Goal: Task Accomplishment & Management: Use online tool/utility

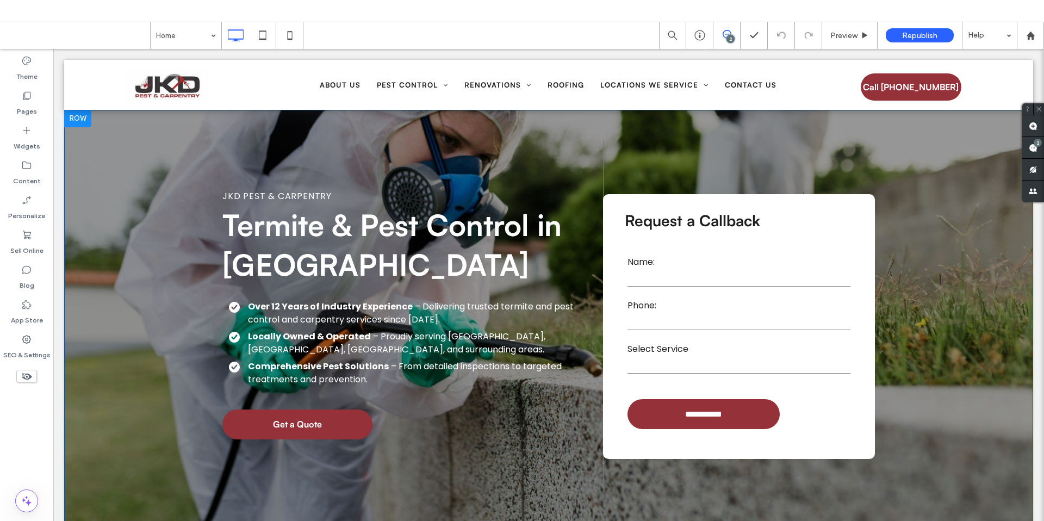
click at [128, 138] on div "**********" at bounding box center [548, 337] width 969 height 454
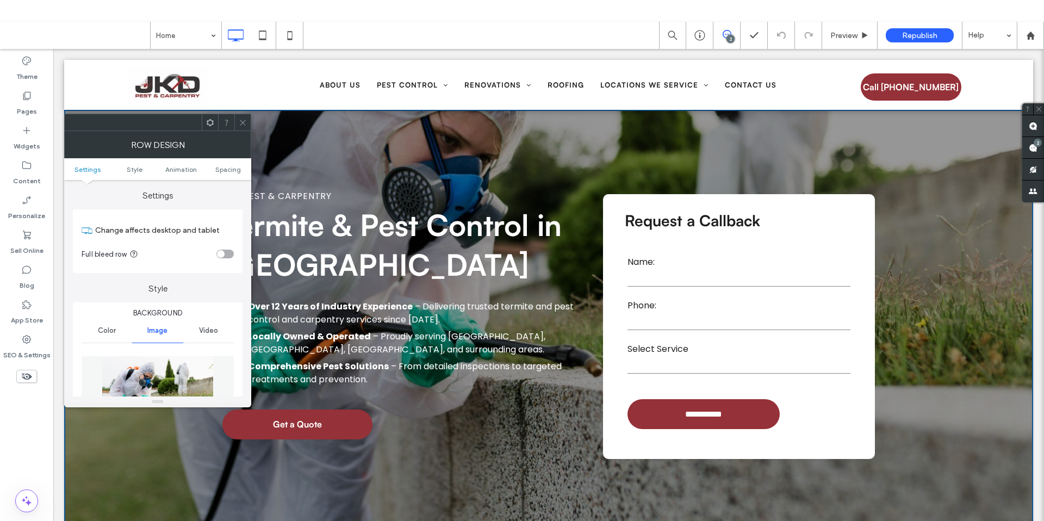
click at [244, 128] on span at bounding box center [243, 122] width 8 height 16
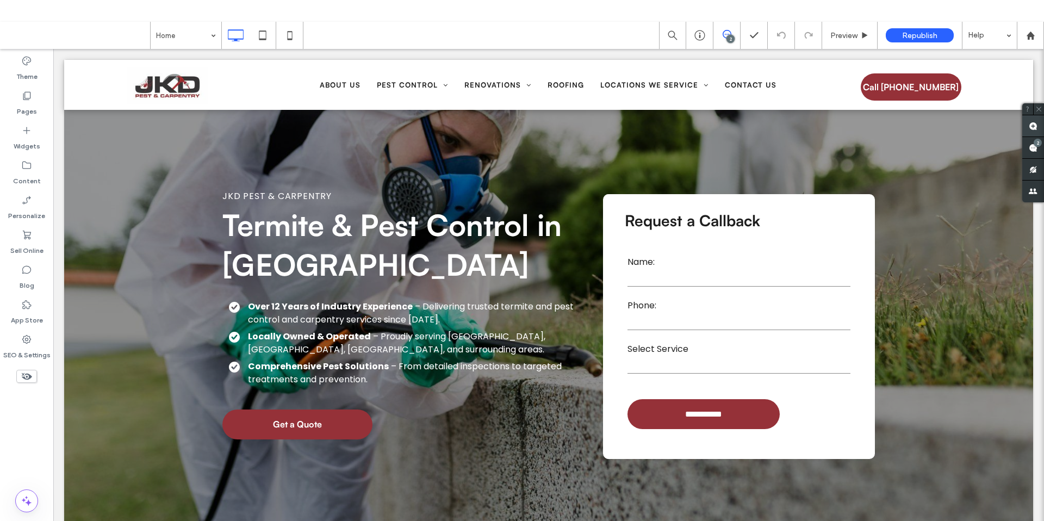
click at [1034, 125] on use at bounding box center [1032, 126] width 9 height 9
click at [130, 152] on div "**********" at bounding box center [548, 337] width 969 height 454
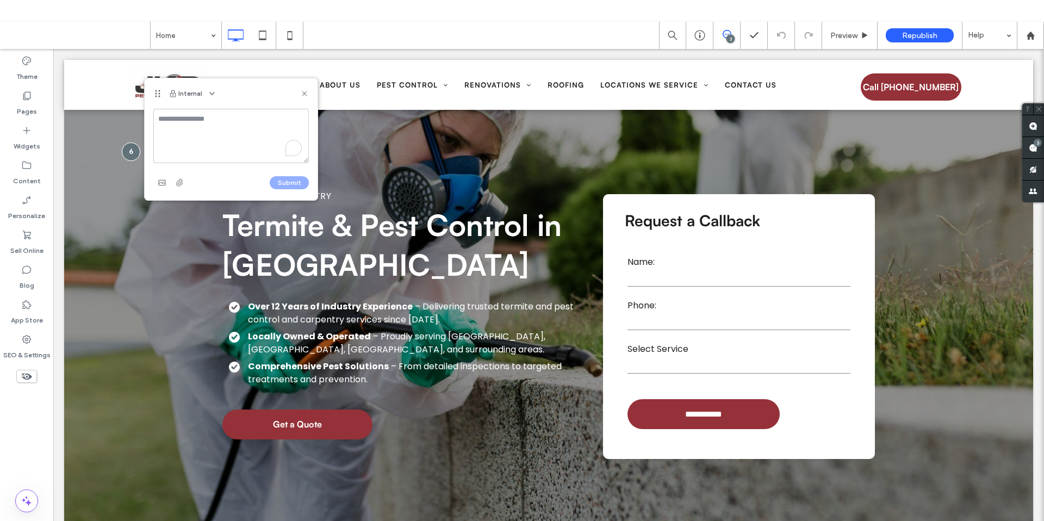
click at [194, 135] on textarea "To enrich screen reader interactions, please activate Accessibility in Grammarl…" at bounding box center [230, 136] width 155 height 54
click at [214, 124] on textarea "*****" at bounding box center [230, 136] width 155 height 54
type textarea "*"
type textarea "**********"
click at [288, 179] on button "Submit" at bounding box center [289, 182] width 39 height 13
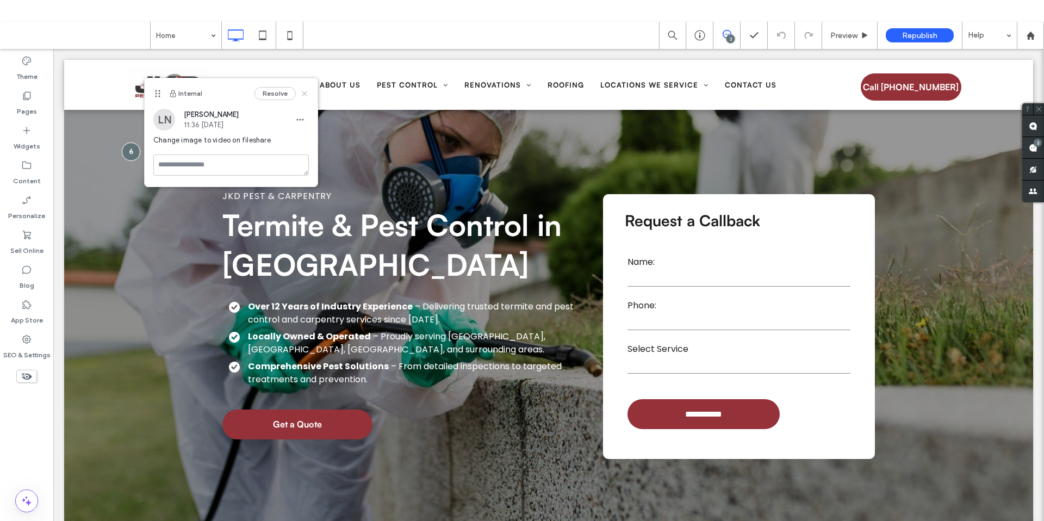
click at [306, 92] on icon at bounding box center [304, 93] width 9 height 9
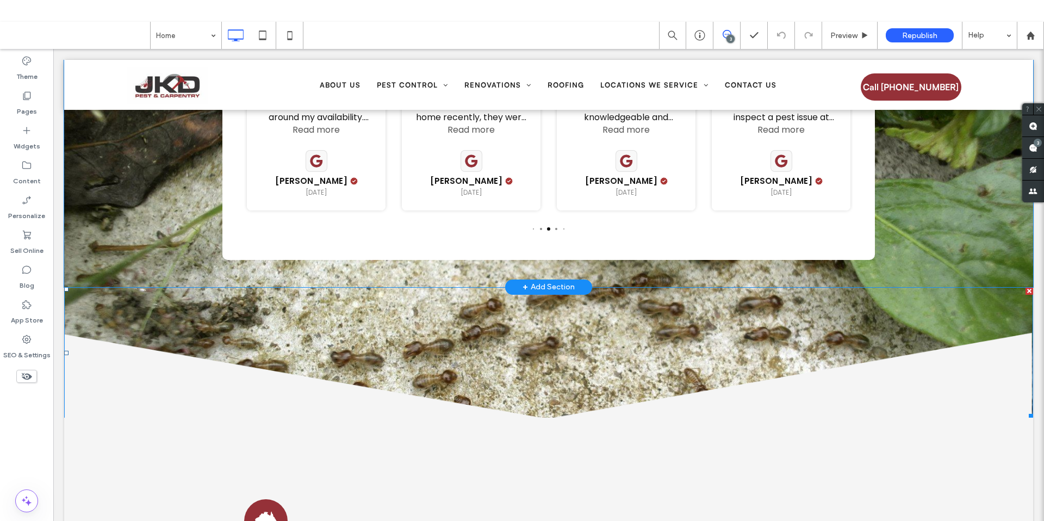
scroll to position [2456, 0]
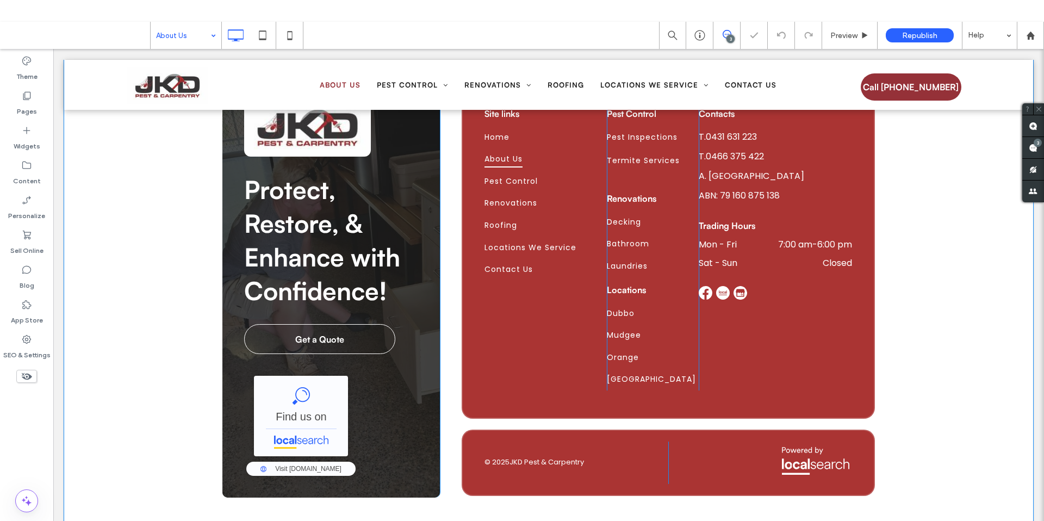
scroll to position [1114, 0]
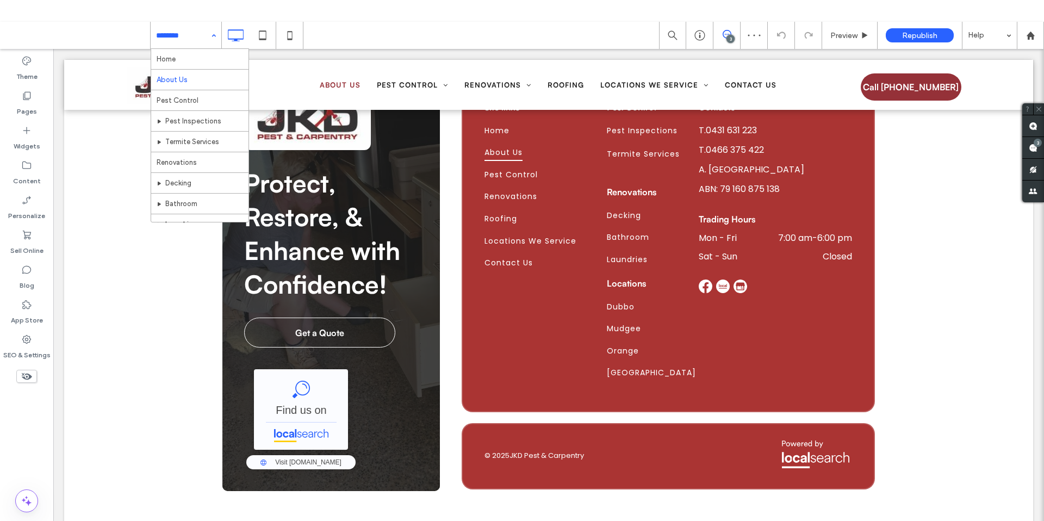
click at [201, 30] on input at bounding box center [183, 35] width 54 height 27
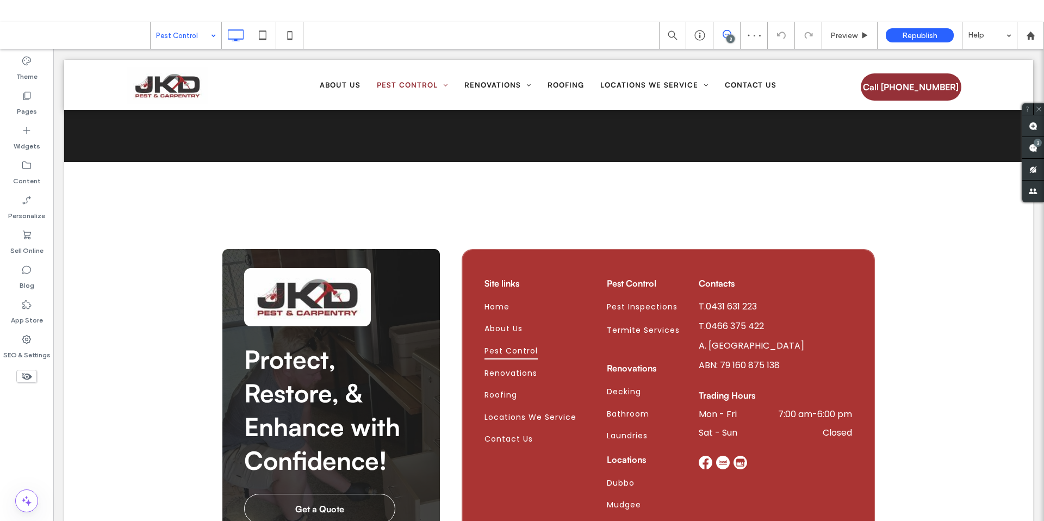
scroll to position [1471, 0]
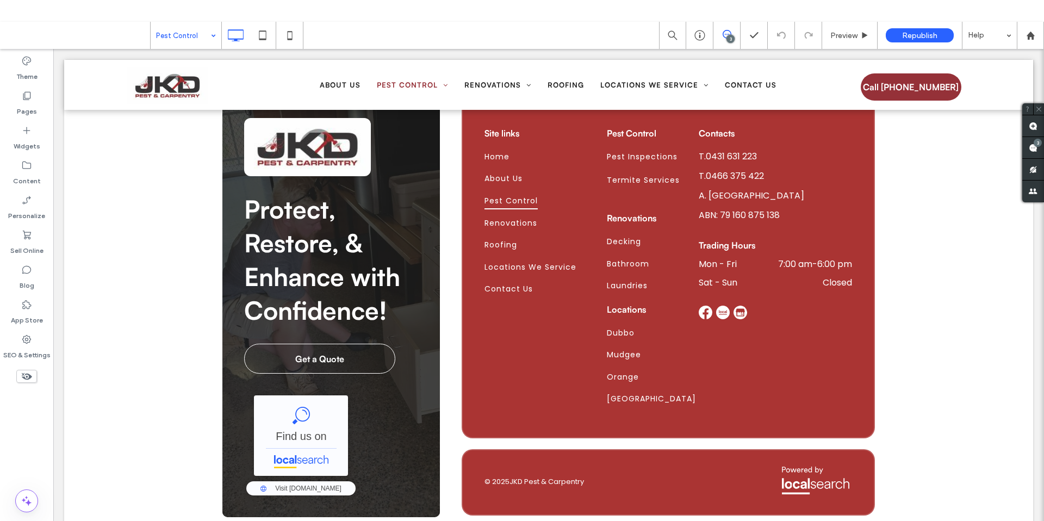
click at [196, 32] on input at bounding box center [183, 35] width 54 height 27
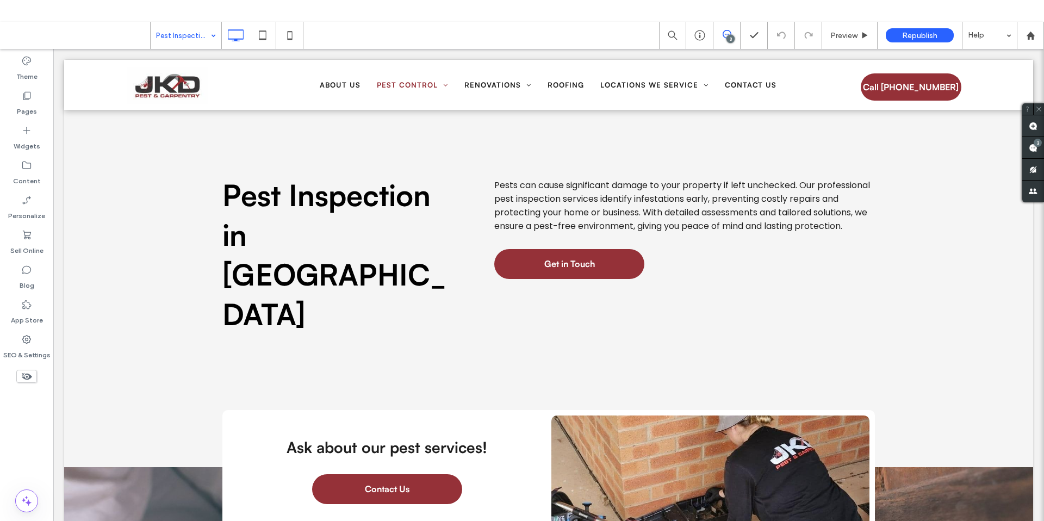
click at [189, 39] on input at bounding box center [183, 35] width 54 height 27
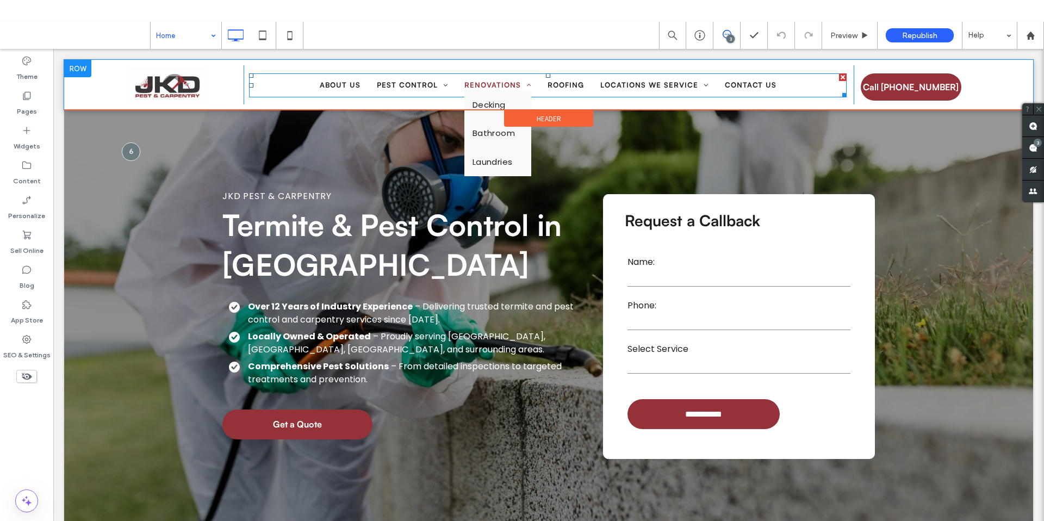
click at [483, 84] on span "Renovations" at bounding box center [497, 85] width 67 height 11
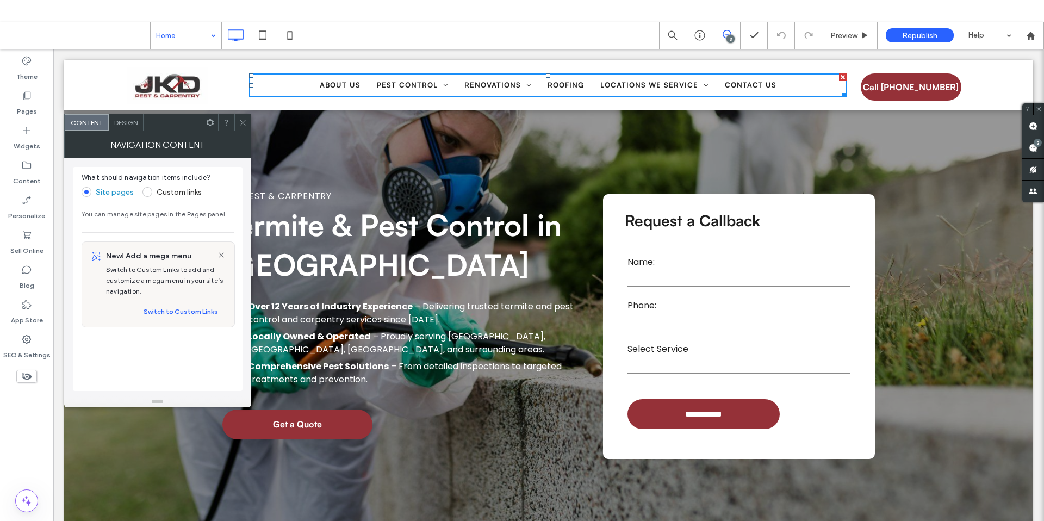
click at [171, 32] on input at bounding box center [183, 35] width 54 height 27
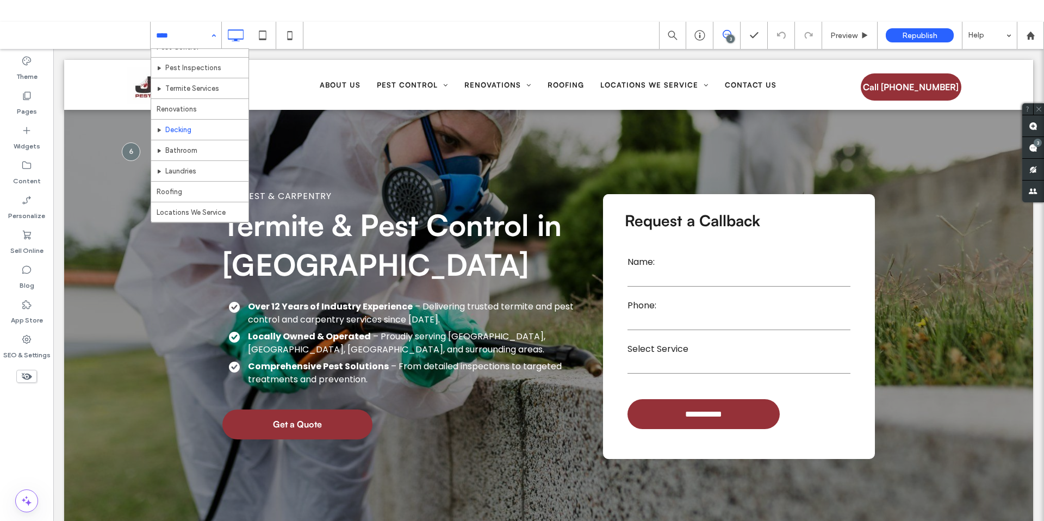
scroll to position [53, 0]
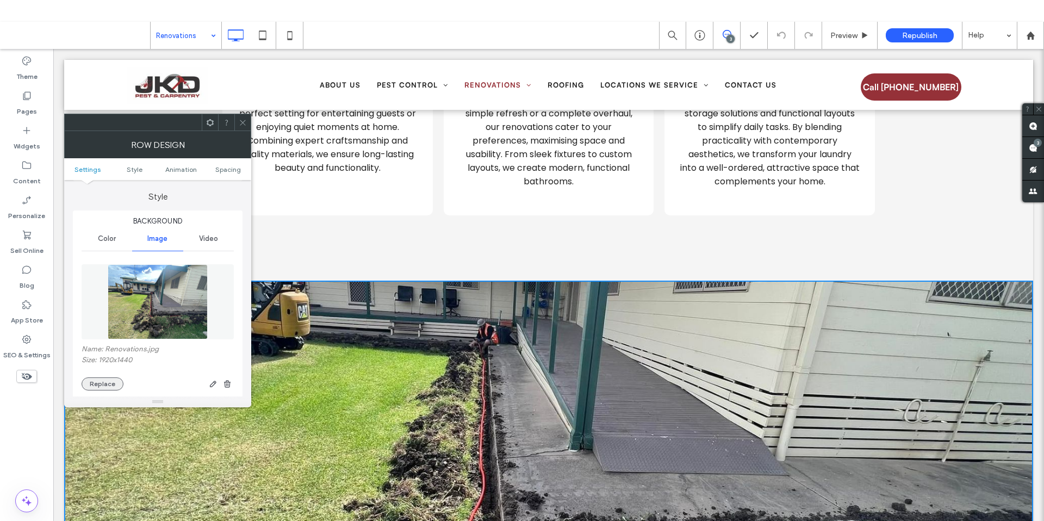
click at [111, 379] on button "Replace" at bounding box center [103, 383] width 42 height 13
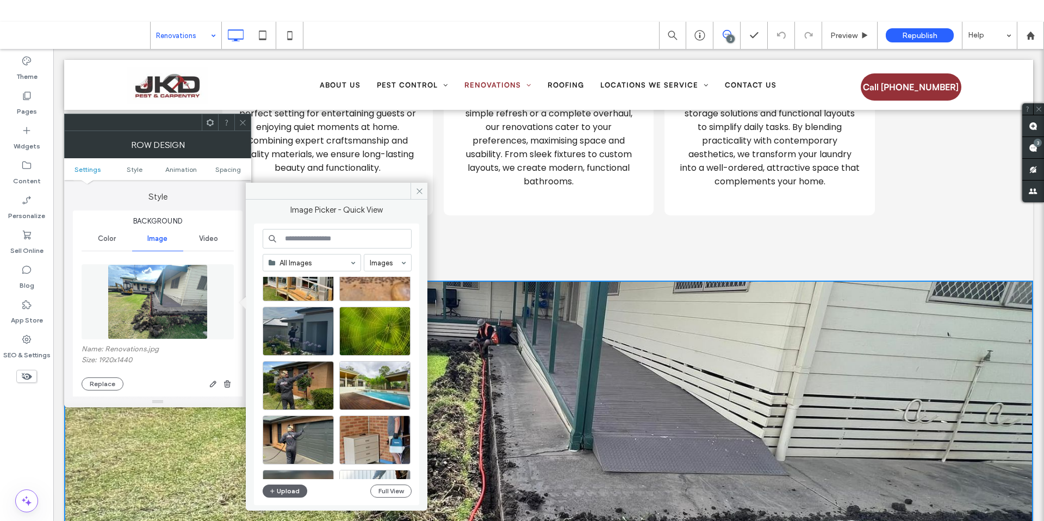
scroll to position [204, 0]
drag, startPoint x: 422, startPoint y: 192, endPoint x: 343, endPoint y: 134, distance: 97.6
click at [422, 192] on icon at bounding box center [419, 191] width 8 height 8
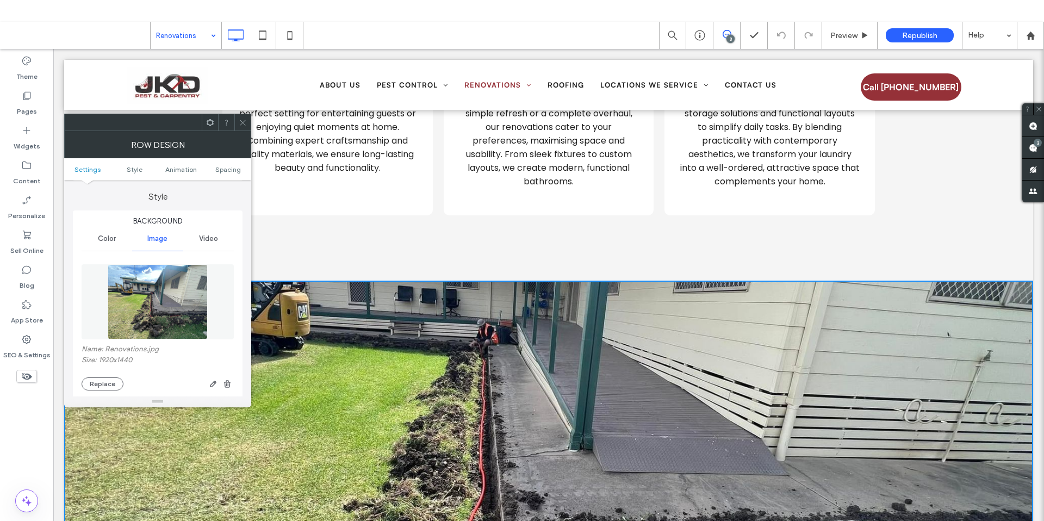
click at [247, 122] on div at bounding box center [242, 122] width 16 height 16
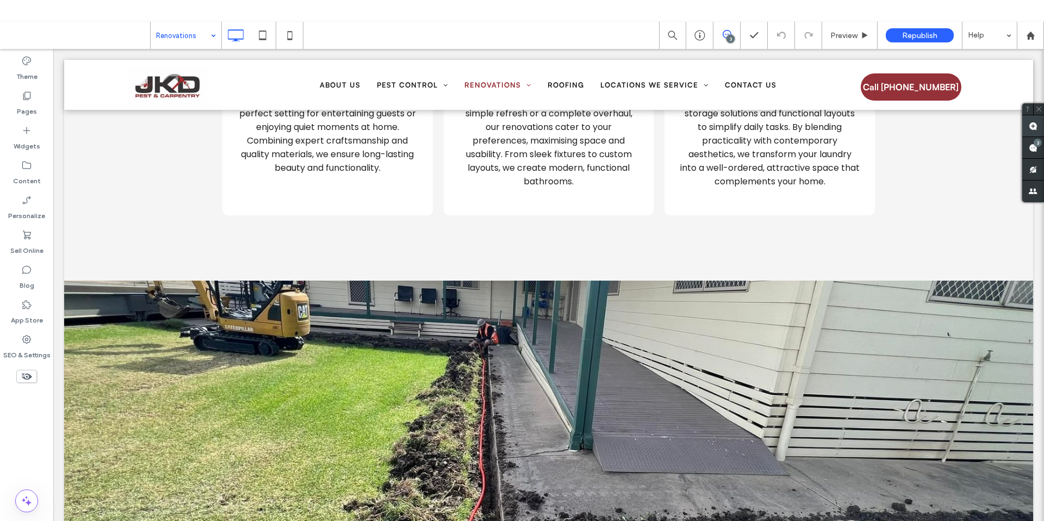
drag, startPoint x: 1033, startPoint y: 128, endPoint x: 795, endPoint y: 115, distance: 237.9
click at [1033, 128] on use at bounding box center [1032, 126] width 9 height 9
click at [243, 393] on div at bounding box center [548, 421] width 652 height 283
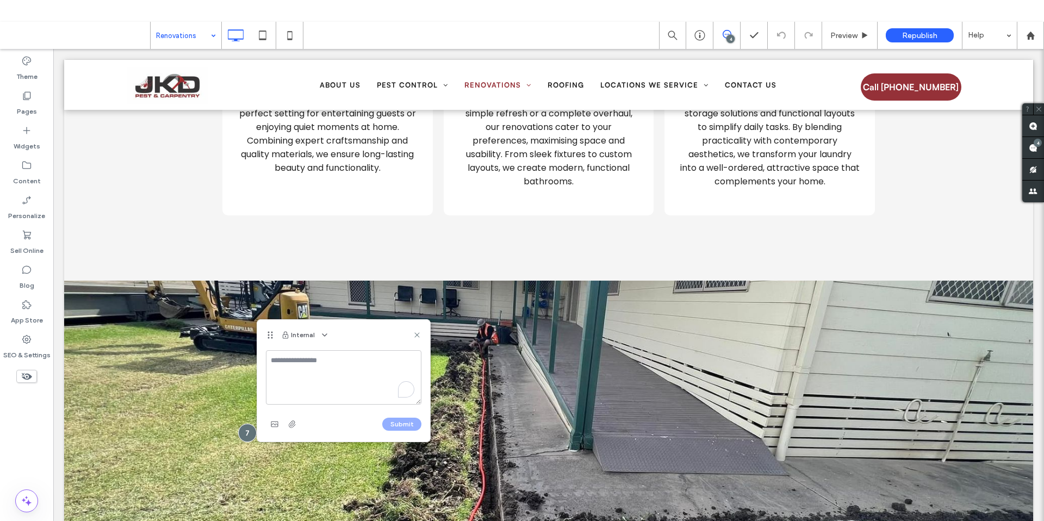
click at [339, 365] on textarea "To enrich screen reader interactions, please activate Accessibility in Grammarl…" at bounding box center [343, 377] width 155 height 54
type textarea "**********"
click at [399, 424] on button "Submit" at bounding box center [401, 423] width 39 height 13
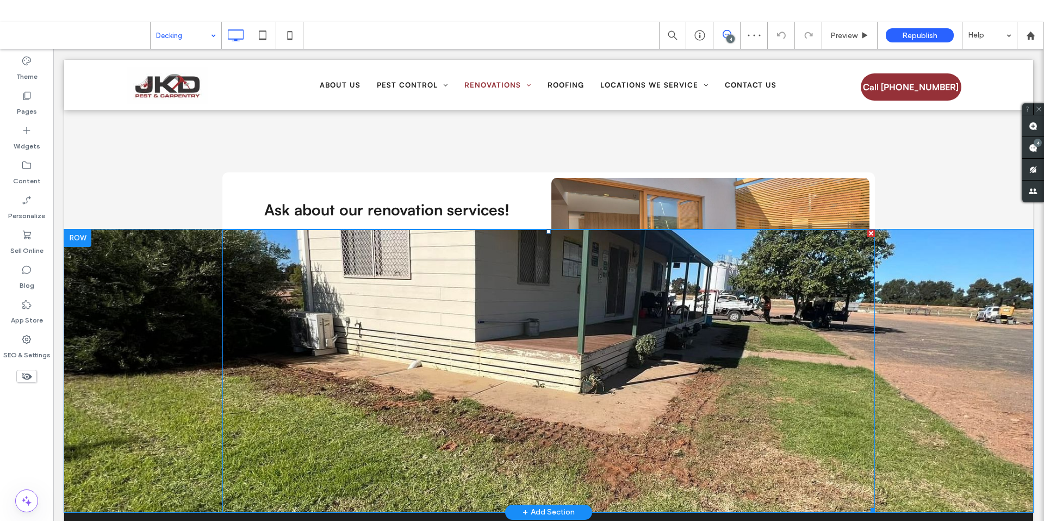
scroll to position [213, 0]
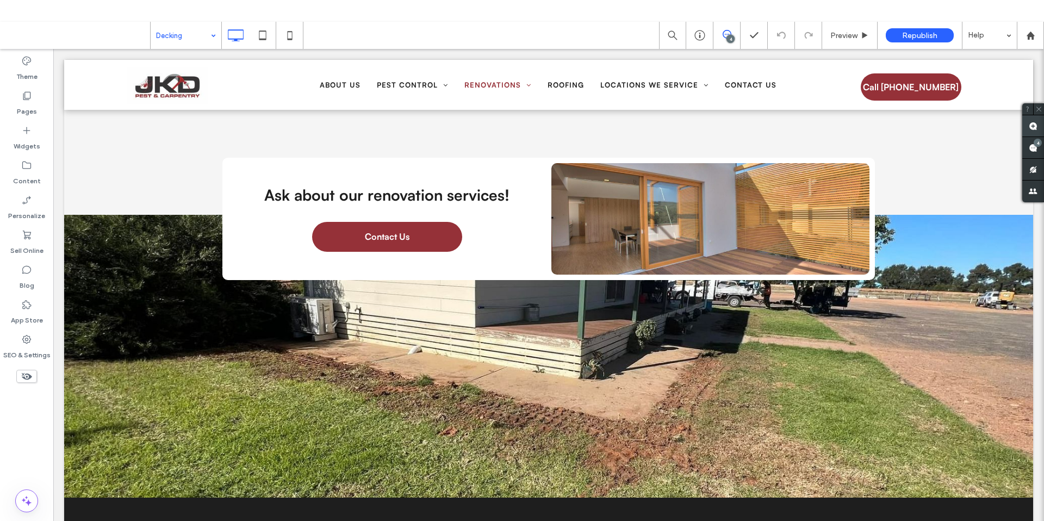
click at [1033, 127] on use at bounding box center [1032, 126] width 9 height 9
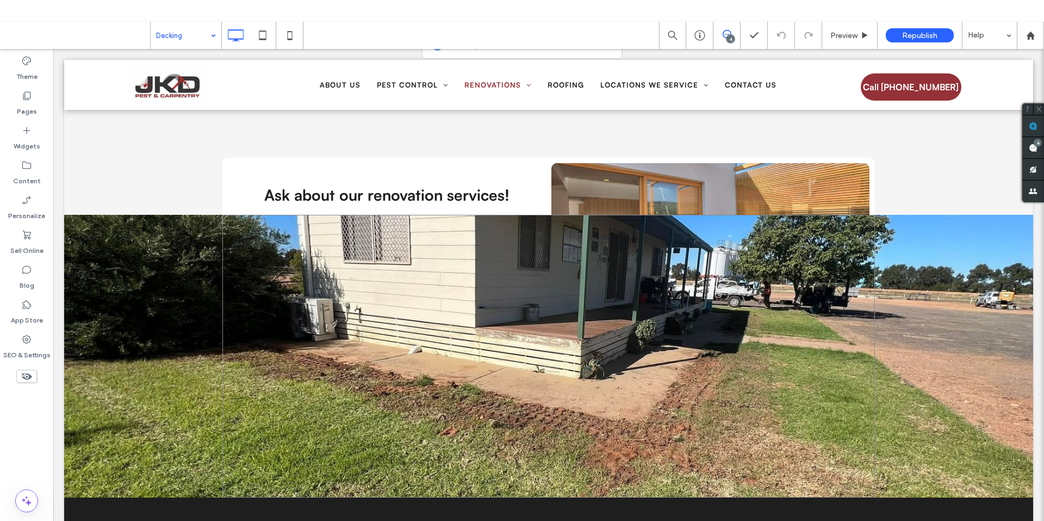
click at [385, 313] on div at bounding box center [548, 356] width 652 height 283
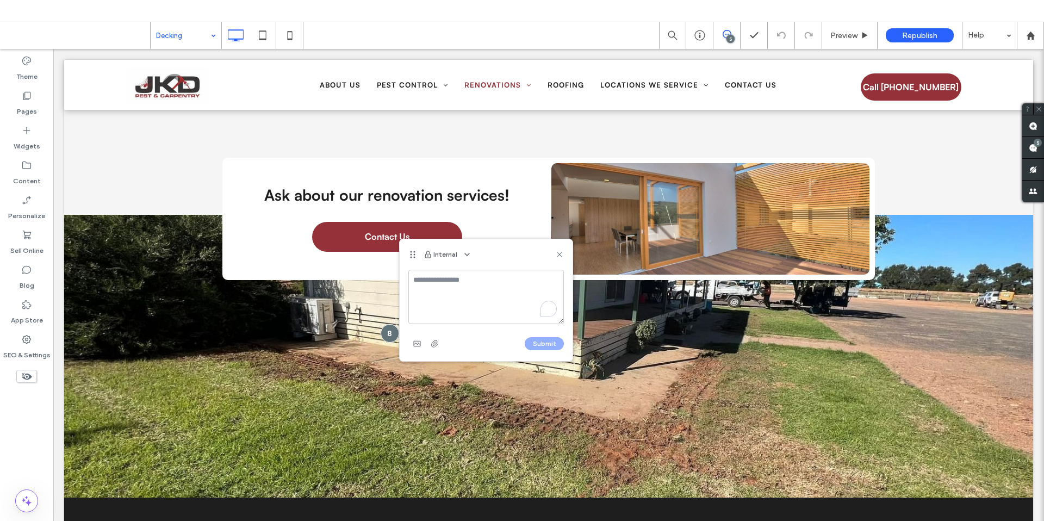
click at [445, 300] on textarea "To enrich screen reader interactions, please activate Accessibility in Grammarl…" at bounding box center [485, 297] width 155 height 54
type textarea "**********"
click at [554, 341] on button "Submit" at bounding box center [544, 343] width 39 height 13
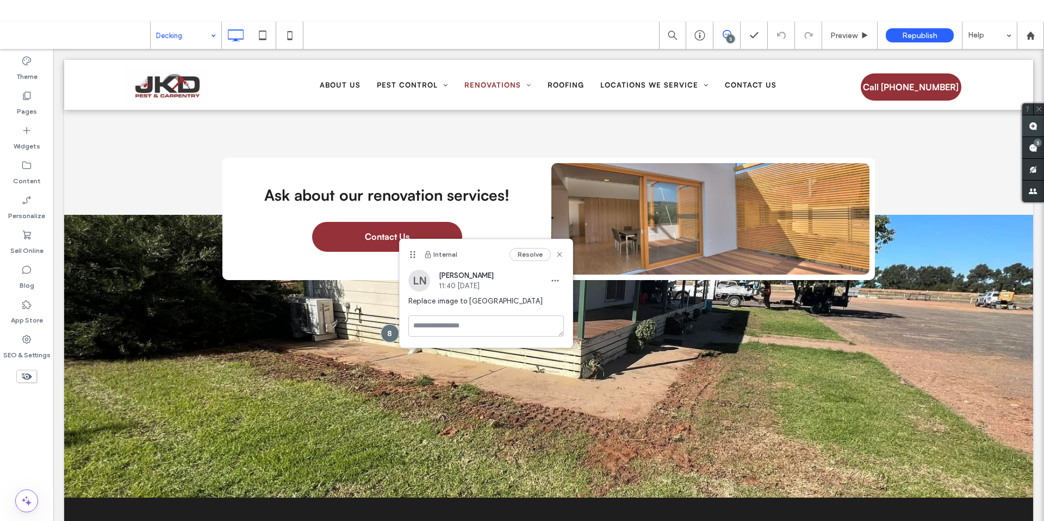
click at [1032, 129] on use at bounding box center [1032, 126] width 9 height 9
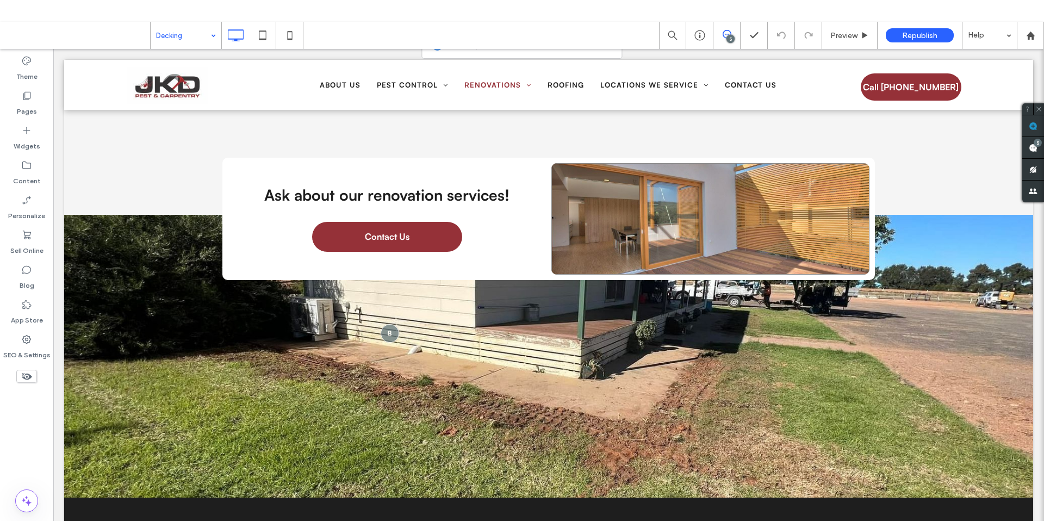
click at [726, 174] on link at bounding box center [710, 218] width 318 height 111
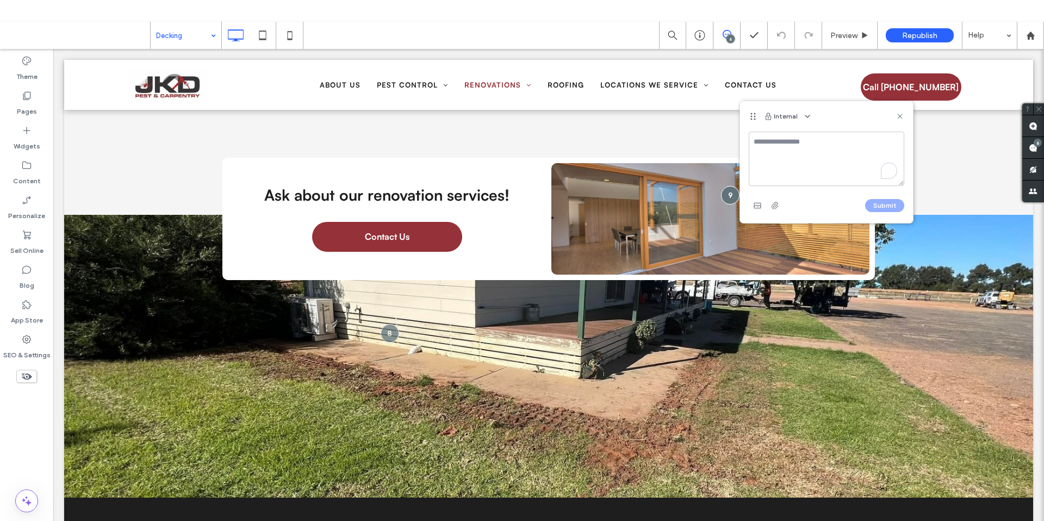
click at [790, 151] on textarea "To enrich screen reader interactions, please activate Accessibility in Grammarl…" at bounding box center [826, 159] width 155 height 54
type textarea "**********"
click at [876, 205] on button "Submit" at bounding box center [884, 205] width 39 height 13
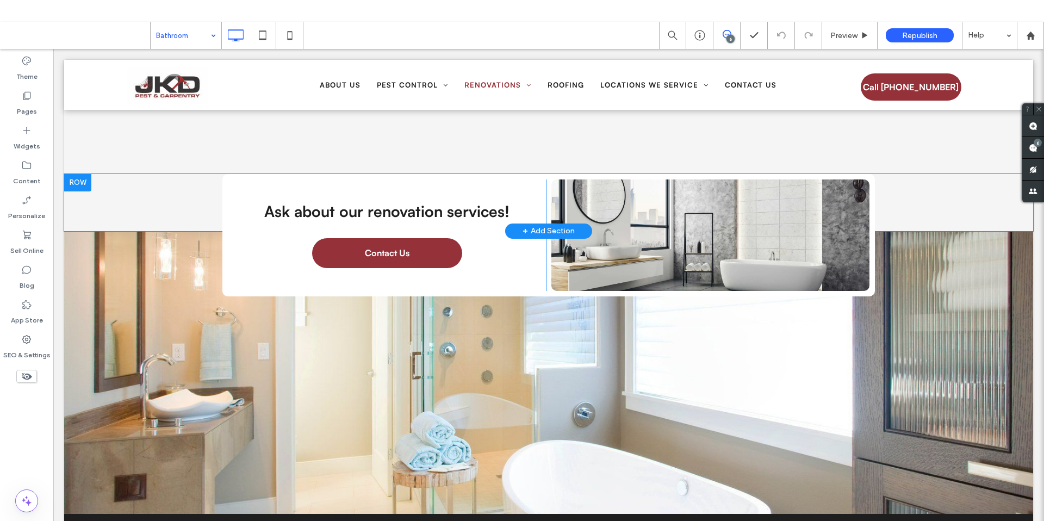
scroll to position [262, 0]
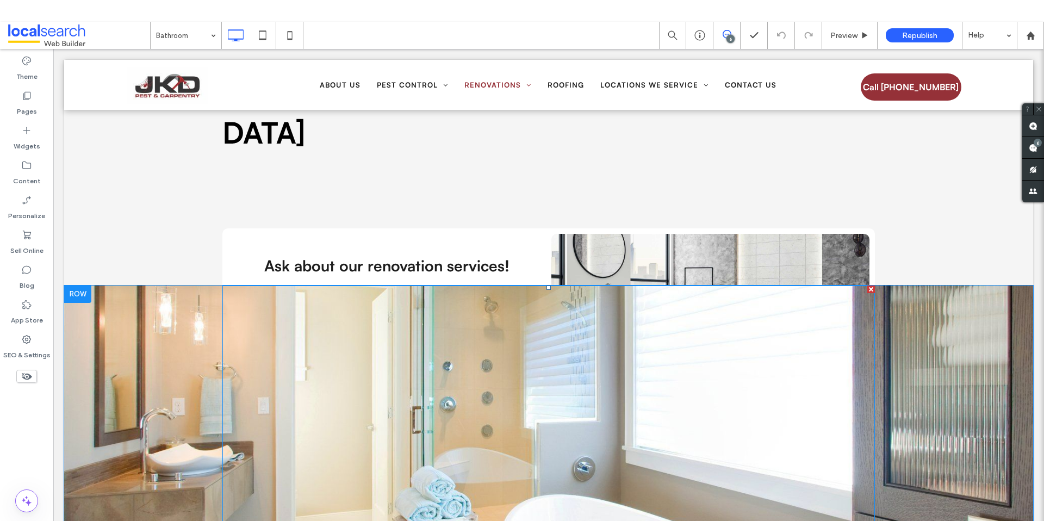
scroll to position [179, 0]
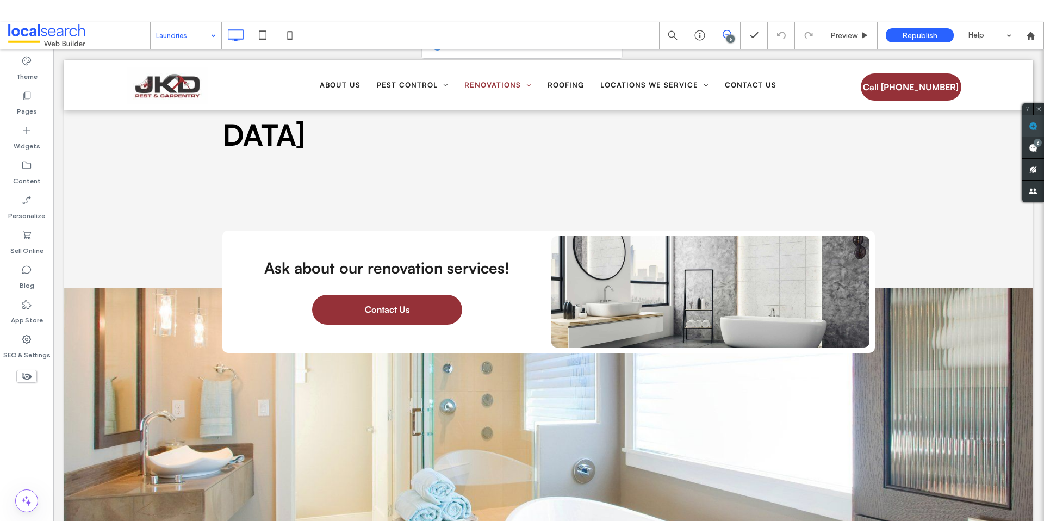
click at [1033, 122] on use at bounding box center [1032, 126] width 9 height 9
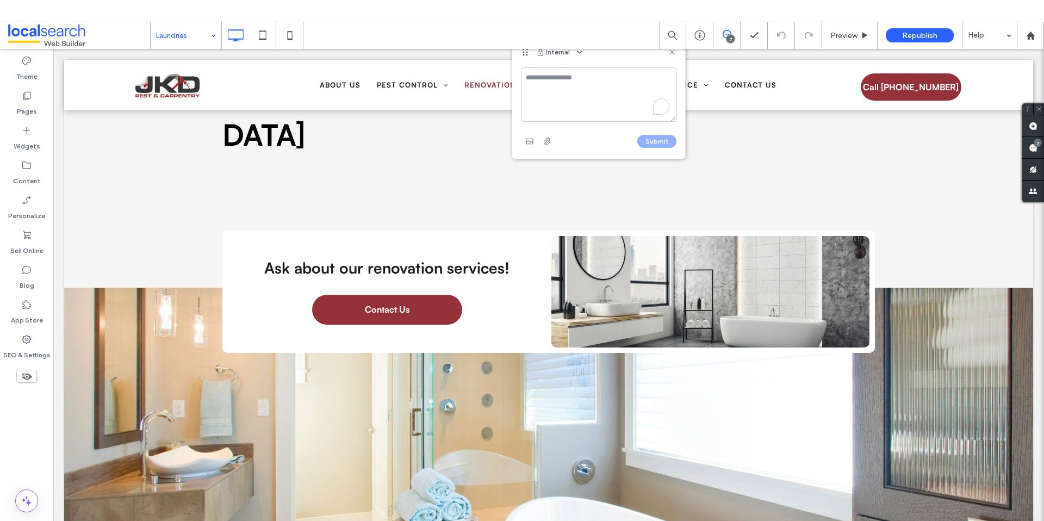
click at [564, 89] on textarea "To enrich screen reader interactions, please activate Accessibility in Grammarl…" at bounding box center [598, 94] width 155 height 54
type textarea "**********"
click at [658, 135] on div "Submit" at bounding box center [598, 141] width 155 height 17
click at [657, 143] on button "Submit" at bounding box center [656, 141] width 39 height 13
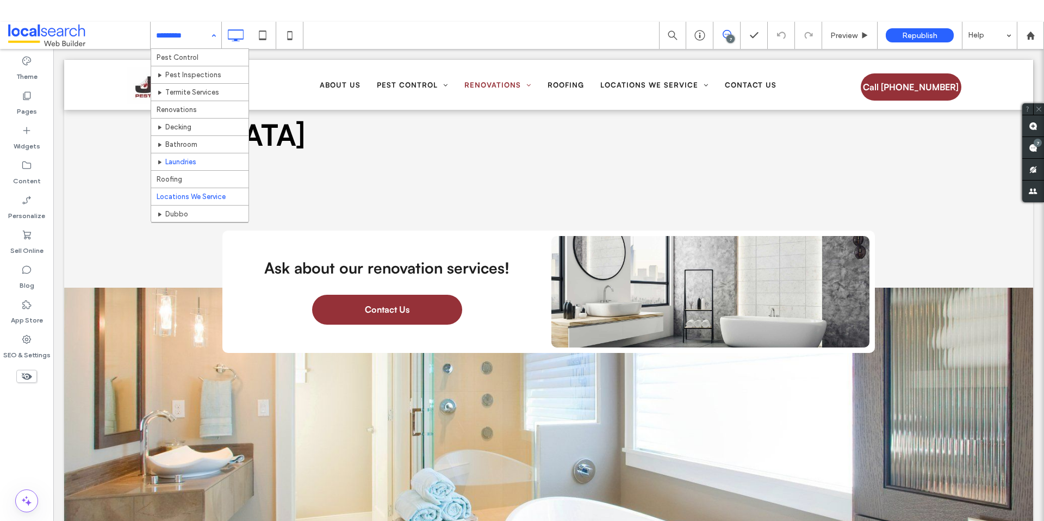
scroll to position [40, 0]
drag, startPoint x: 1030, startPoint y: 124, endPoint x: 1021, endPoint y: 125, distance: 8.2
click at [1030, 124] on use at bounding box center [1032, 126] width 9 height 9
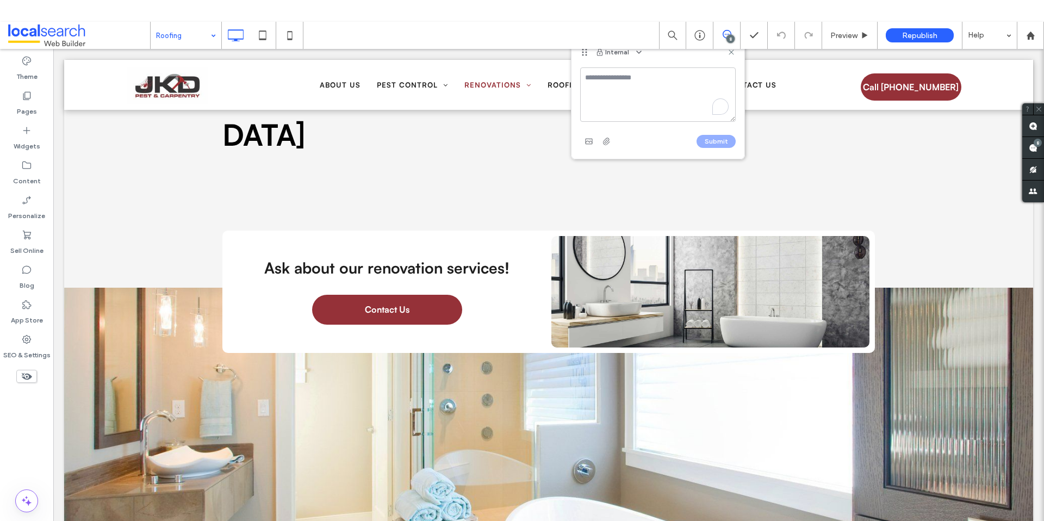
click at [616, 86] on textarea "To enrich screen reader interactions, please activate Accessibility in Grammarl…" at bounding box center [657, 94] width 155 height 54
type textarea "**********"
click at [709, 142] on button "Submit" at bounding box center [715, 141] width 39 height 13
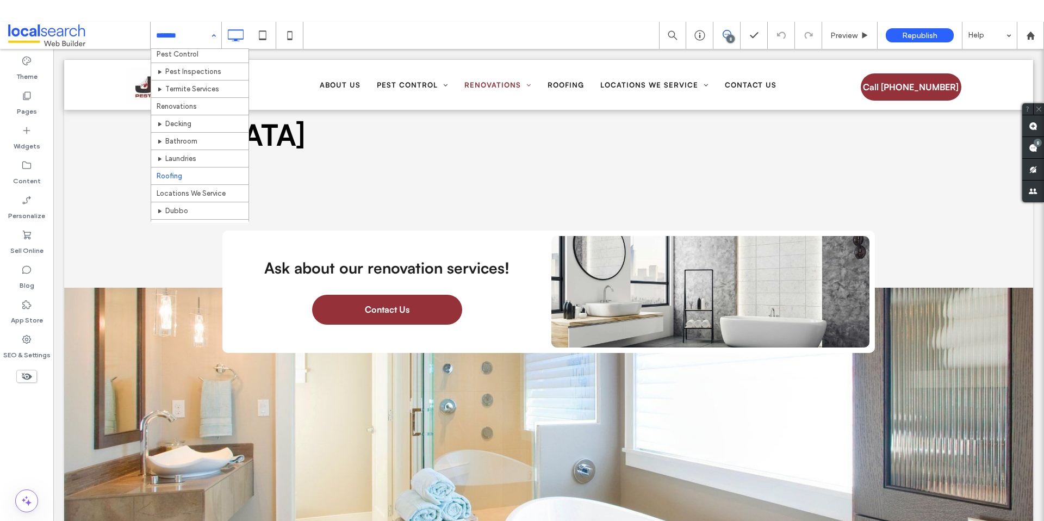
scroll to position [88, 0]
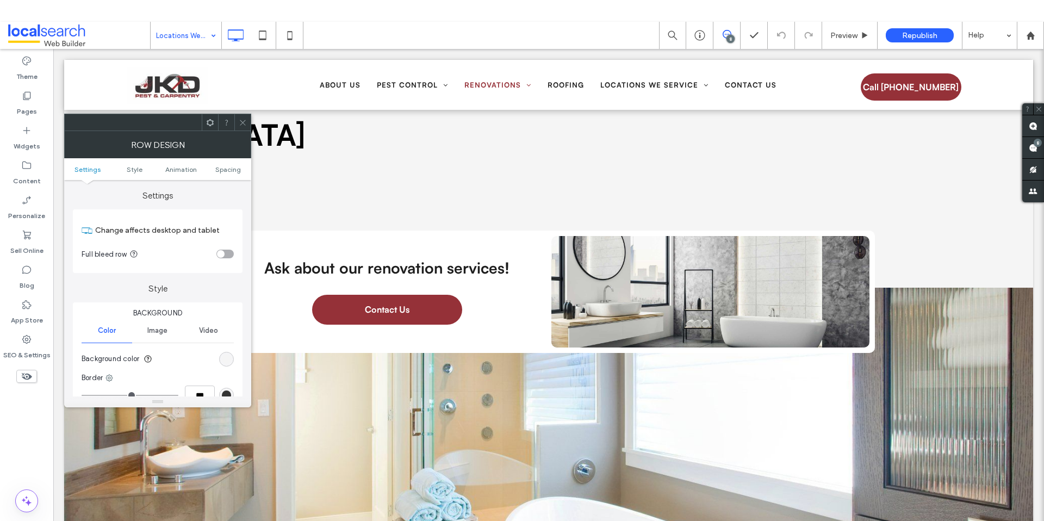
click at [246, 119] on icon at bounding box center [243, 123] width 8 height 8
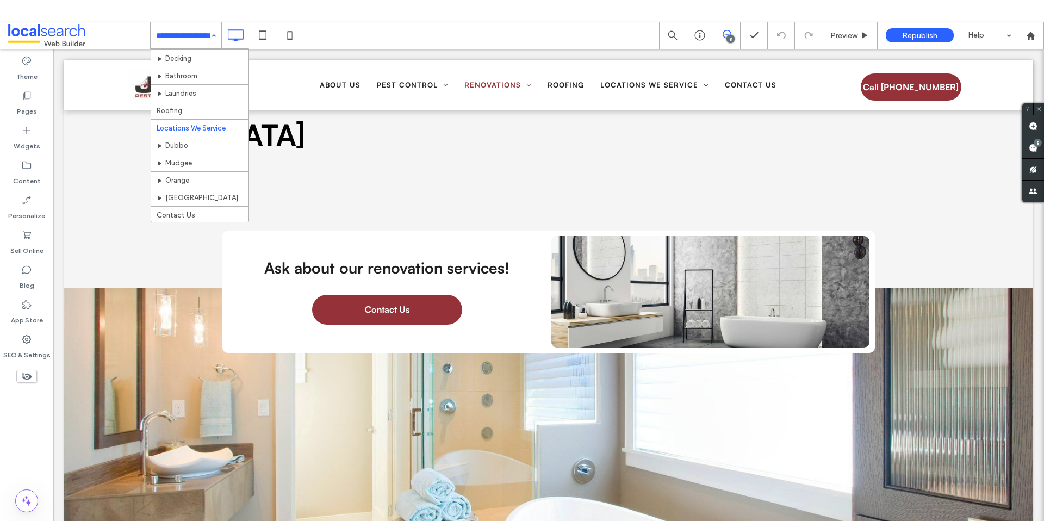
scroll to position [104, 0]
click at [198, 47] on input at bounding box center [183, 35] width 54 height 27
click at [185, 30] on input at bounding box center [183, 35] width 54 height 27
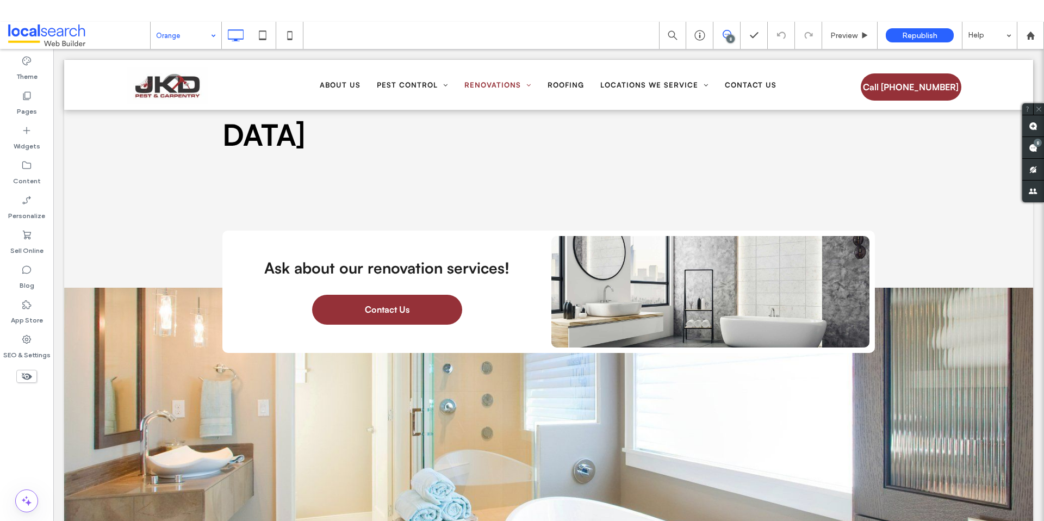
click at [178, 42] on input at bounding box center [183, 35] width 54 height 27
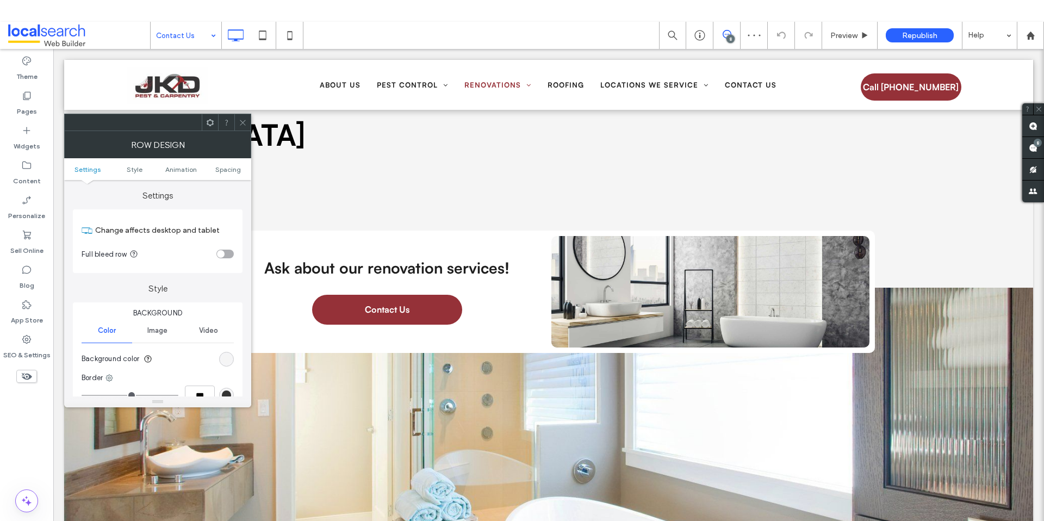
click at [245, 126] on span at bounding box center [243, 122] width 8 height 16
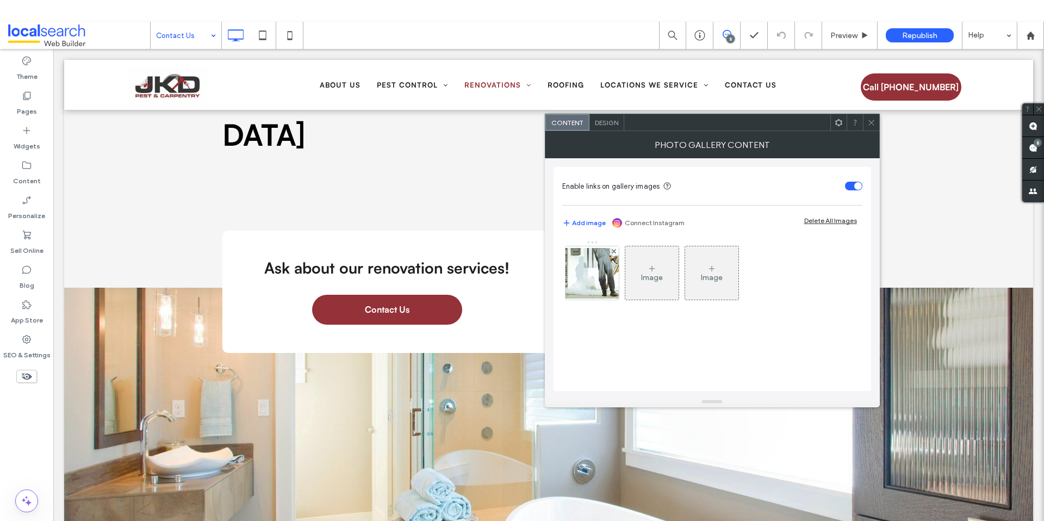
click at [871, 125] on icon at bounding box center [871, 123] width 8 height 8
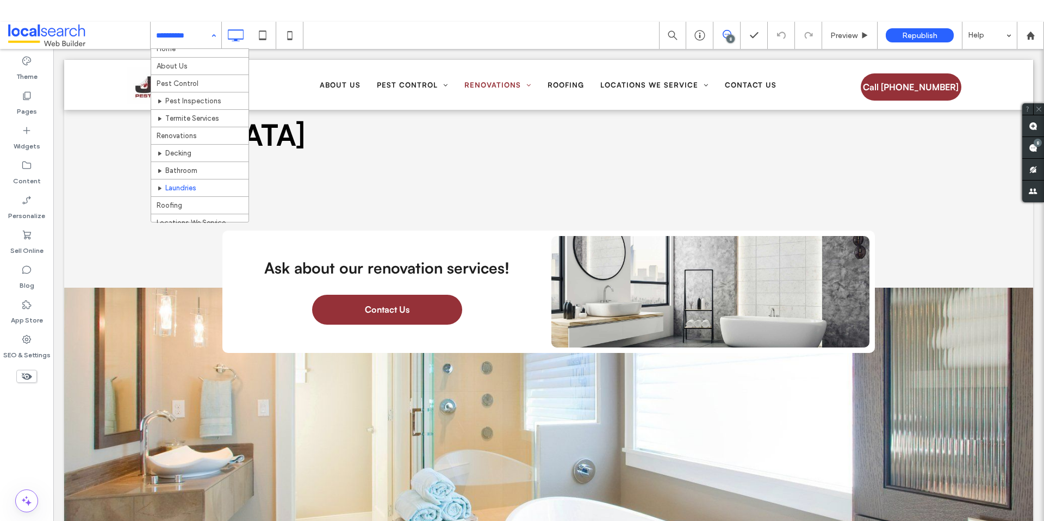
scroll to position [19, 0]
click at [183, 44] on input at bounding box center [183, 35] width 54 height 27
drag, startPoint x: 195, startPoint y: 20, endPoint x: 192, endPoint y: 32, distance: 11.9
click at [195, 23] on body ".wqwq-1{fill:#231f20;} .cls-1q, .cls-2q { fill-rule: evenodd; } .cls-2q { fill:…" at bounding box center [522, 282] width 1044 height 521
click at [189, 36] on input at bounding box center [183, 35] width 54 height 27
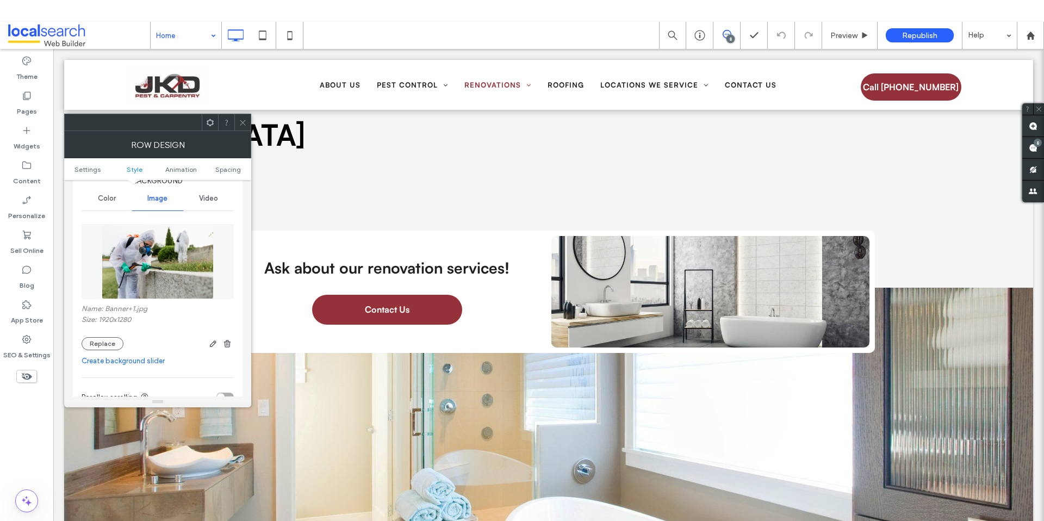
scroll to position [135, 0]
click at [93, 341] on button "Replace" at bounding box center [103, 340] width 42 height 13
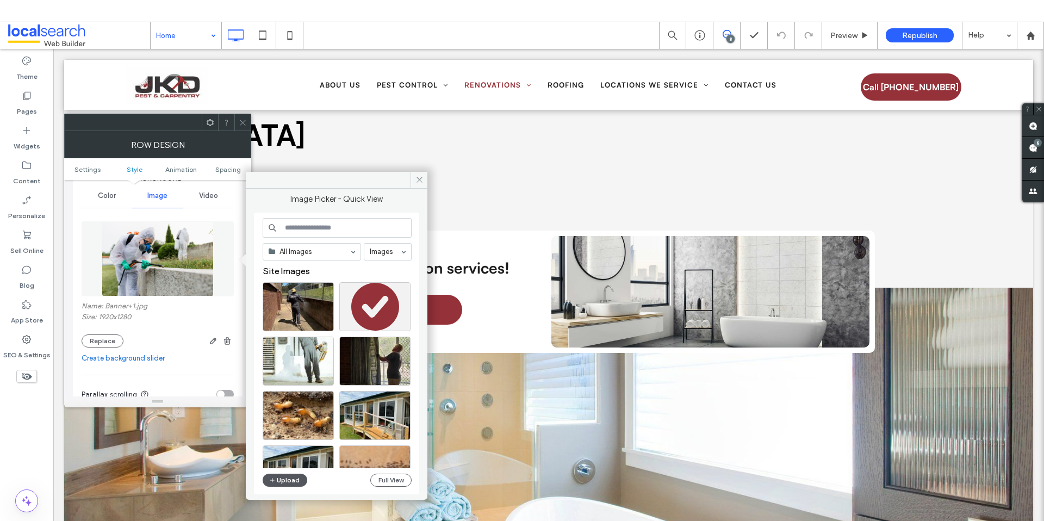
click at [294, 482] on button "Upload" at bounding box center [285, 479] width 45 height 13
click at [422, 180] on icon at bounding box center [419, 180] width 8 height 8
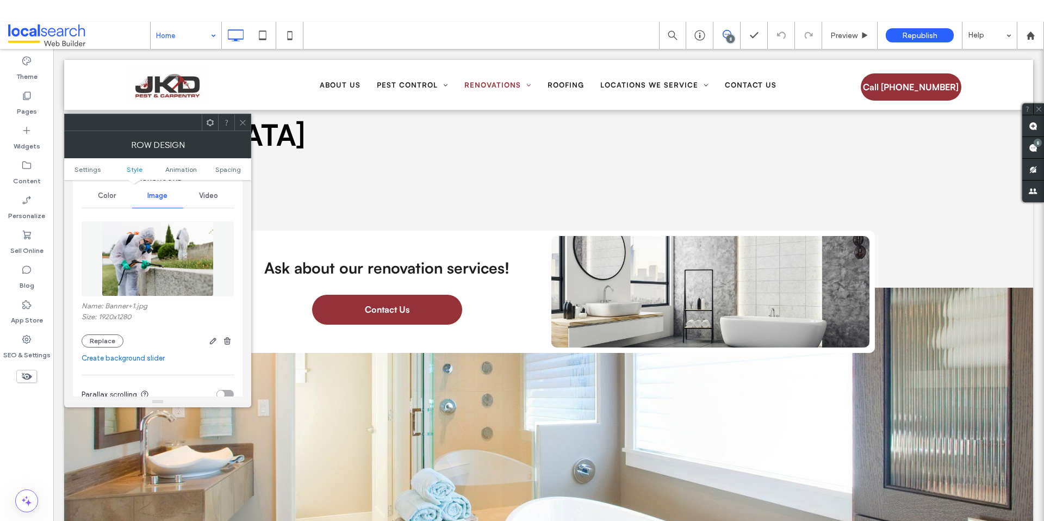
click at [208, 192] on span "Video" at bounding box center [208, 195] width 19 height 9
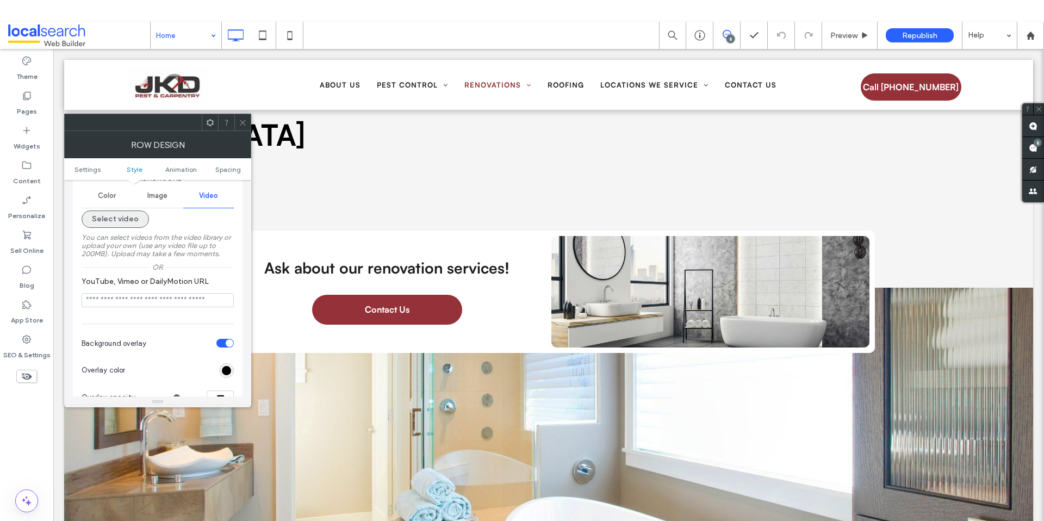
click at [125, 222] on button "Select video" at bounding box center [115, 218] width 67 height 17
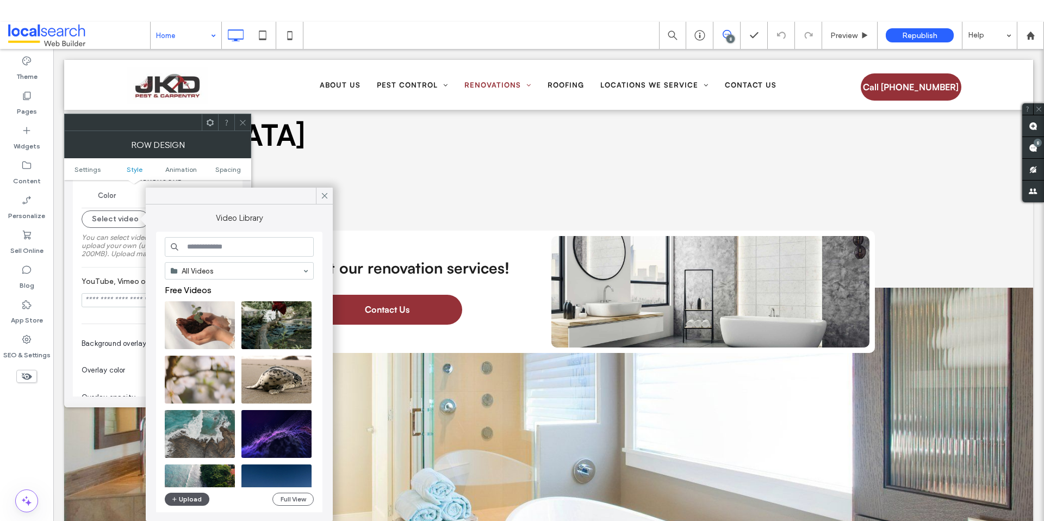
click at [177, 503] on icon "button" at bounding box center [174, 499] width 7 height 9
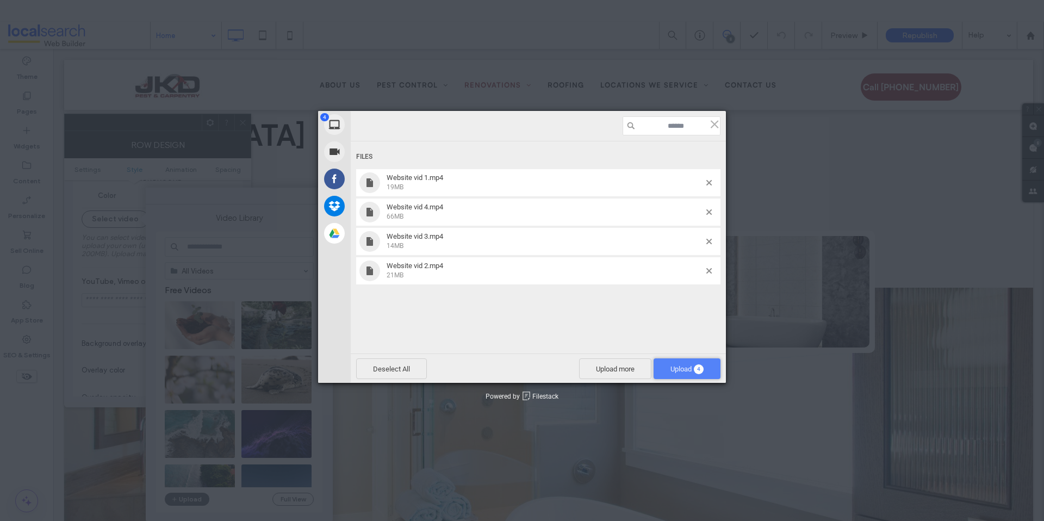
click at [686, 365] on span "Upload 4" at bounding box center [686, 369] width 33 height 8
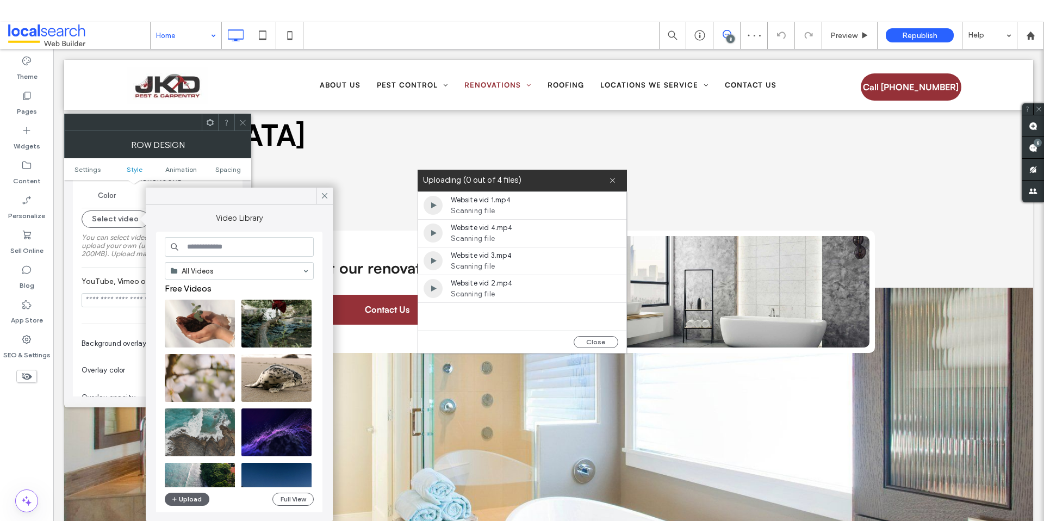
scroll to position [0, 0]
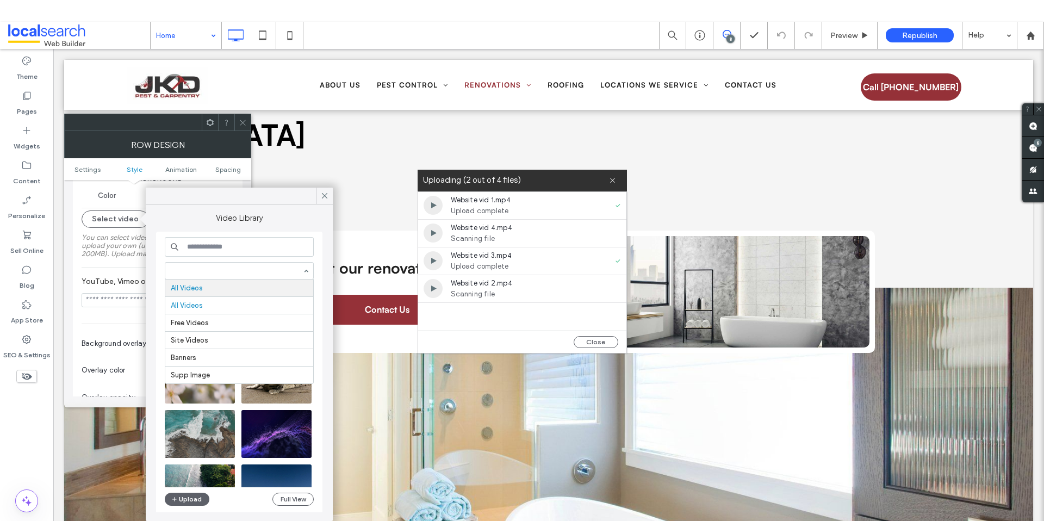
click at [214, 233] on div "All Videos All Videos Free Videos Site Videos Banners Supp Image Free Videos Up…" at bounding box center [239, 373] width 166 height 282
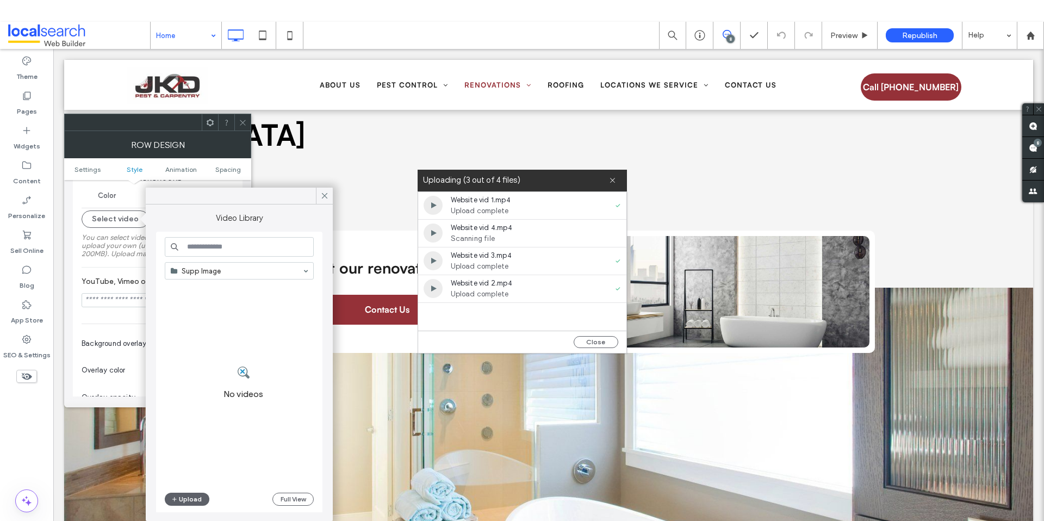
click at [216, 273] on input at bounding box center [237, 271] width 132 height 8
click at [219, 270] on input at bounding box center [237, 271] width 132 height 8
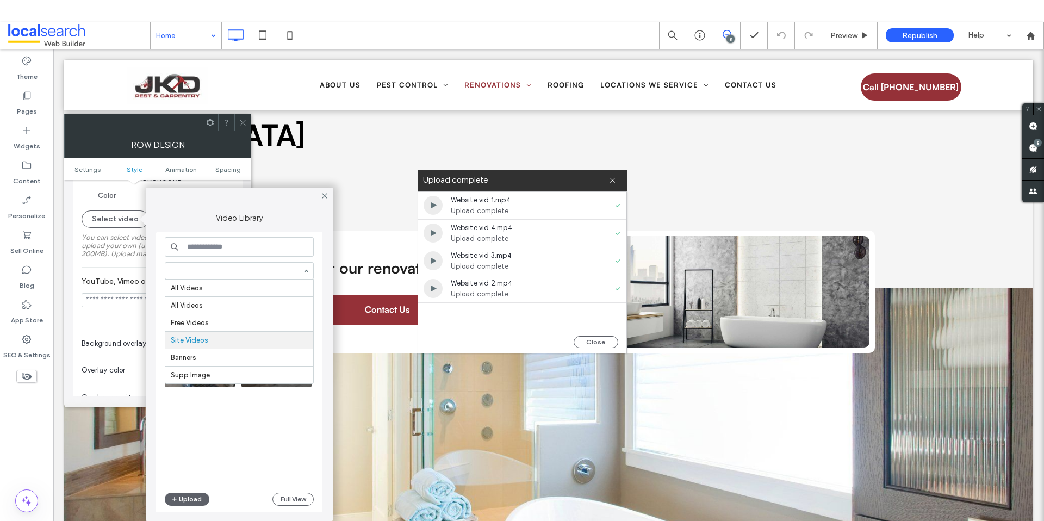
click at [220, 269] on input at bounding box center [237, 271] width 132 height 8
click at [230, 460] on div at bounding box center [243, 386] width 157 height 202
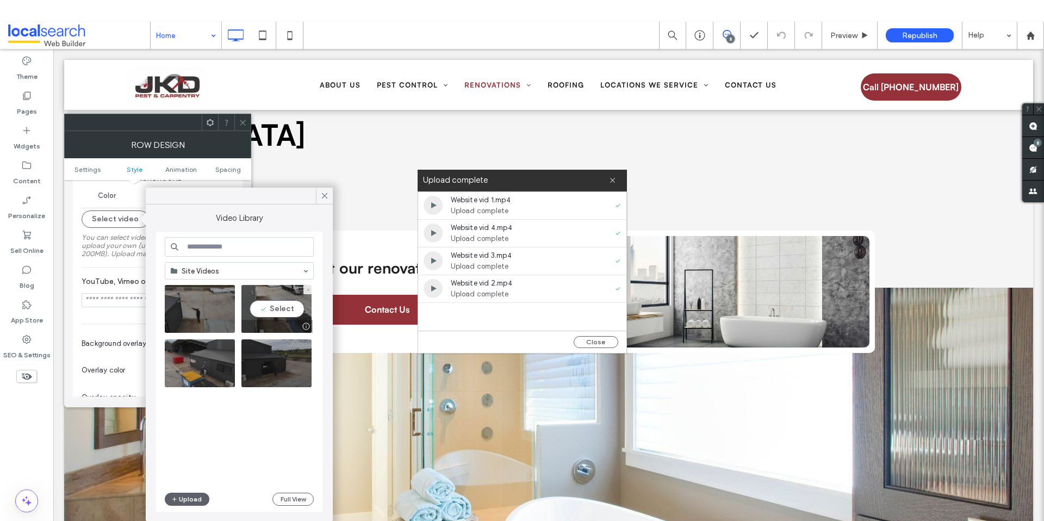
click at [272, 310] on video at bounding box center [276, 309] width 70 height 48
type input "**********"
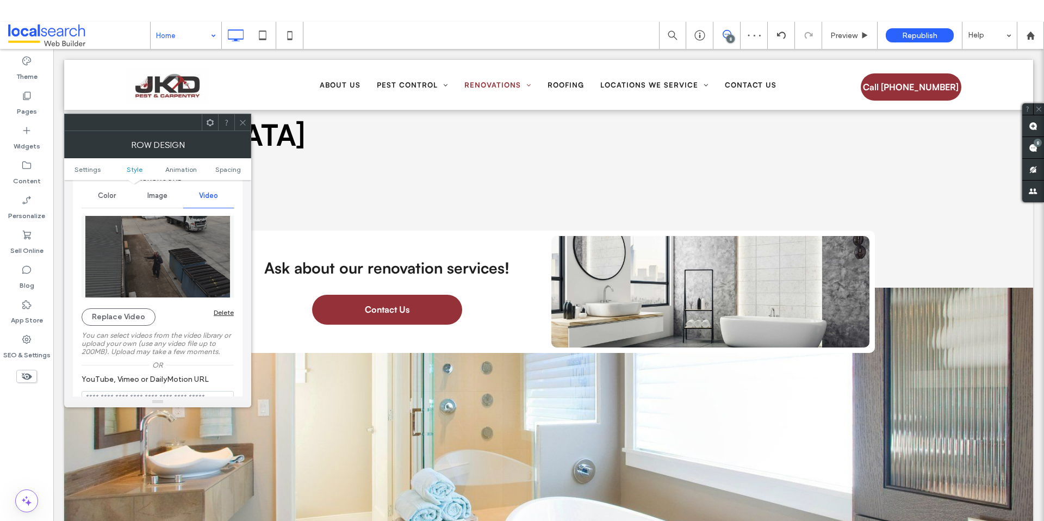
click at [242, 129] on span at bounding box center [243, 122] width 8 height 16
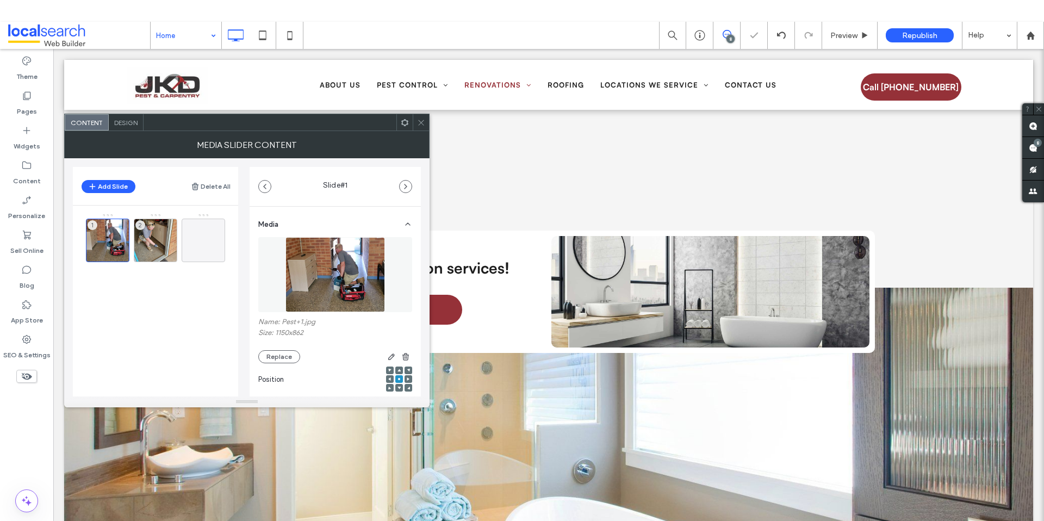
click at [319, 285] on img at bounding box center [334, 274] width 99 height 75
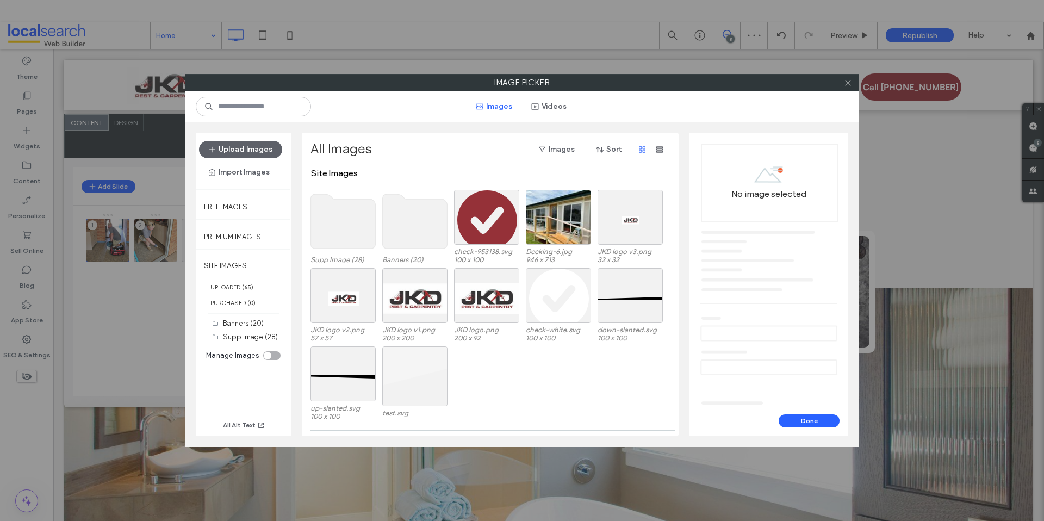
click at [845, 83] on icon at bounding box center [848, 83] width 8 height 8
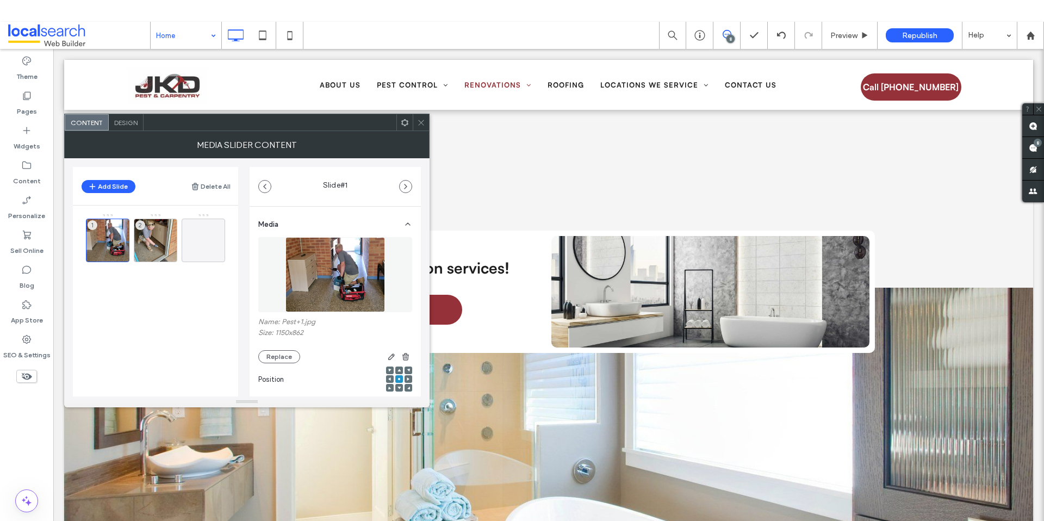
click at [422, 124] on icon at bounding box center [421, 123] width 8 height 8
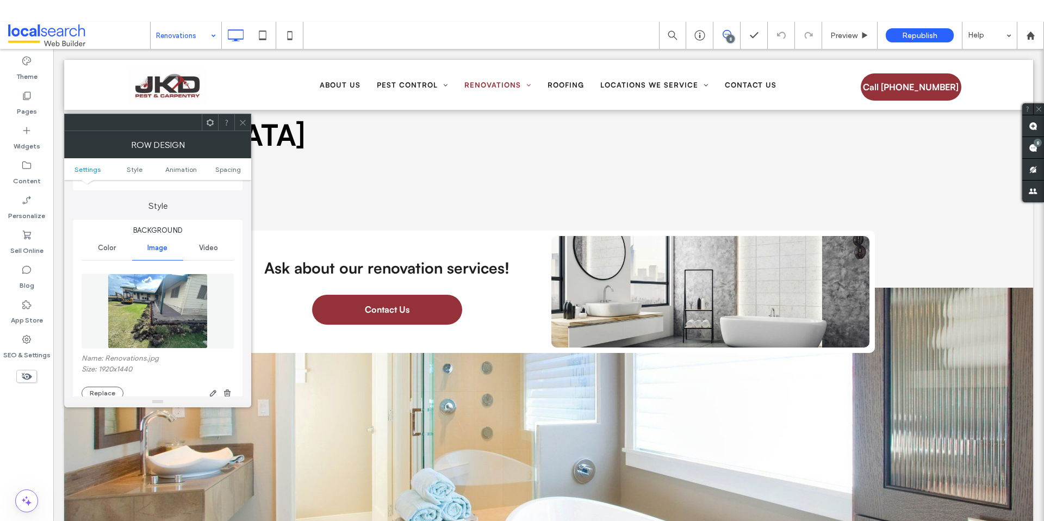
scroll to position [99, 0]
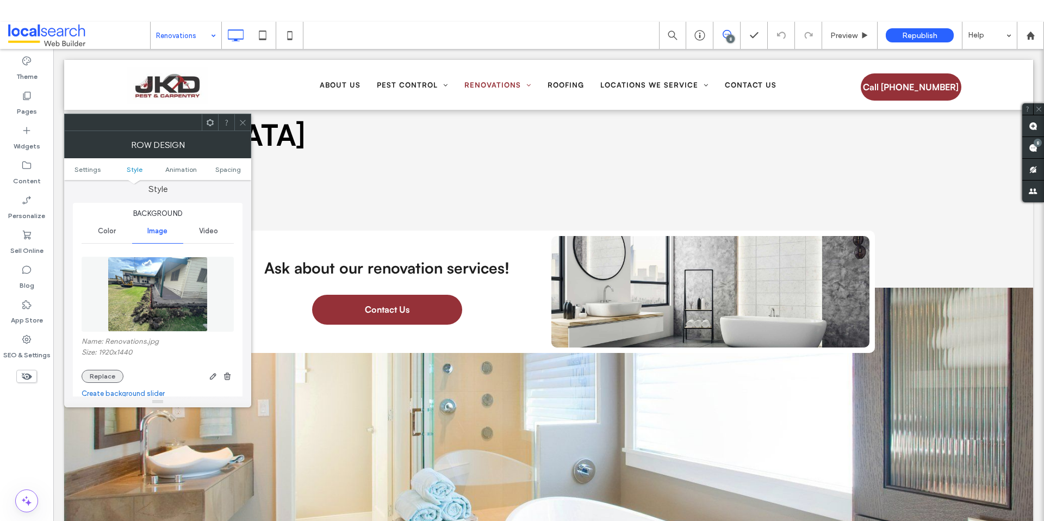
click at [107, 373] on button "Replace" at bounding box center [103, 376] width 42 height 13
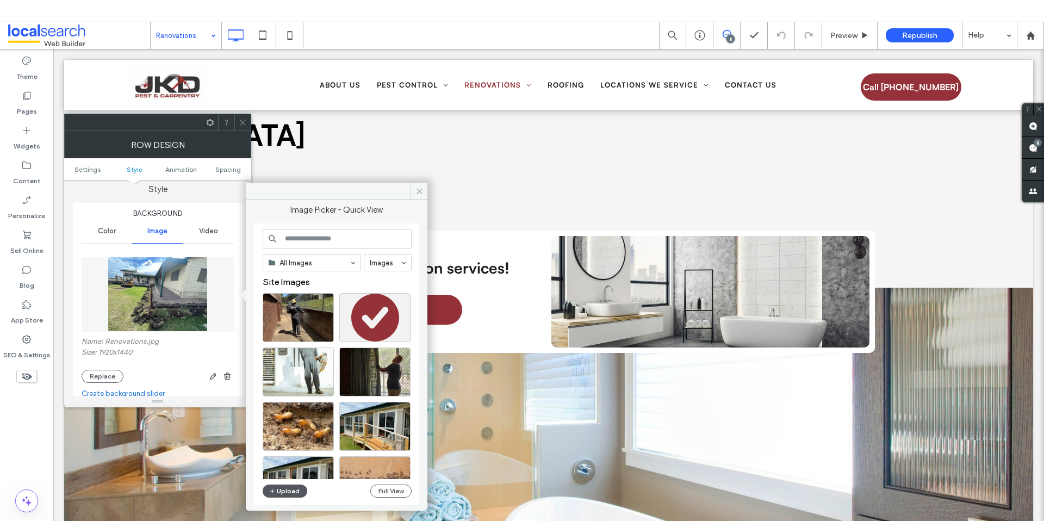
click at [293, 489] on button "Upload" at bounding box center [285, 490] width 45 height 13
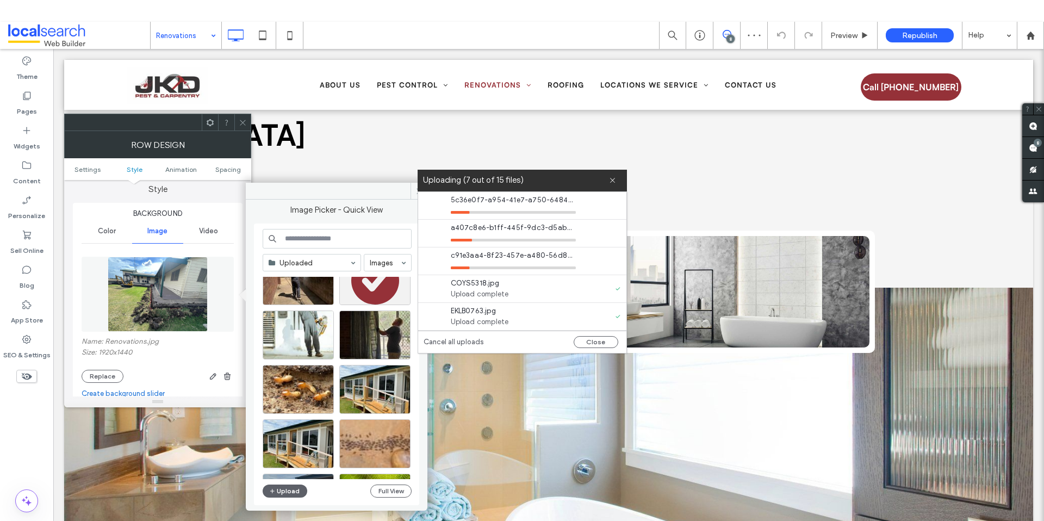
scroll to position [185, 0]
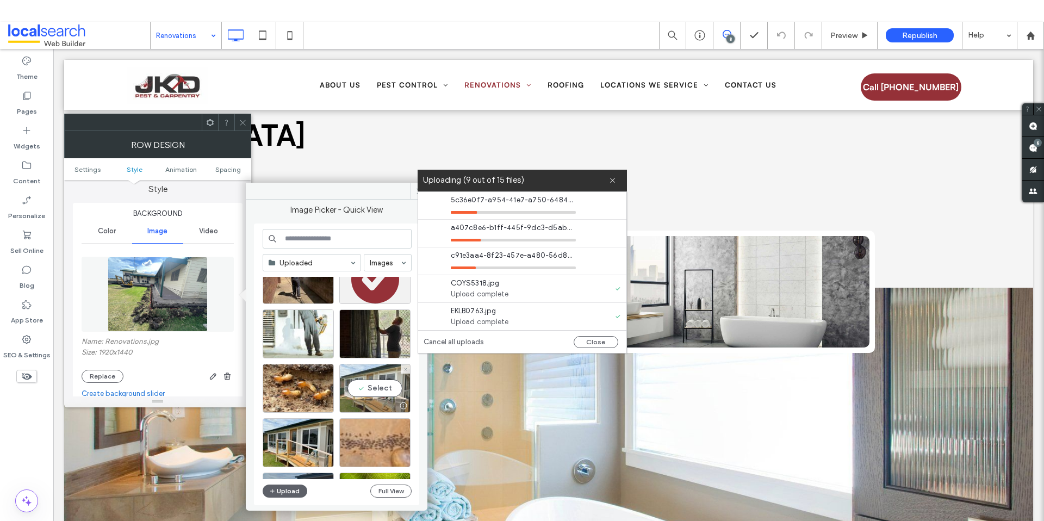
click at [376, 388] on div "Select" at bounding box center [374, 388] width 71 height 49
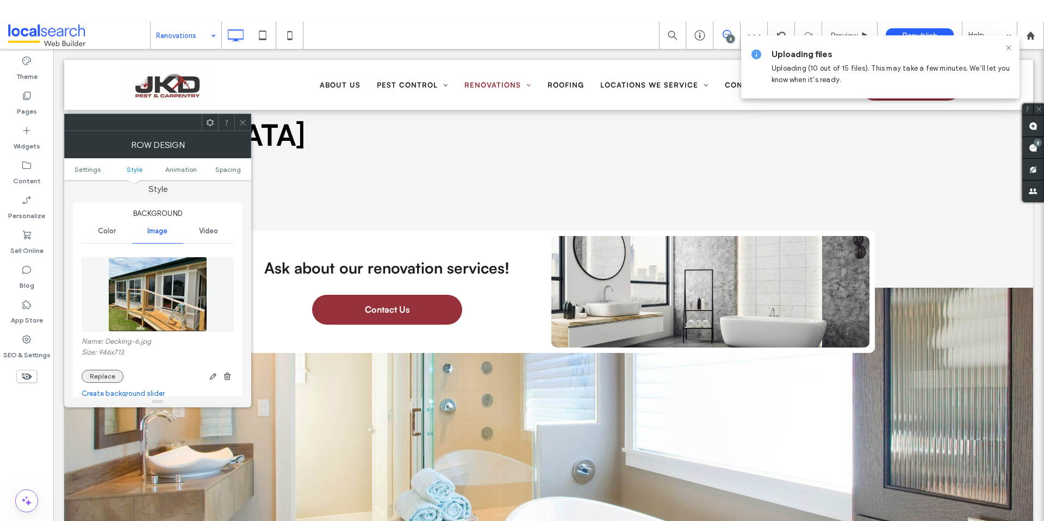
click at [102, 378] on button "Replace" at bounding box center [103, 376] width 42 height 13
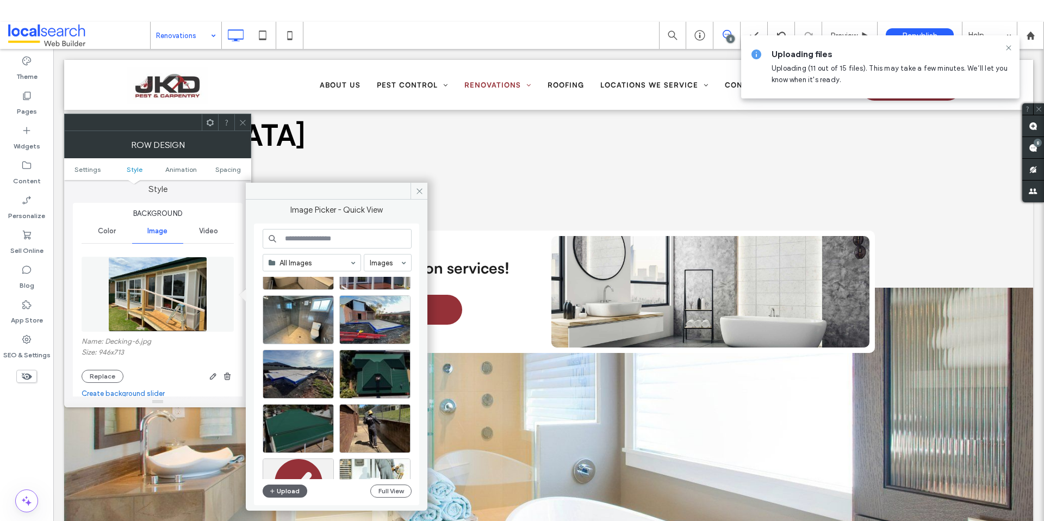
scroll to position [164, 0]
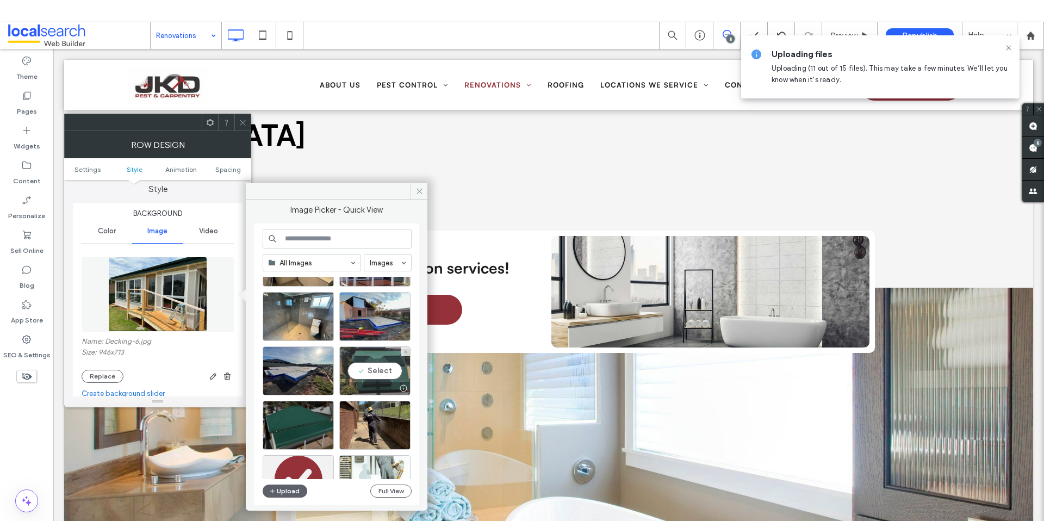
click at [381, 372] on div "Select" at bounding box center [374, 370] width 71 height 49
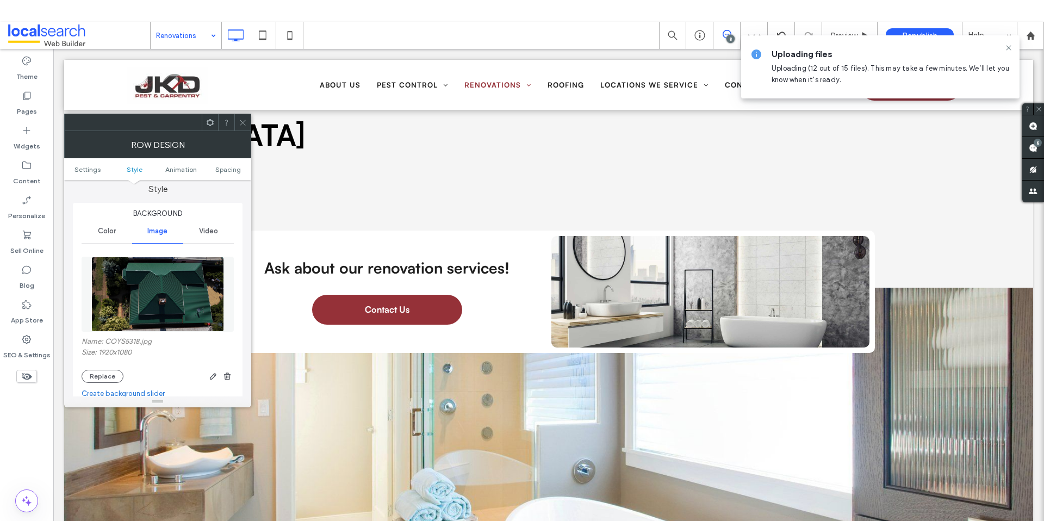
click at [239, 121] on icon at bounding box center [243, 123] width 8 height 8
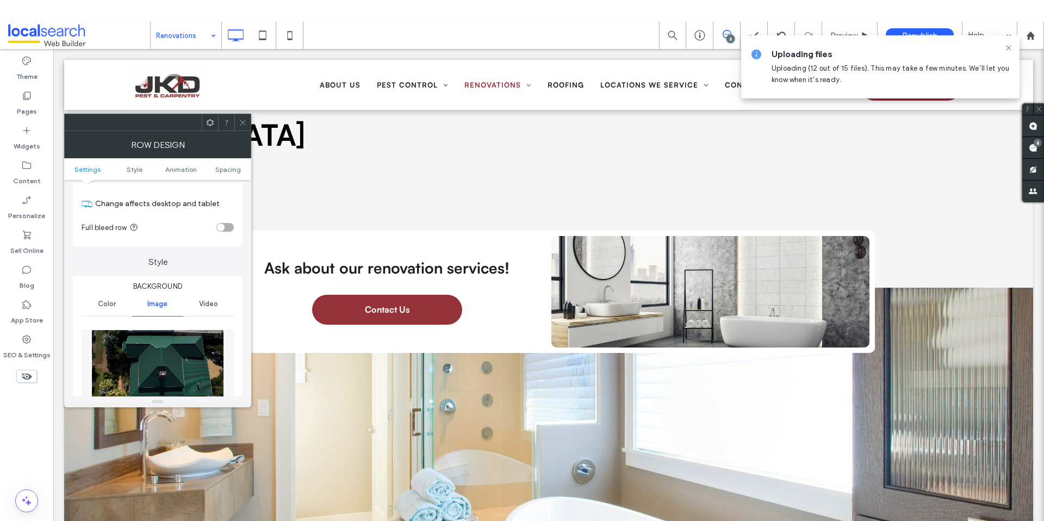
scroll to position [225, 0]
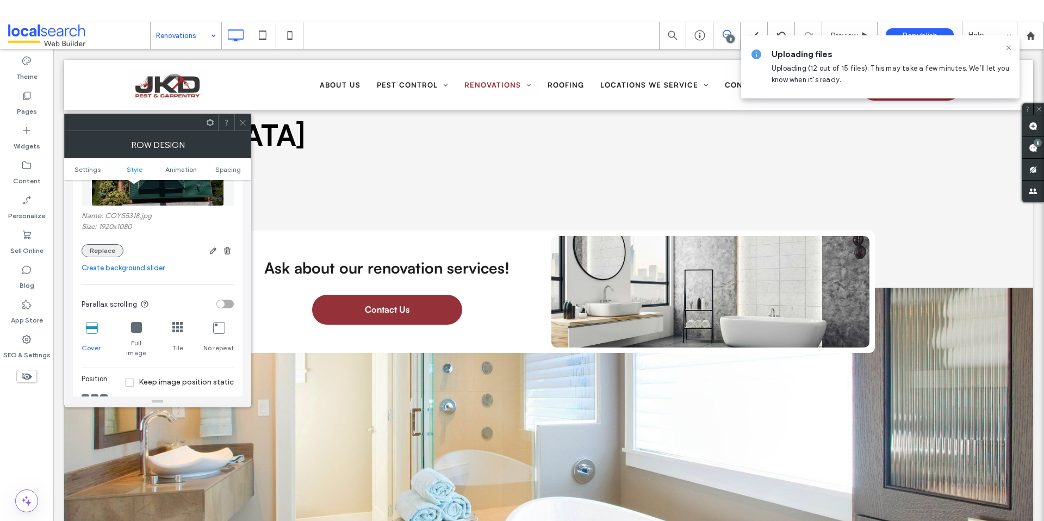
click at [98, 250] on button "Replace" at bounding box center [103, 250] width 42 height 13
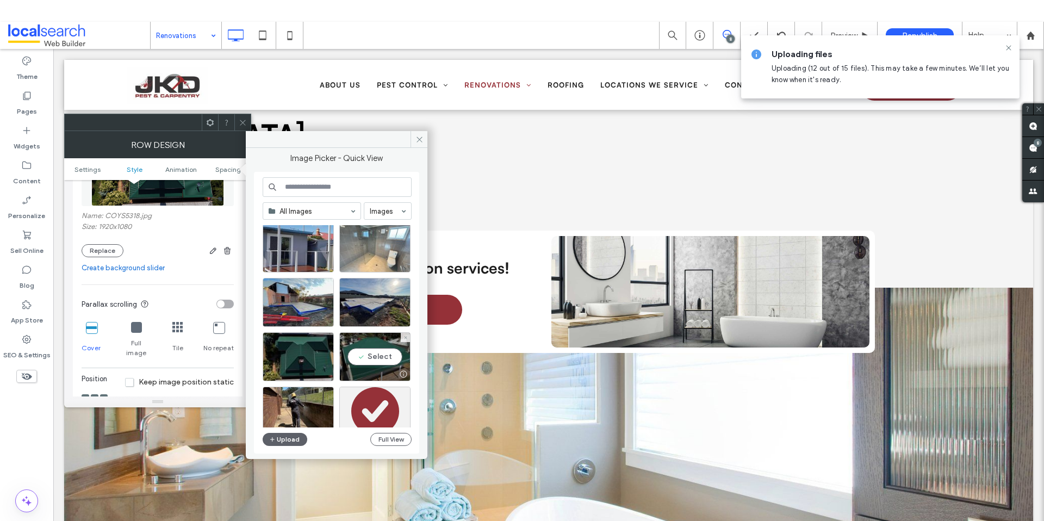
scroll to position [197, 0]
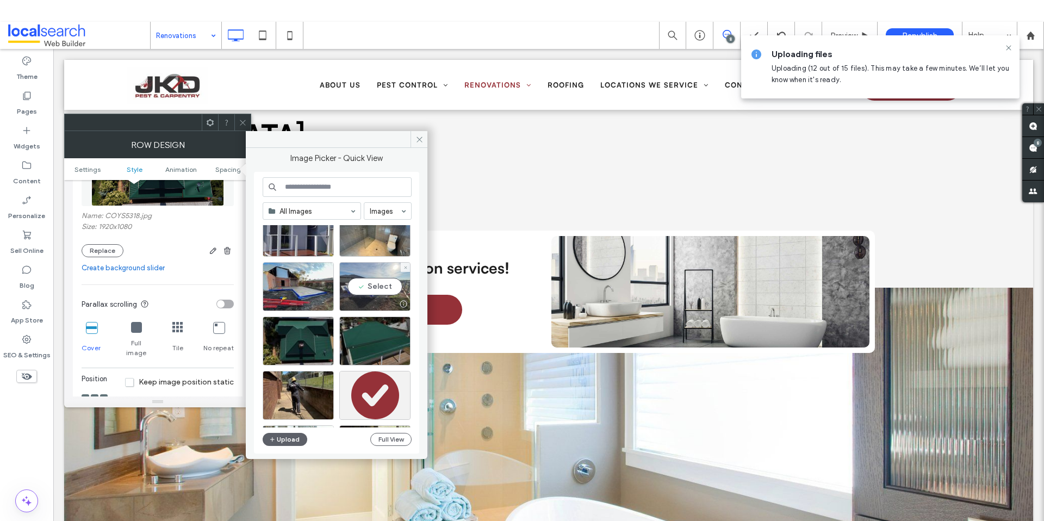
click at [366, 288] on div "Select" at bounding box center [374, 286] width 71 height 49
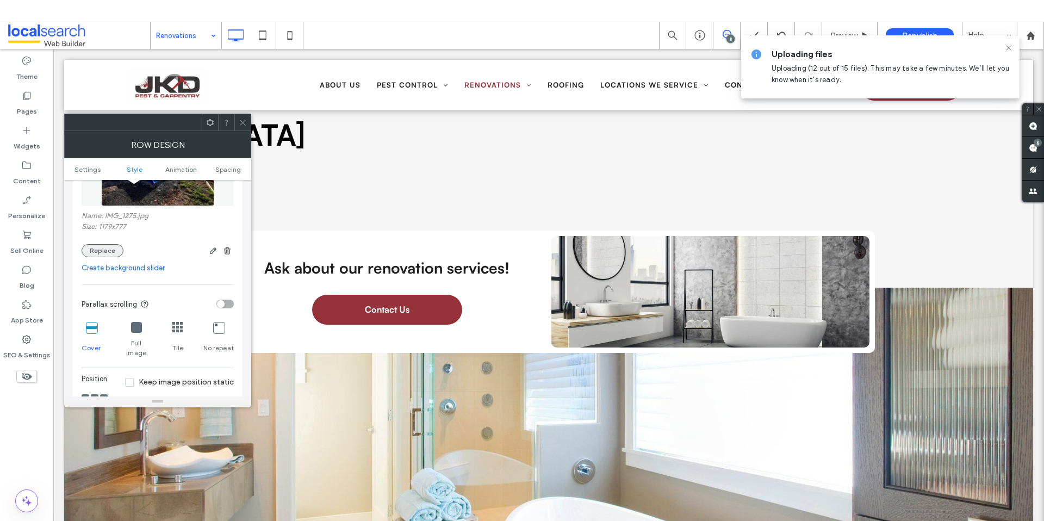
click at [101, 248] on button "Replace" at bounding box center [103, 250] width 42 height 13
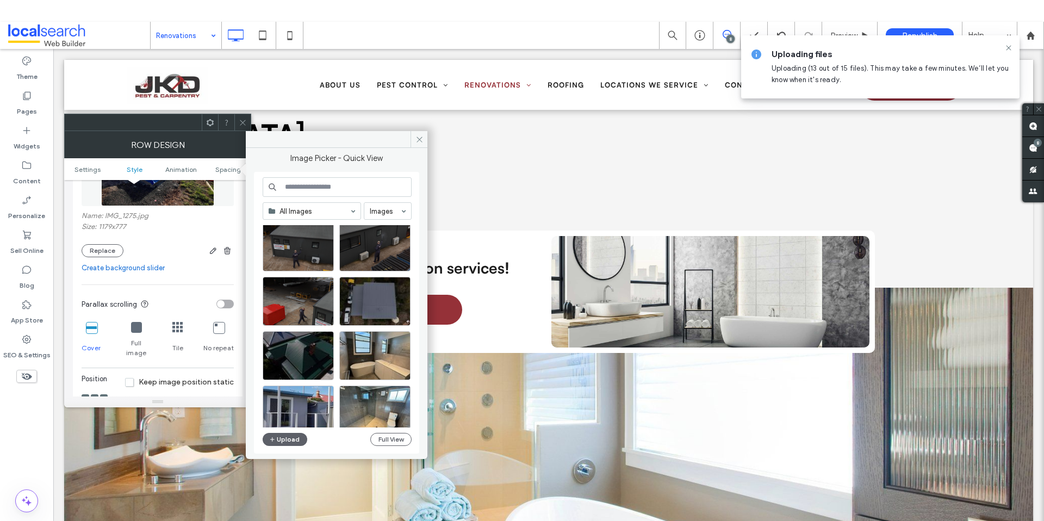
scroll to position [30, 0]
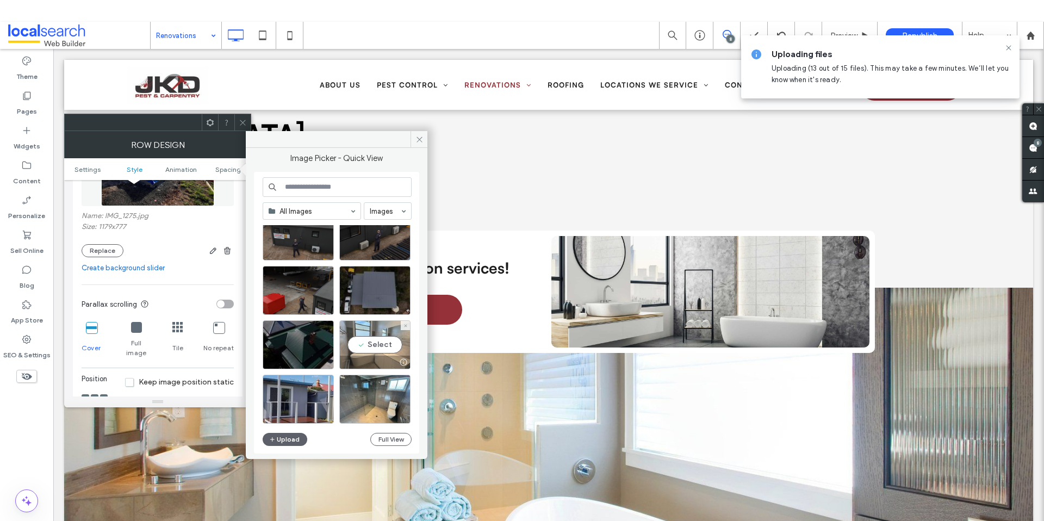
click at [372, 344] on div "Select" at bounding box center [374, 344] width 71 height 49
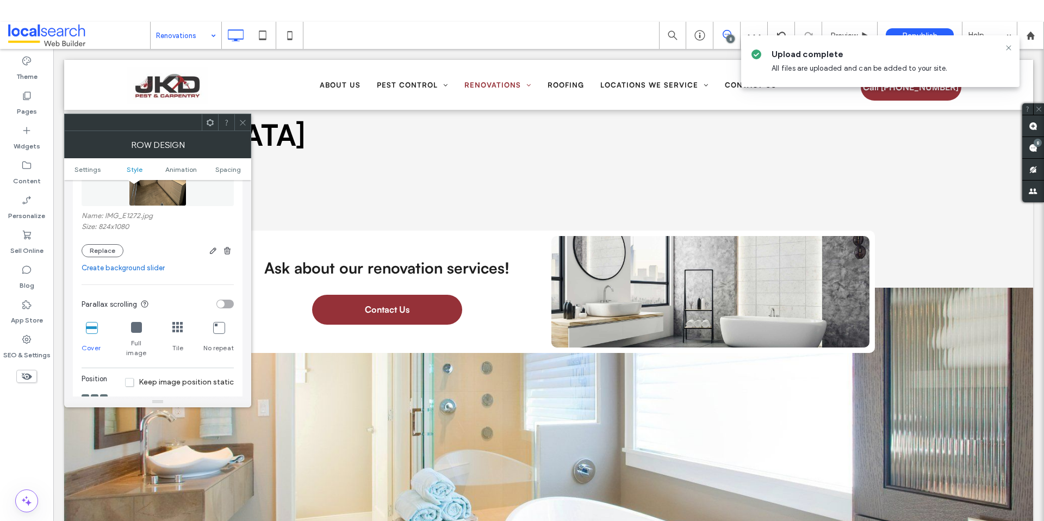
click at [96, 394] on div at bounding box center [95, 398] width 8 height 8
click at [93, 394] on span at bounding box center [94, 398] width 3 height 8
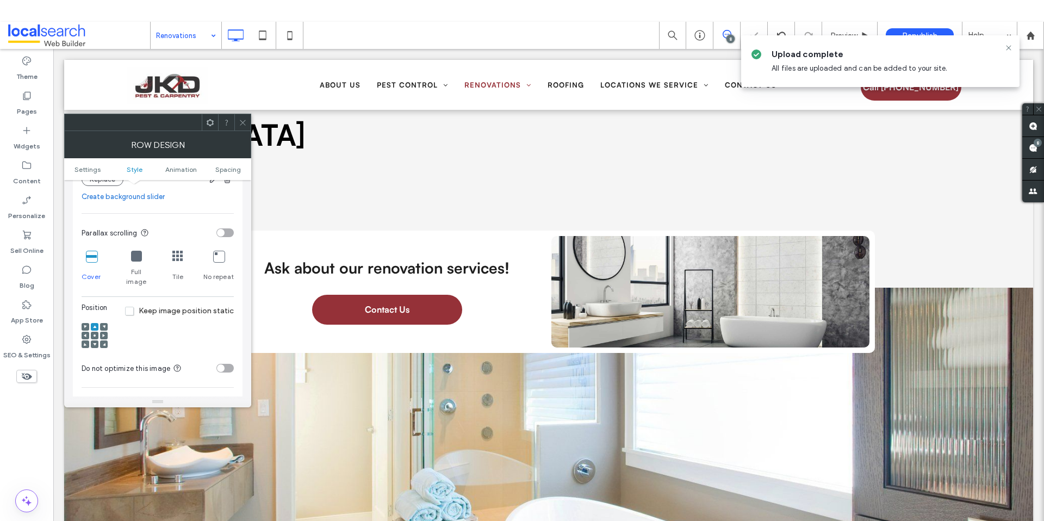
scroll to position [297, 0]
click at [91, 340] on div at bounding box center [95, 344] width 8 height 8
click at [92, 340] on div at bounding box center [95, 344] width 8 height 8
click at [93, 342] on icon at bounding box center [94, 343] width 3 height 3
click at [93, 331] on span at bounding box center [94, 335] width 3 height 8
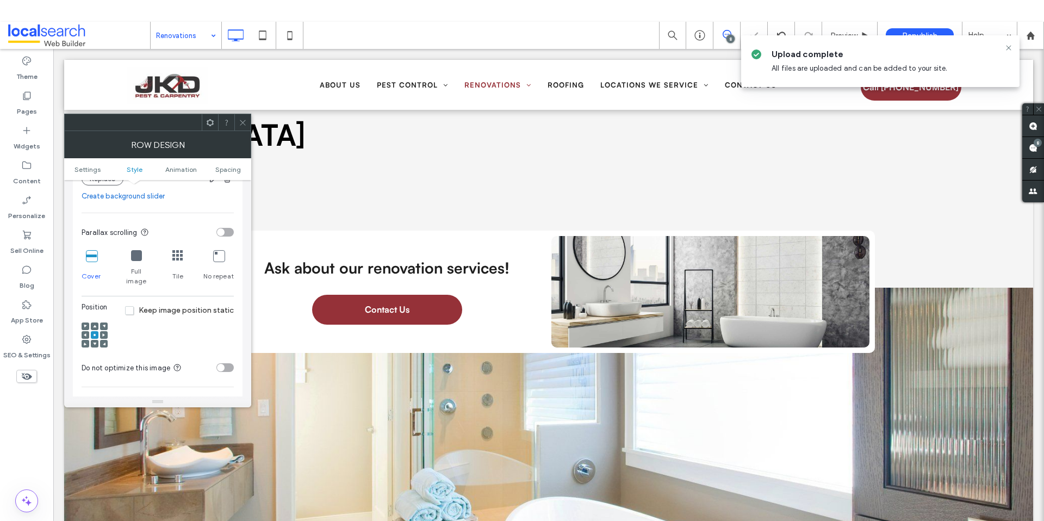
click at [82, 331] on div at bounding box center [86, 335] width 8 height 8
click at [84, 333] on icon at bounding box center [85, 334] width 3 height 3
click at [101, 331] on div at bounding box center [104, 335] width 8 height 8
click at [103, 333] on use at bounding box center [103, 334] width 3 height 3
click at [104, 325] on use at bounding box center [104, 326] width 3 height 3
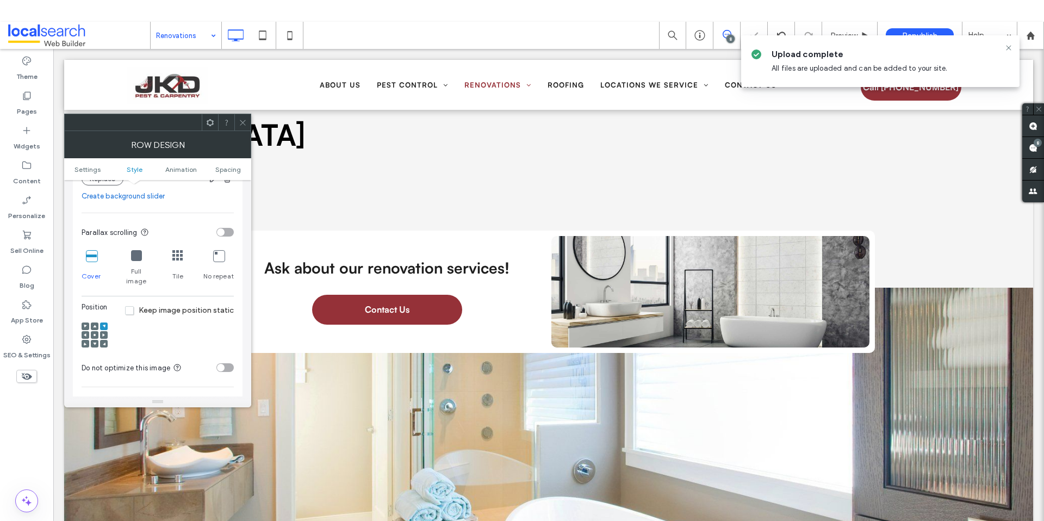
click at [105, 342] on icon at bounding box center [103, 343] width 3 height 3
click at [144, 261] on div "Full image" at bounding box center [137, 268] width 32 height 45
click at [170, 257] on div "Cover Full image Tile No repeat" at bounding box center [158, 268] width 152 height 45
click at [180, 258] on icon at bounding box center [177, 255] width 11 height 11
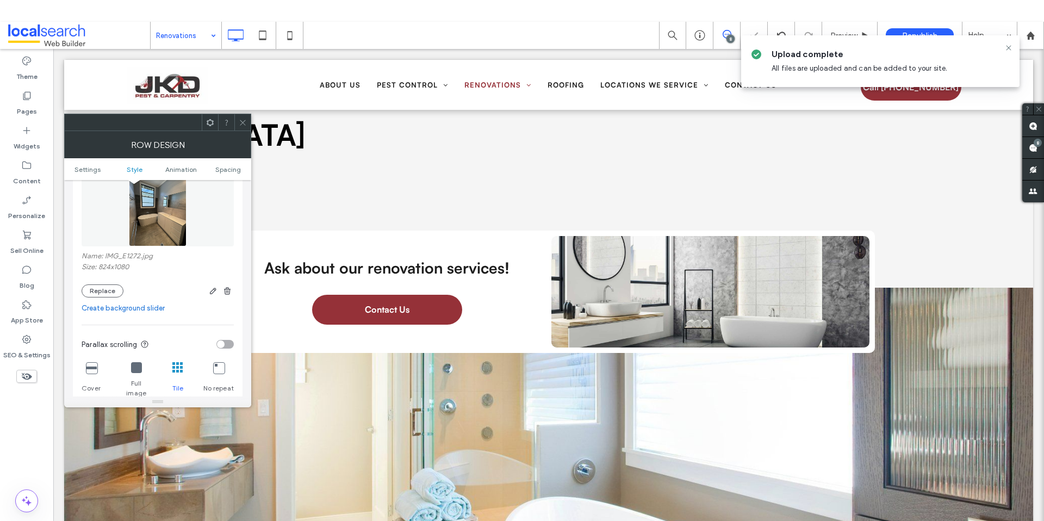
scroll to position [154, 0]
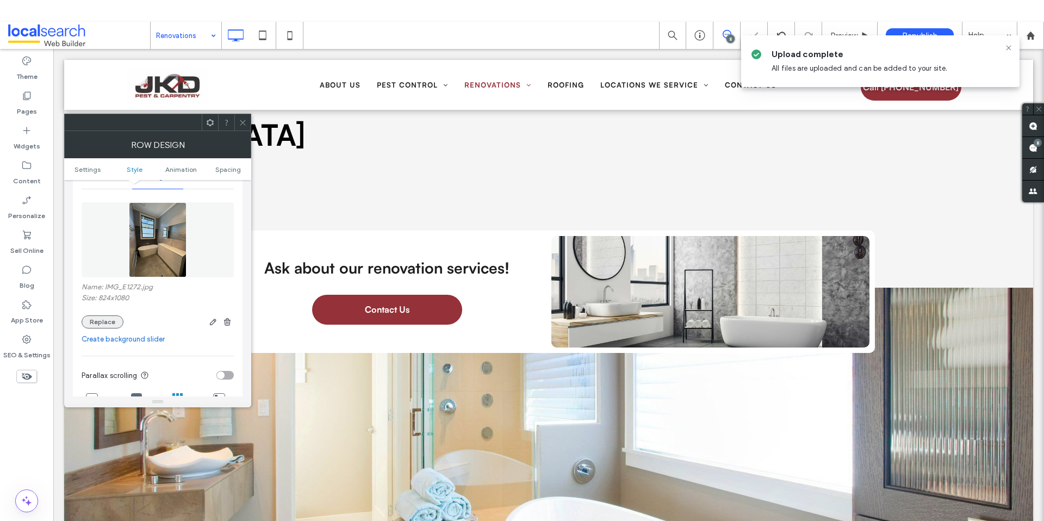
click at [108, 318] on button "Replace" at bounding box center [103, 321] width 42 height 13
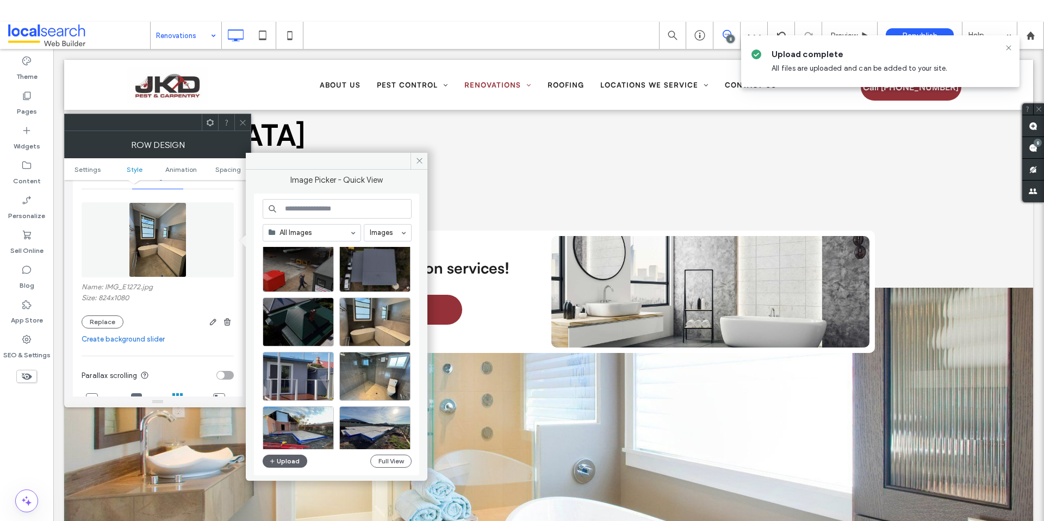
scroll to position [76, 0]
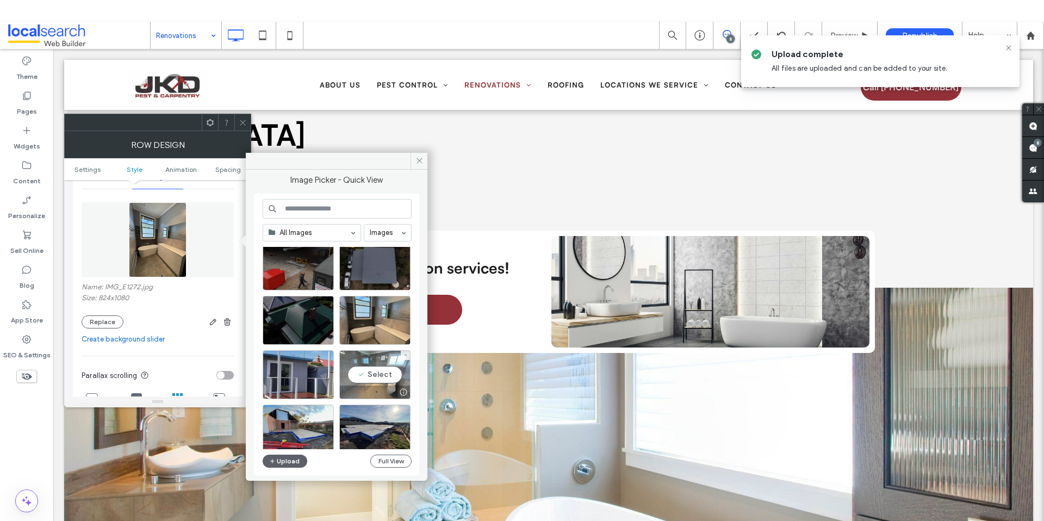
click at [378, 378] on div "Select" at bounding box center [374, 374] width 71 height 49
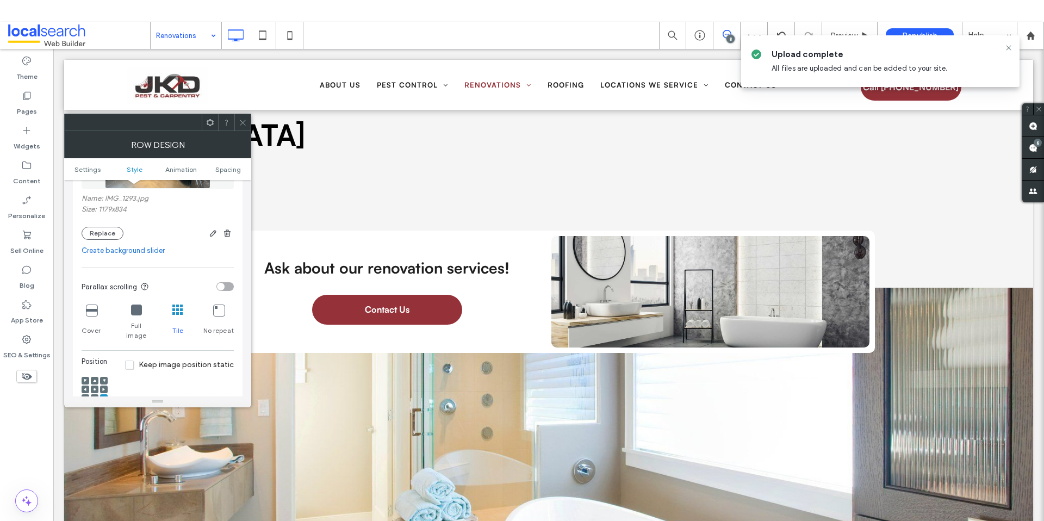
scroll to position [244, 0]
click at [142, 314] on div "Full image" at bounding box center [137, 321] width 32 height 45
click at [89, 314] on icon at bounding box center [91, 308] width 11 height 11
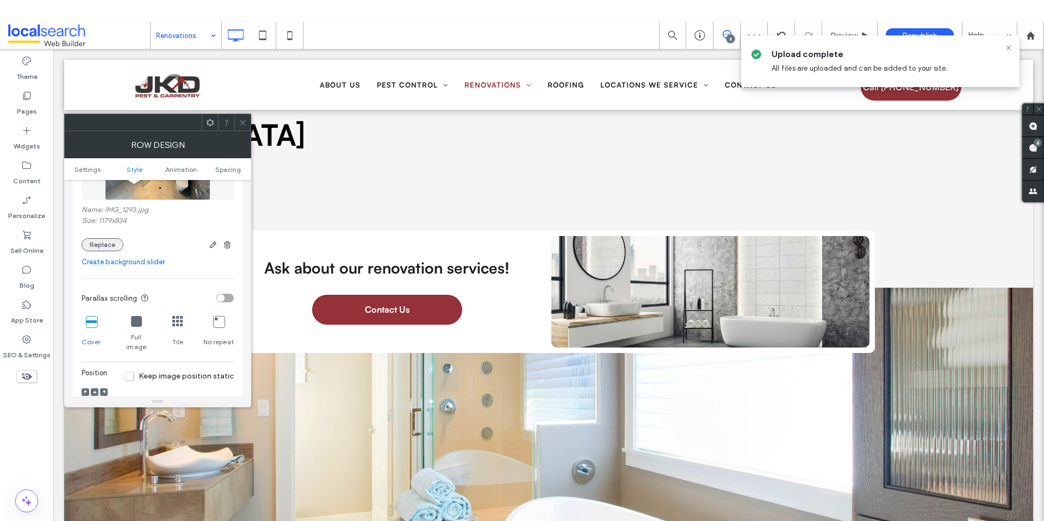
click at [107, 249] on button "Replace" at bounding box center [103, 244] width 42 height 13
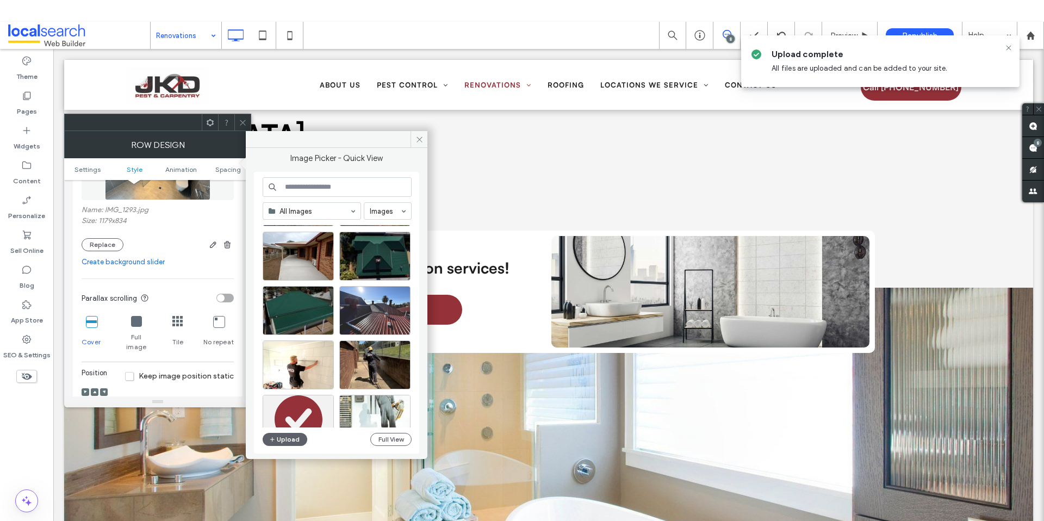
scroll to position [297, 0]
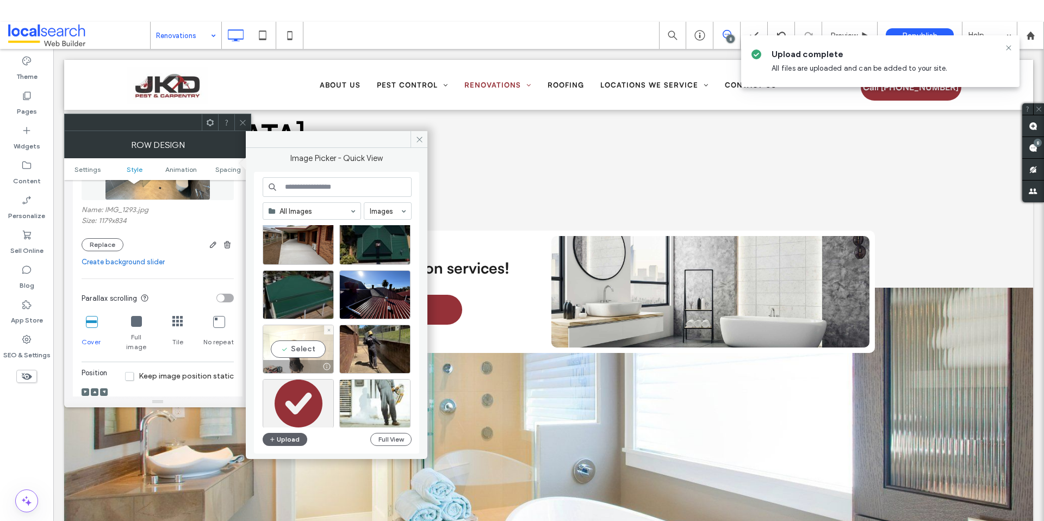
click at [305, 350] on div "Select" at bounding box center [298, 349] width 71 height 49
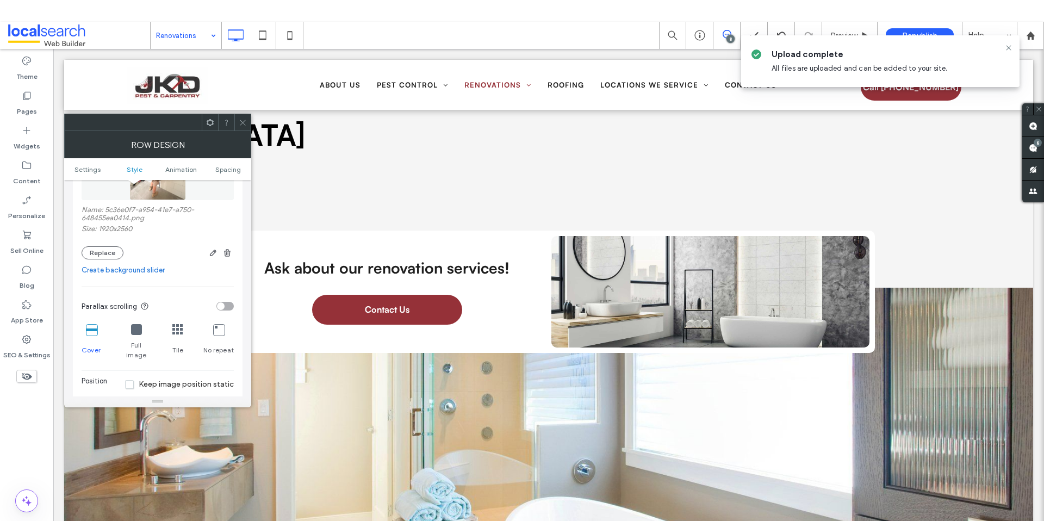
click at [97, 396] on div at bounding box center [95, 400] width 8 height 8
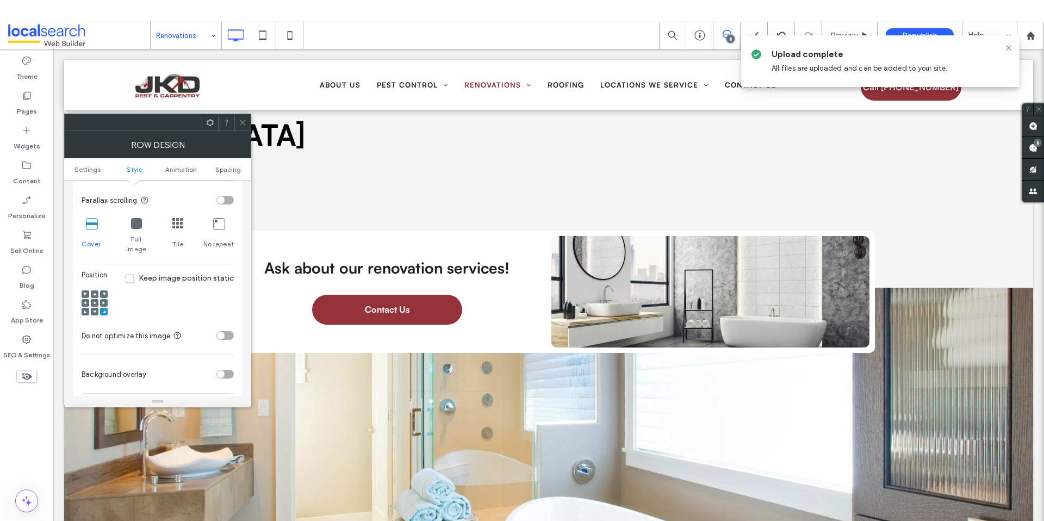
click at [93, 290] on span at bounding box center [94, 294] width 3 height 8
click at [94, 302] on use at bounding box center [94, 303] width 2 height 2
click at [240, 122] on icon at bounding box center [243, 123] width 8 height 8
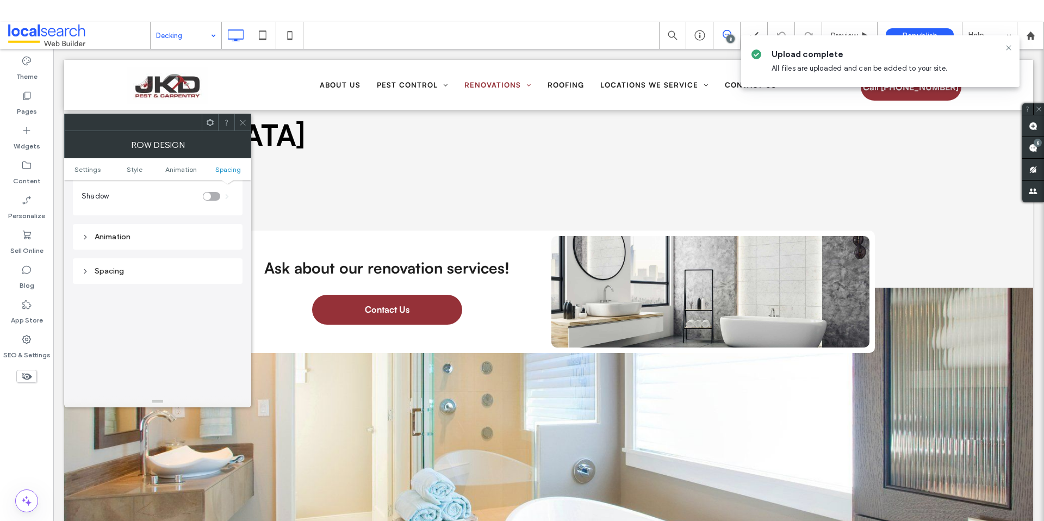
scroll to position [307, 0]
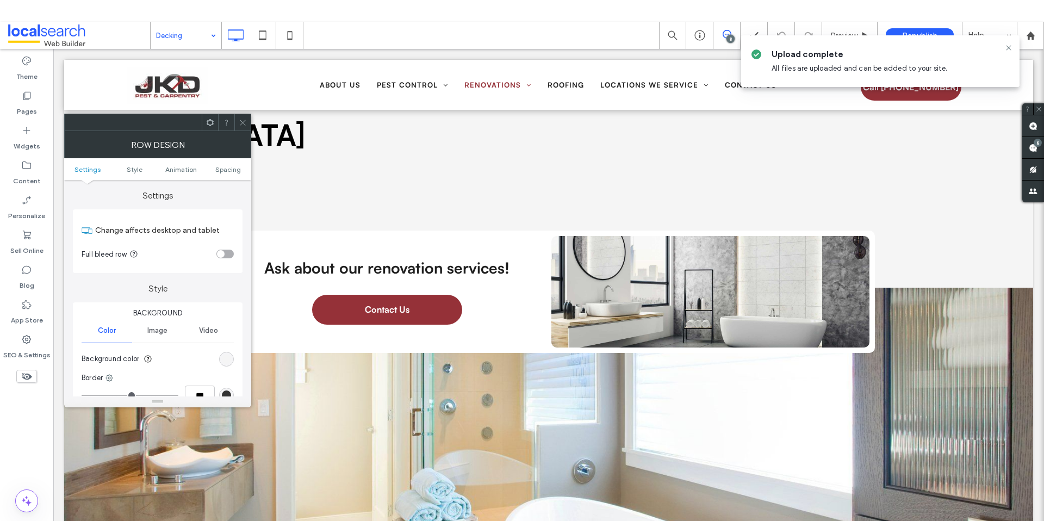
click at [243, 123] on use at bounding box center [242, 122] width 5 height 5
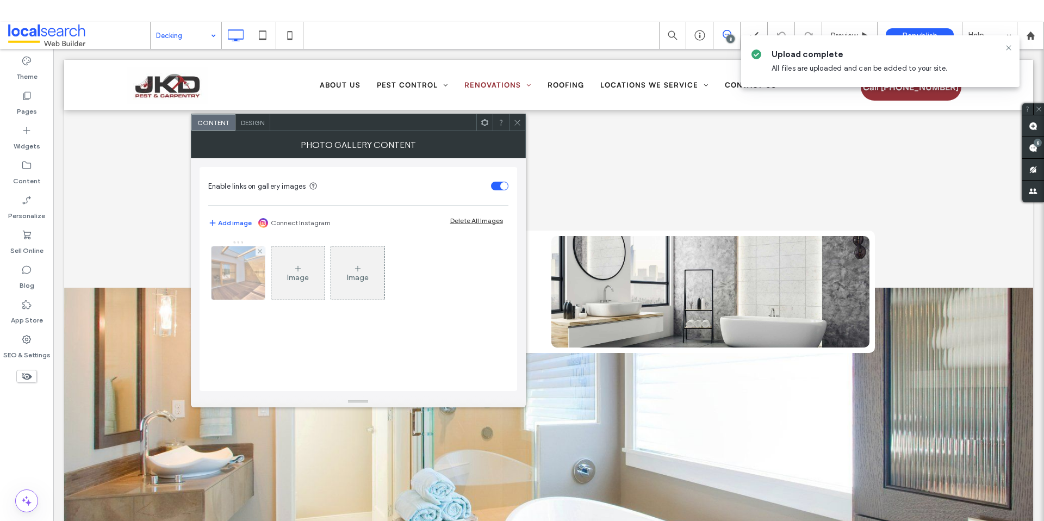
click at [235, 265] on img at bounding box center [238, 272] width 80 height 53
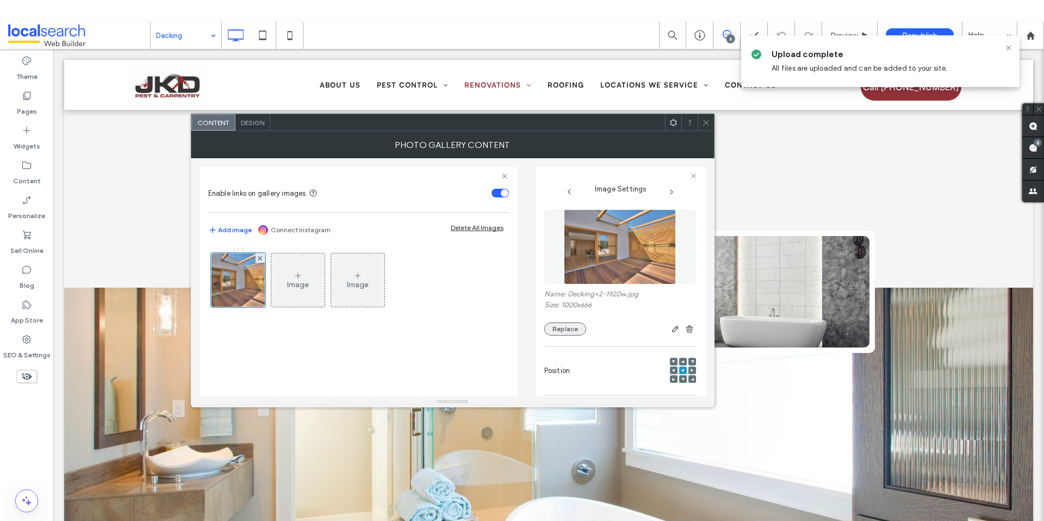
click at [574, 323] on button "Replace" at bounding box center [565, 328] width 42 height 13
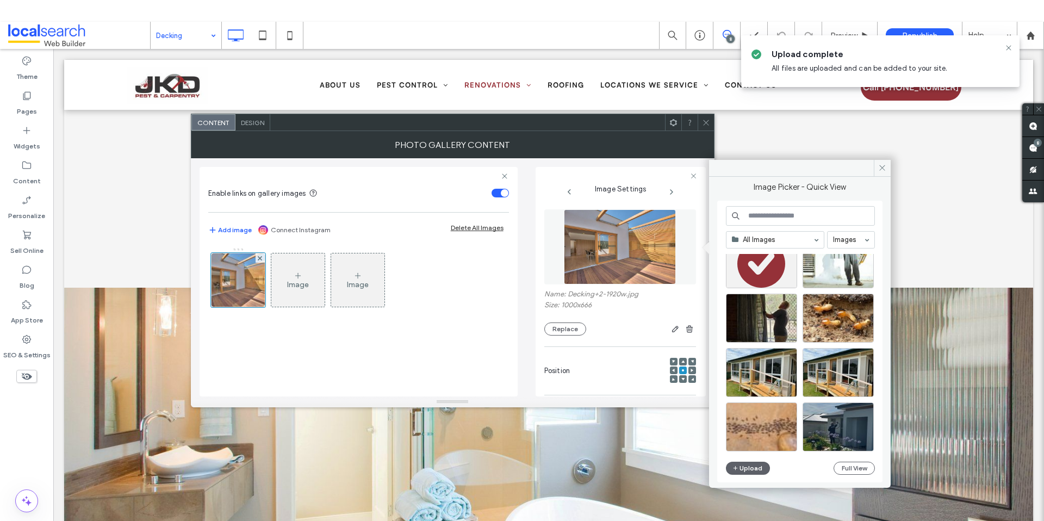
scroll to position [466, 0]
click at [749, 369] on div "Select" at bounding box center [761, 371] width 71 height 49
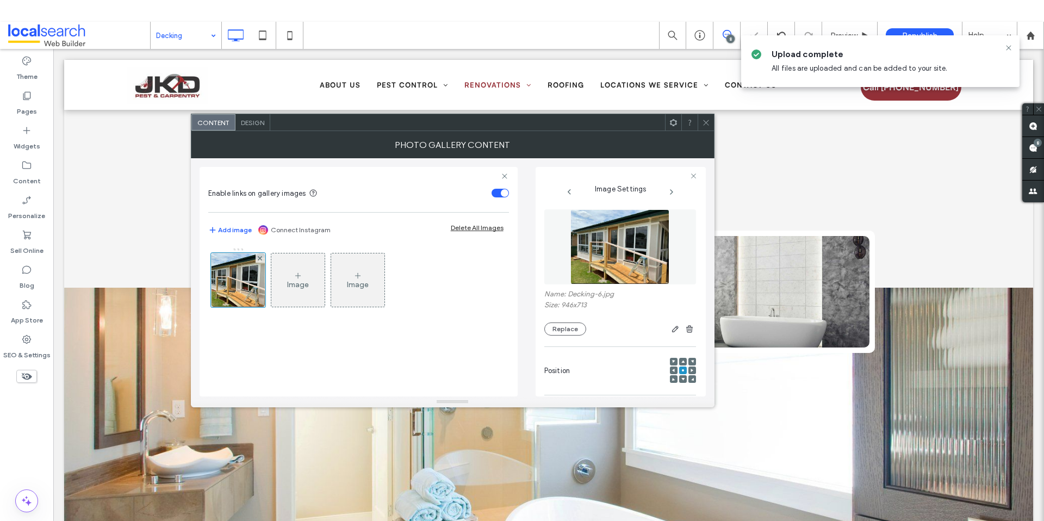
click at [699, 129] on div at bounding box center [705, 122] width 16 height 16
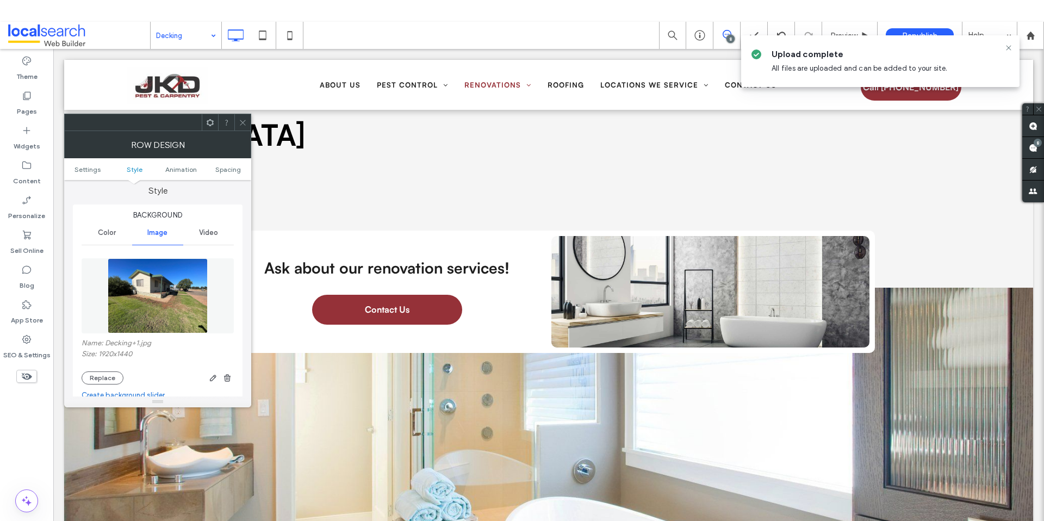
scroll to position [105, 0]
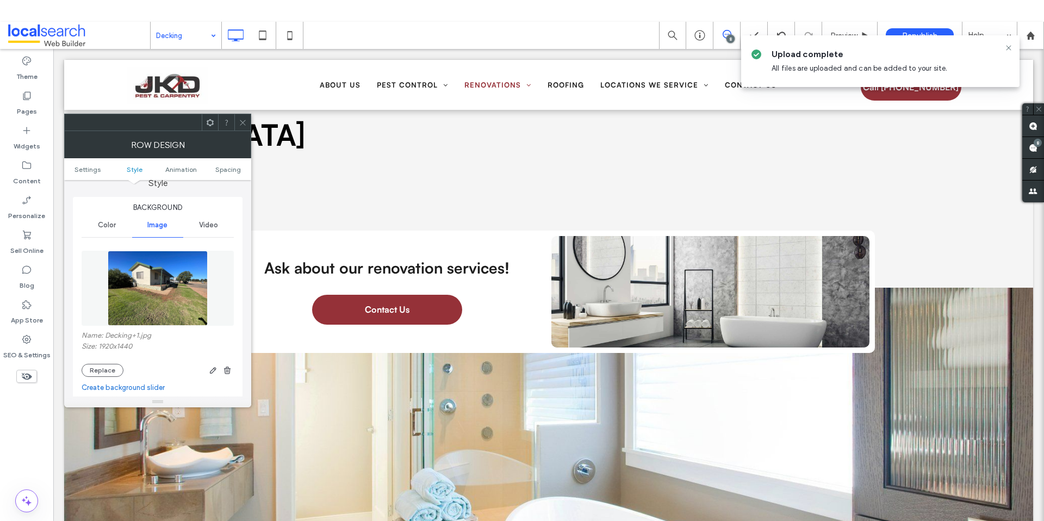
click at [245, 127] on span at bounding box center [243, 122] width 8 height 16
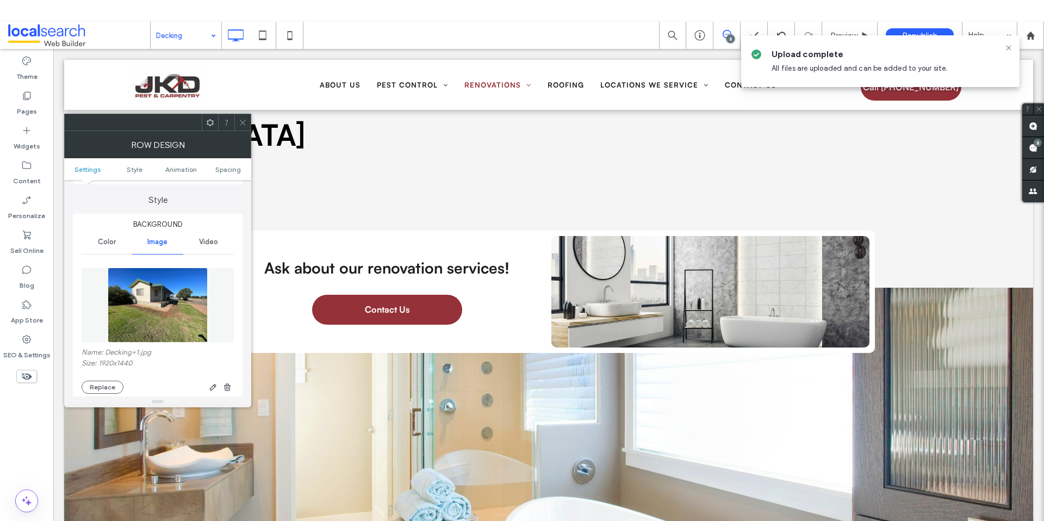
scroll to position [90, 0]
click at [109, 386] on button "Replace" at bounding box center [103, 385] width 42 height 13
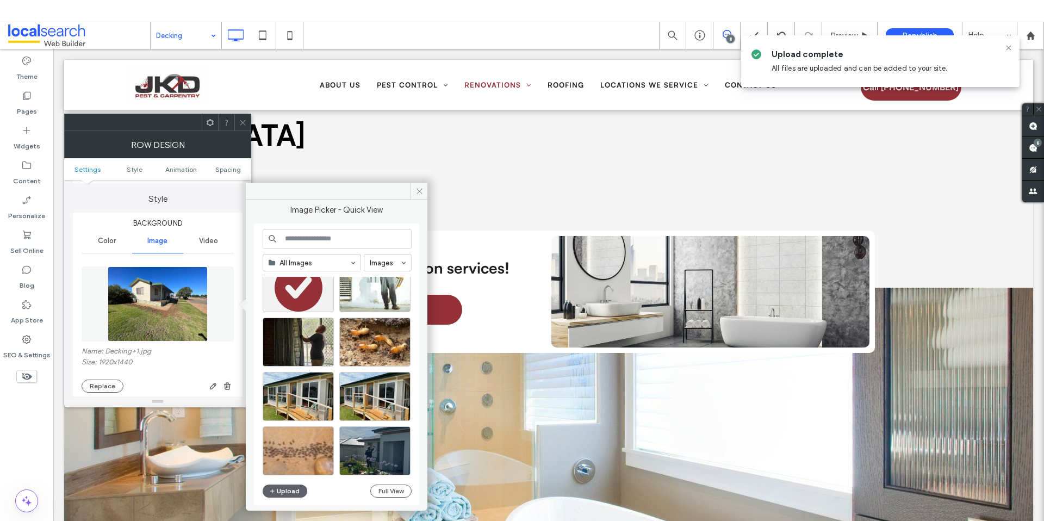
scroll to position [466, 0]
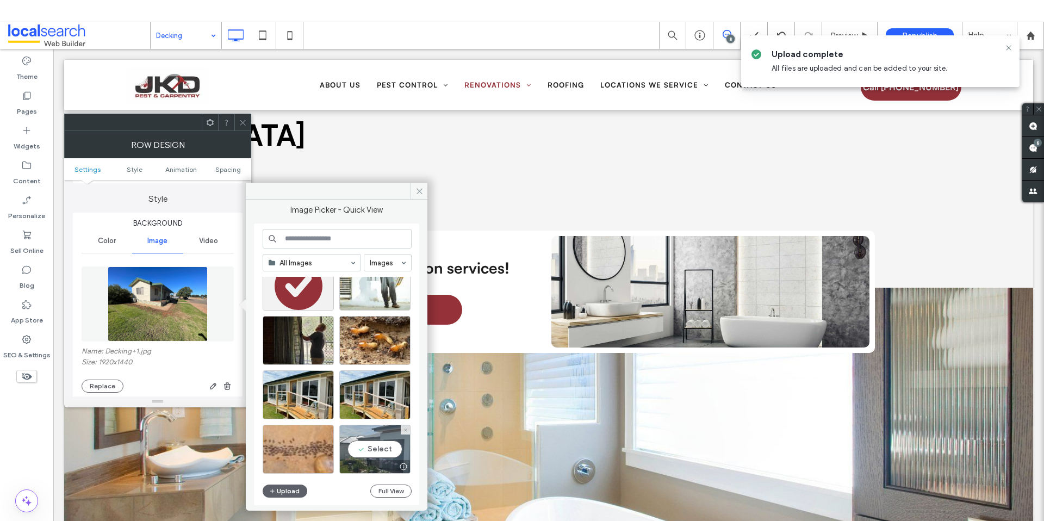
click at [370, 446] on div "Select" at bounding box center [374, 449] width 71 height 49
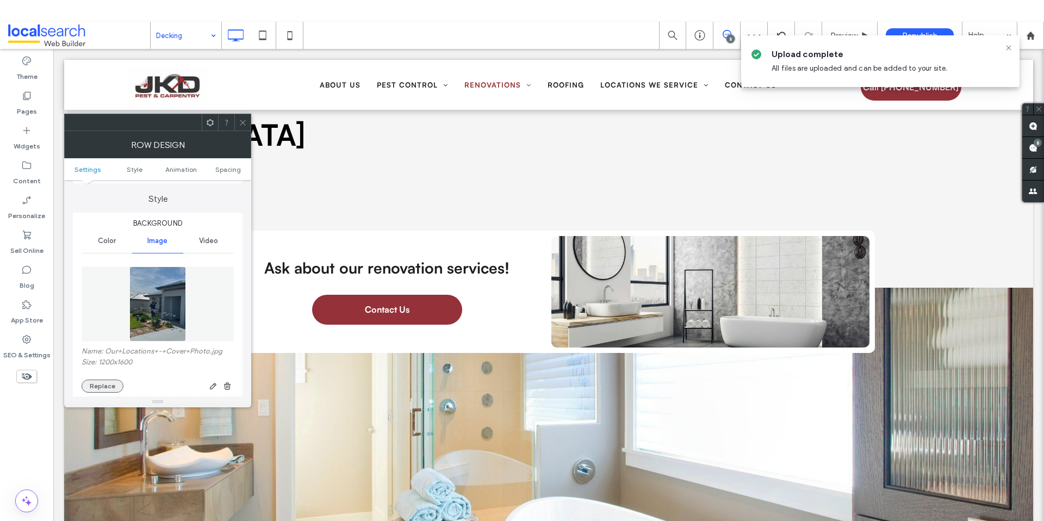
click at [98, 386] on button "Replace" at bounding box center [103, 385] width 42 height 13
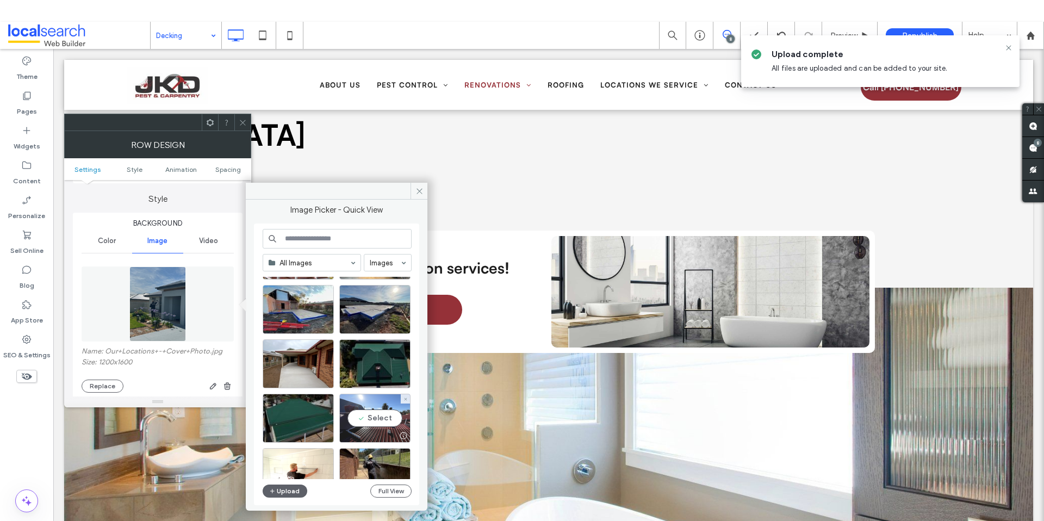
scroll to position [233, 0]
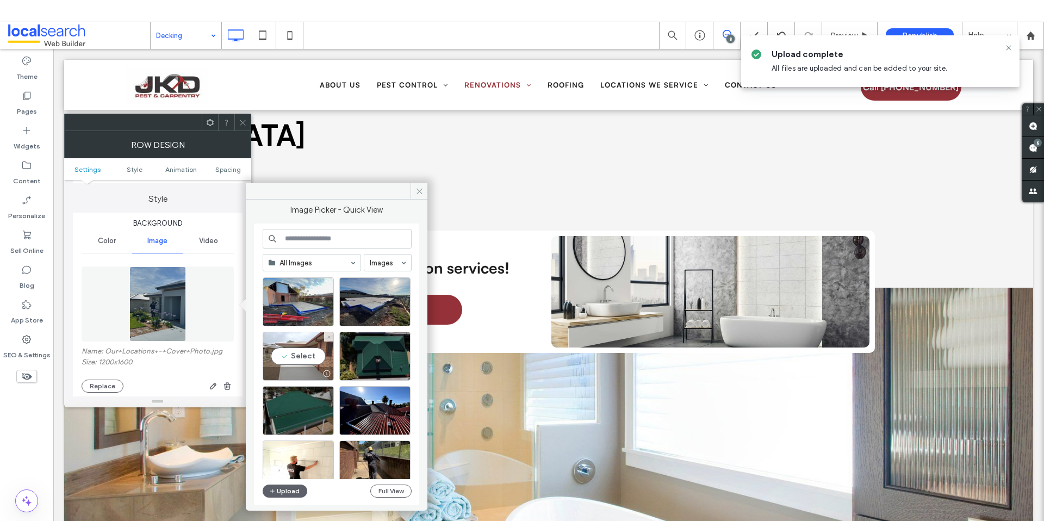
click at [307, 361] on div "Select" at bounding box center [298, 356] width 71 height 49
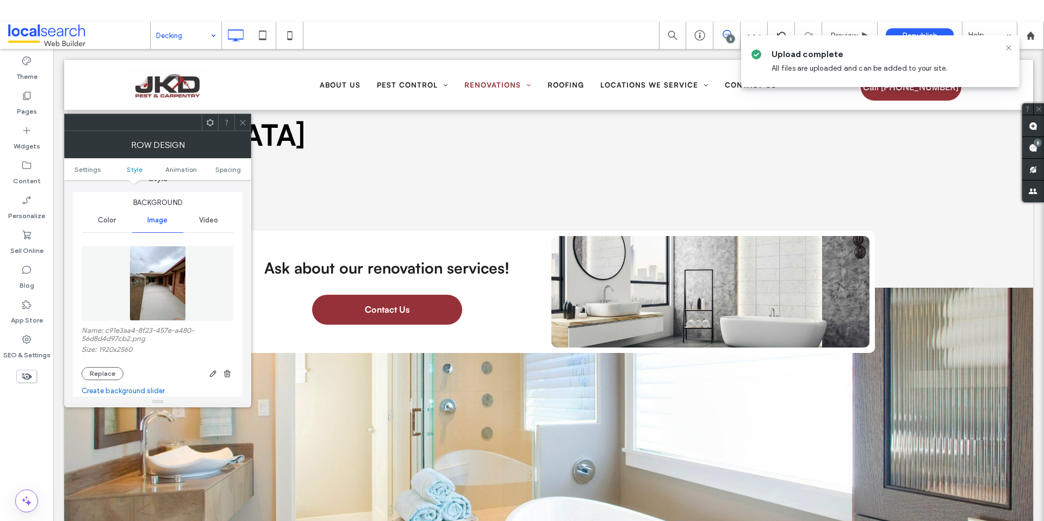
scroll to position [119, 0]
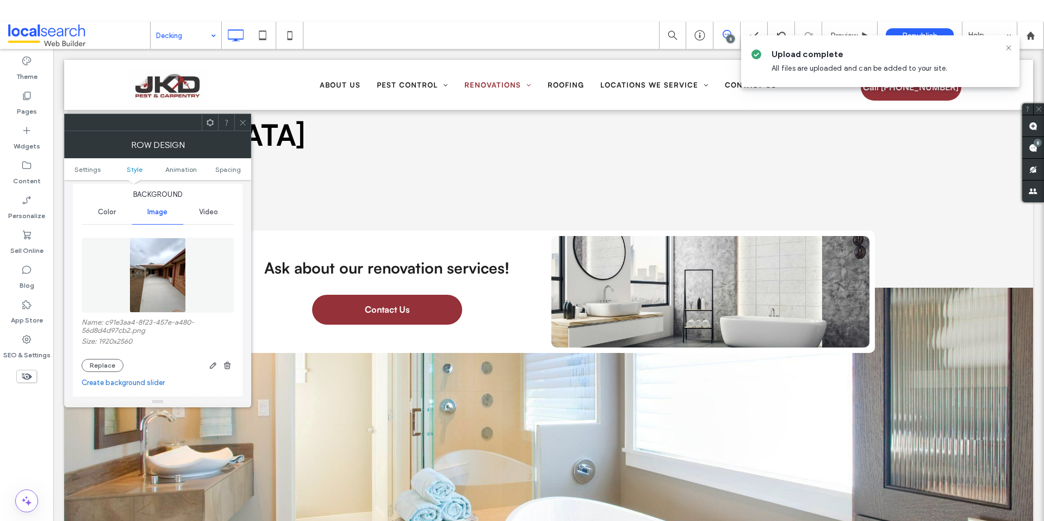
click at [245, 114] on span at bounding box center [243, 122] width 8 height 16
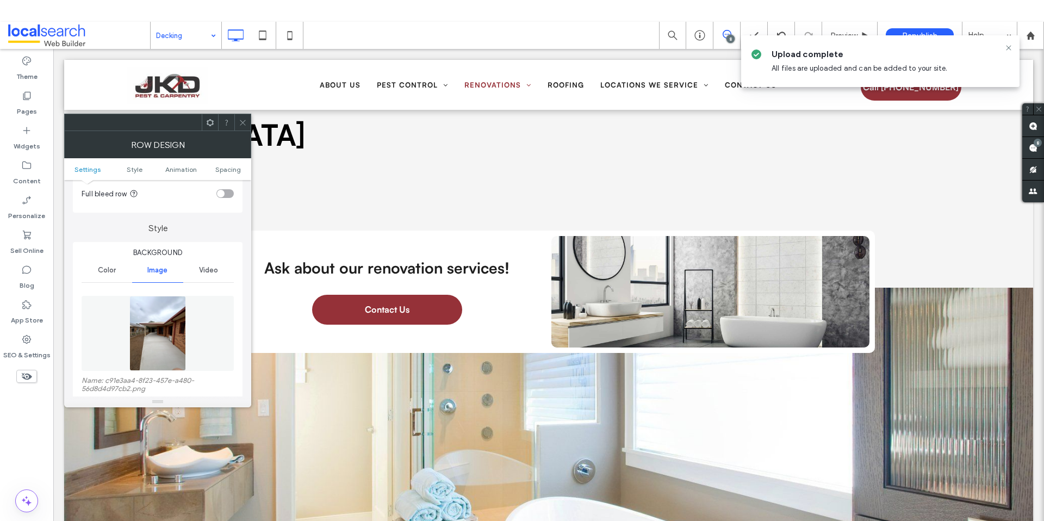
scroll to position [106, 0]
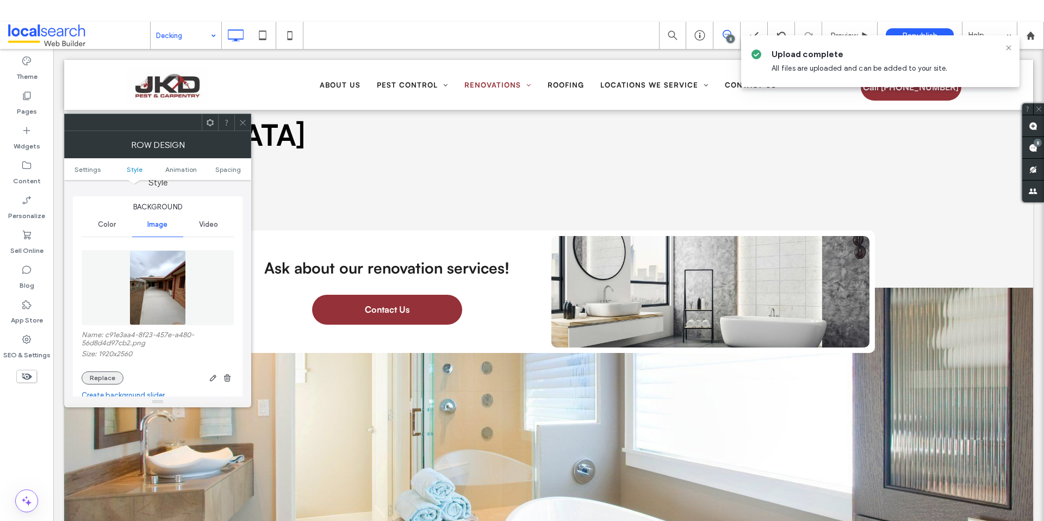
click at [109, 379] on button "Replace" at bounding box center [103, 377] width 42 height 13
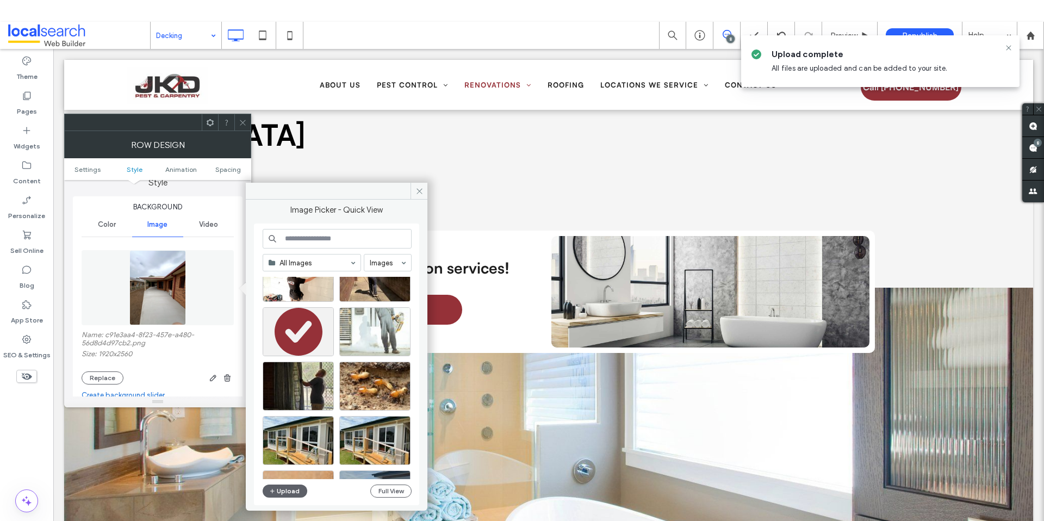
scroll to position [466, 0]
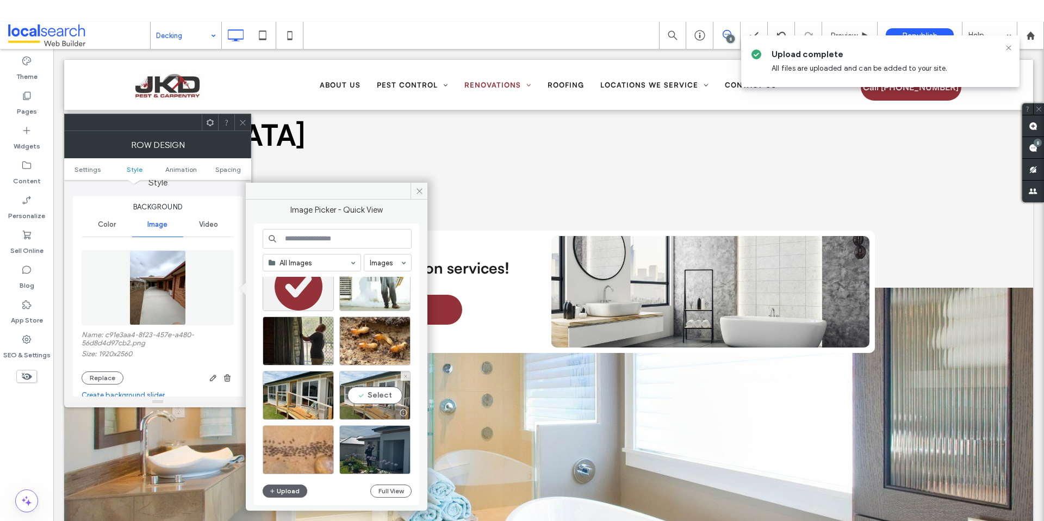
click at [368, 395] on div "Select" at bounding box center [374, 395] width 71 height 49
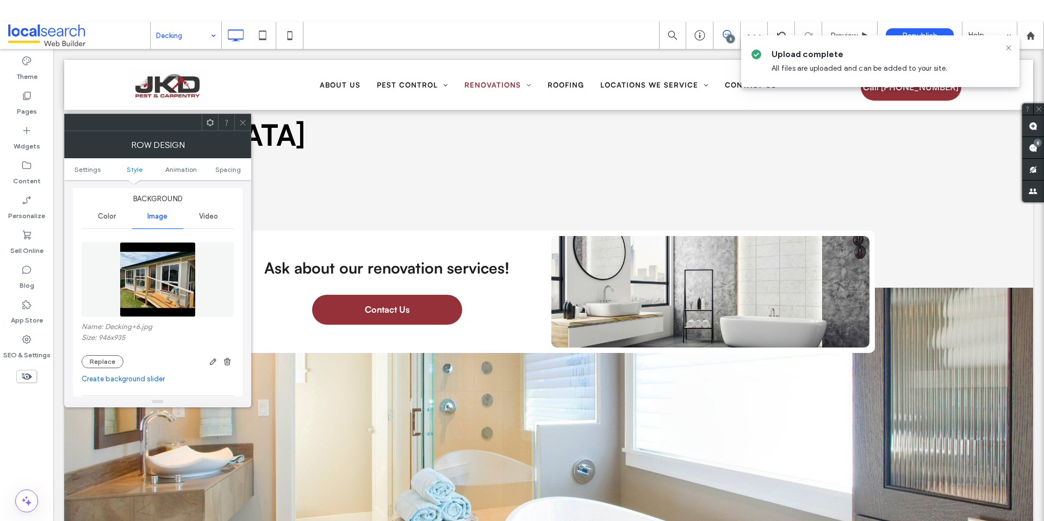
scroll to position [115, 0]
click at [90, 359] on button "Replace" at bounding box center [103, 360] width 42 height 13
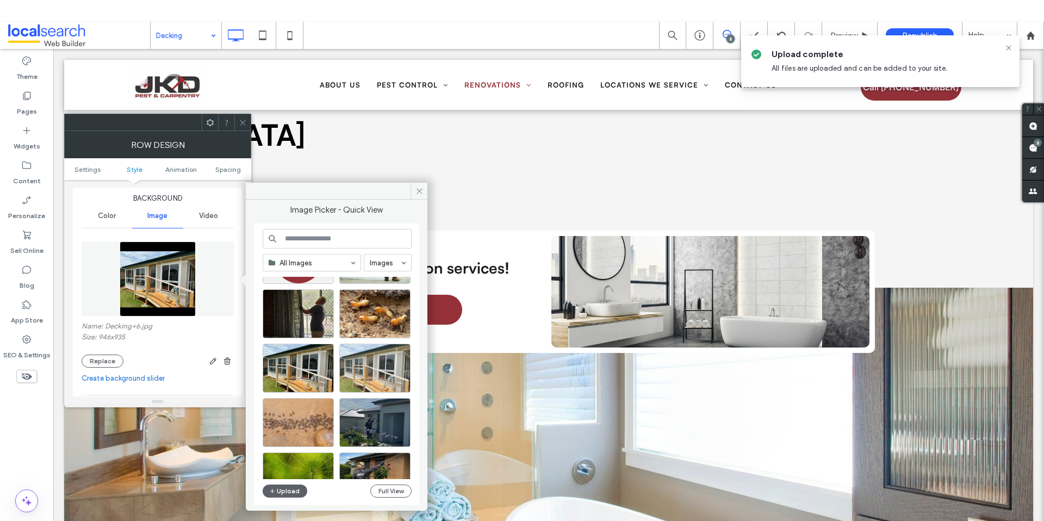
scroll to position [489, 0]
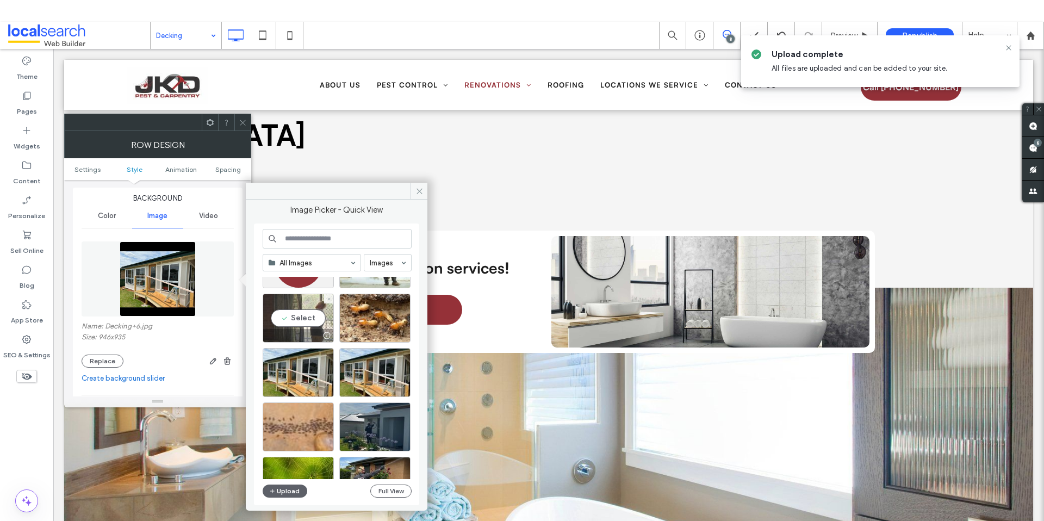
click at [302, 319] on div "Select" at bounding box center [298, 318] width 71 height 49
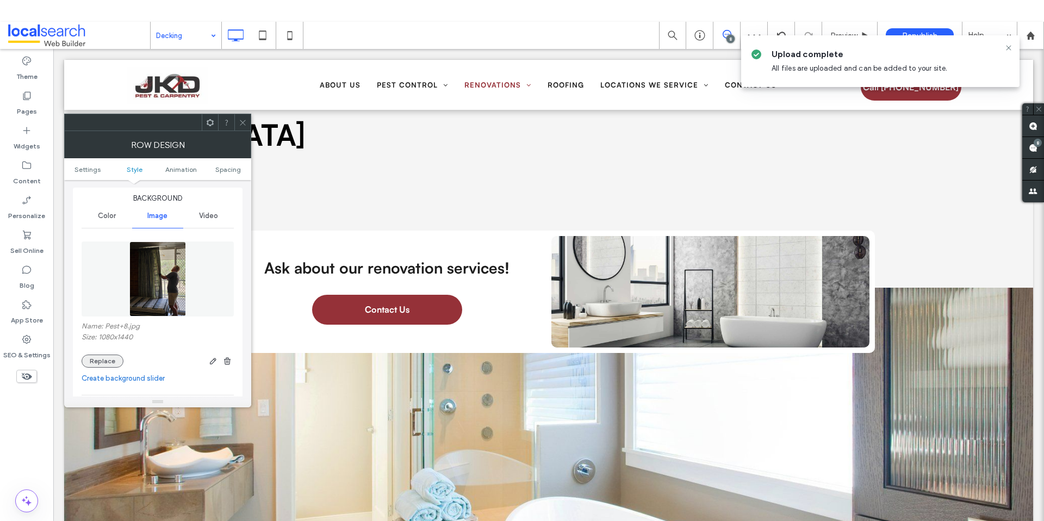
click at [104, 363] on button "Replace" at bounding box center [103, 360] width 42 height 13
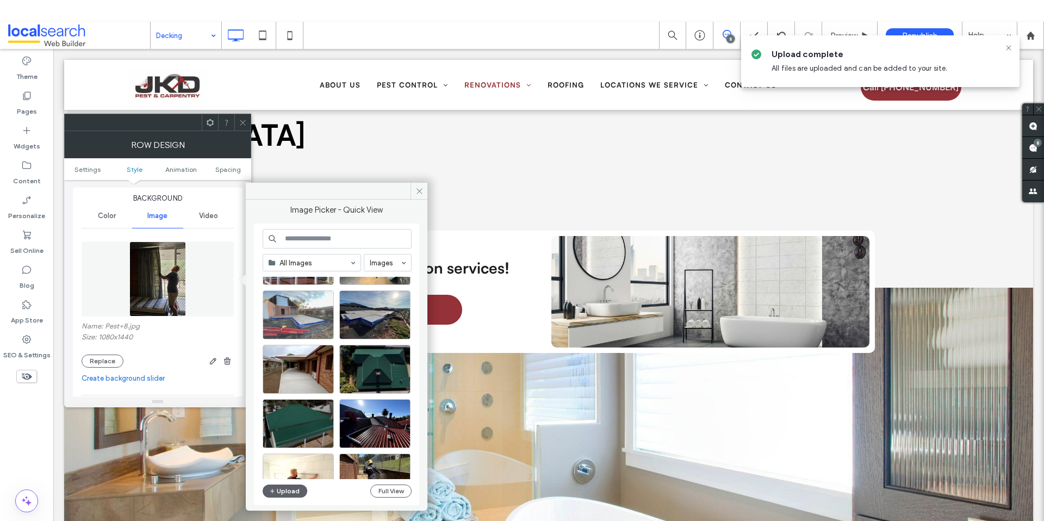
scroll to position [238, 0]
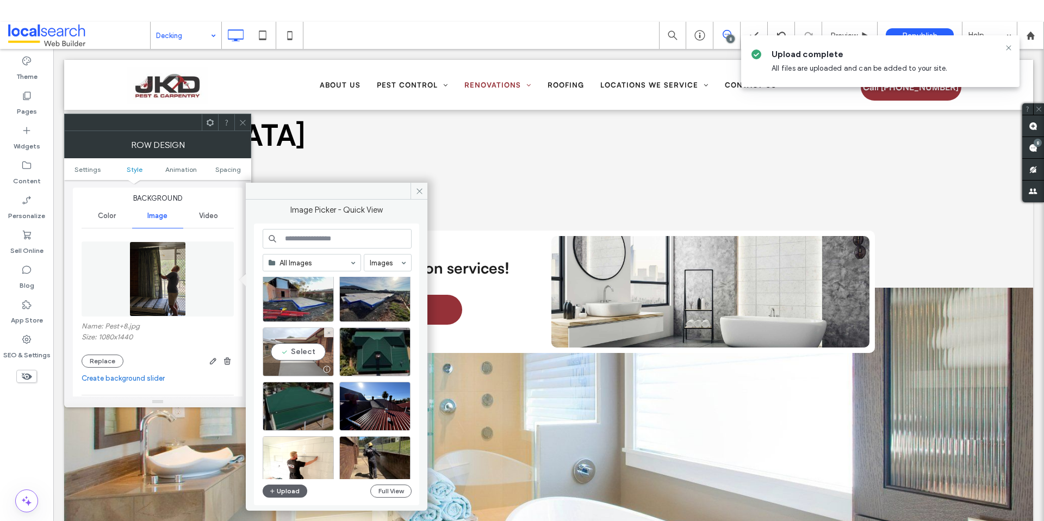
click at [304, 361] on div "Select" at bounding box center [298, 351] width 71 height 49
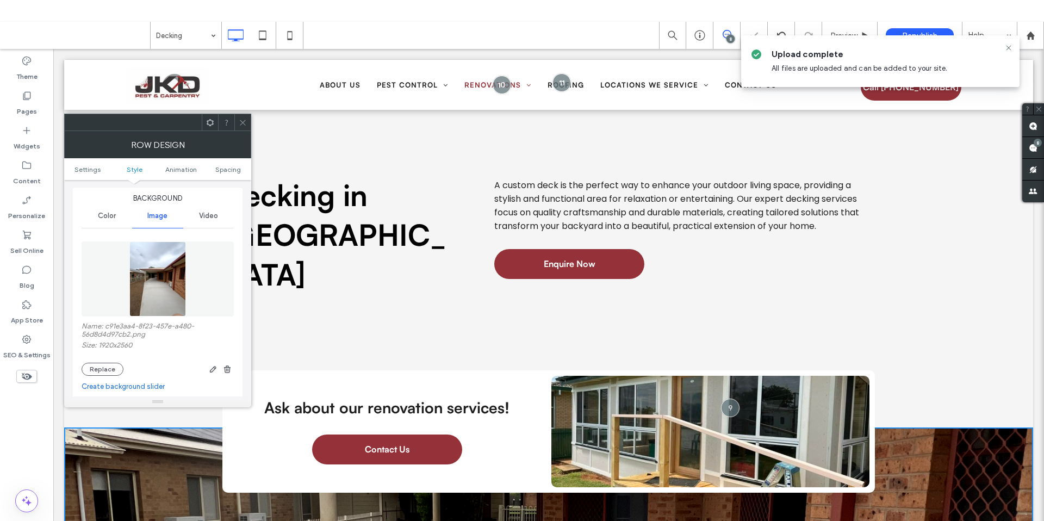
scroll to position [213, 0]
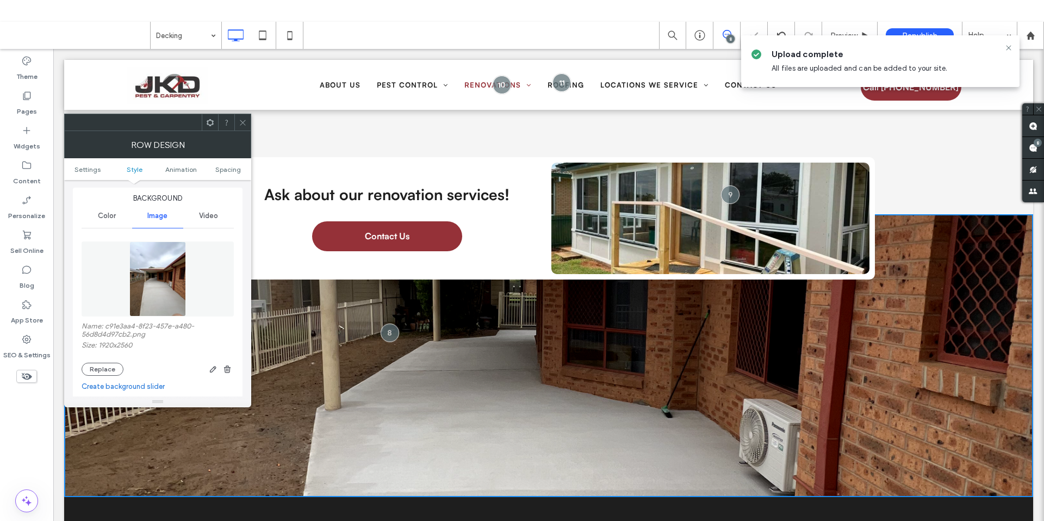
click at [237, 123] on div at bounding box center [242, 122] width 16 height 16
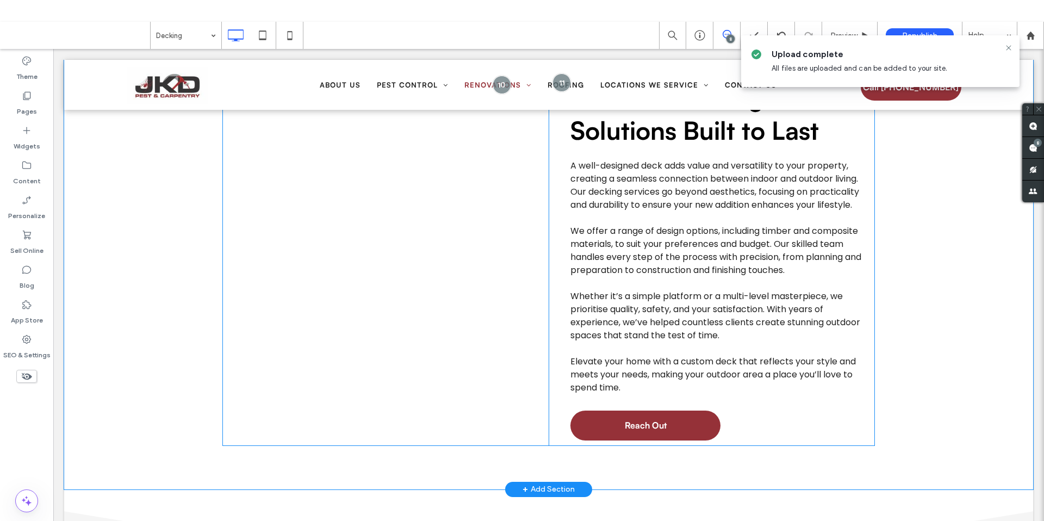
scroll to position [1060, 0]
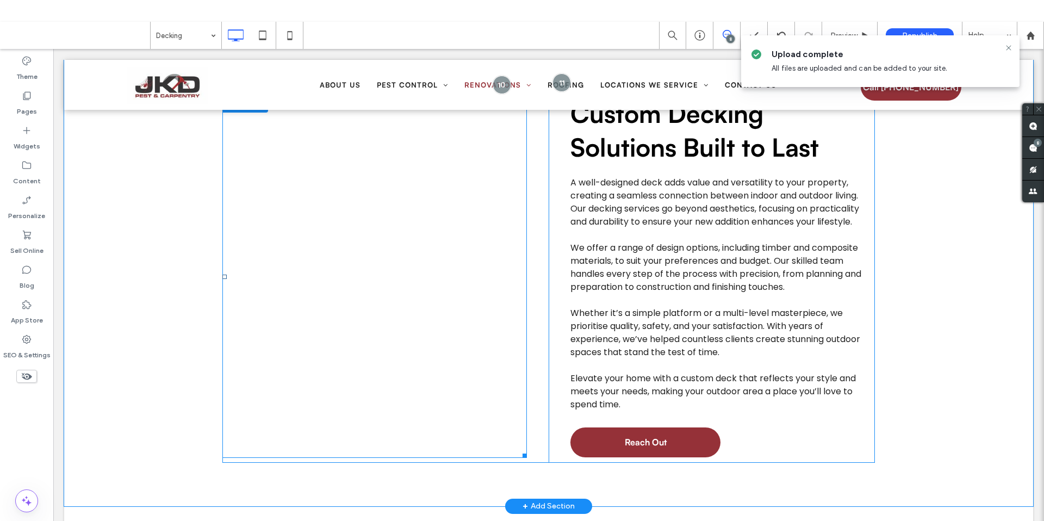
click at [412, 294] on link at bounding box center [374, 277] width 304 height 362
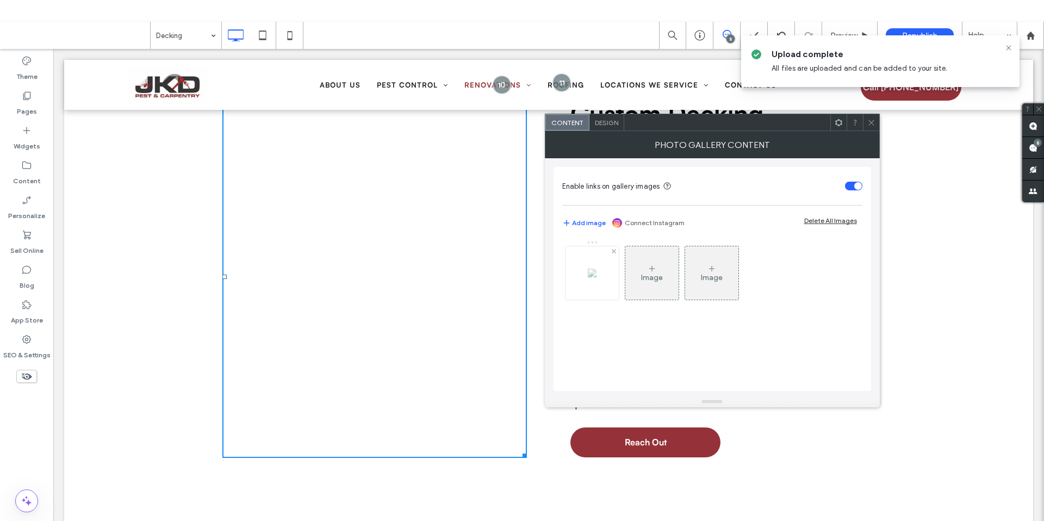
click at [594, 278] on div at bounding box center [591, 272] width 53 height 53
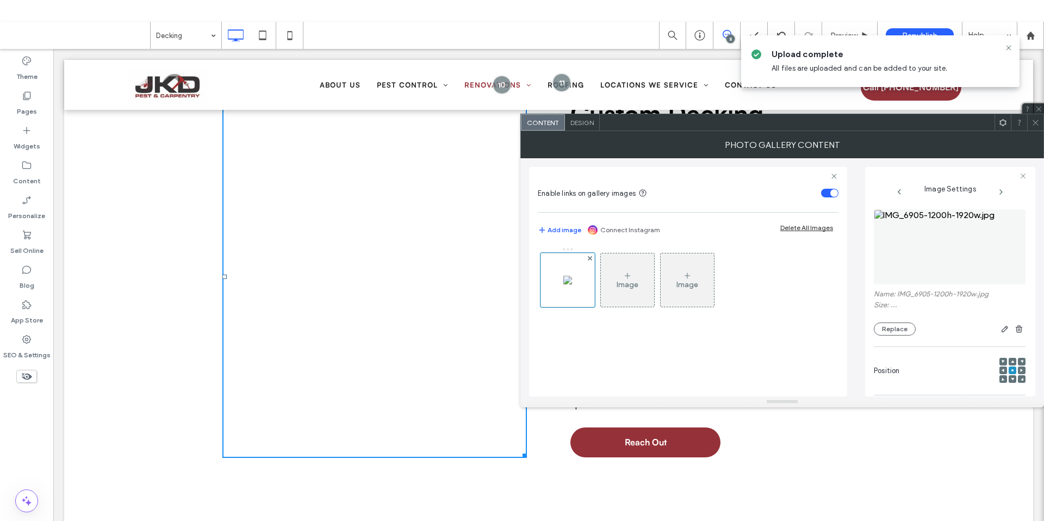
click at [924, 262] on figure at bounding box center [950, 246] width 152 height 75
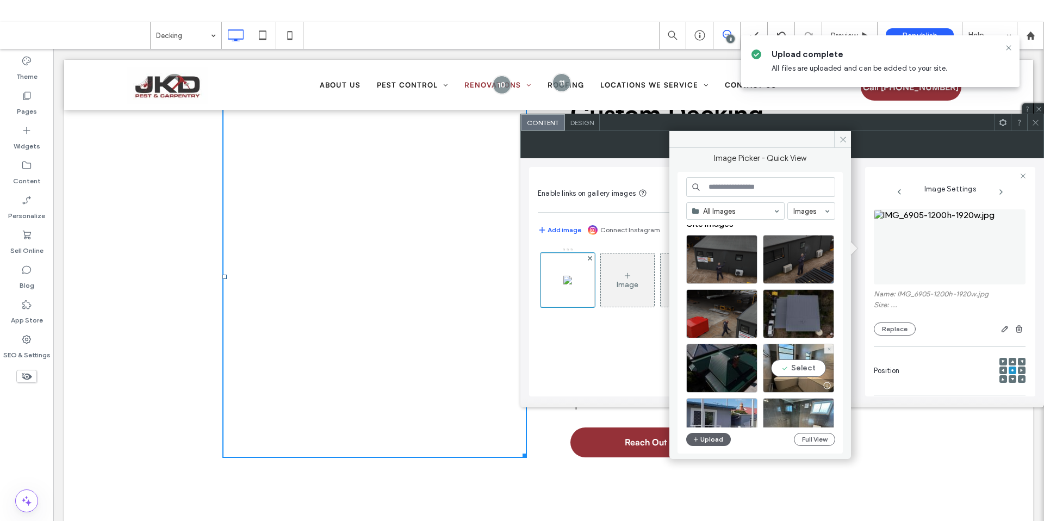
scroll to position [13, 0]
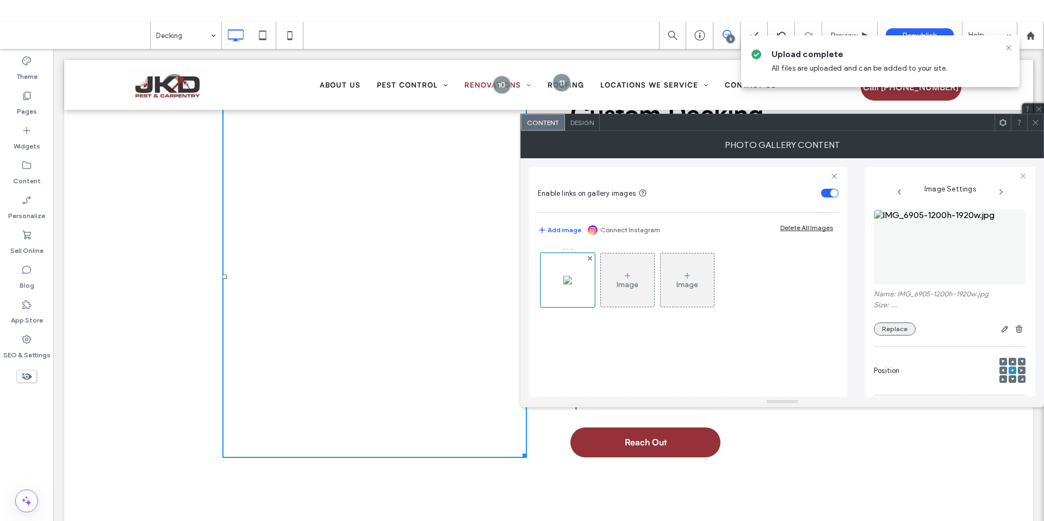
click at [901, 326] on button "Replace" at bounding box center [895, 328] width 42 height 13
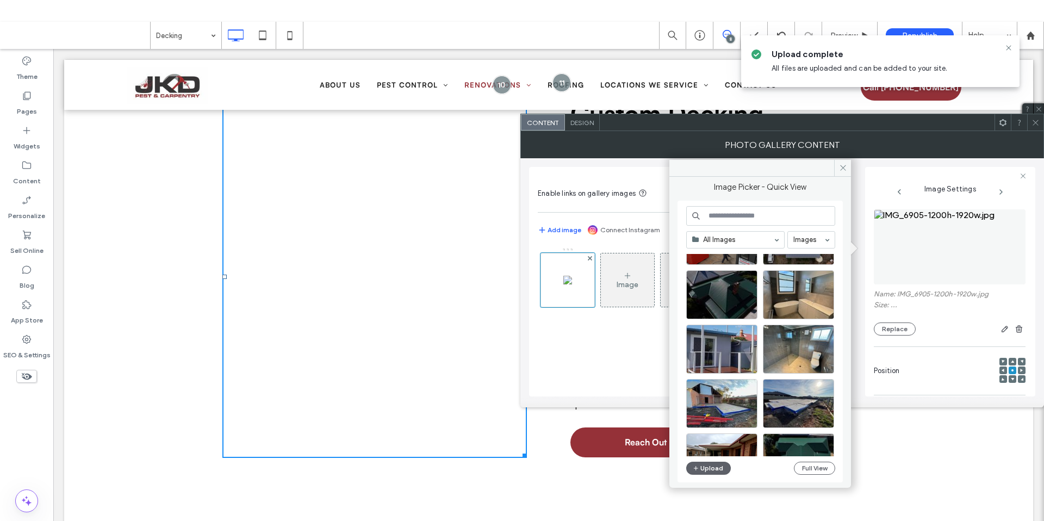
scroll to position [111, 0]
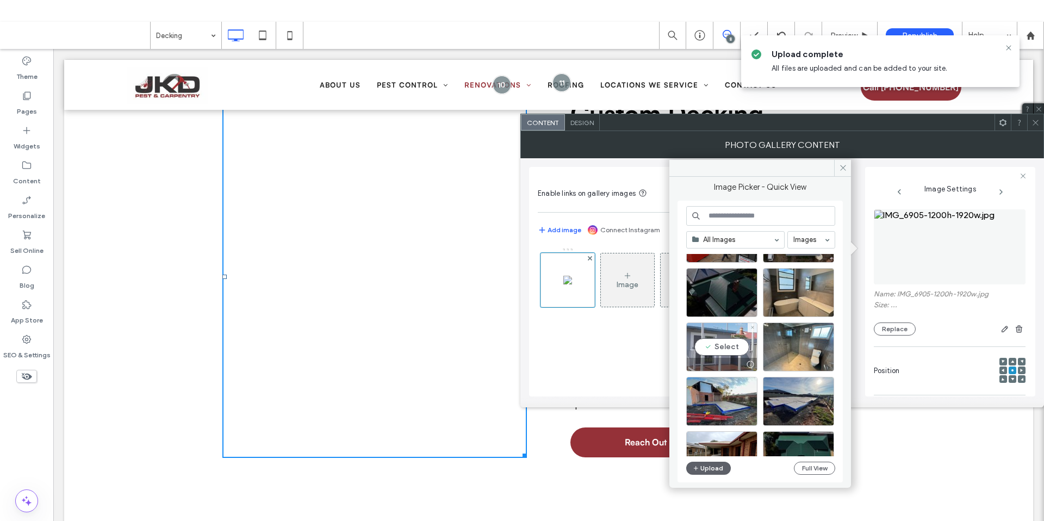
click at [730, 347] on div "Select" at bounding box center [721, 346] width 71 height 49
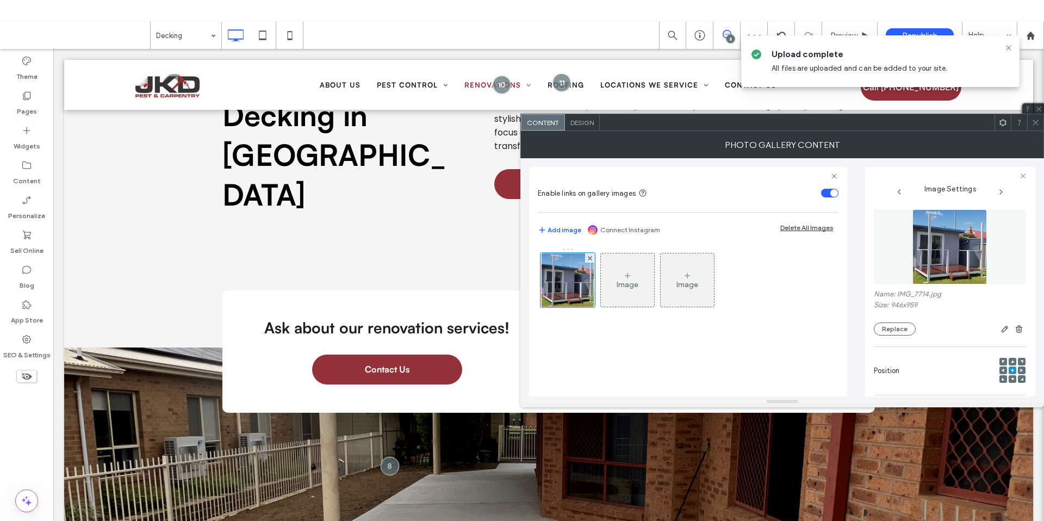
scroll to position [0, 0]
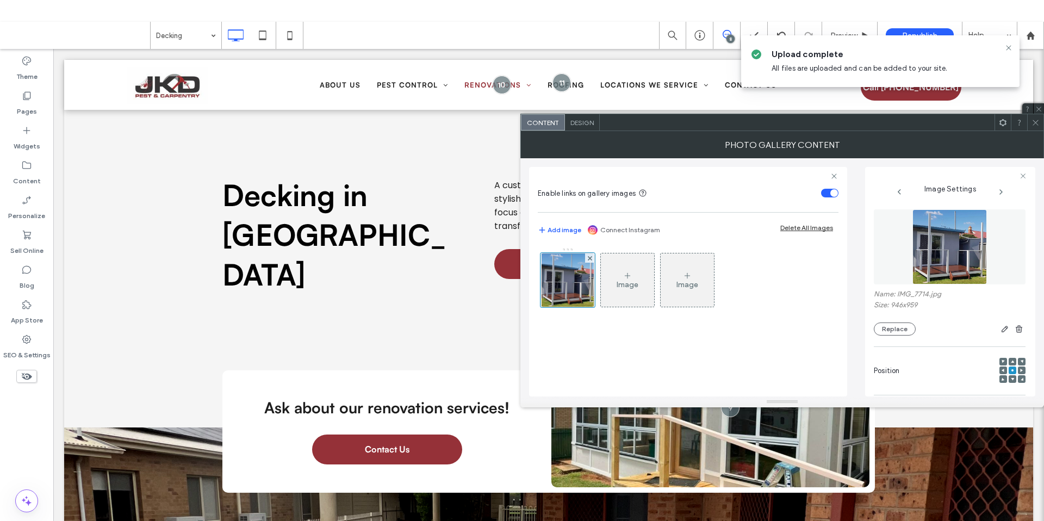
click at [1031, 123] on icon at bounding box center [1035, 123] width 8 height 8
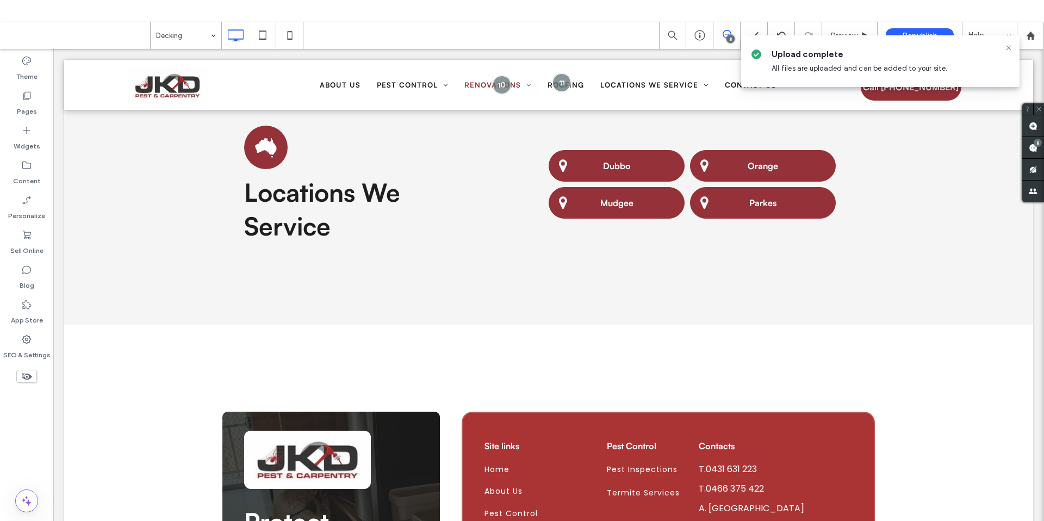
scroll to position [1953, 0]
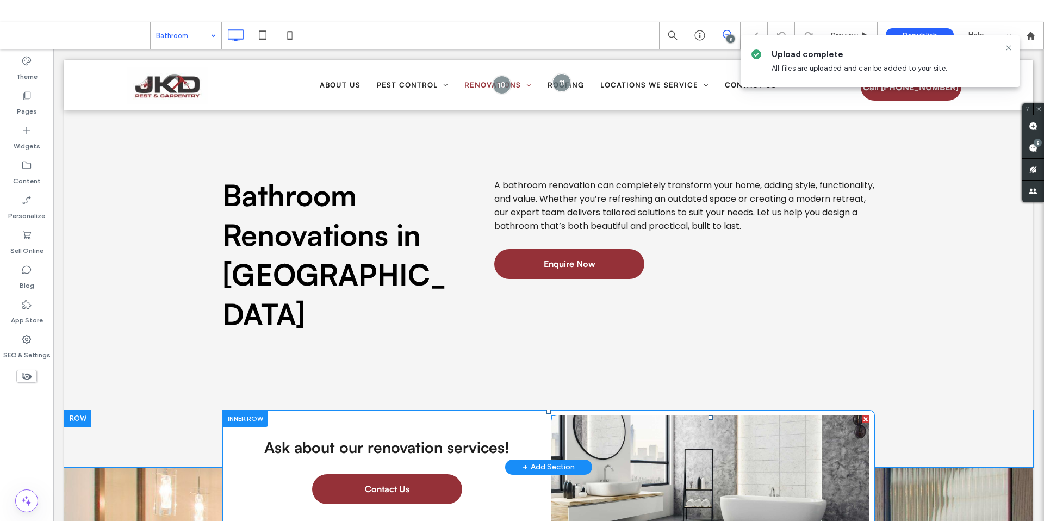
click at [713, 415] on link at bounding box center [710, 470] width 318 height 111
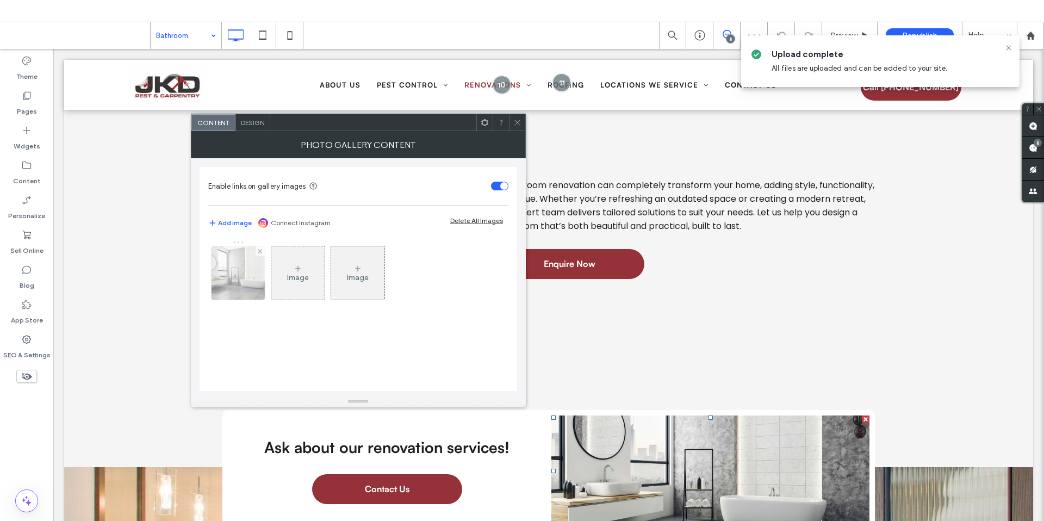
click at [249, 276] on img at bounding box center [238, 272] width 80 height 53
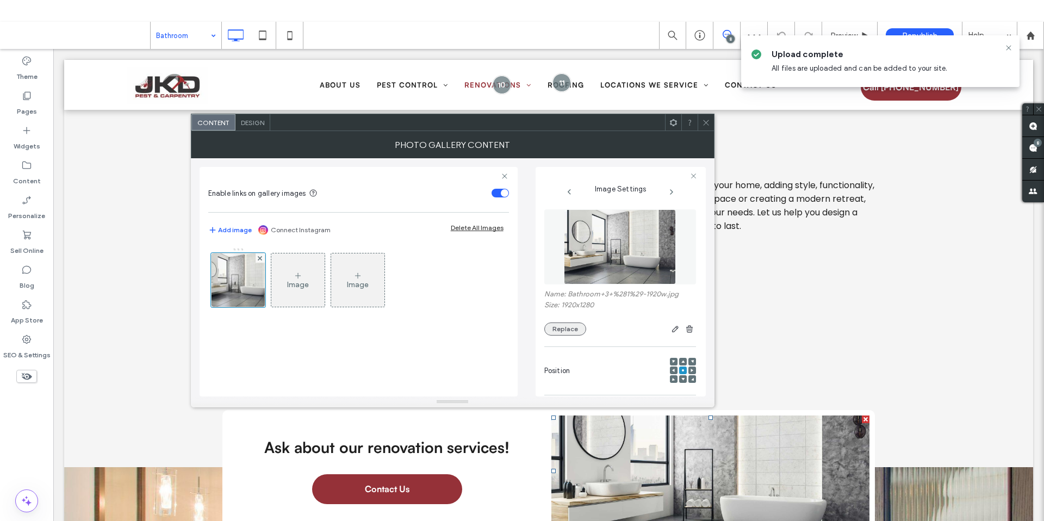
click at [565, 324] on button "Replace" at bounding box center [565, 328] width 42 height 13
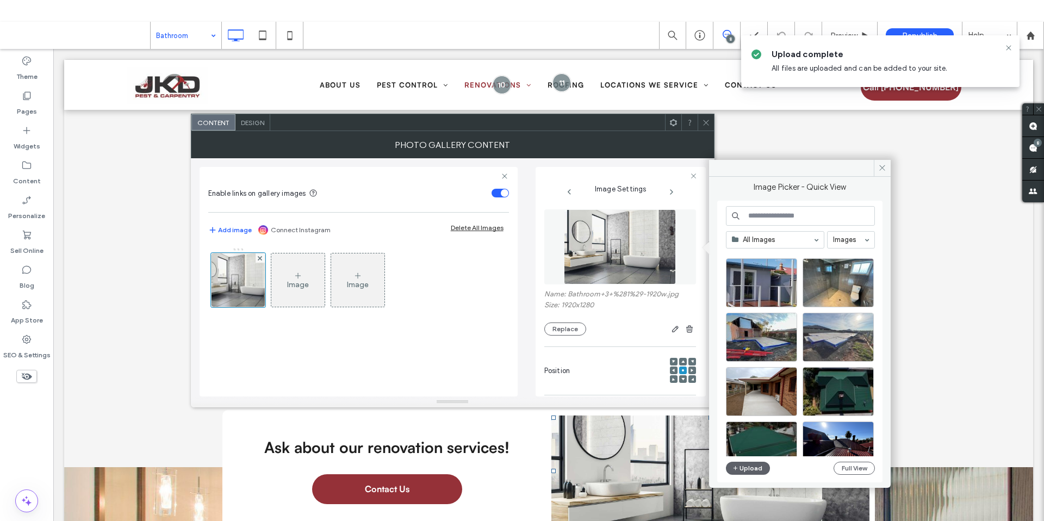
scroll to position [133, 0]
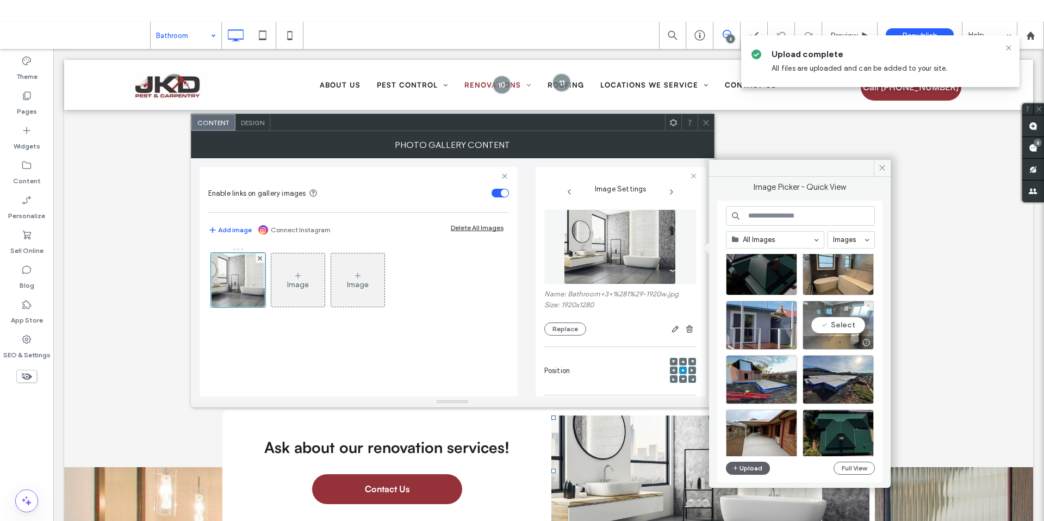
click at [832, 325] on div "Select" at bounding box center [837, 325] width 71 height 49
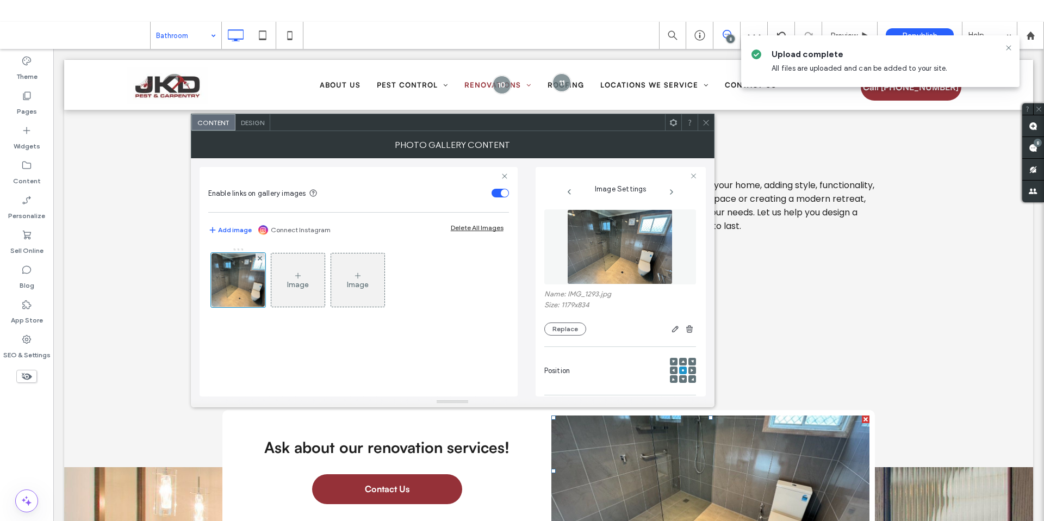
click at [681, 361] on use at bounding box center [682, 361] width 3 height 3
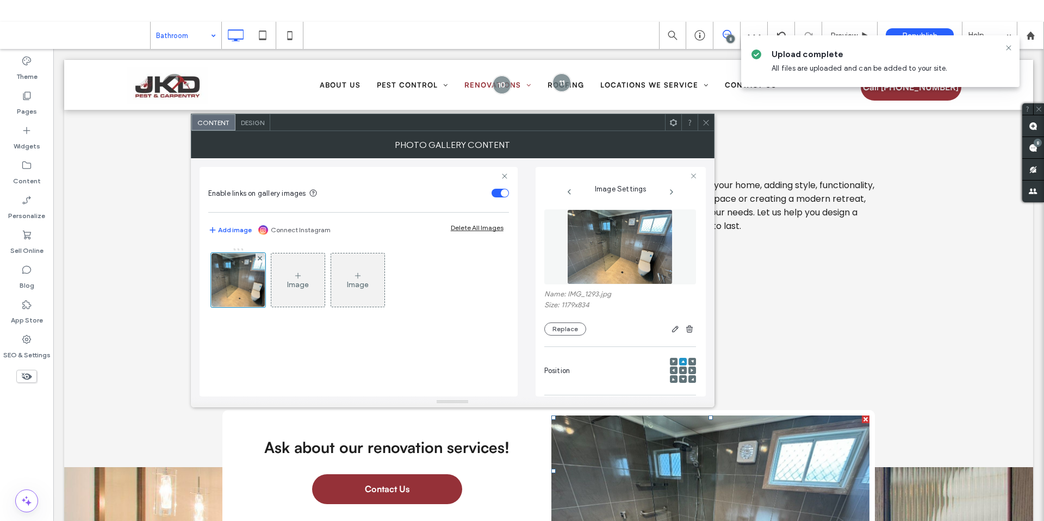
click at [679, 377] on div at bounding box center [683, 379] width 8 height 8
click at [681, 376] on span at bounding box center [682, 379] width 3 height 8
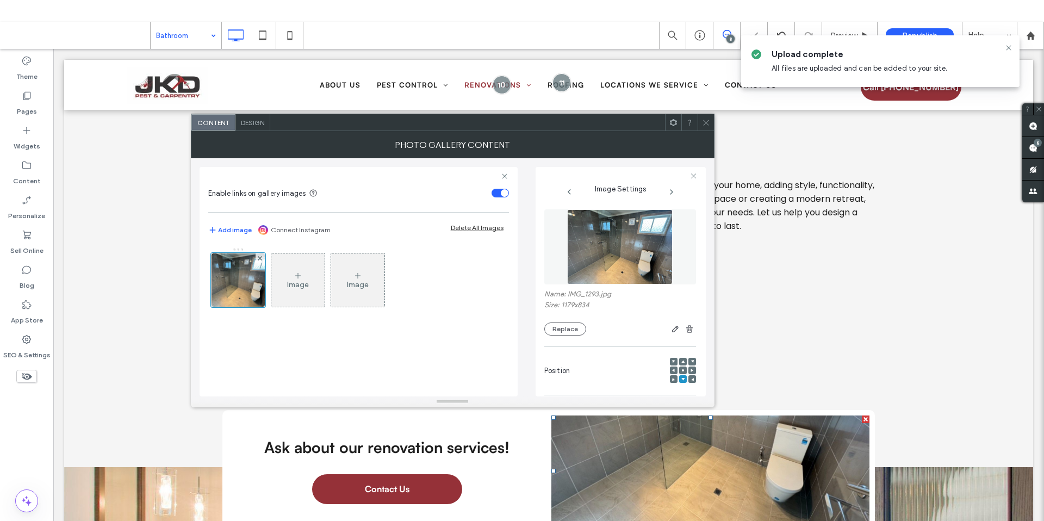
click at [681, 377] on icon at bounding box center [682, 378] width 3 height 3
click at [682, 371] on use at bounding box center [683, 370] width 2 height 2
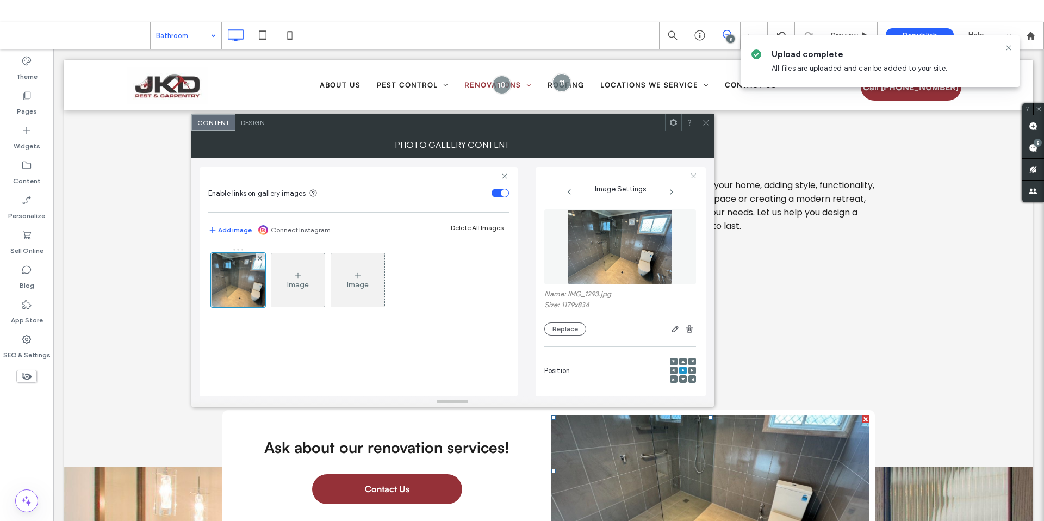
click at [702, 127] on span at bounding box center [706, 122] width 8 height 16
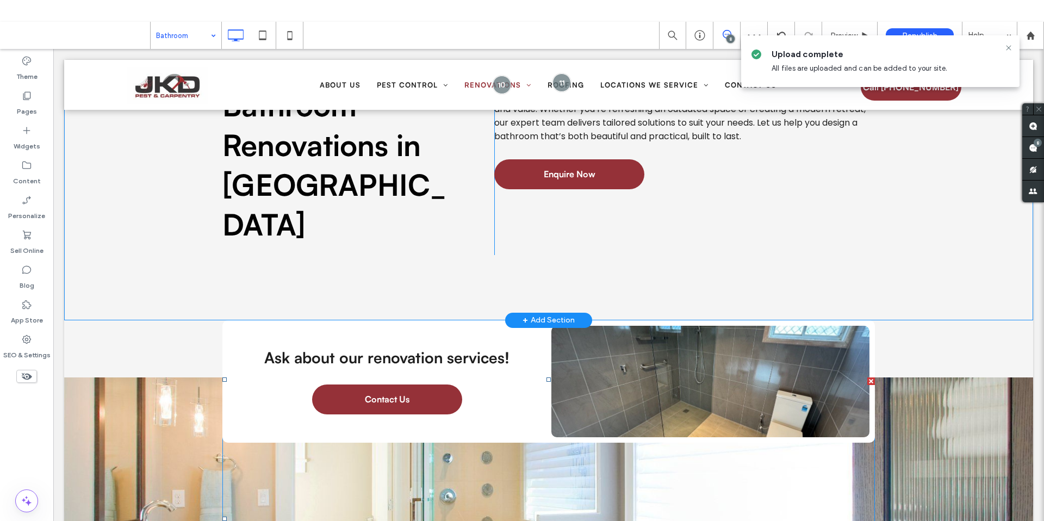
scroll to position [0, 0]
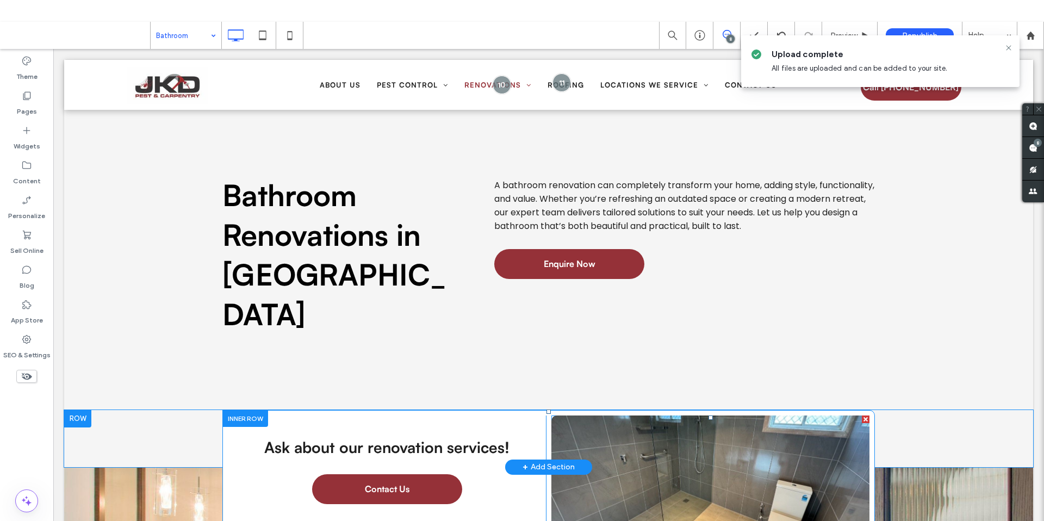
click at [713, 415] on link at bounding box center [710, 470] width 318 height 111
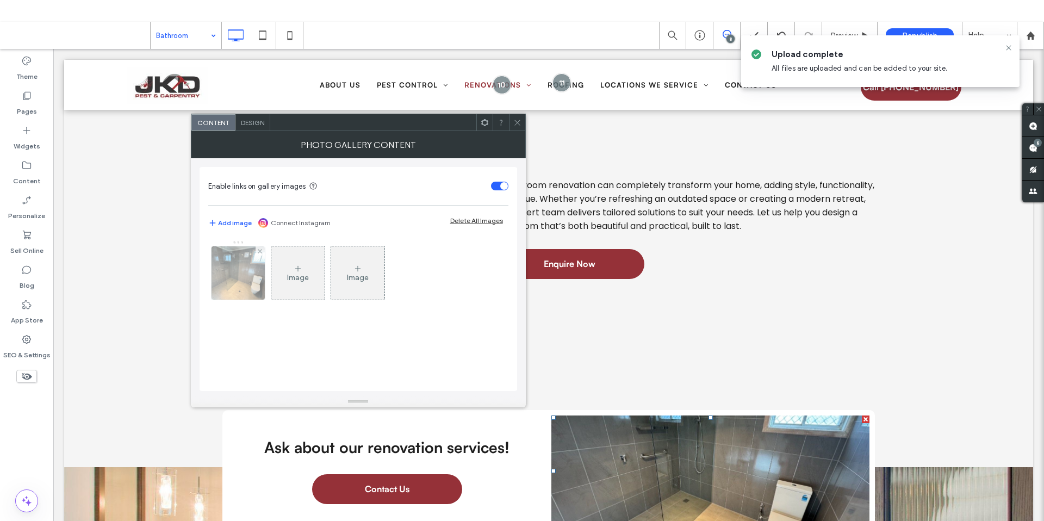
click at [224, 277] on img at bounding box center [238, 272] width 76 height 53
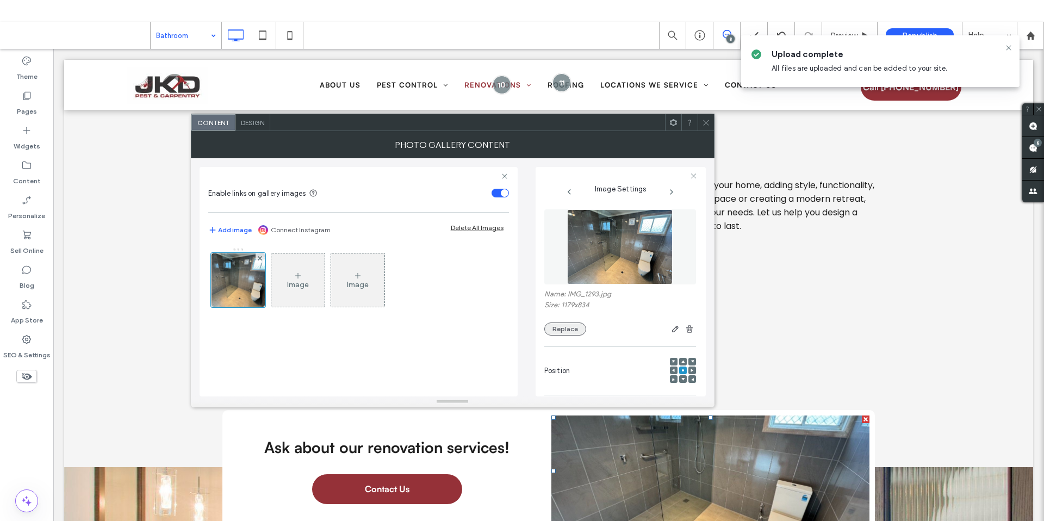
click at [572, 325] on button "Replace" at bounding box center [565, 328] width 42 height 13
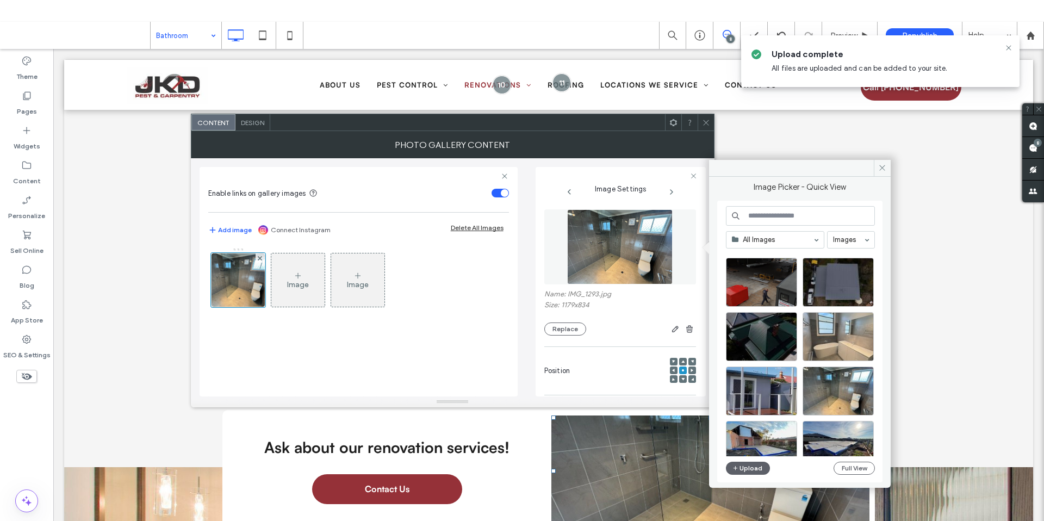
scroll to position [57, 0]
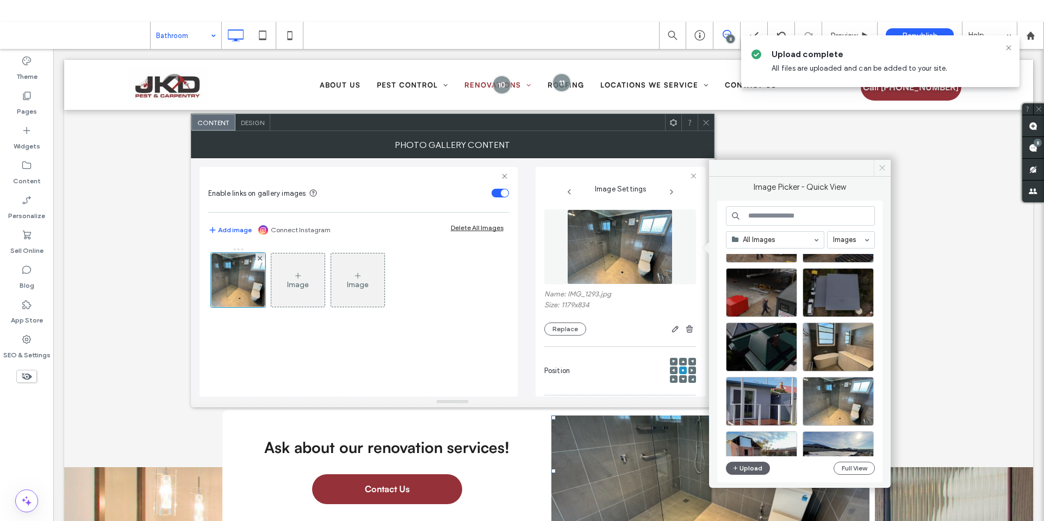
click at [879, 167] on icon at bounding box center [882, 168] width 8 height 8
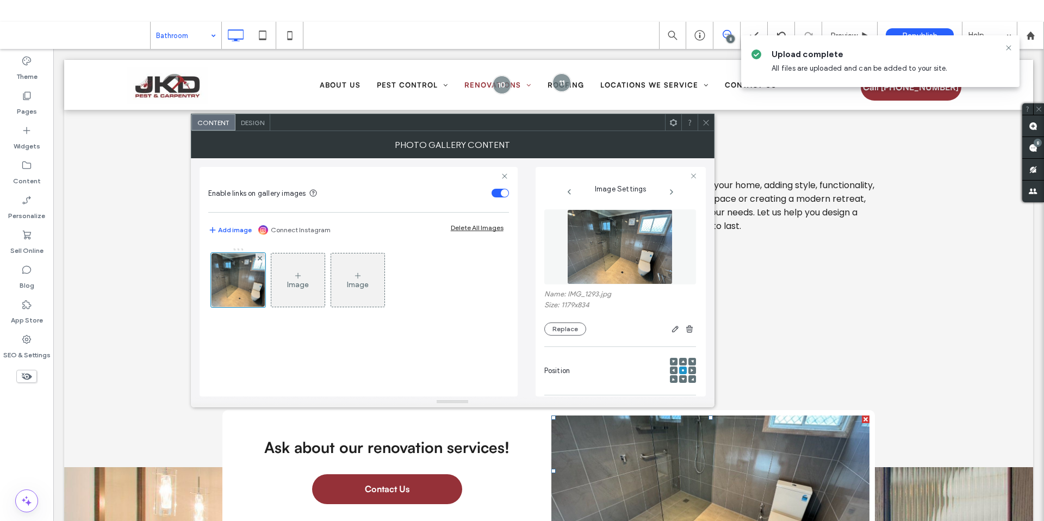
click at [705, 124] on icon at bounding box center [706, 123] width 8 height 8
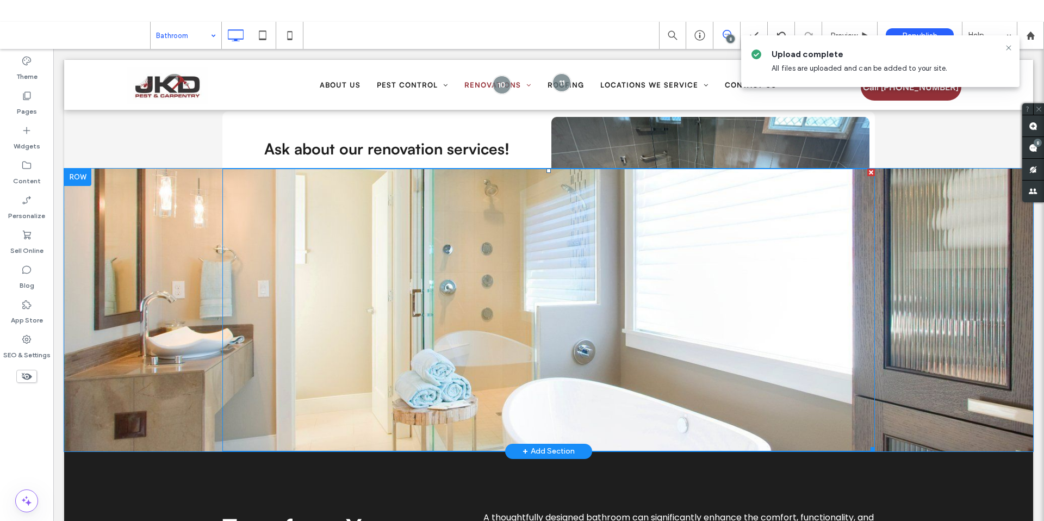
scroll to position [365, 0]
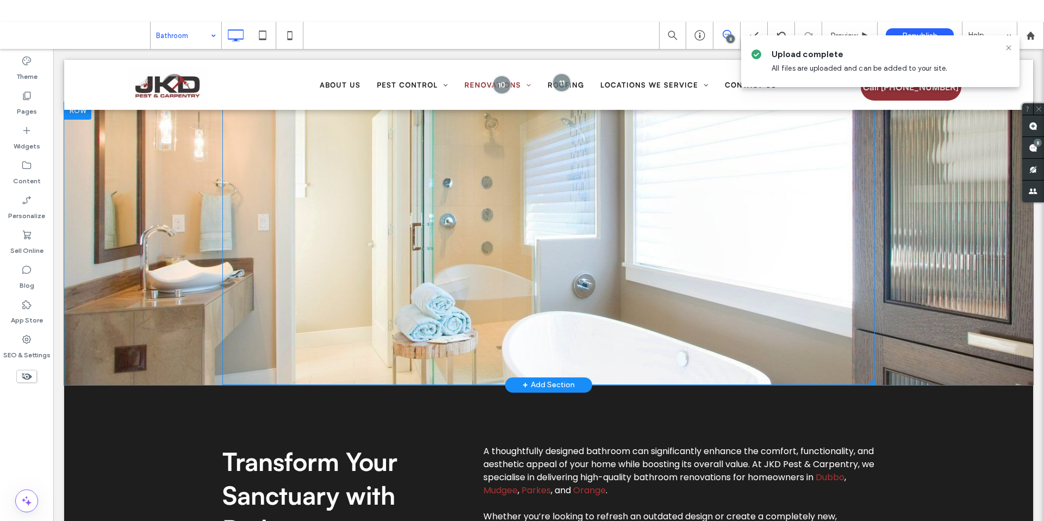
click at [286, 239] on div at bounding box center [548, 243] width 652 height 283
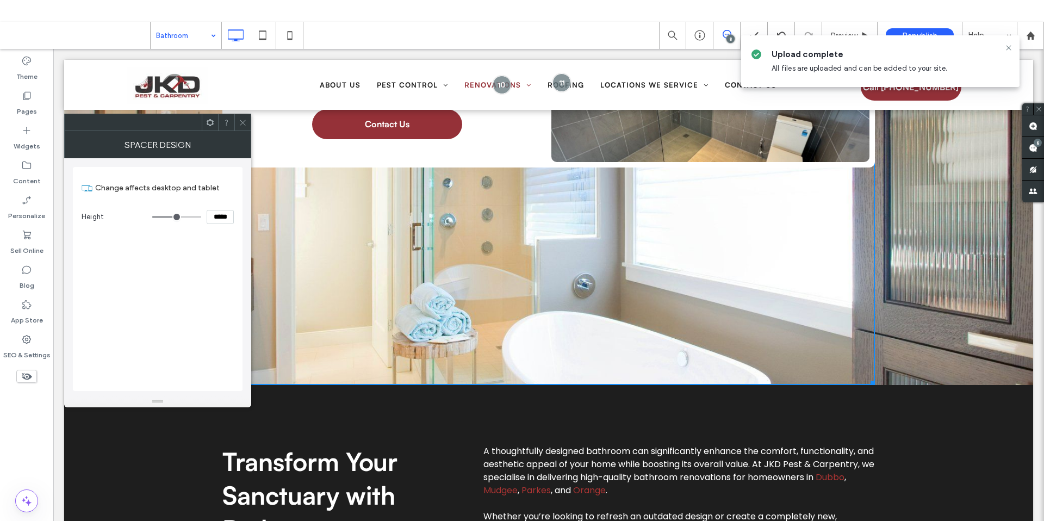
click at [244, 119] on icon at bounding box center [243, 123] width 8 height 8
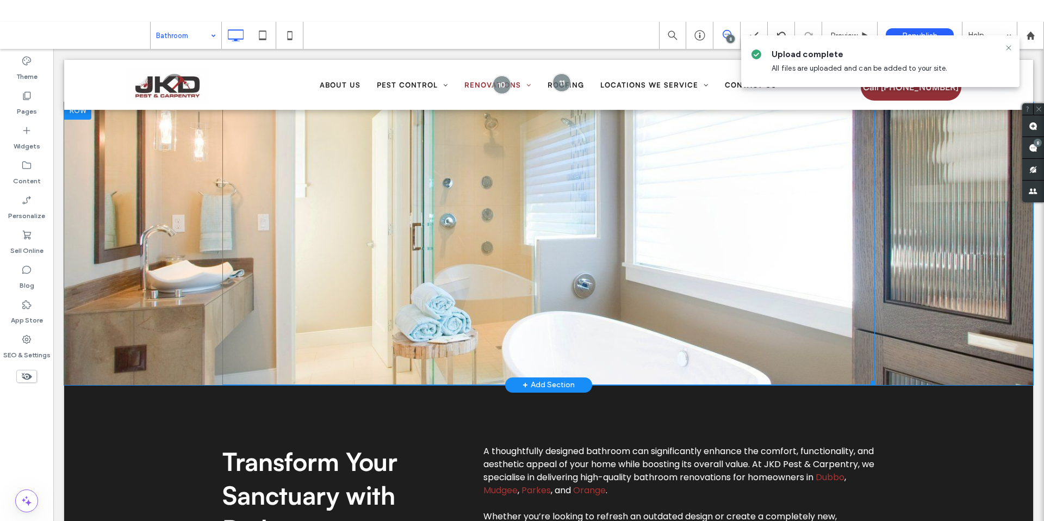
scroll to position [273, 0]
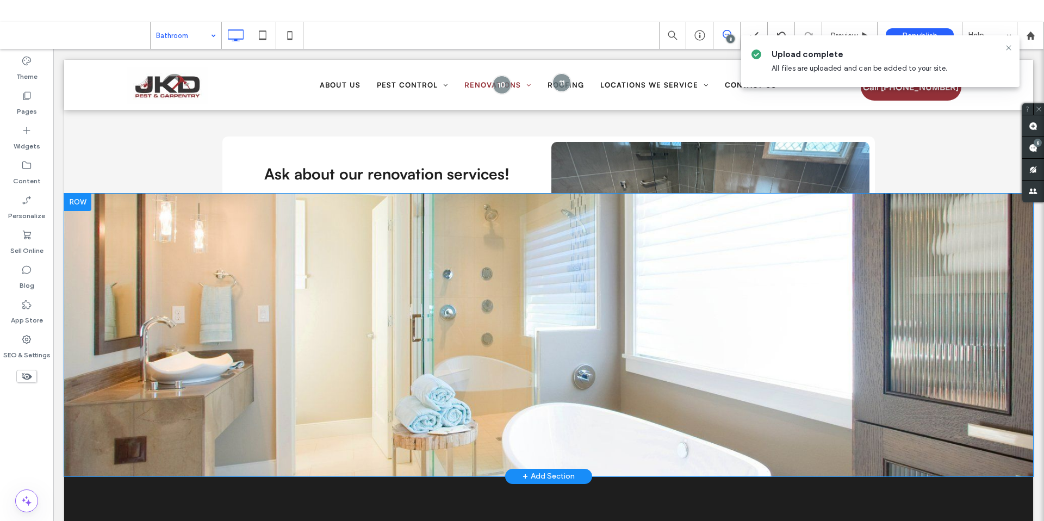
click at [160, 272] on div "Click To Paste Row + Add Section" at bounding box center [548, 335] width 969 height 283
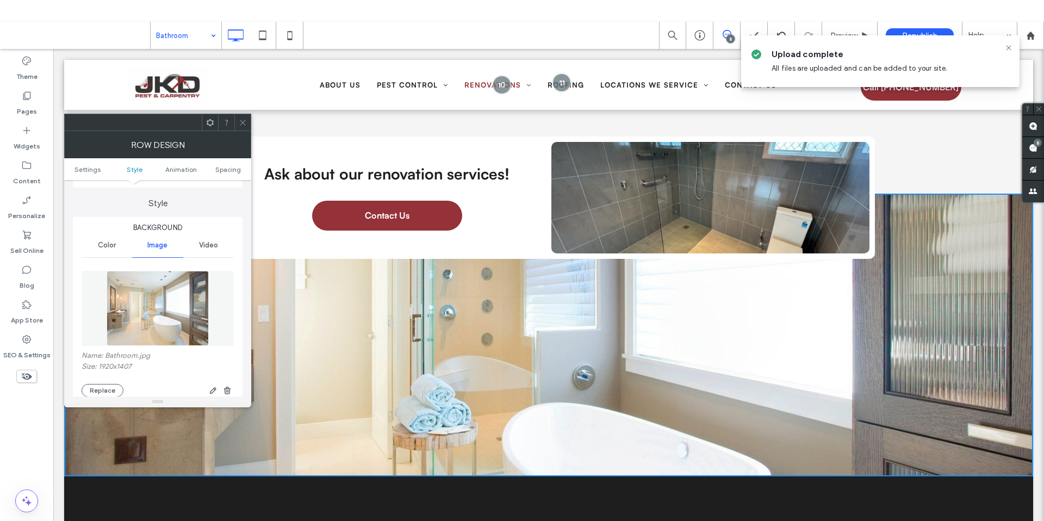
scroll to position [94, 0]
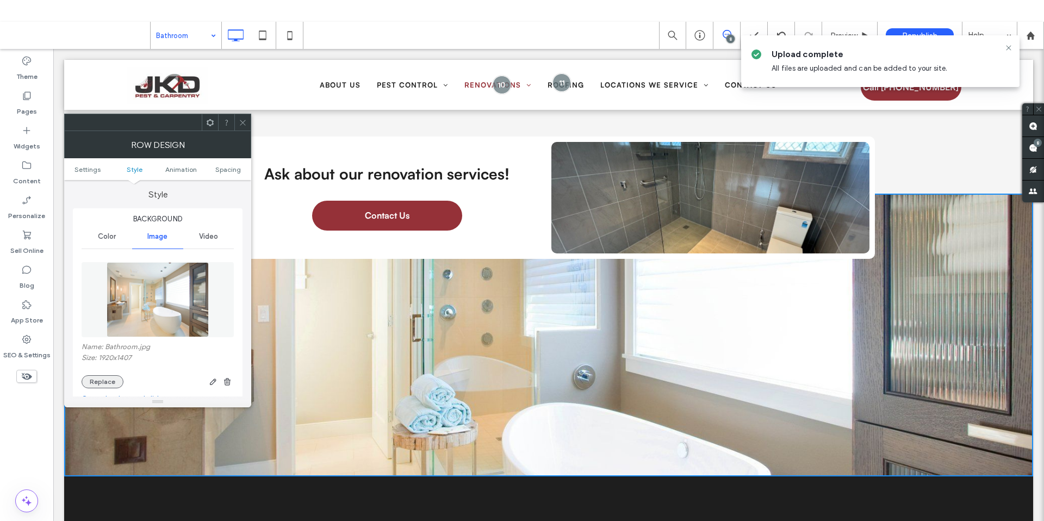
click at [101, 378] on button "Replace" at bounding box center [103, 381] width 42 height 13
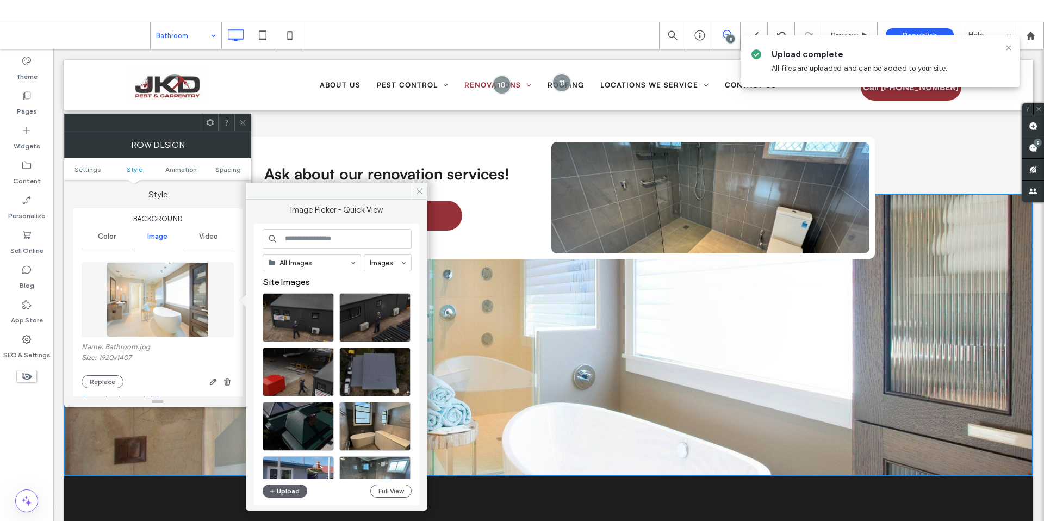
scroll to position [2, 0]
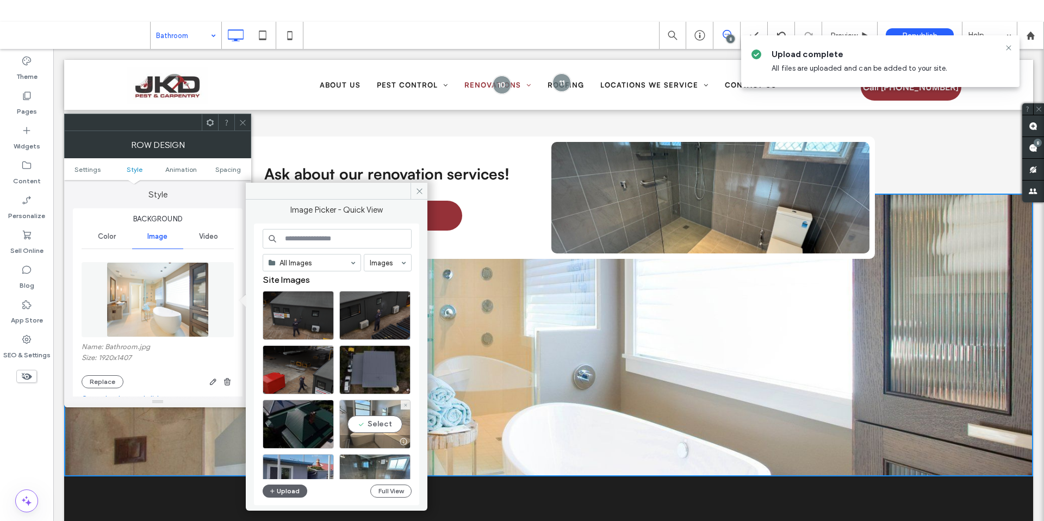
click at [375, 422] on div "Select" at bounding box center [374, 424] width 71 height 49
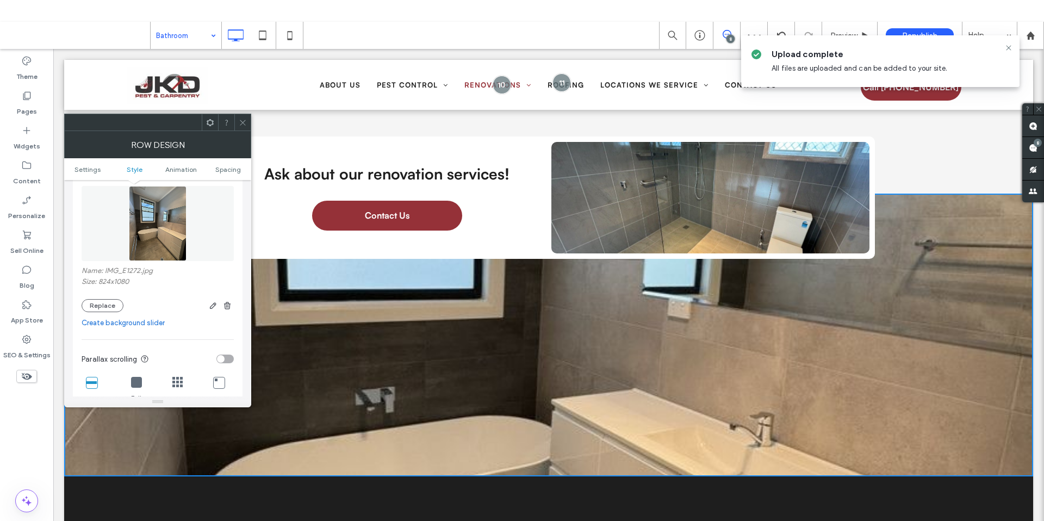
scroll to position [217, 0]
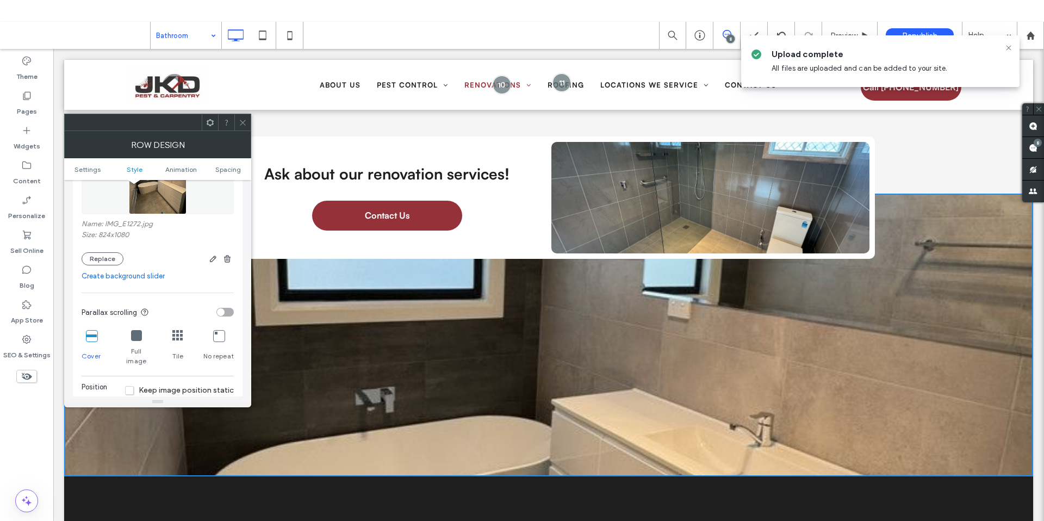
click at [182, 339] on icon at bounding box center [177, 335] width 11 height 11
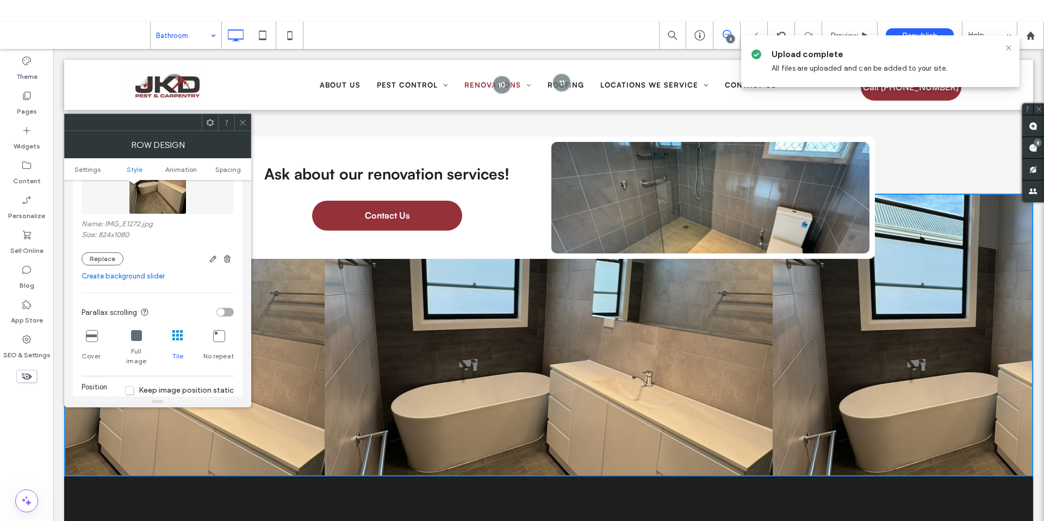
click at [88, 339] on icon at bounding box center [91, 335] width 11 height 11
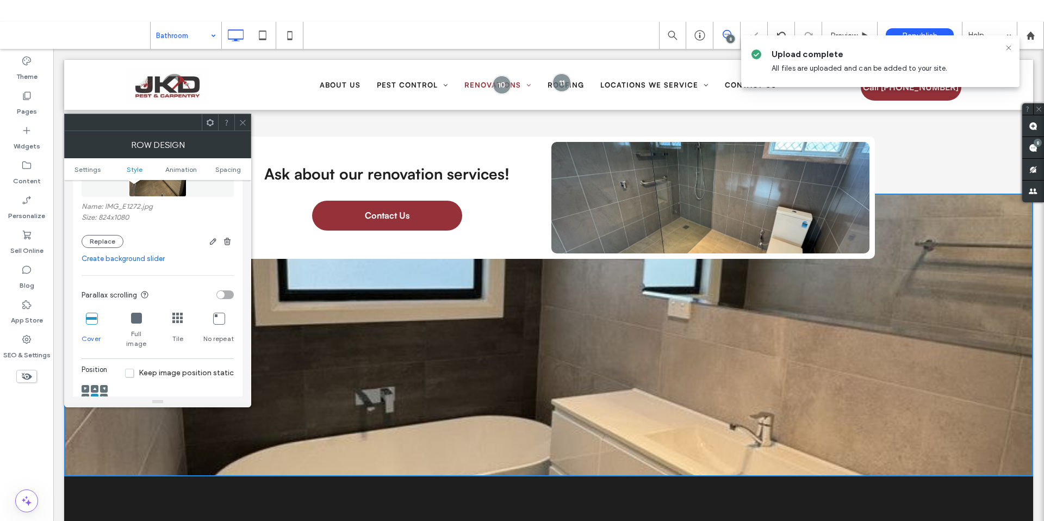
scroll to position [244, 0]
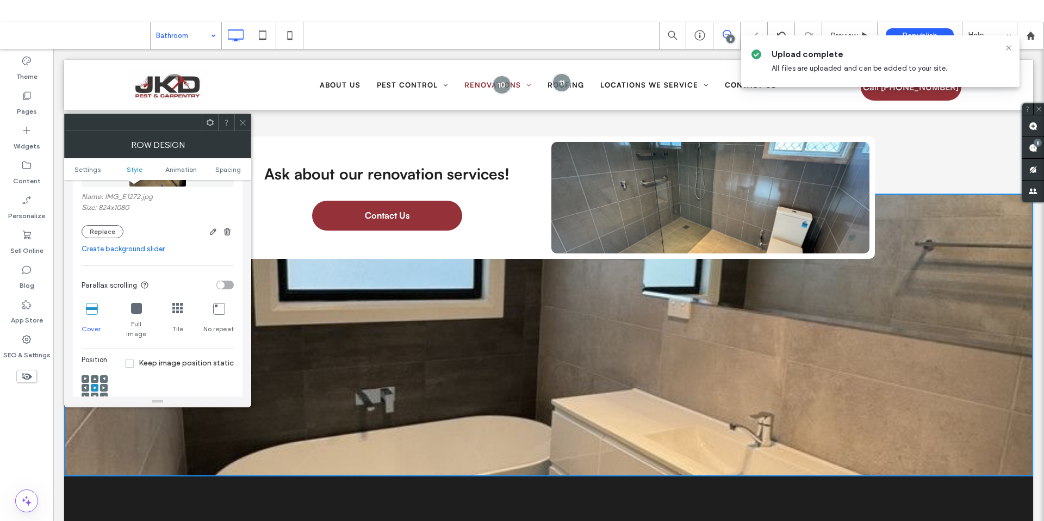
click at [96, 377] on icon at bounding box center [94, 378] width 3 height 3
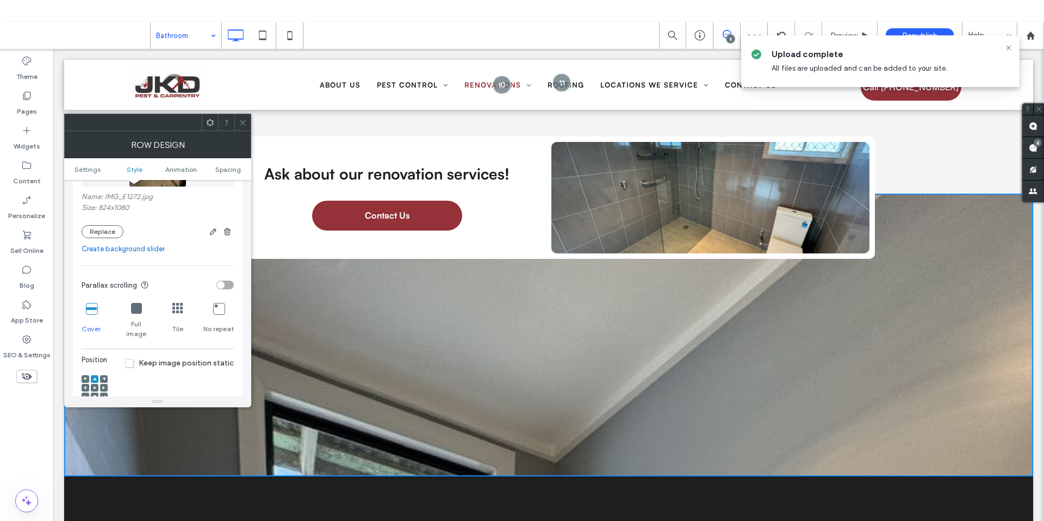
click at [95, 395] on use at bounding box center [94, 396] width 3 height 3
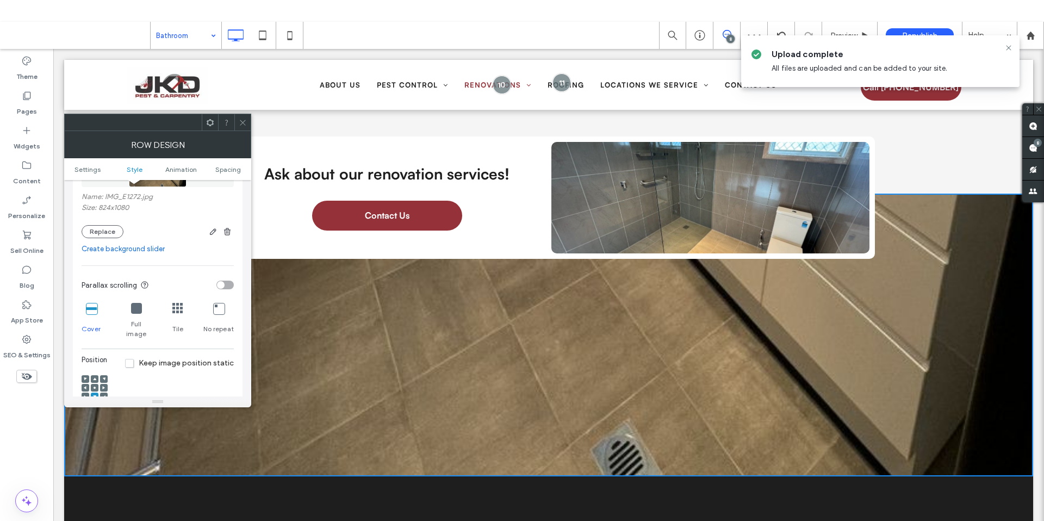
click at [96, 384] on div at bounding box center [95, 388] width 8 height 8
click at [94, 386] on icon at bounding box center [94, 387] width 3 height 3
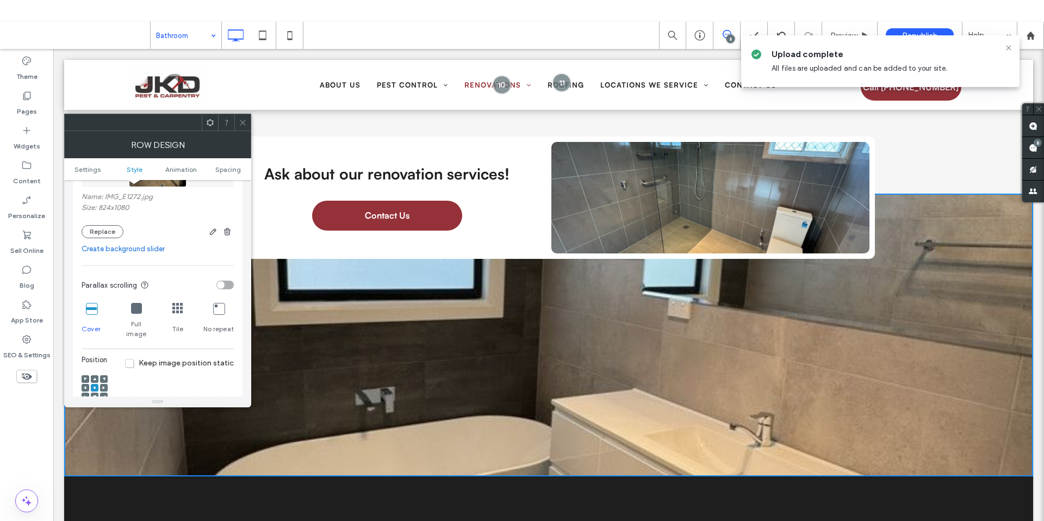
click at [239, 124] on icon at bounding box center [243, 123] width 8 height 8
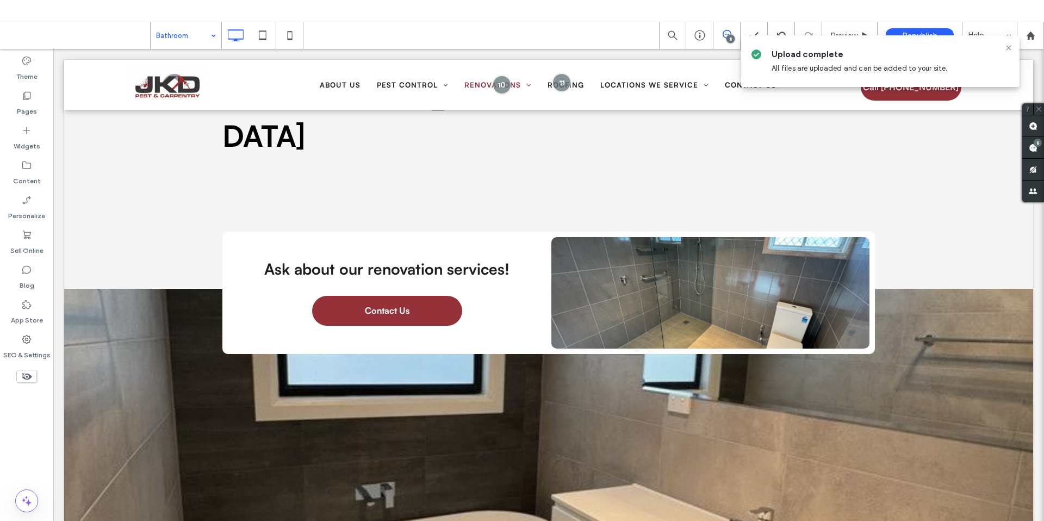
scroll to position [151, 0]
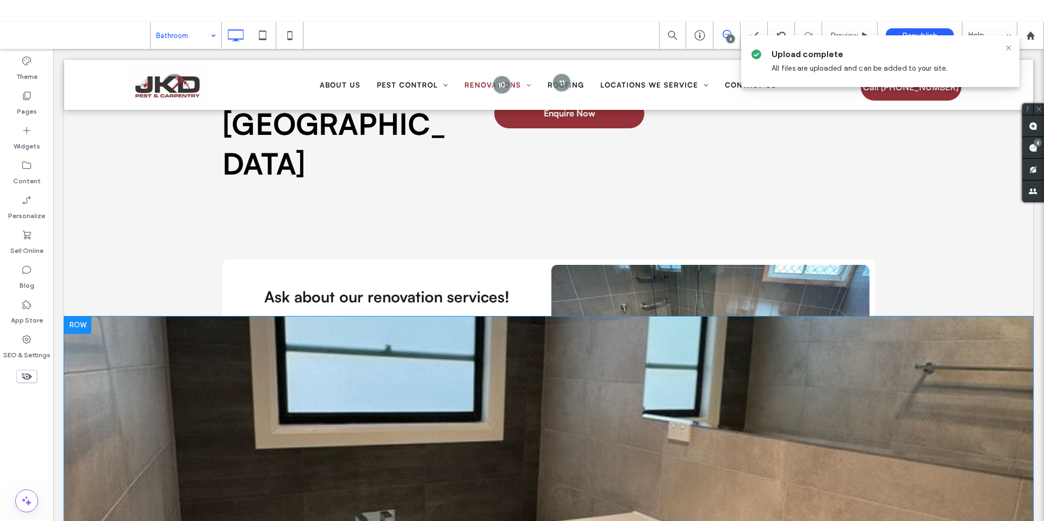
click at [166, 384] on div "Click To Paste Row + Add Section" at bounding box center [548, 457] width 969 height 283
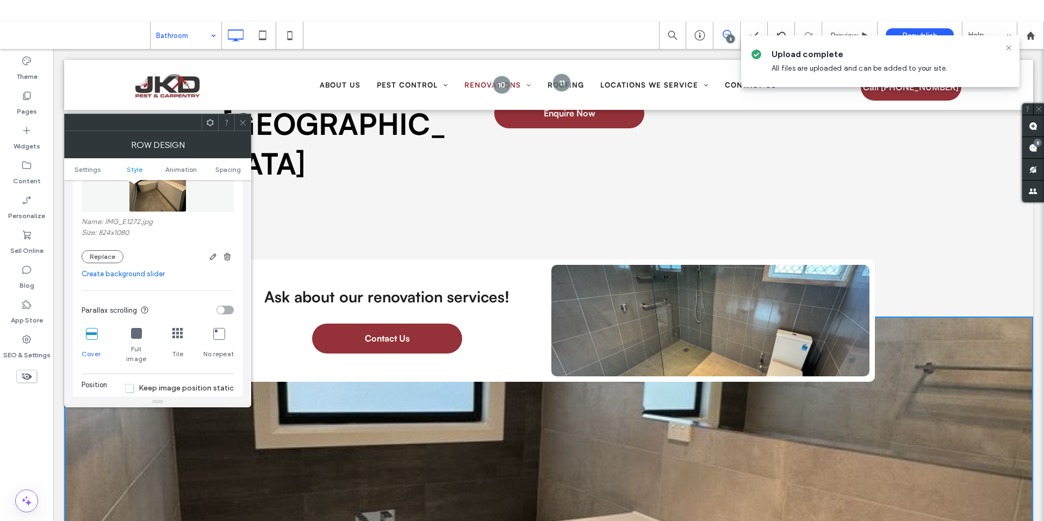
scroll to position [211, 0]
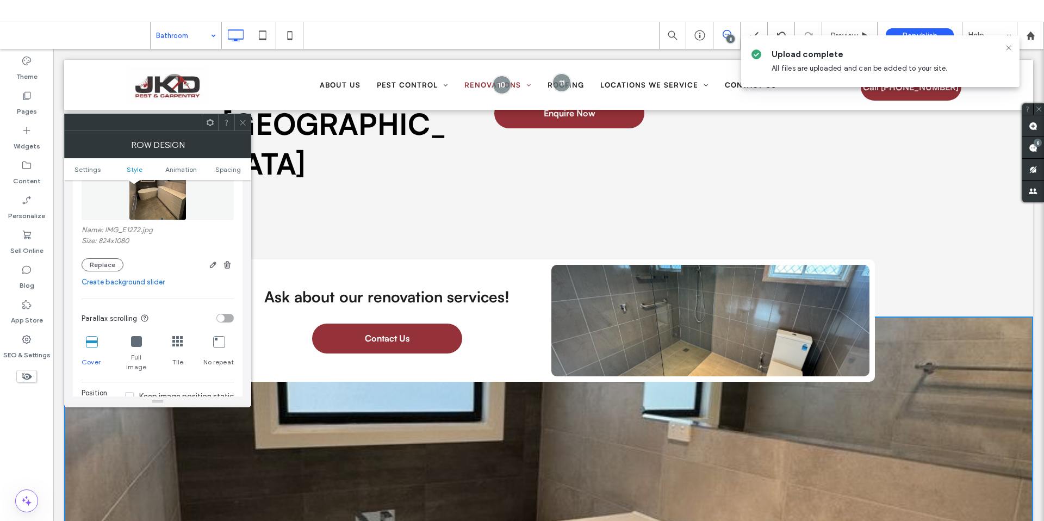
click at [177, 347] on div at bounding box center [177, 342] width 11 height 12
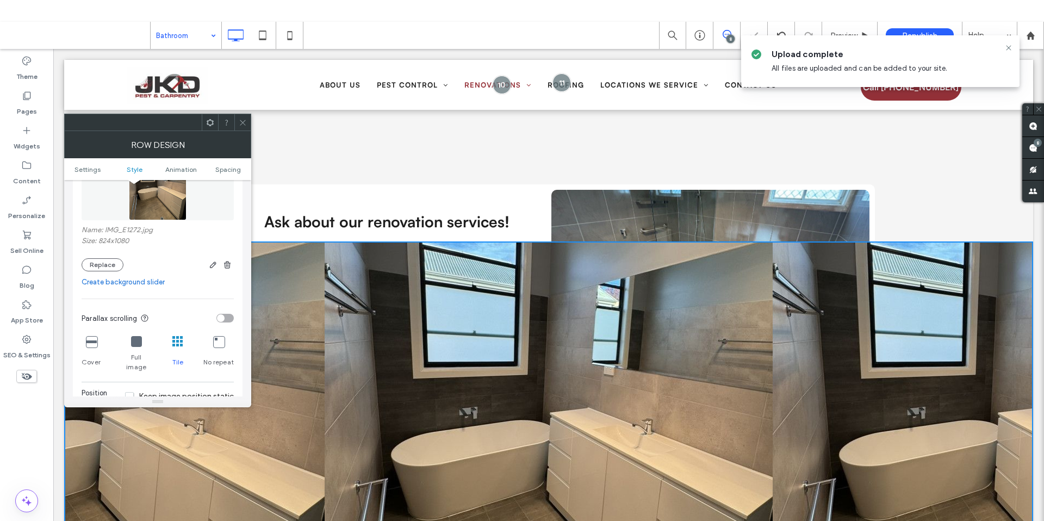
scroll to position [228, 0]
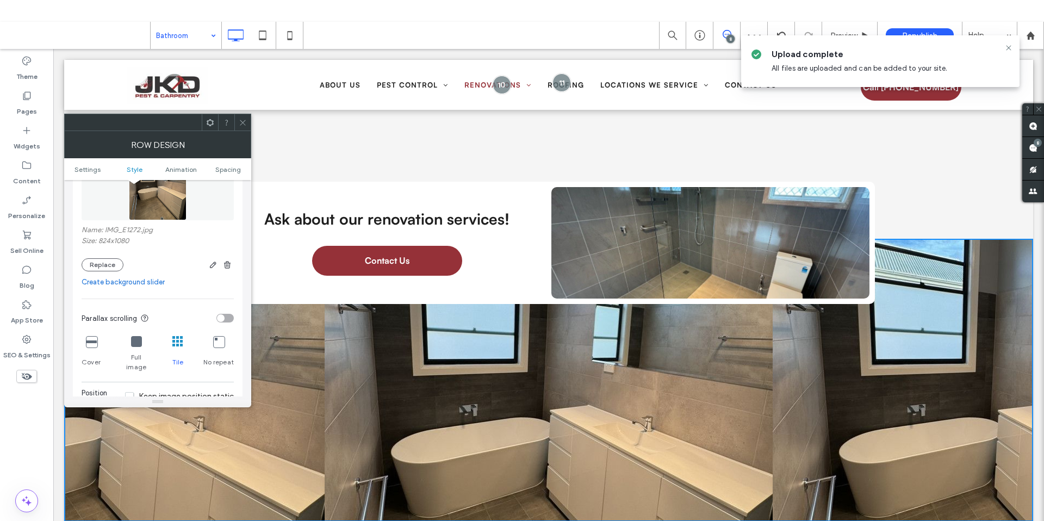
click at [239, 121] on icon at bounding box center [243, 123] width 8 height 8
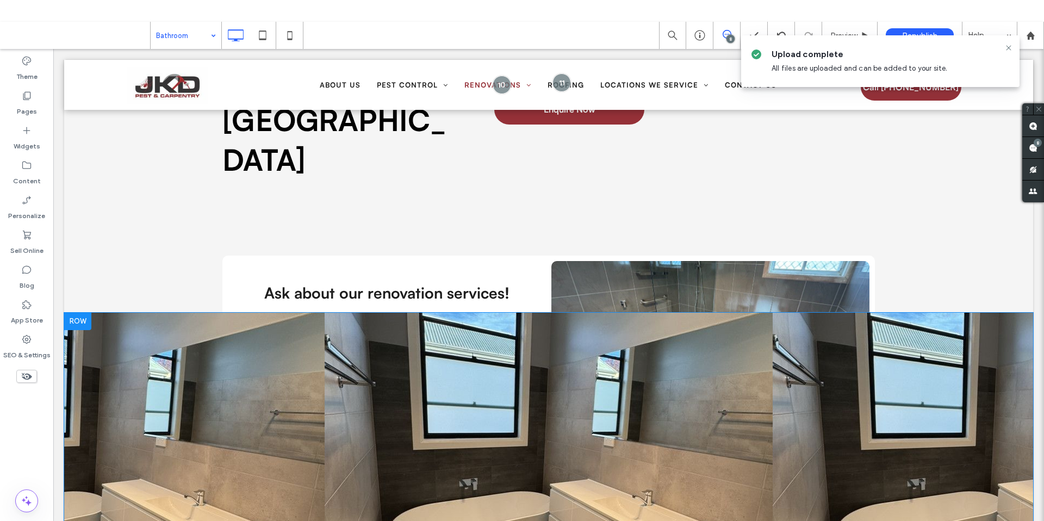
scroll to position [154, 0]
click at [155, 348] on div "Click To Paste Row + Add Section" at bounding box center [548, 454] width 969 height 283
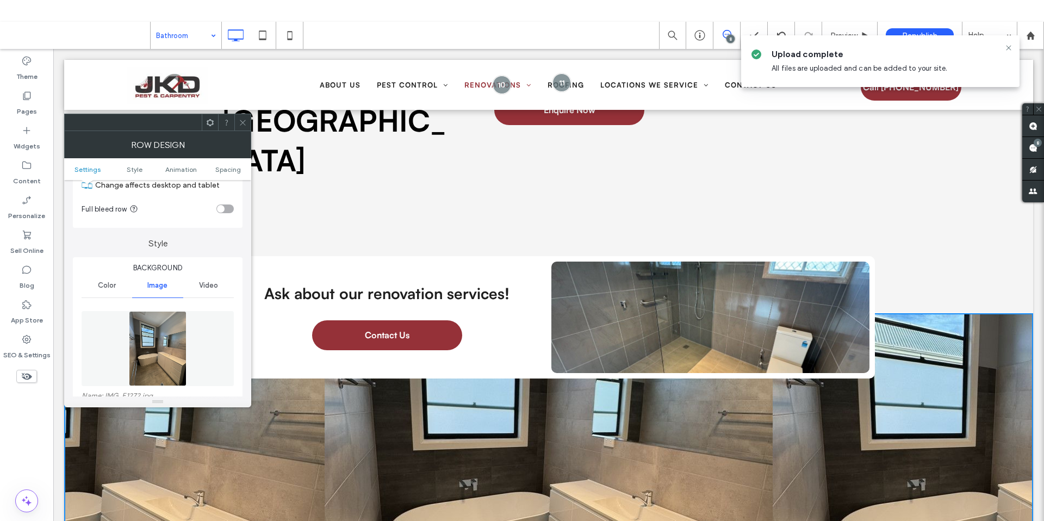
scroll to position [211, 0]
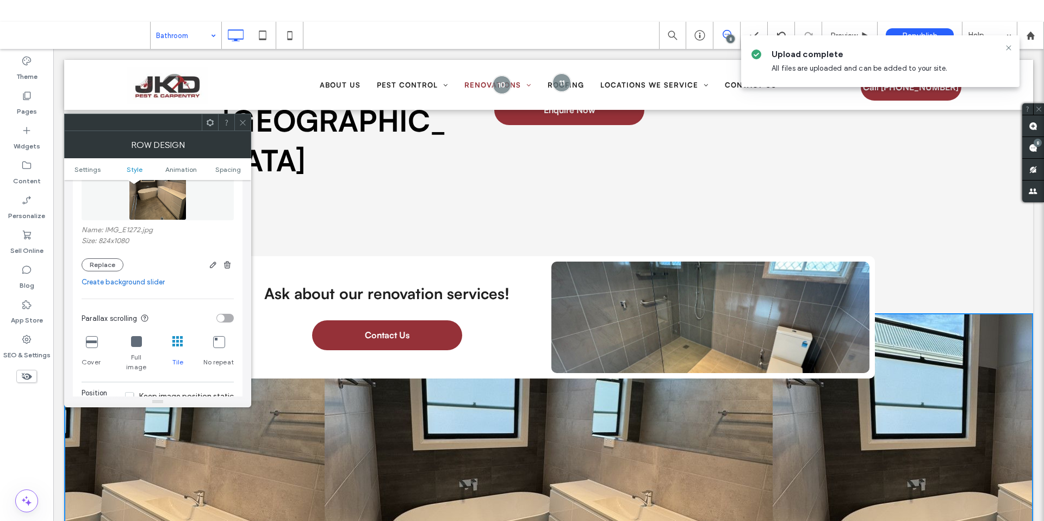
click at [80, 339] on div "Background Color Image Video Name: IMG_E1272.jpg Size: 824x1080 Replace Create …" at bounding box center [158, 344] width 170 height 506
click at [89, 344] on icon at bounding box center [91, 341] width 11 height 11
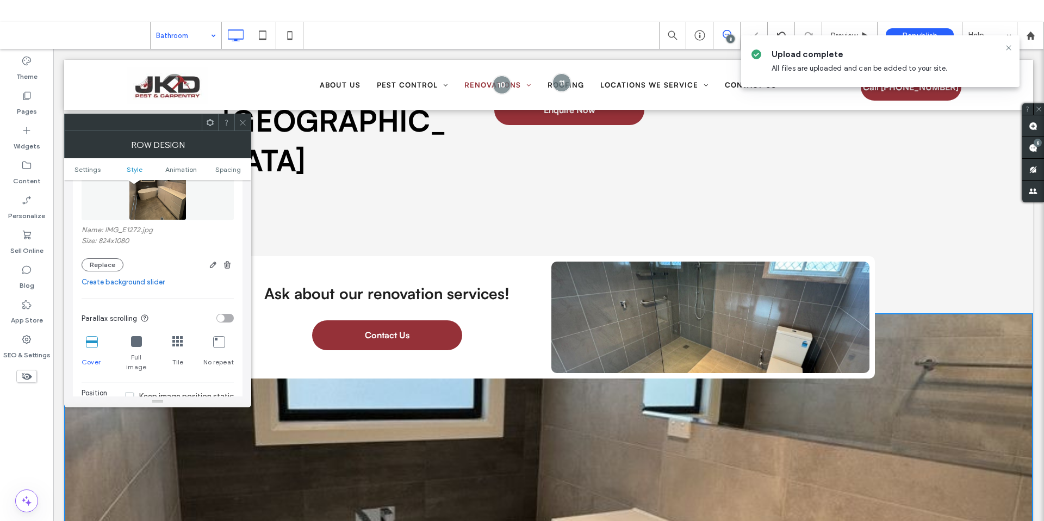
scroll to position [379, 0]
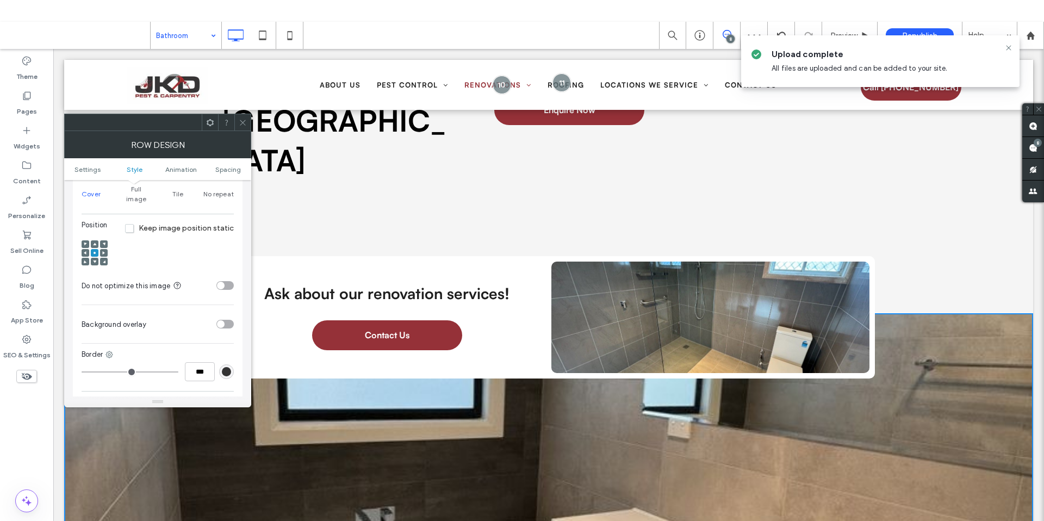
click at [217, 282] on div "toggle" at bounding box center [221, 286] width 8 height 8
click at [224, 281] on div "toggle" at bounding box center [224, 285] width 17 height 9
click at [229, 281] on div "toggle" at bounding box center [224, 285] width 17 height 9
click at [229, 282] on div "toggle" at bounding box center [230, 286] width 8 height 8
click at [229, 320] on div "toggle" at bounding box center [224, 324] width 17 height 9
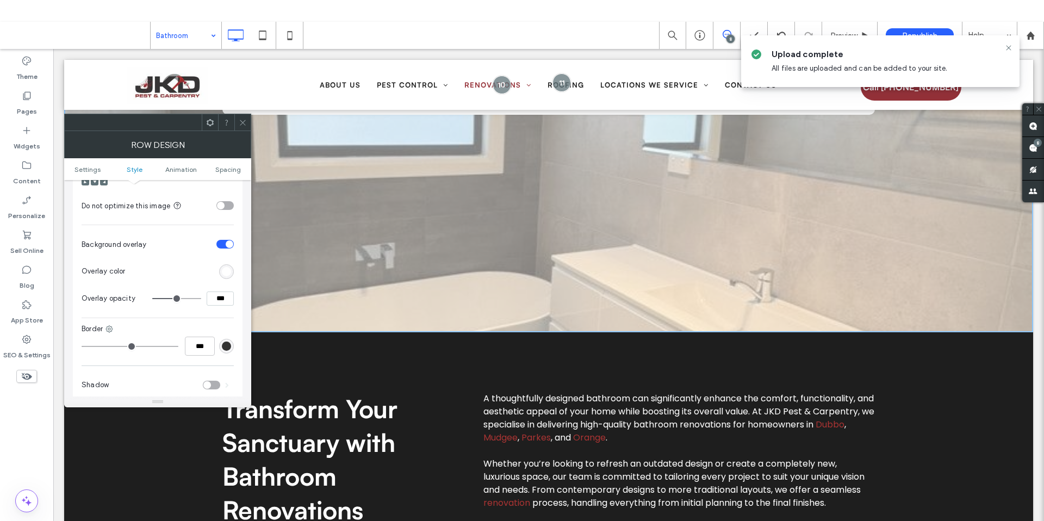
scroll to position [458, 0]
type input "**"
type input "***"
type input "**"
type input "***"
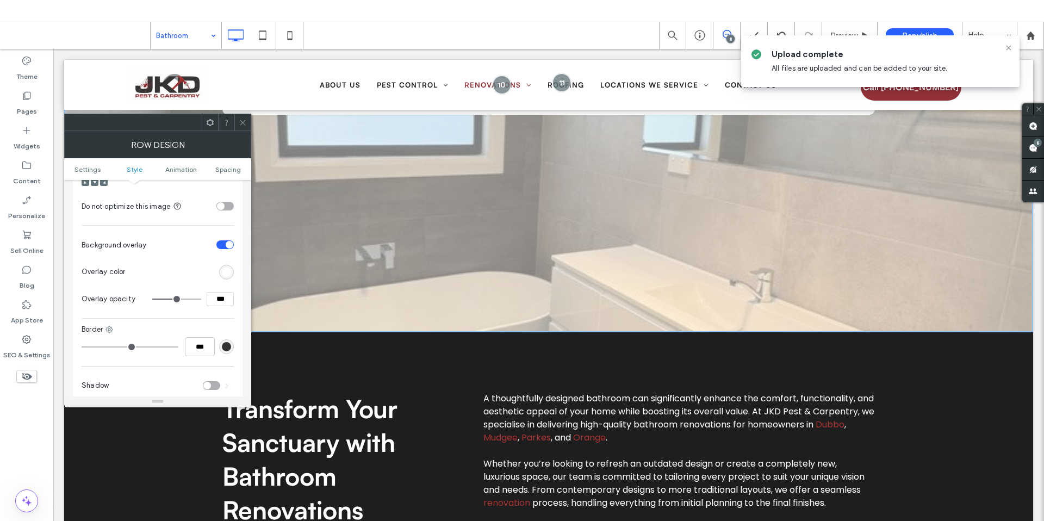
type input "**"
type input "***"
type input "**"
type input "***"
type input "**"
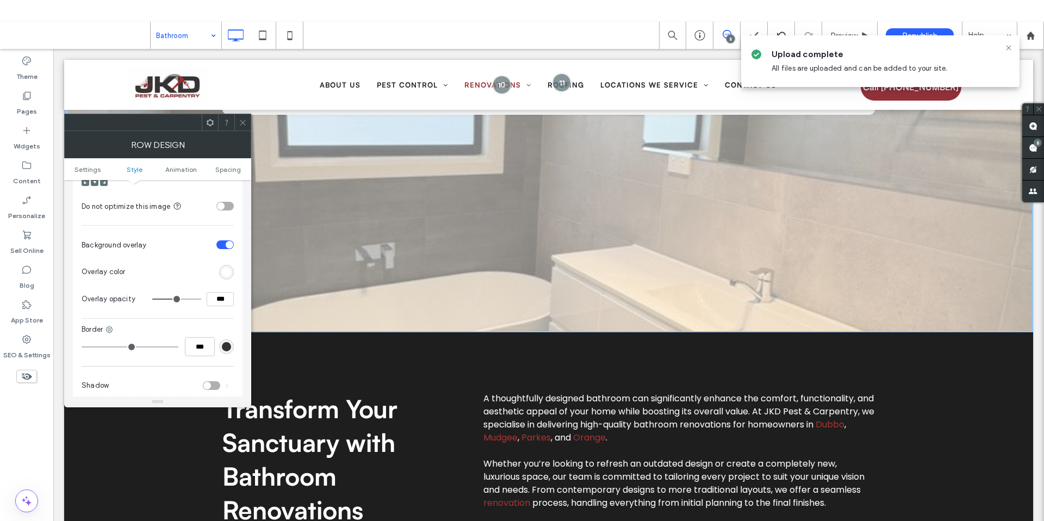
type input "***"
type input "**"
type input "***"
type input "****"
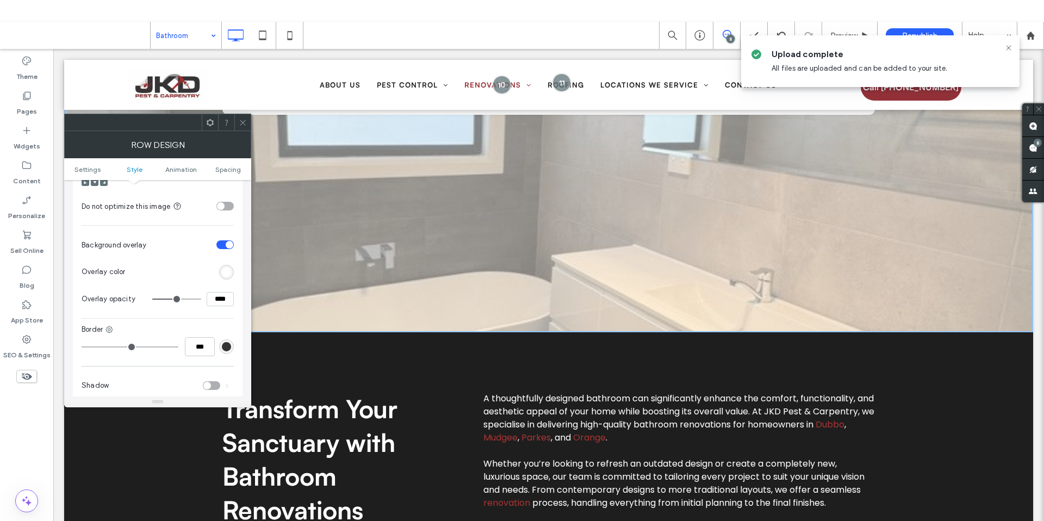
drag, startPoint x: 178, startPoint y: 288, endPoint x: 221, endPoint y: 290, distance: 43.5
click at [201, 298] on input "range" at bounding box center [176, 298] width 49 height 1
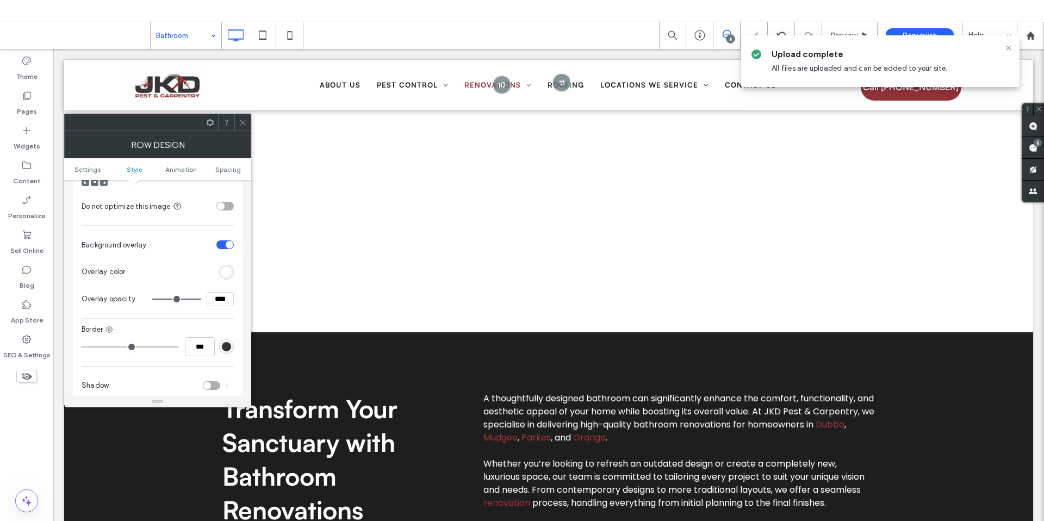
type input "**"
type input "***"
type input "**"
type input "***"
type input "**"
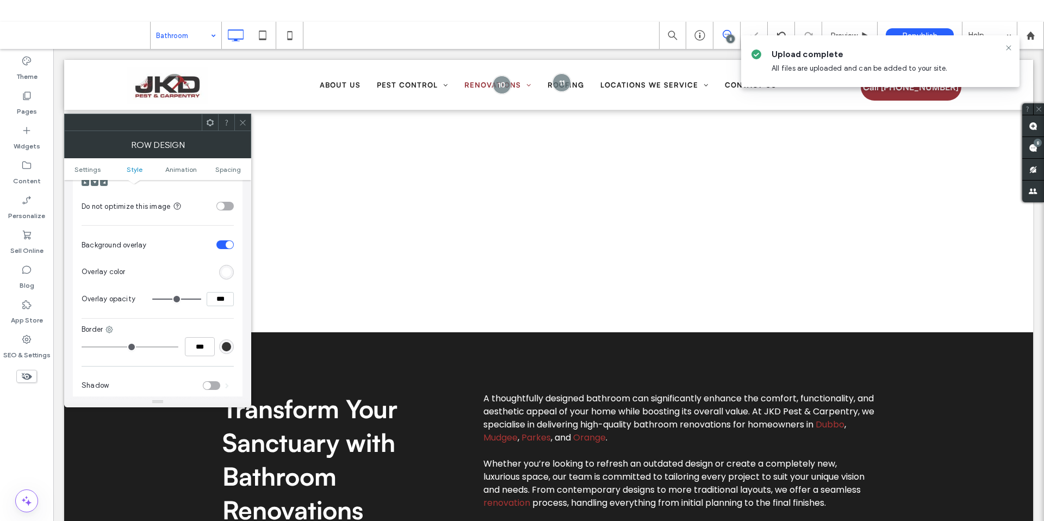
type input "***"
type input "**"
type input "***"
type input "**"
type input "***"
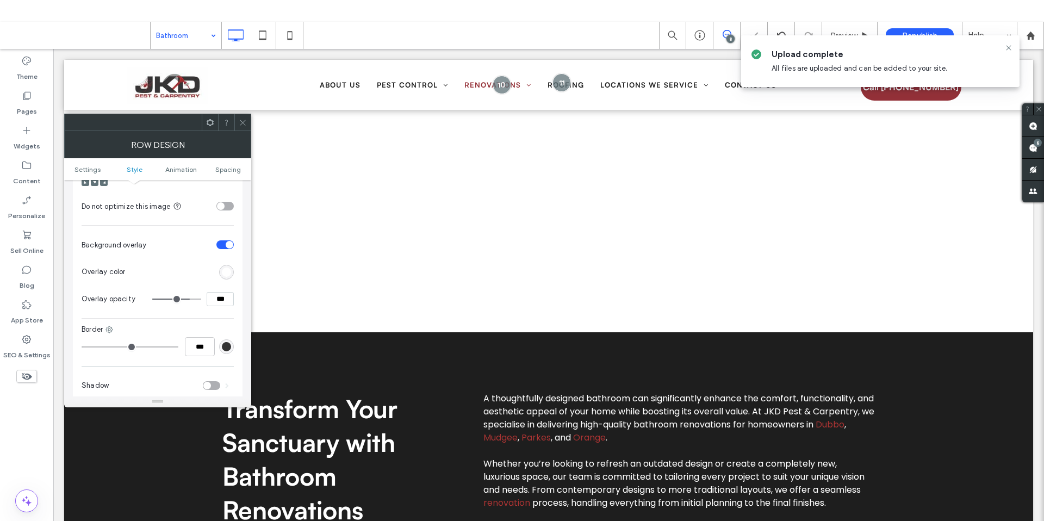
type input "**"
type input "***"
type input "**"
type input "***"
type input "**"
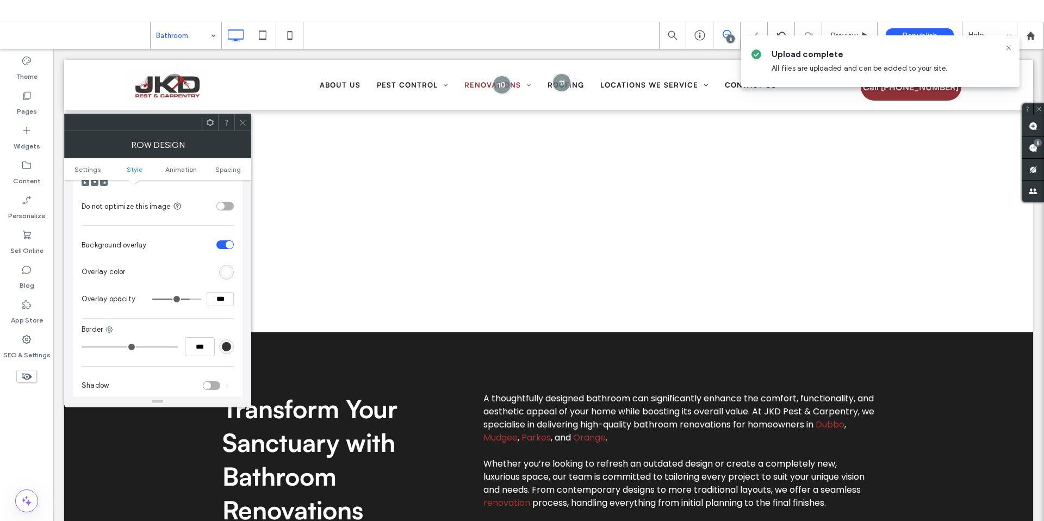
type input "***"
type input "**"
type input "***"
type input "**"
type input "***"
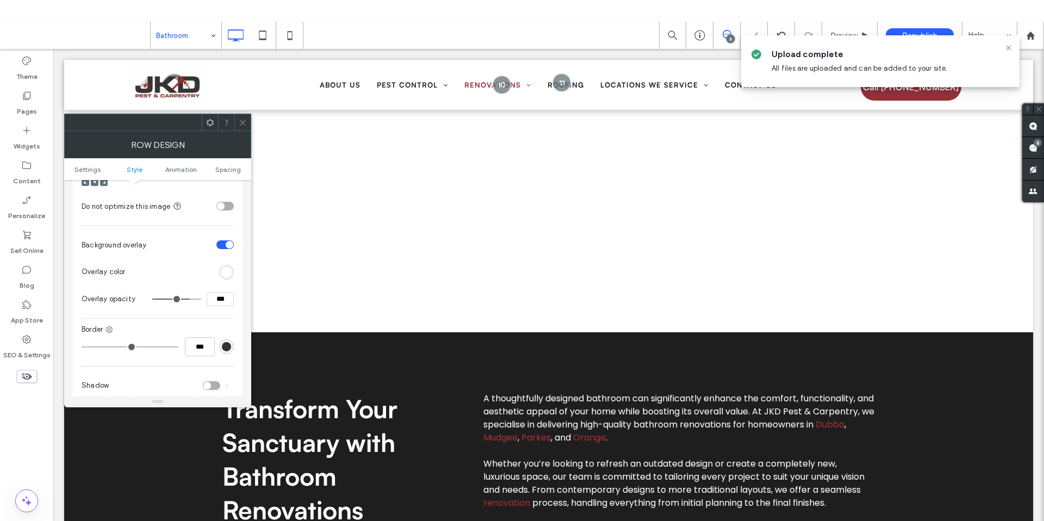
type input "**"
type input "***"
type input "**"
type input "***"
type input "**"
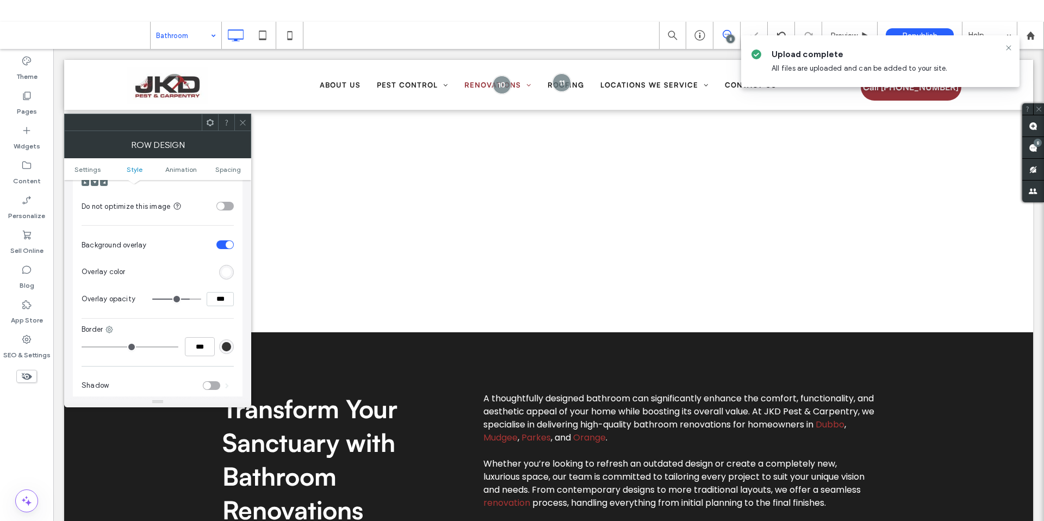
type input "***"
type input "**"
type input "***"
type input "**"
type input "***"
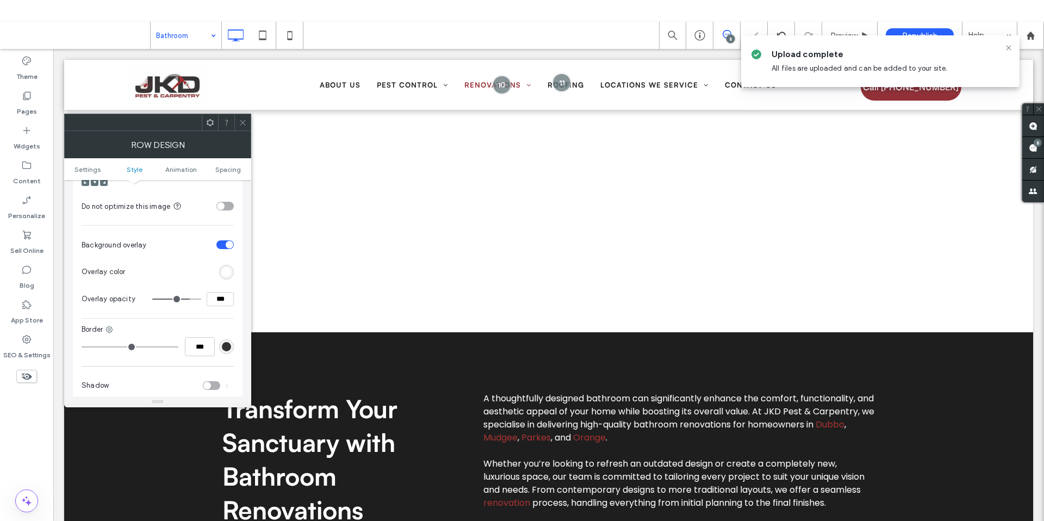
type input "**"
type input "***"
type input "**"
type input "***"
type input "*"
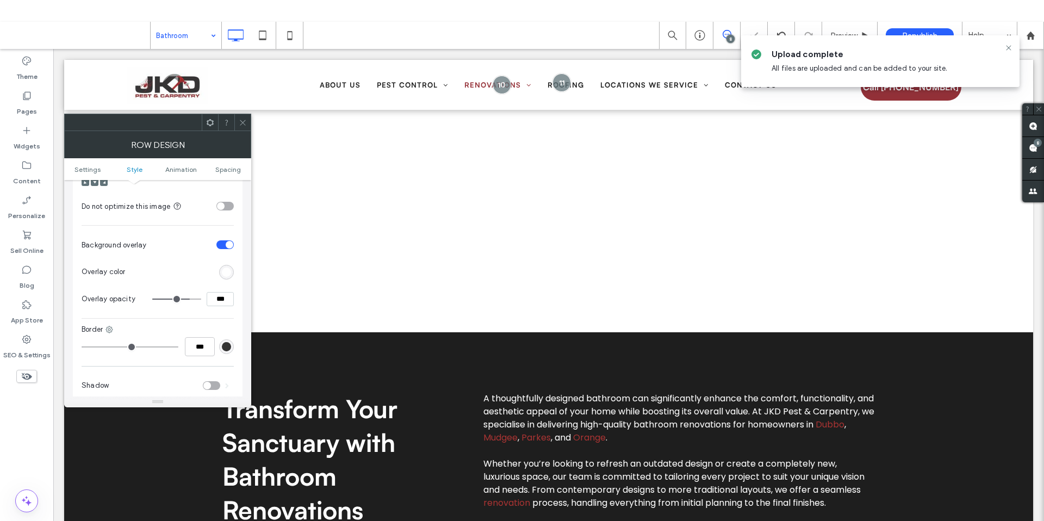
type input "**"
type input "*"
type input "**"
drag, startPoint x: 190, startPoint y: 291, endPoint x: 145, endPoint y: 294, distance: 45.7
type input "*"
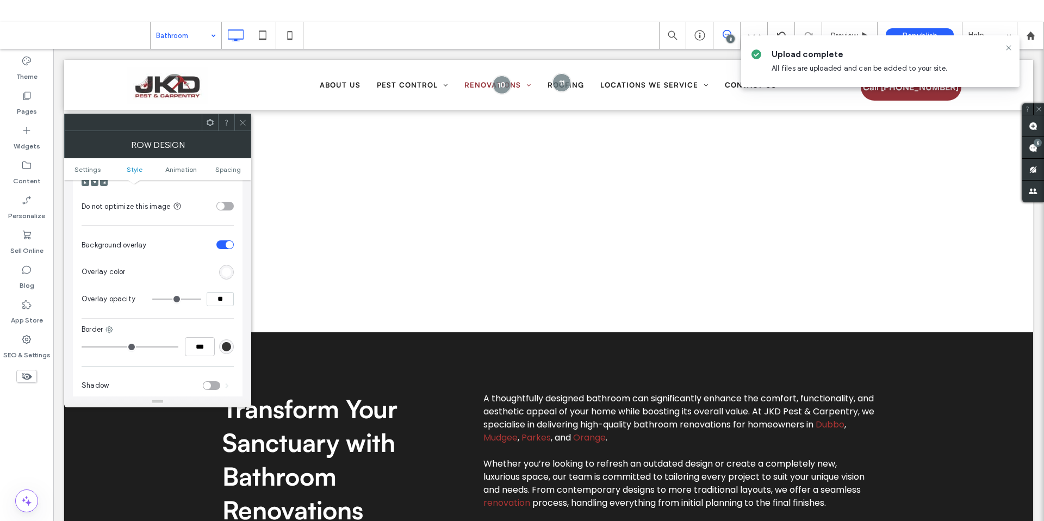
click at [152, 298] on input "range" at bounding box center [176, 298] width 49 height 1
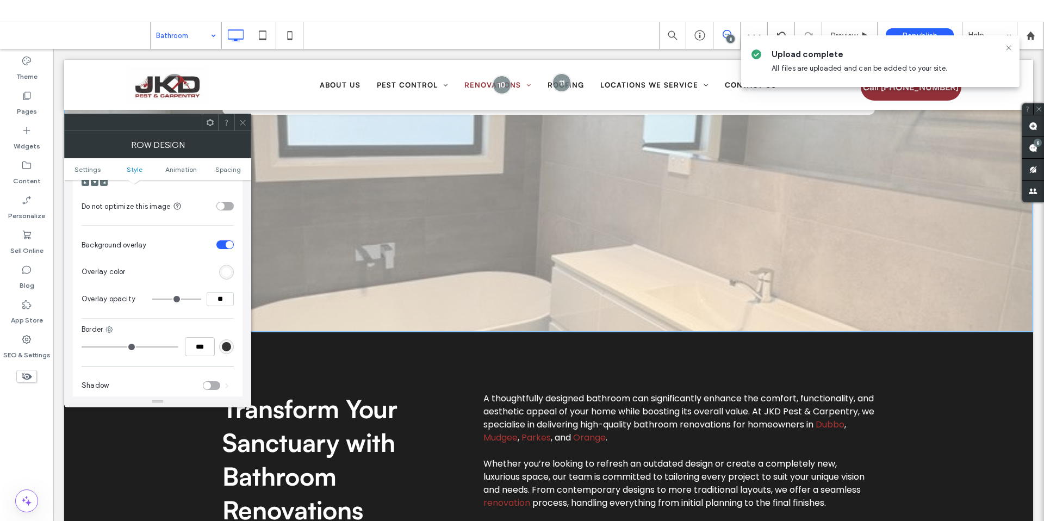
click at [227, 267] on div "rgb(255,255,255)" at bounding box center [226, 271] width 9 height 9
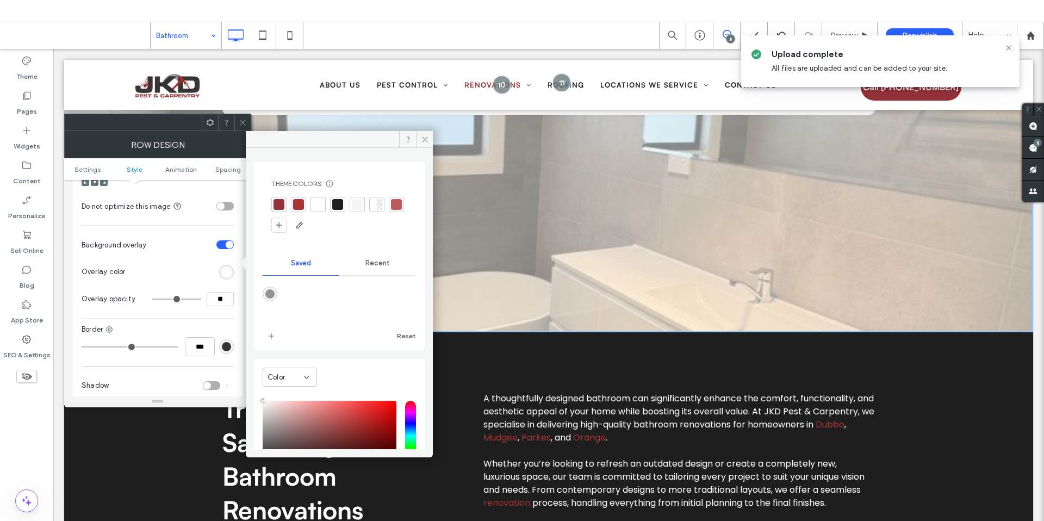
click at [222, 267] on div "rgb(255,255,255)" at bounding box center [226, 271] width 9 height 9
click at [227, 267] on div "rgb(255,255,255)" at bounding box center [226, 271] width 9 height 9
click at [338, 203] on div at bounding box center [337, 204] width 11 height 11
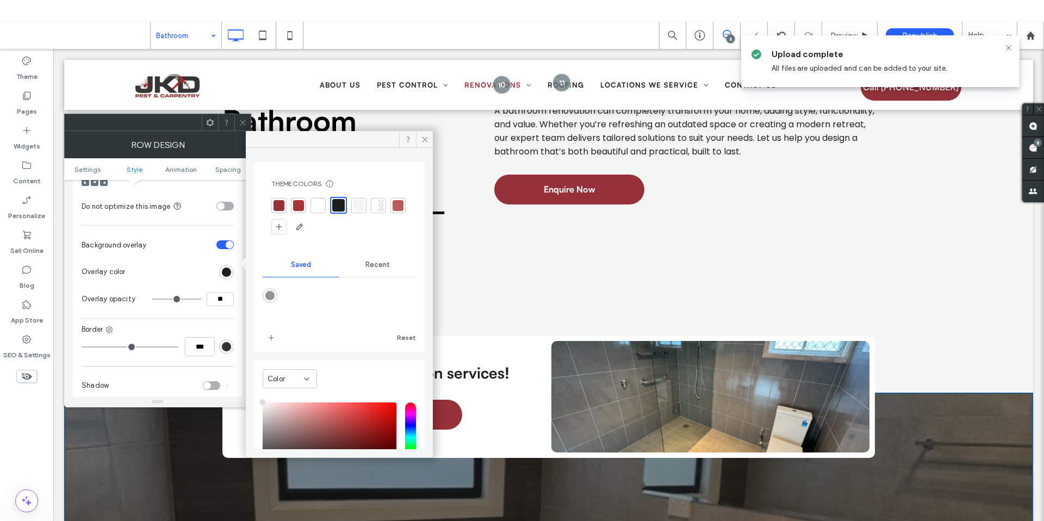
scroll to position [77, 0]
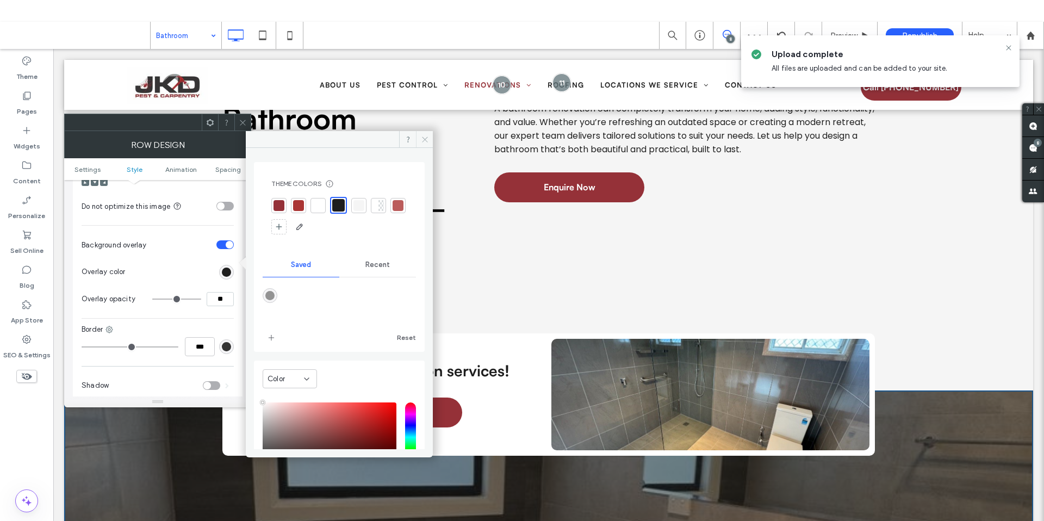
click at [429, 140] on span at bounding box center [424, 139] width 17 height 16
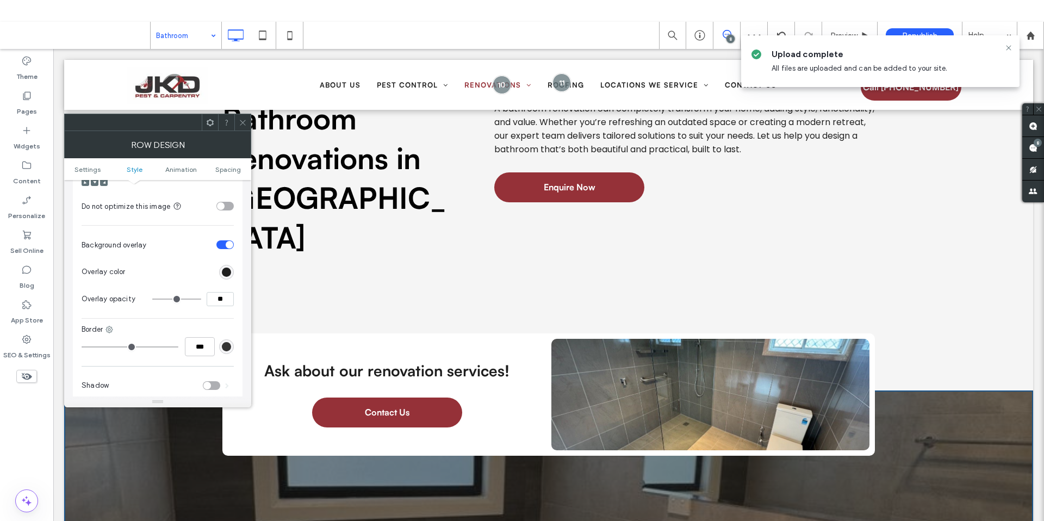
click at [245, 120] on icon at bounding box center [243, 123] width 8 height 8
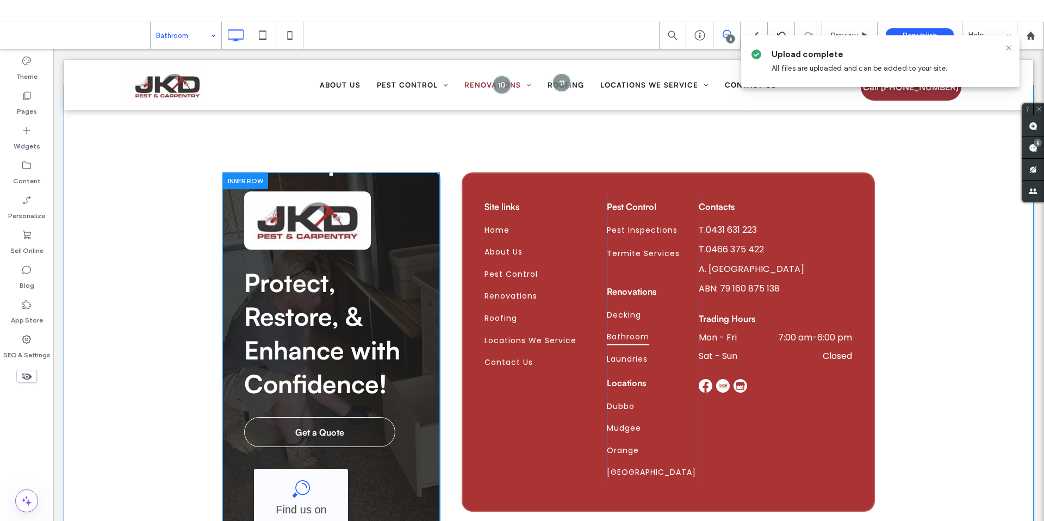
scroll to position [2052, 0]
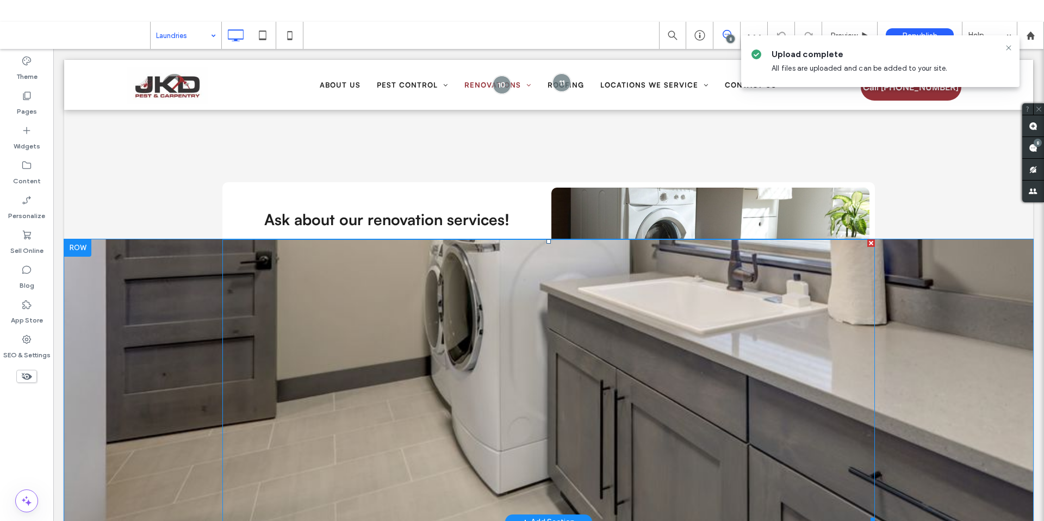
scroll to position [240, 0]
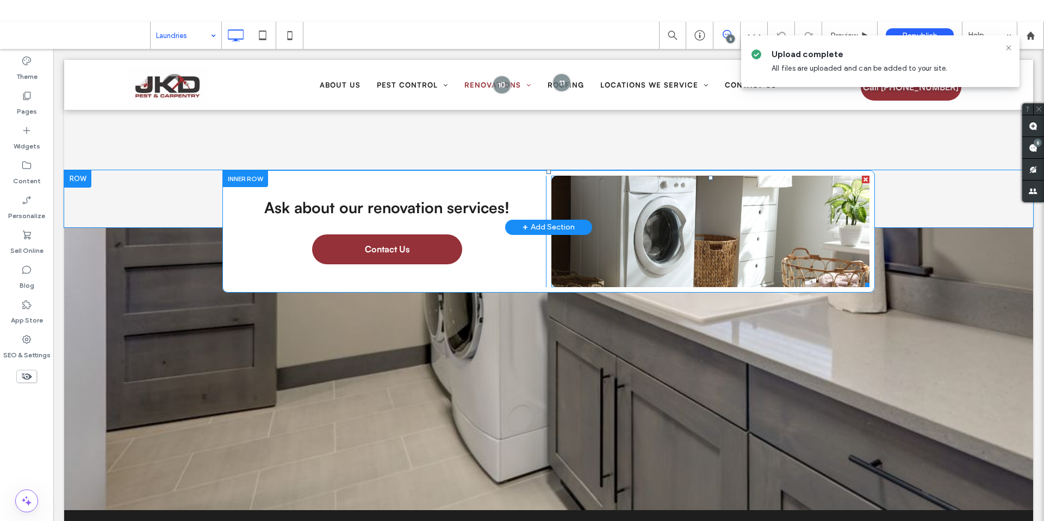
click at [739, 176] on link at bounding box center [710, 231] width 318 height 111
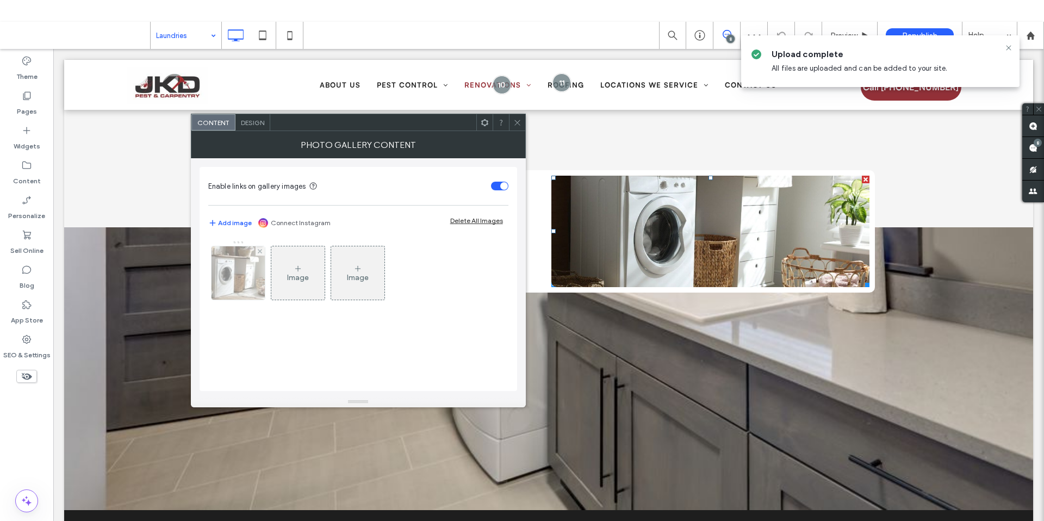
click at [256, 267] on img at bounding box center [238, 272] width 80 height 53
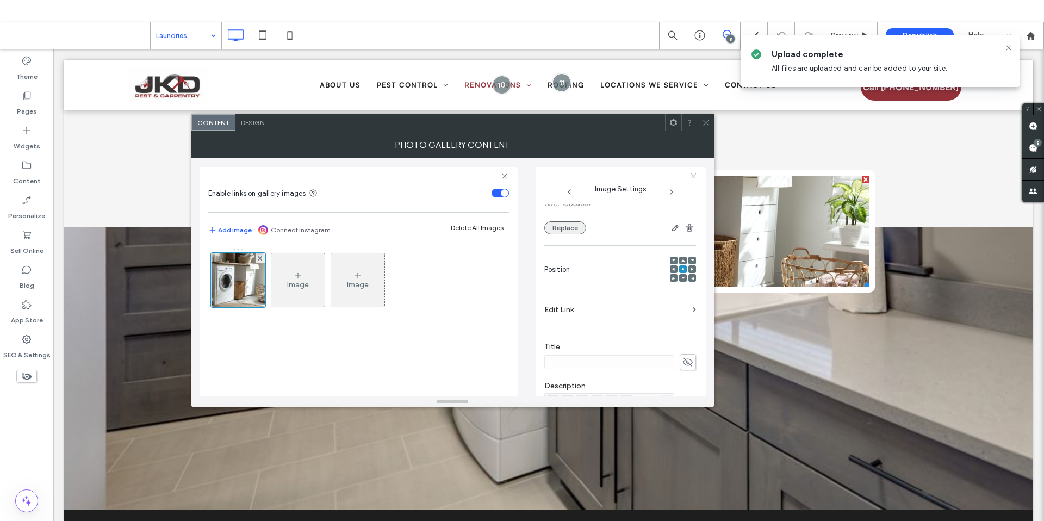
scroll to position [0, 0]
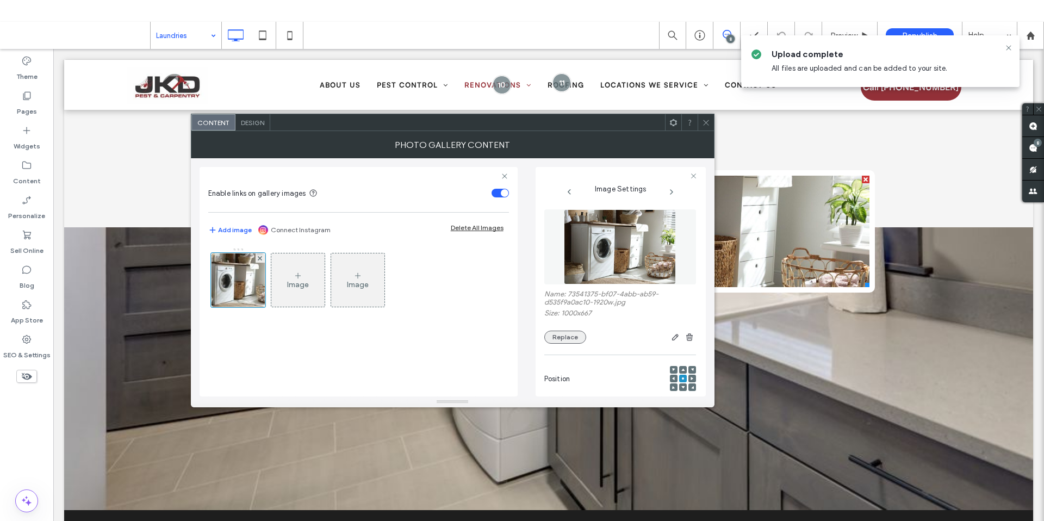
click at [571, 339] on button "Replace" at bounding box center [565, 336] width 42 height 13
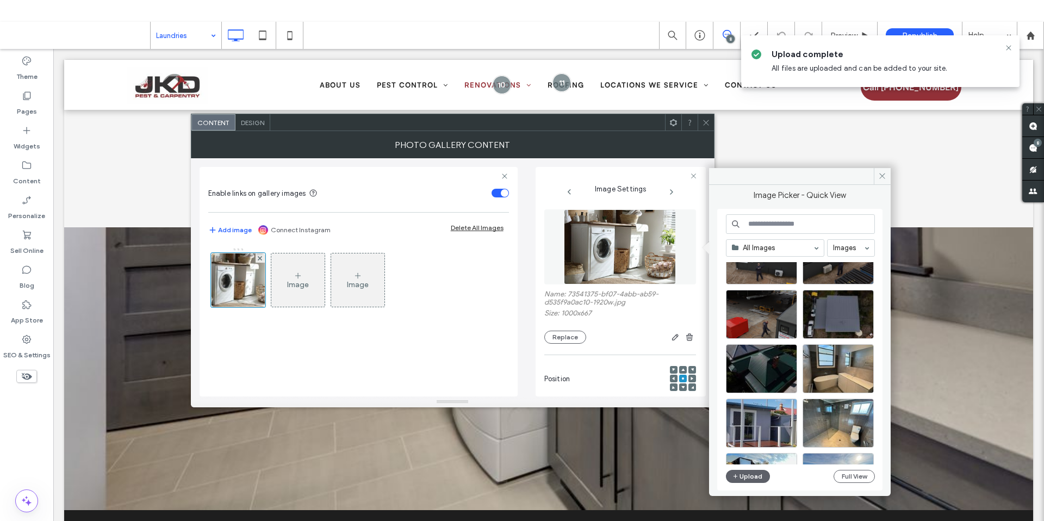
scroll to position [50, 0]
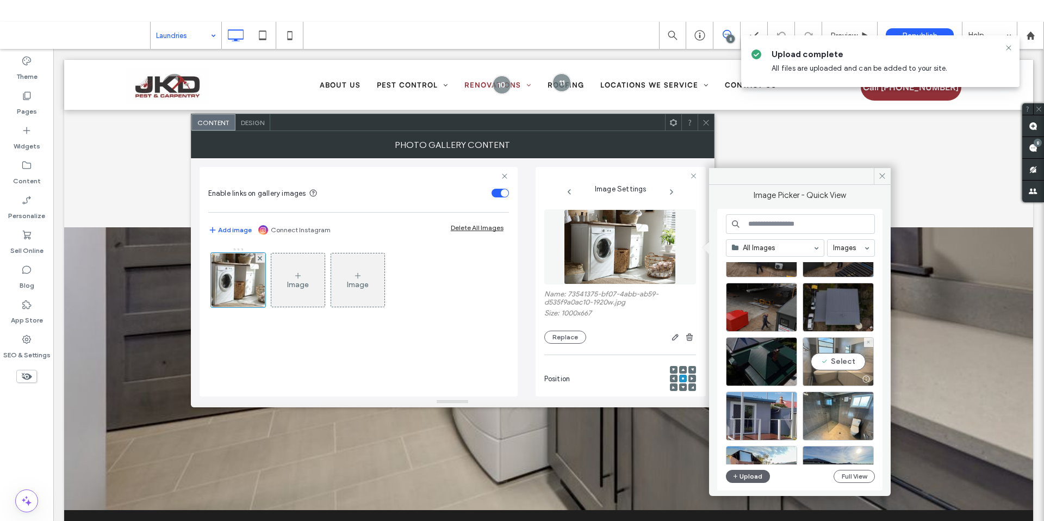
drag, startPoint x: 838, startPoint y: 364, endPoint x: 784, endPoint y: 316, distance: 72.0
click at [838, 364] on div "Select" at bounding box center [837, 361] width 71 height 49
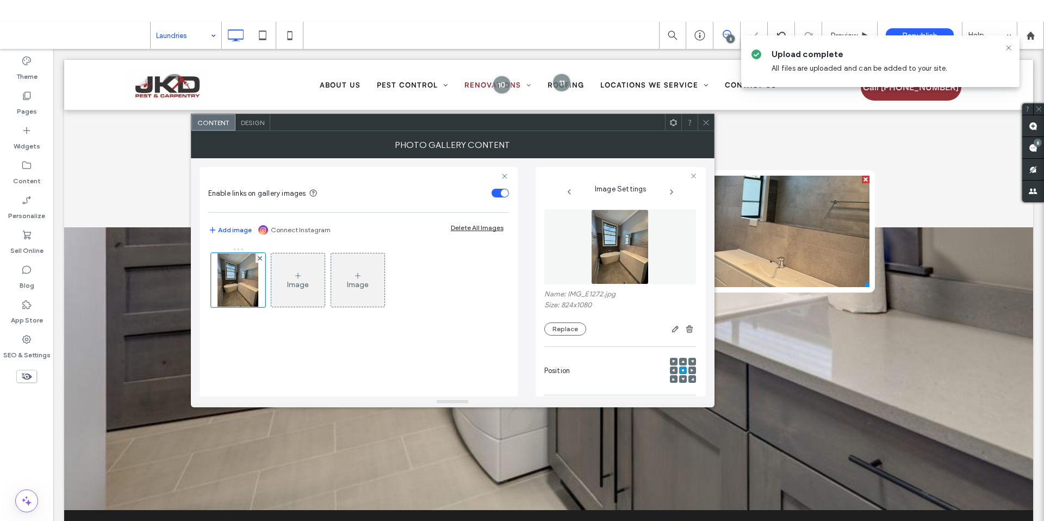
click at [709, 120] on icon at bounding box center [706, 123] width 8 height 8
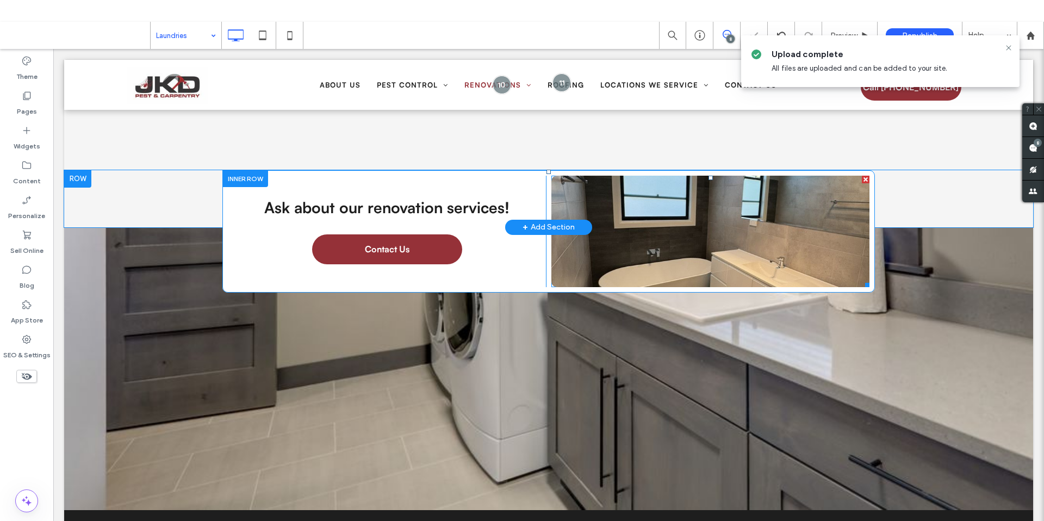
click at [741, 205] on link at bounding box center [710, 231] width 318 height 111
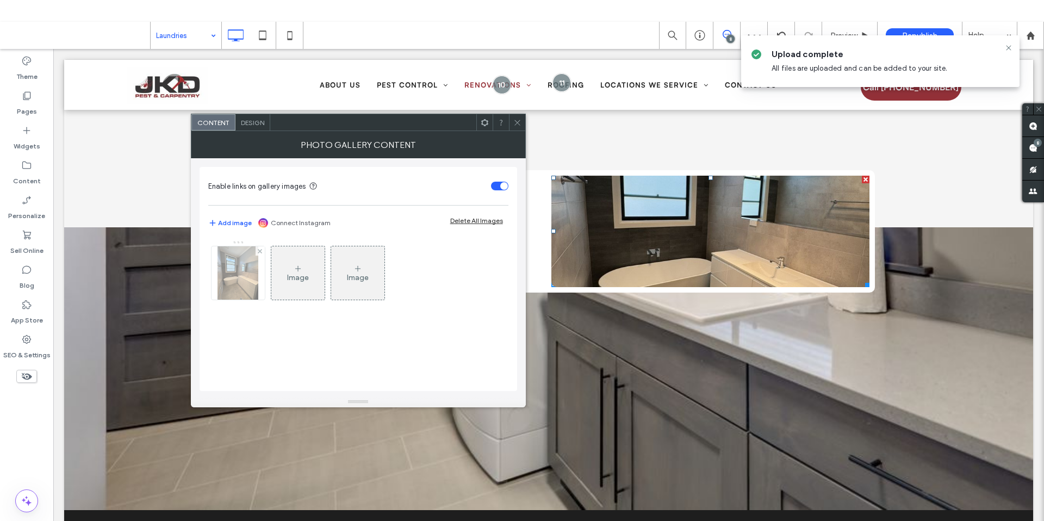
click at [249, 280] on img at bounding box center [237, 272] width 41 height 53
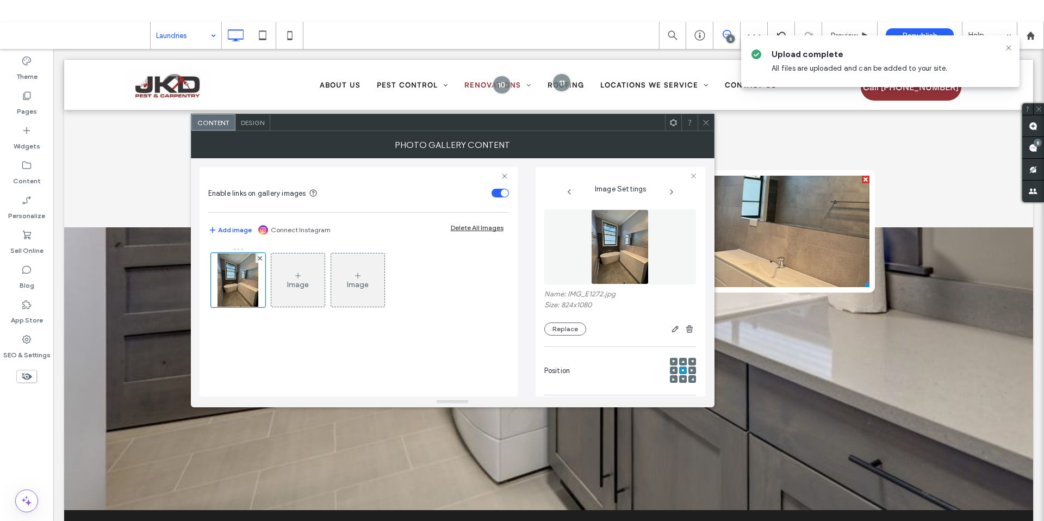
click at [681, 360] on icon at bounding box center [682, 361] width 3 height 3
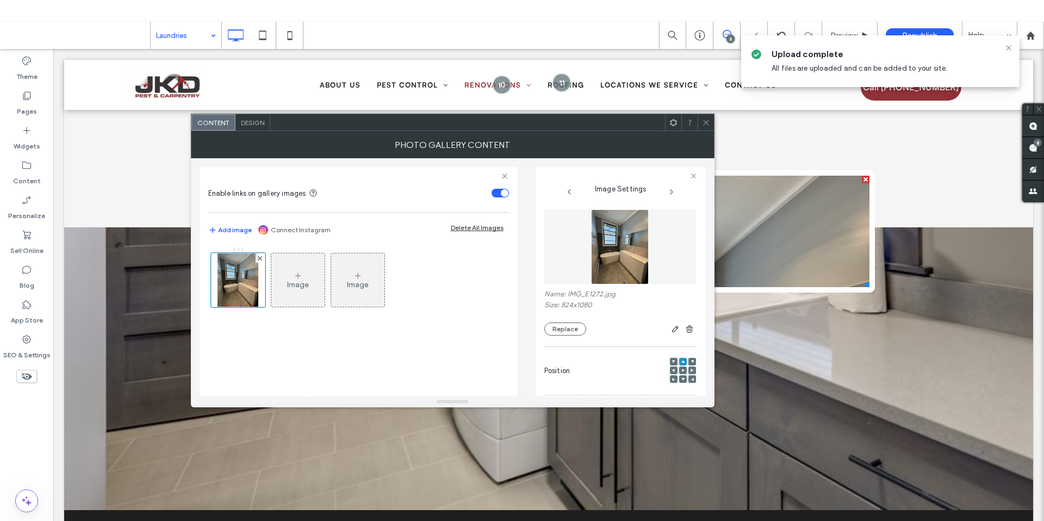
click at [681, 380] on icon at bounding box center [682, 378] width 3 height 3
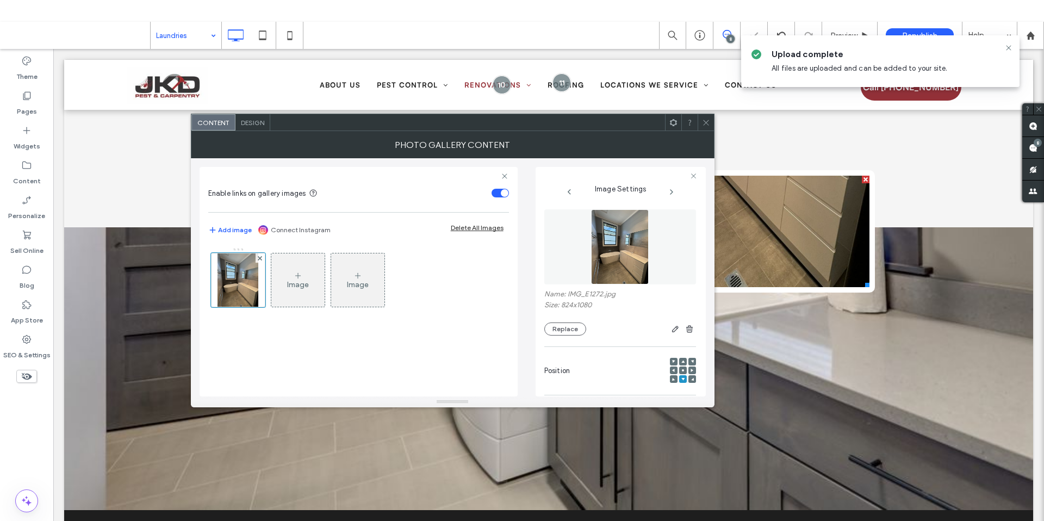
click at [679, 367] on div at bounding box center [683, 370] width 8 height 8
click at [679, 372] on div at bounding box center [683, 370] width 8 height 8
click at [671, 365] on div at bounding box center [683, 371] width 26 height 26
click at [681, 367] on div at bounding box center [683, 371] width 26 height 26
click at [679, 369] on div at bounding box center [683, 370] width 8 height 8
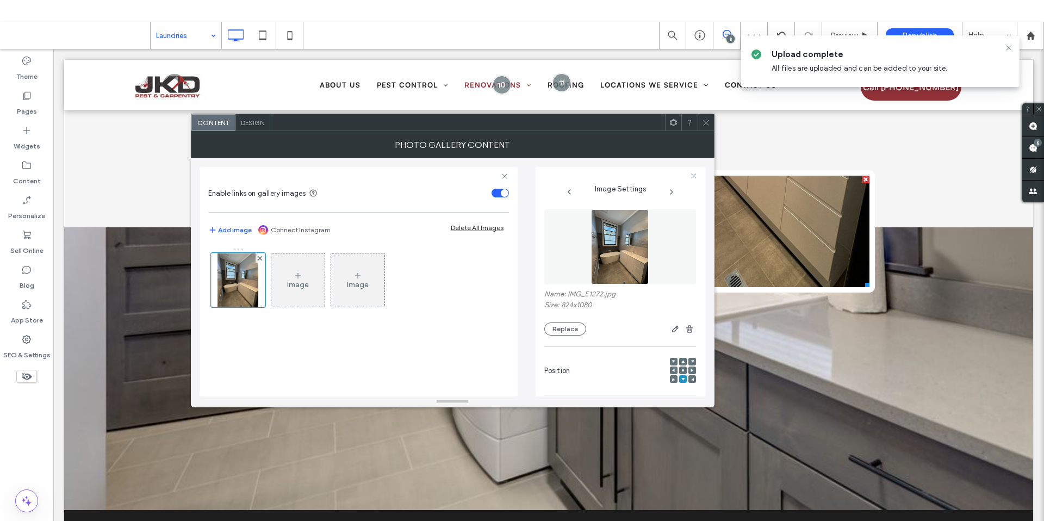
click at [679, 366] on div at bounding box center [683, 370] width 8 height 8
click at [681, 369] on icon at bounding box center [682, 370] width 3 height 3
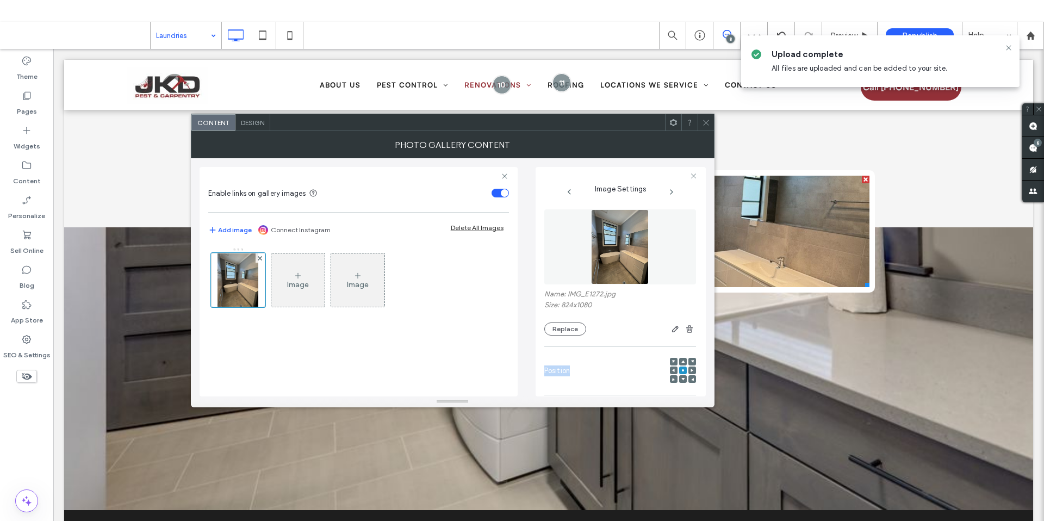
click at [681, 369] on icon at bounding box center [682, 370] width 3 height 3
click at [706, 128] on span at bounding box center [706, 122] width 8 height 16
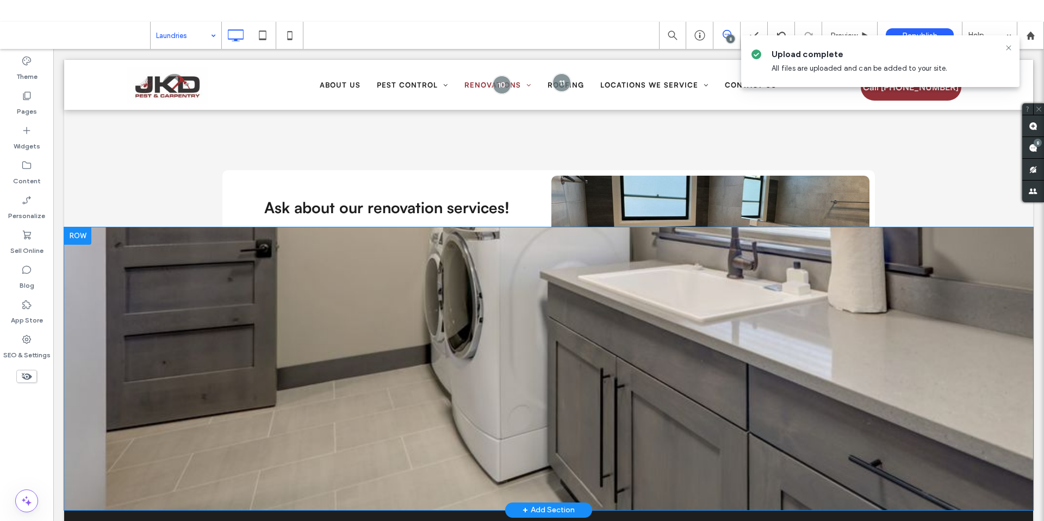
click at [115, 247] on div "Click To Paste Row + Add Section" at bounding box center [548, 368] width 969 height 283
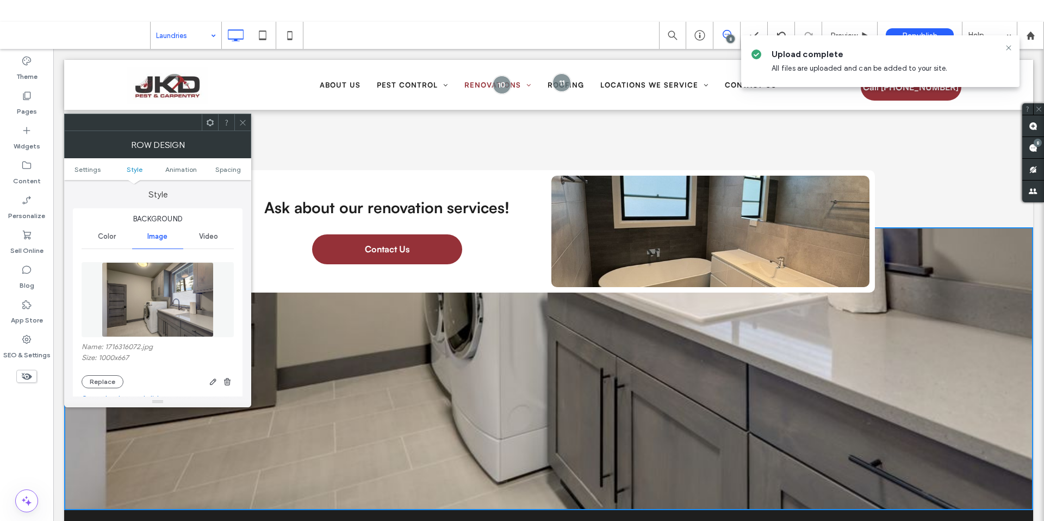
scroll to position [96, 0]
click at [91, 377] on button "Replace" at bounding box center [103, 379] width 42 height 13
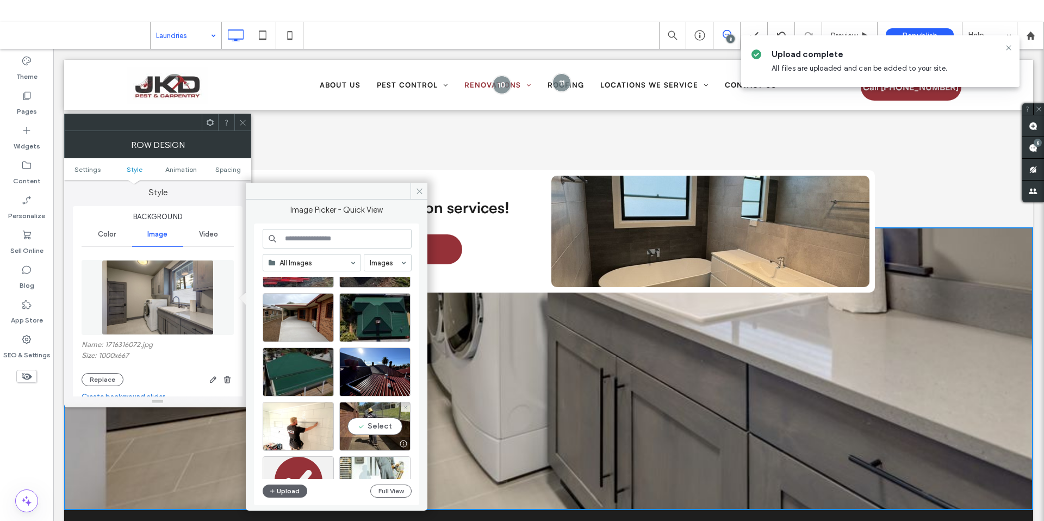
scroll to position [274, 0]
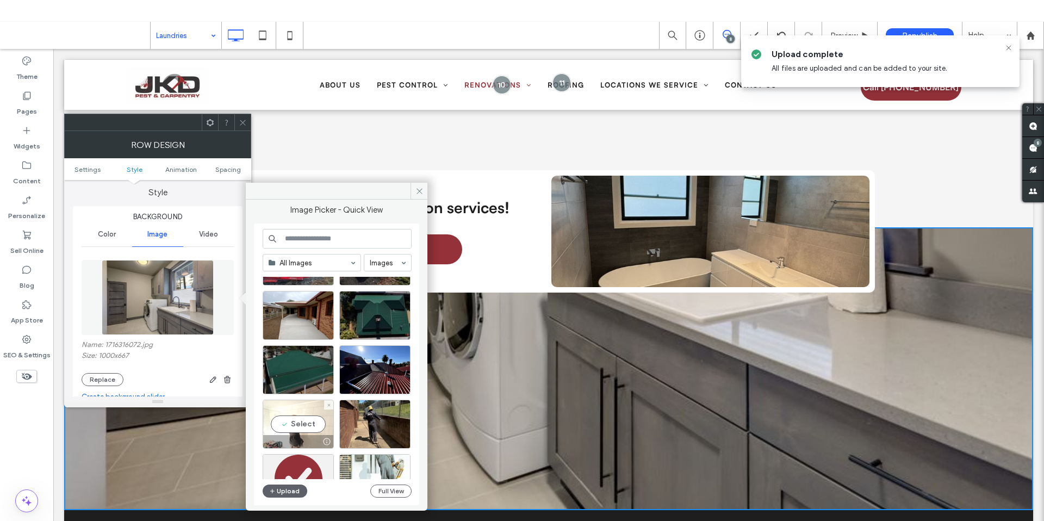
click at [289, 421] on div "Select" at bounding box center [298, 424] width 71 height 49
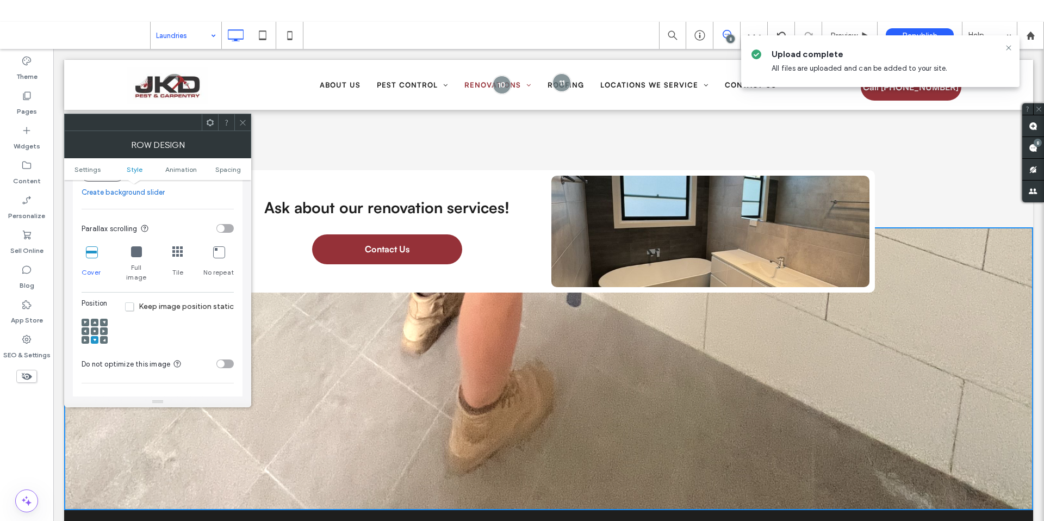
scroll to position [302, 0]
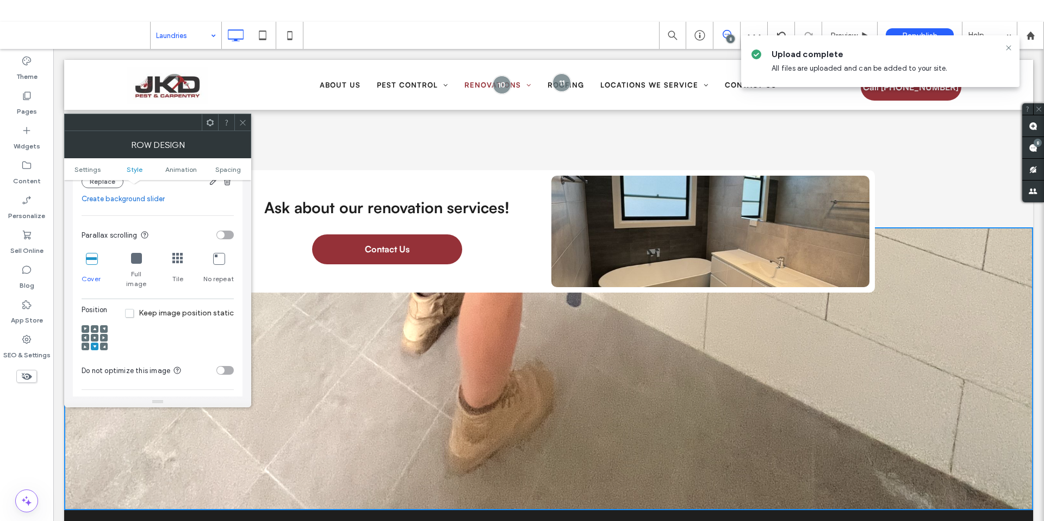
click at [93, 325] on span at bounding box center [94, 329] width 3 height 8
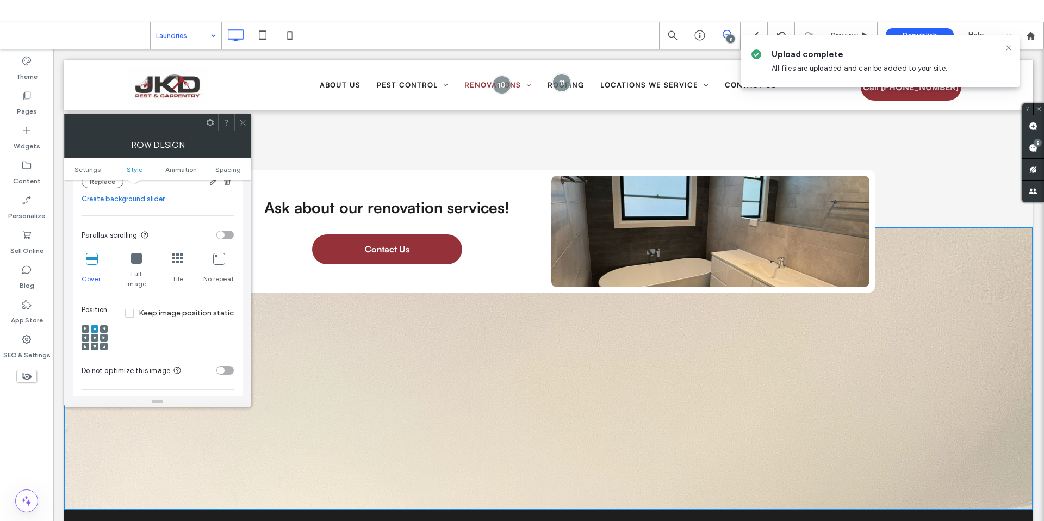
click at [97, 334] on div at bounding box center [95, 338] width 8 height 8
click at [94, 336] on use at bounding box center [94, 337] width 2 height 2
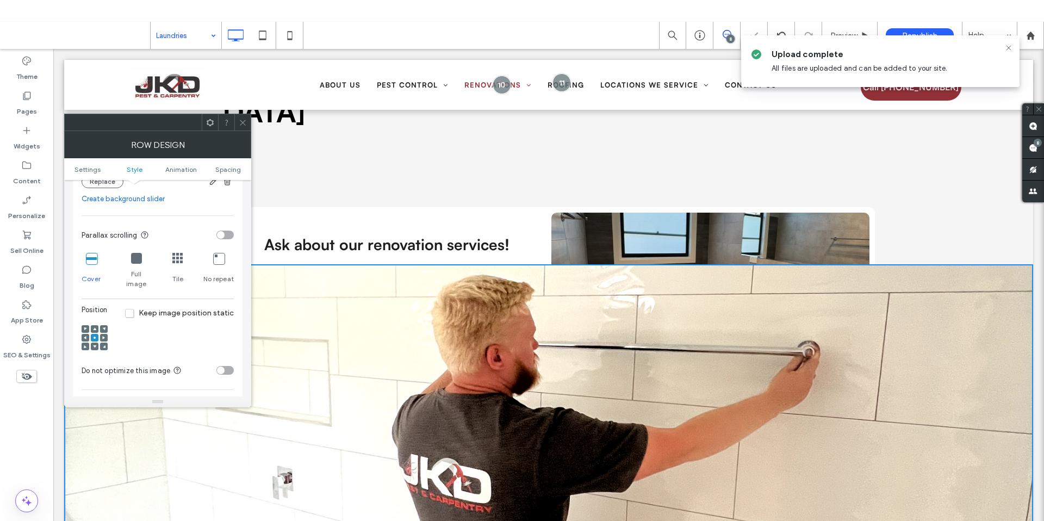
scroll to position [148, 0]
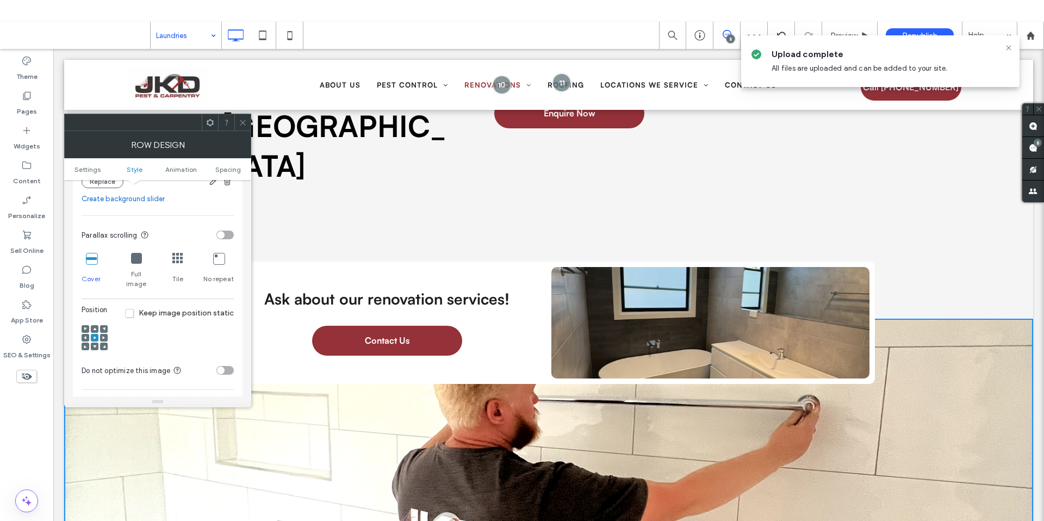
click at [244, 120] on icon at bounding box center [243, 123] width 8 height 8
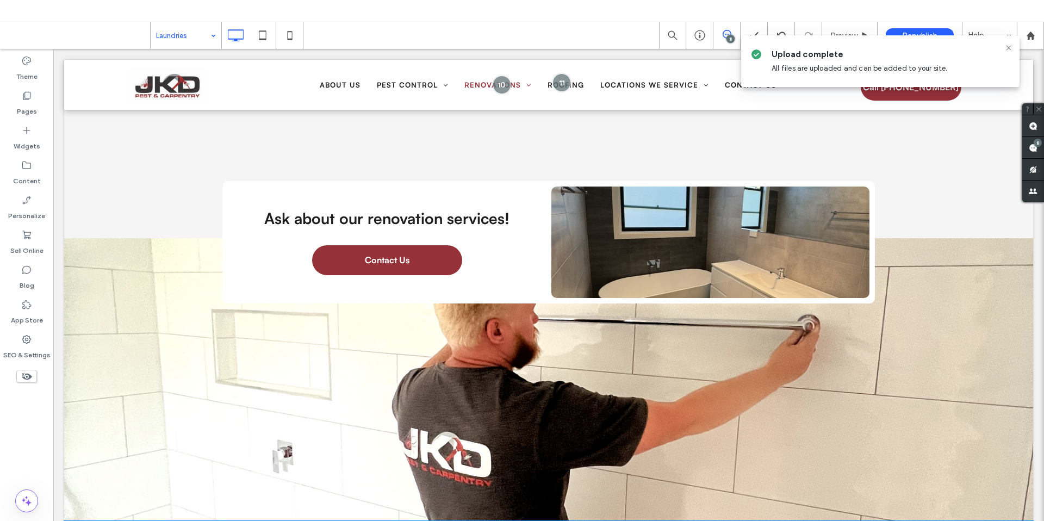
scroll to position [229, 0]
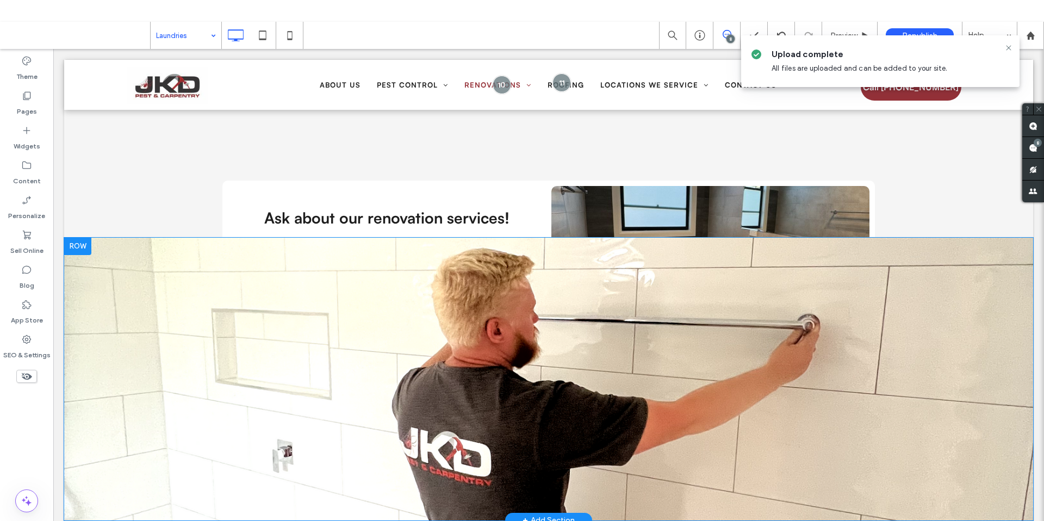
click at [151, 333] on div "Click To Paste Row + Add Section" at bounding box center [548, 379] width 969 height 283
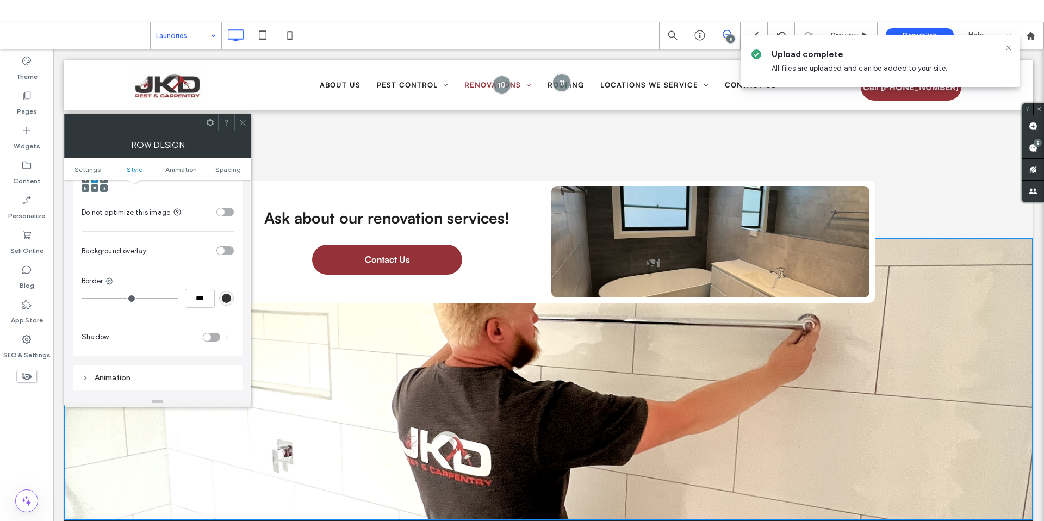
scroll to position [461, 0]
click at [223, 246] on div "toggle" at bounding box center [221, 250] width 8 height 8
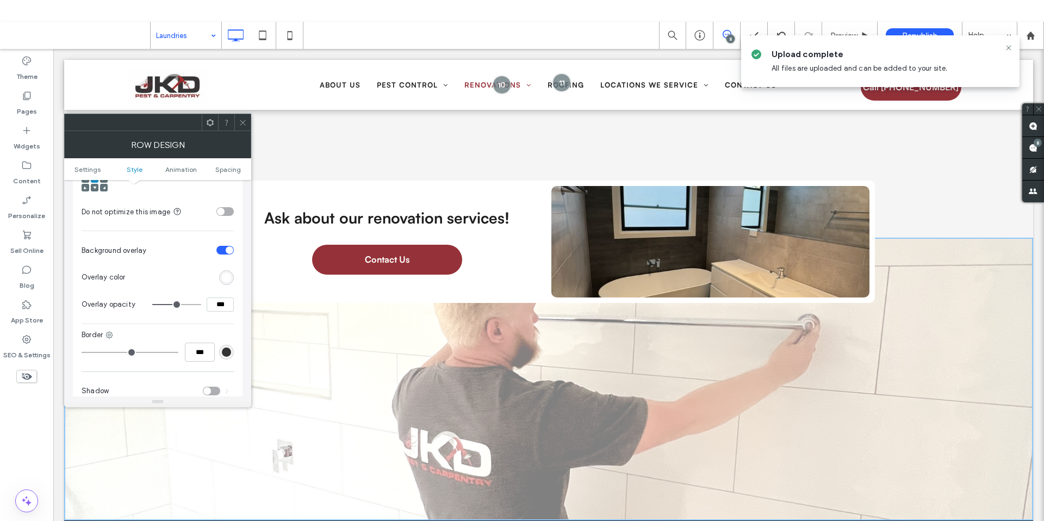
click at [229, 273] on div "rgb(255,255,255)" at bounding box center [226, 277] width 9 height 9
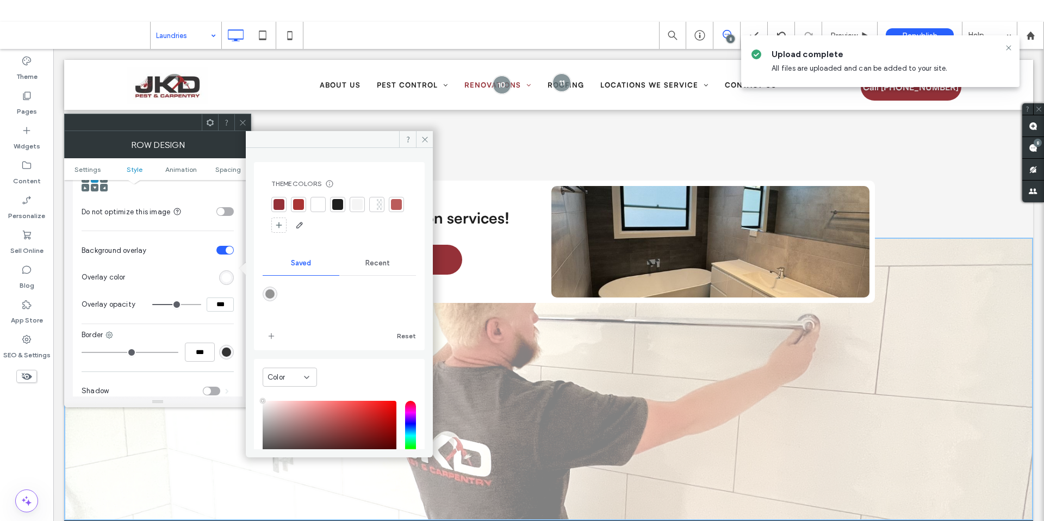
click at [331, 204] on div at bounding box center [337, 204] width 15 height 15
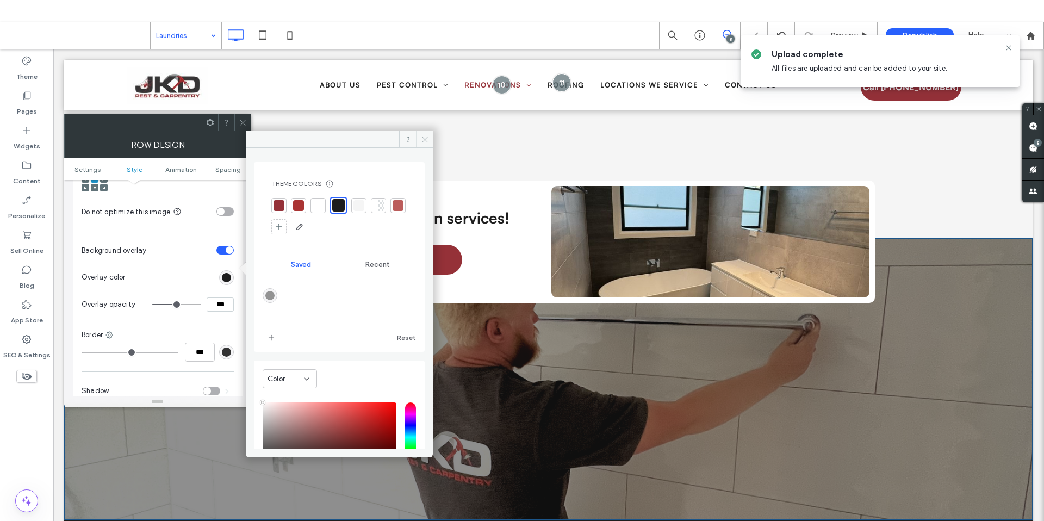
click at [429, 140] on span at bounding box center [424, 139] width 17 height 16
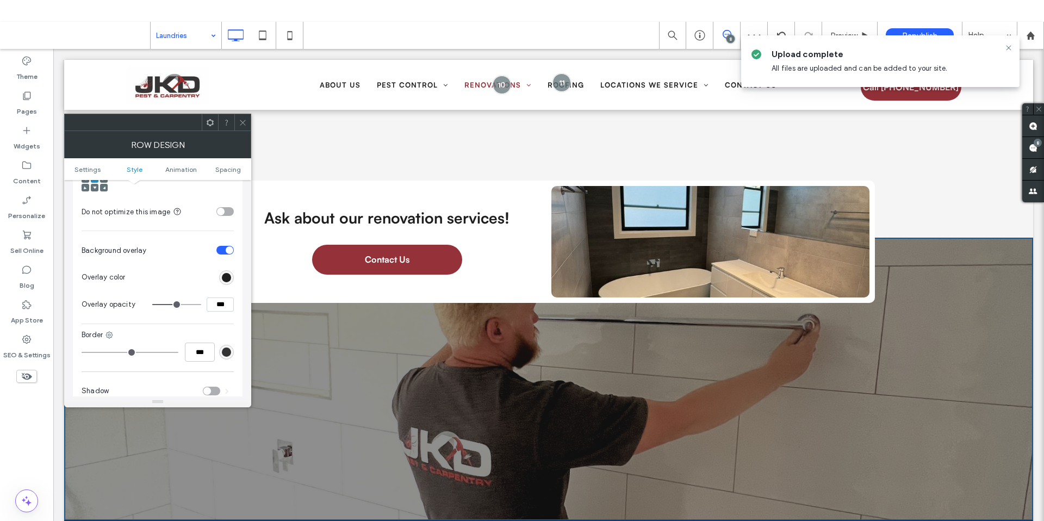
click at [241, 119] on icon at bounding box center [243, 123] width 8 height 8
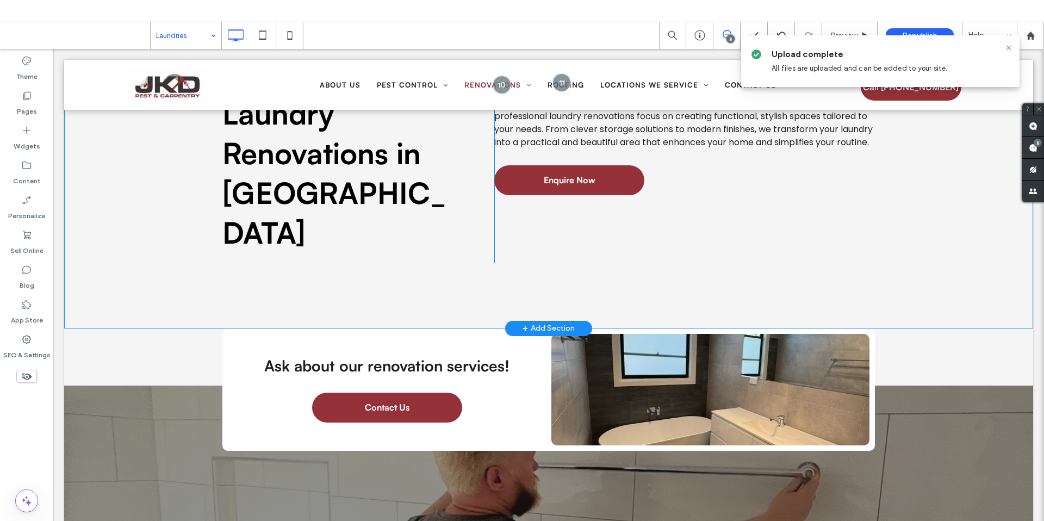
scroll to position [79, 0]
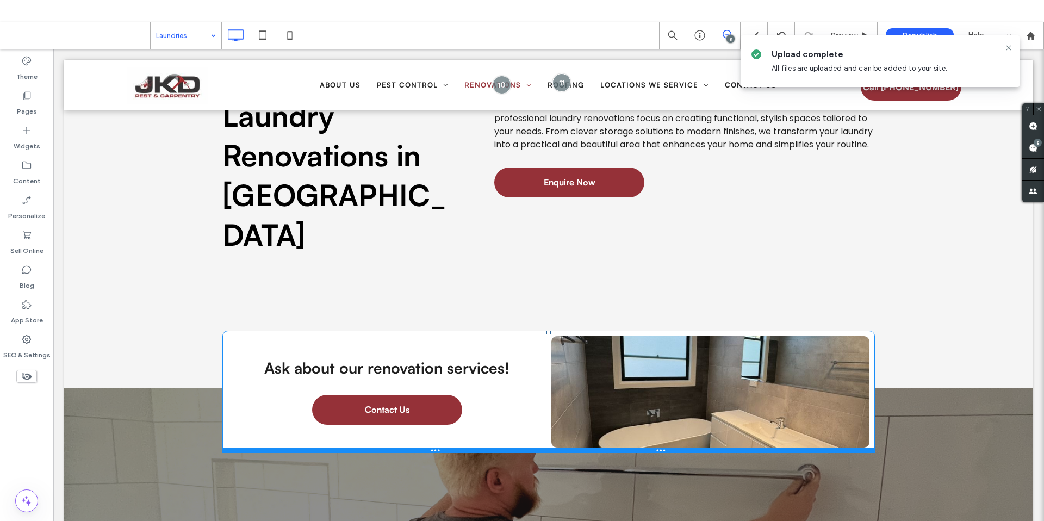
drag, startPoint x: 544, startPoint y: 291, endPoint x: 539, endPoint y: 267, distance: 24.3
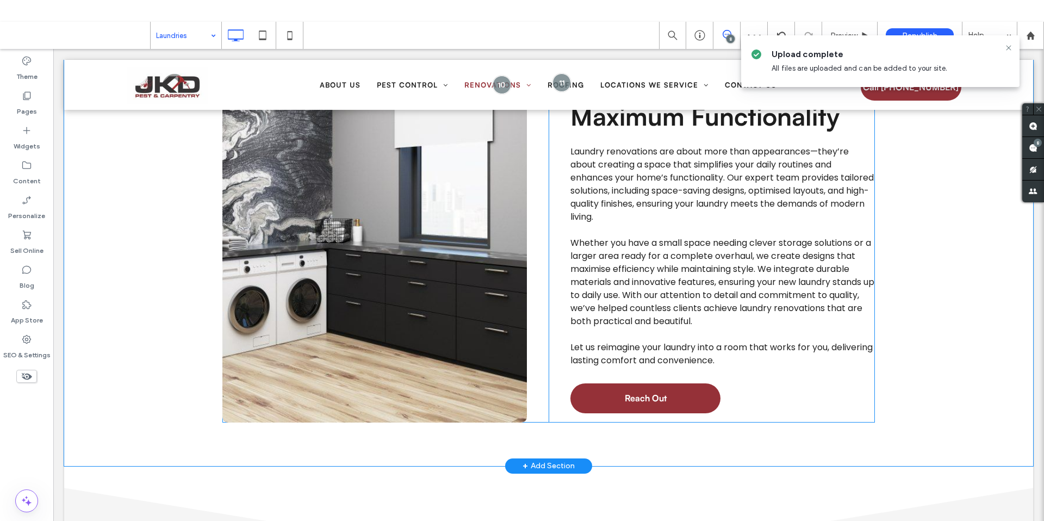
scroll to position [1093, 0]
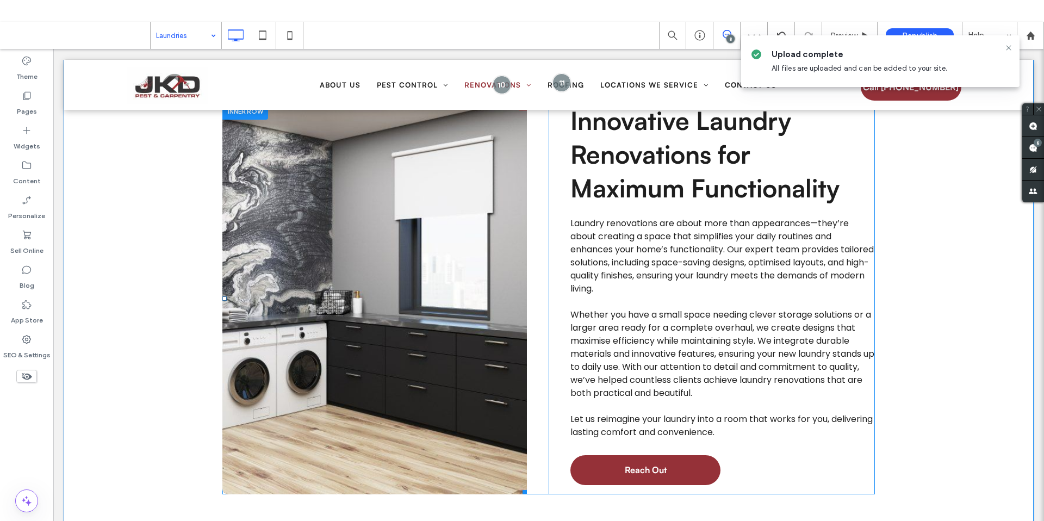
click at [425, 271] on link at bounding box center [374, 298] width 304 height 391
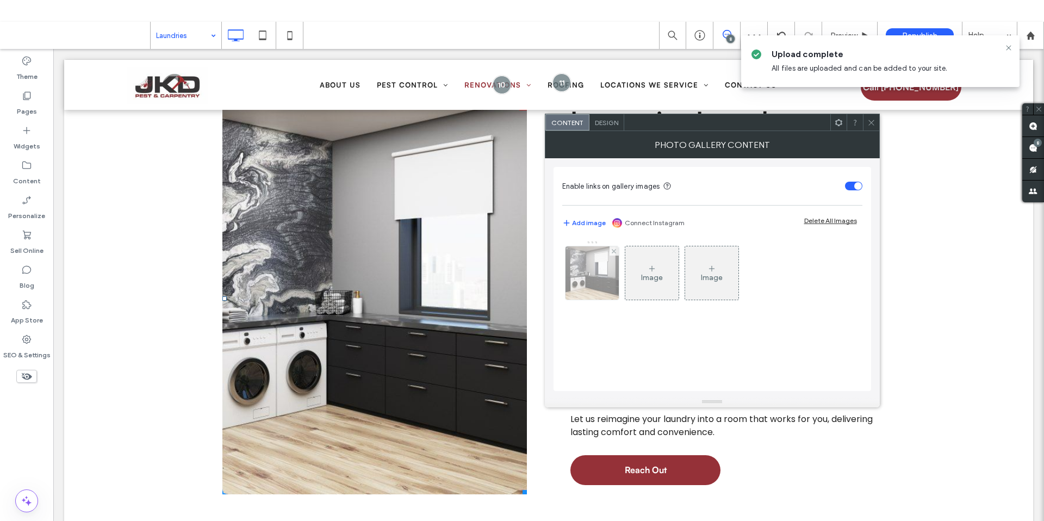
click at [590, 284] on img at bounding box center [592, 272] width 80 height 53
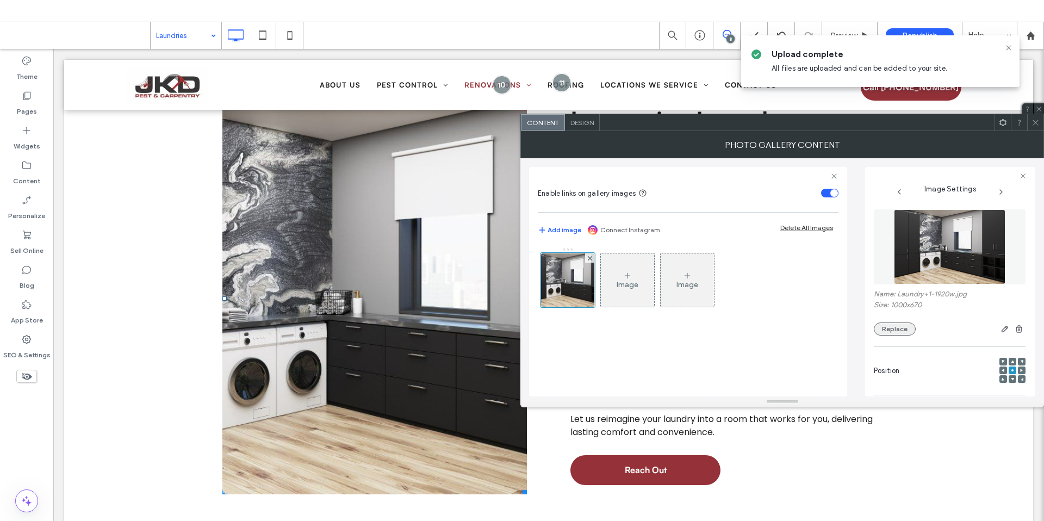
click at [906, 325] on button "Replace" at bounding box center [895, 328] width 42 height 13
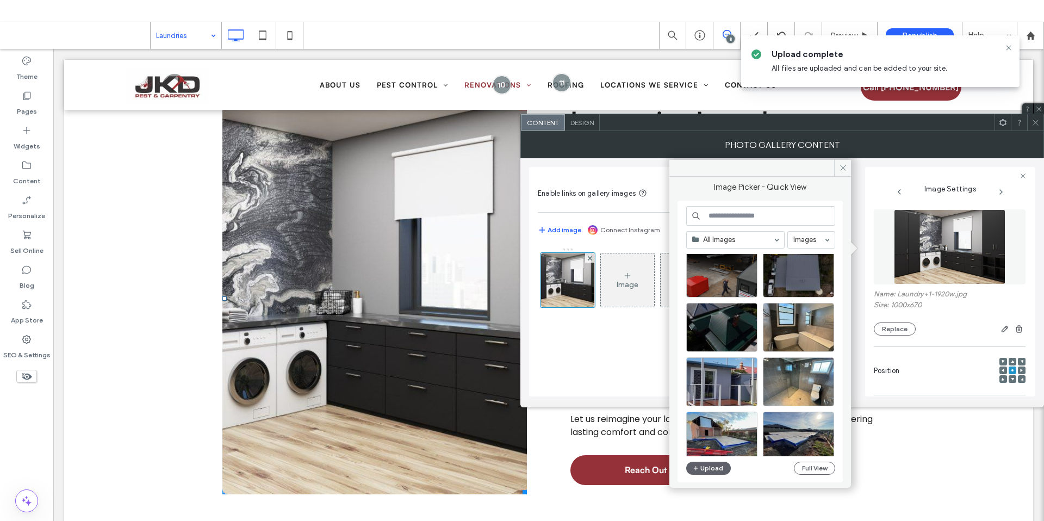
scroll to position [82, 0]
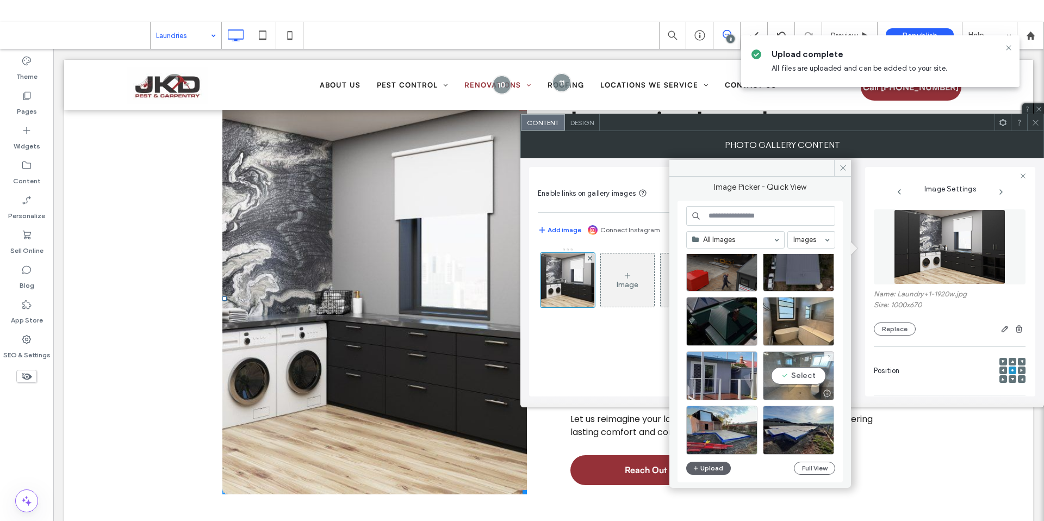
click at [802, 377] on div "Select" at bounding box center [798, 375] width 71 height 49
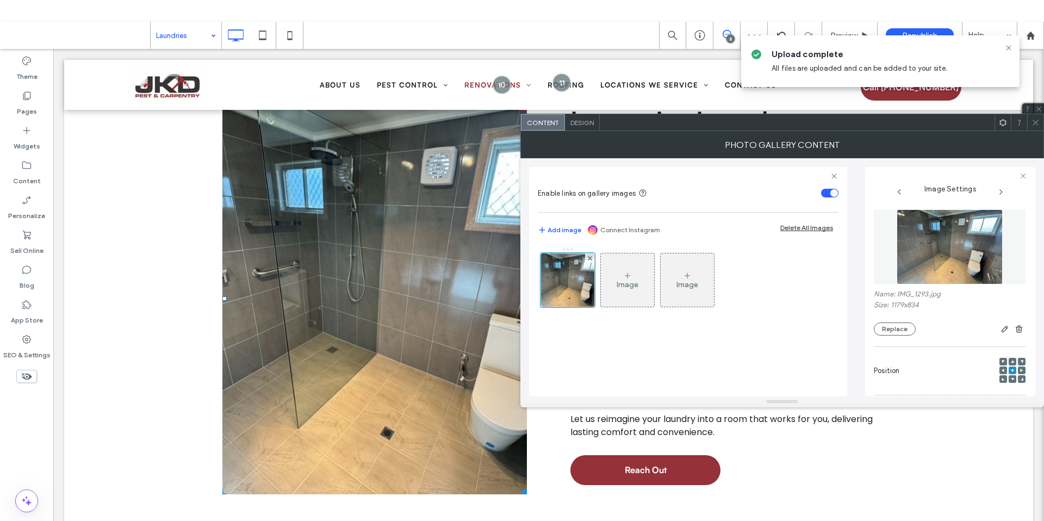
click at [1036, 121] on icon at bounding box center [1035, 123] width 8 height 8
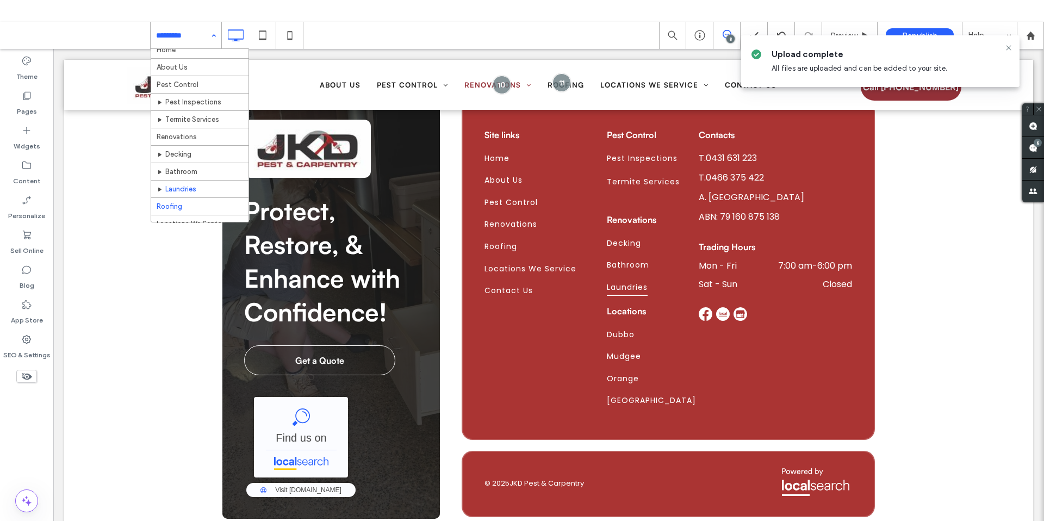
scroll to position [17, 0]
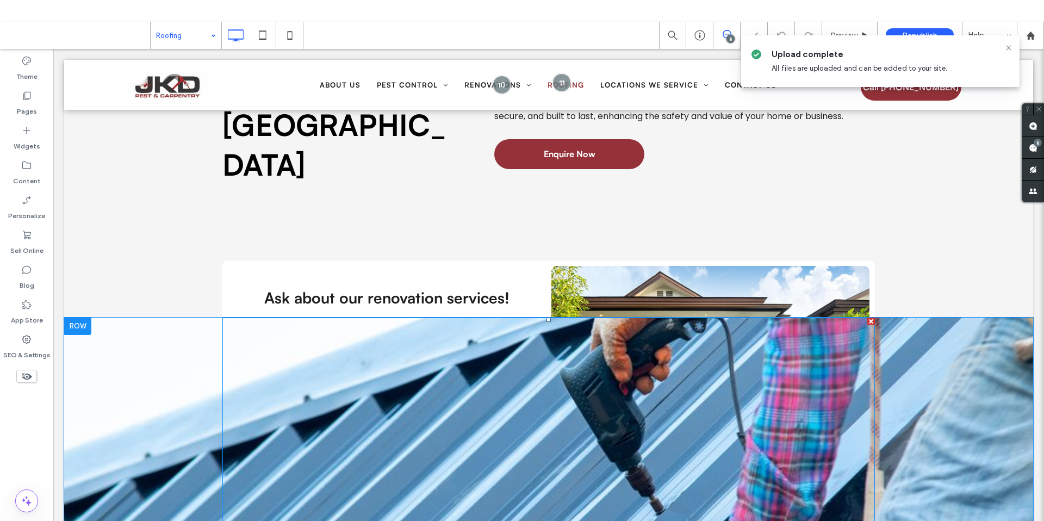
scroll to position [187, 0]
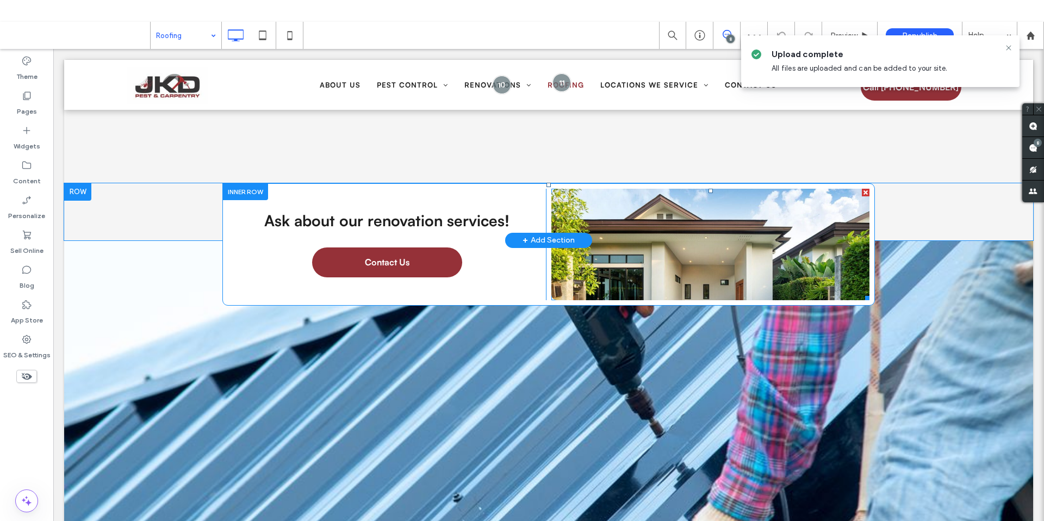
click at [691, 194] on link at bounding box center [710, 244] width 318 height 111
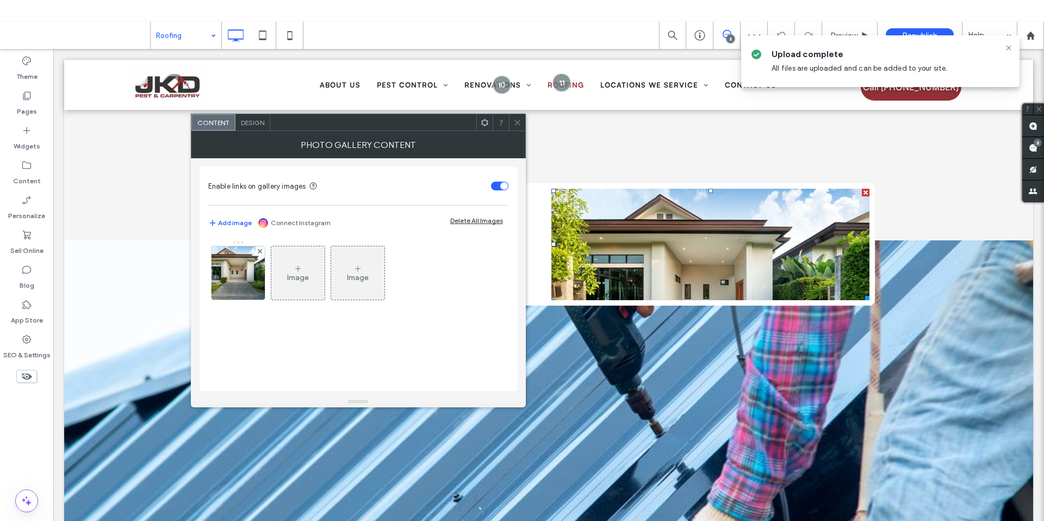
click at [516, 120] on icon at bounding box center [517, 123] width 8 height 8
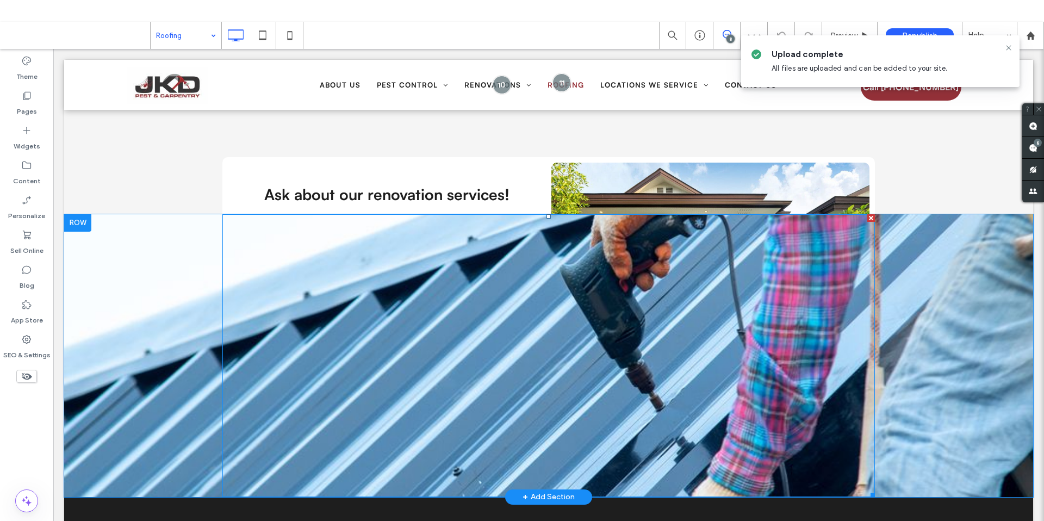
scroll to position [283, 0]
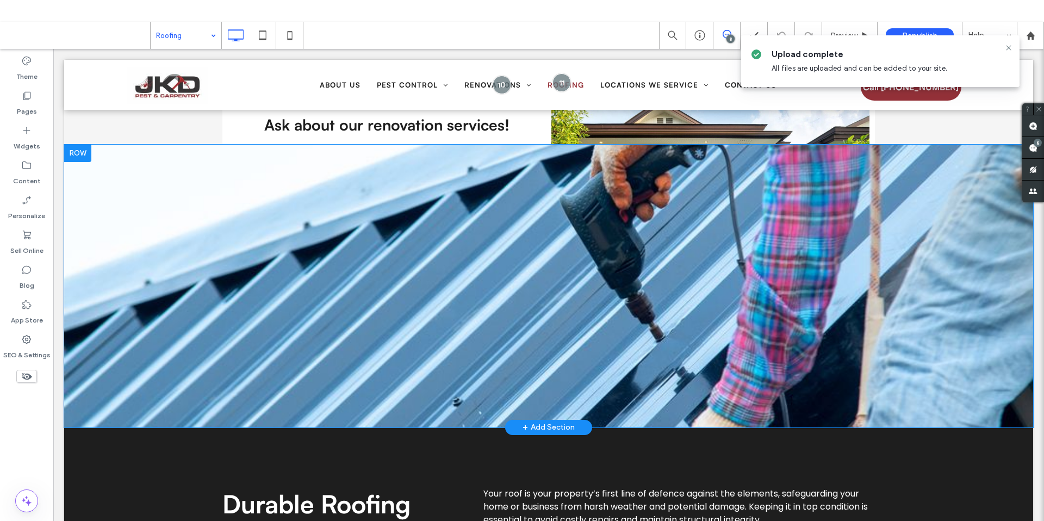
click at [190, 247] on div "Click To Paste Row + Add Section" at bounding box center [548, 286] width 969 height 283
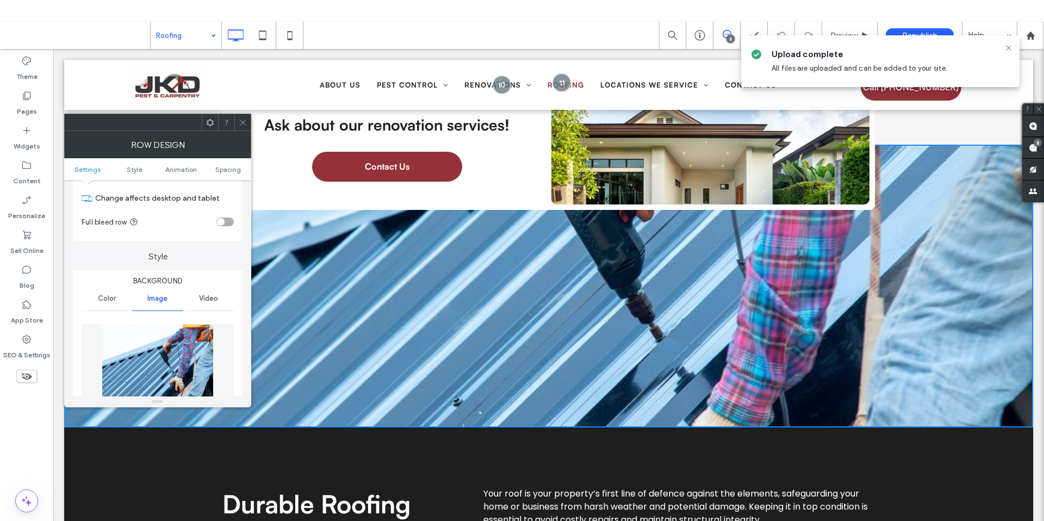
scroll to position [192, 0]
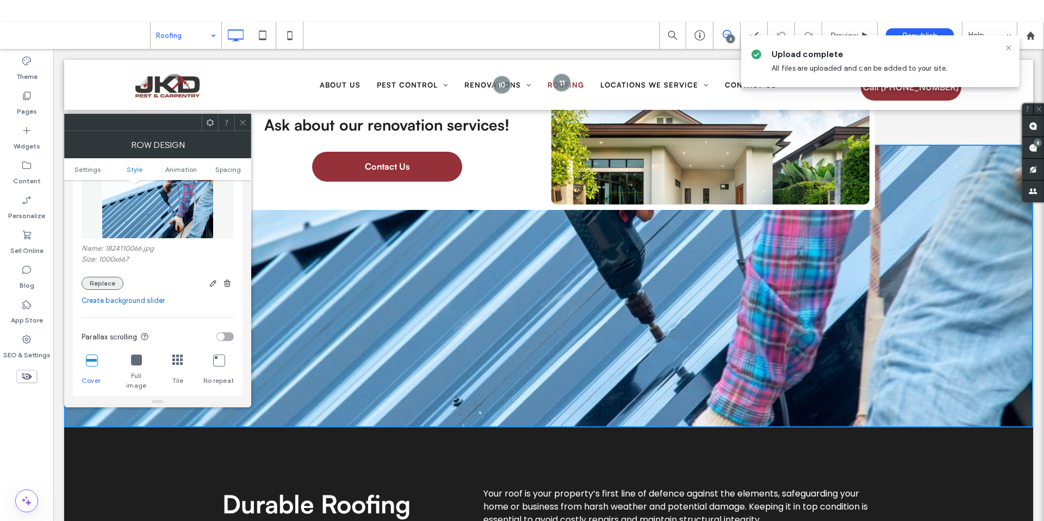
click at [103, 278] on button "Replace" at bounding box center [103, 283] width 42 height 13
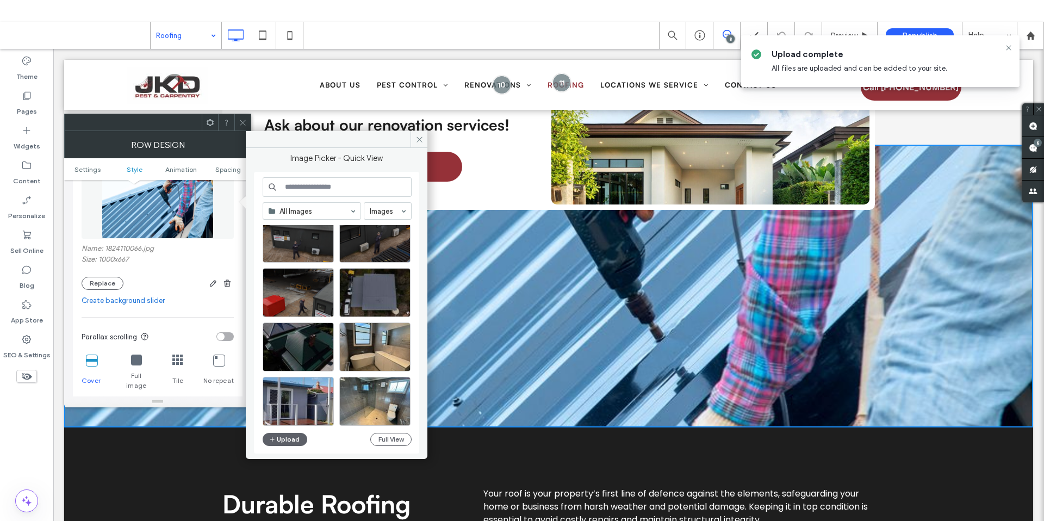
scroll to position [82, 0]
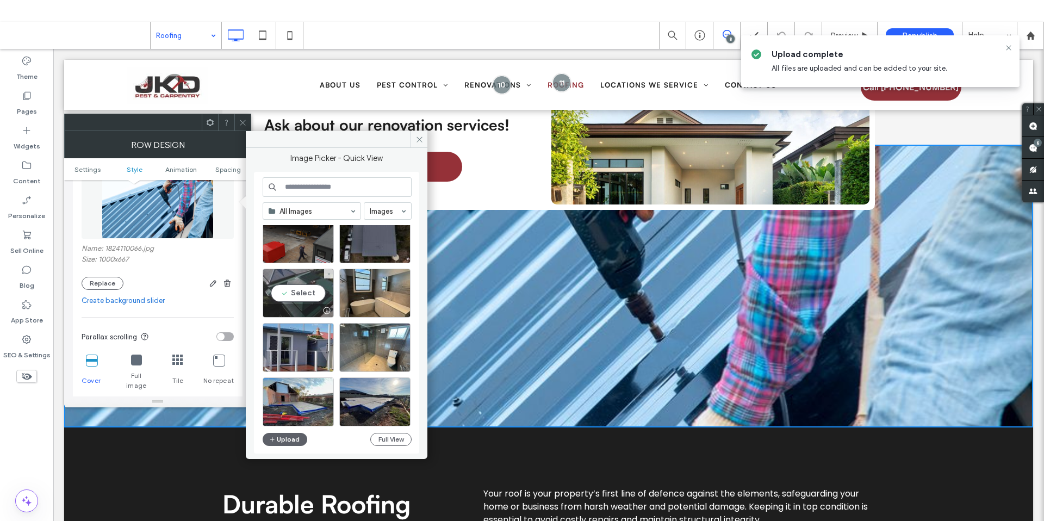
click at [308, 296] on div "Select" at bounding box center [298, 293] width 71 height 49
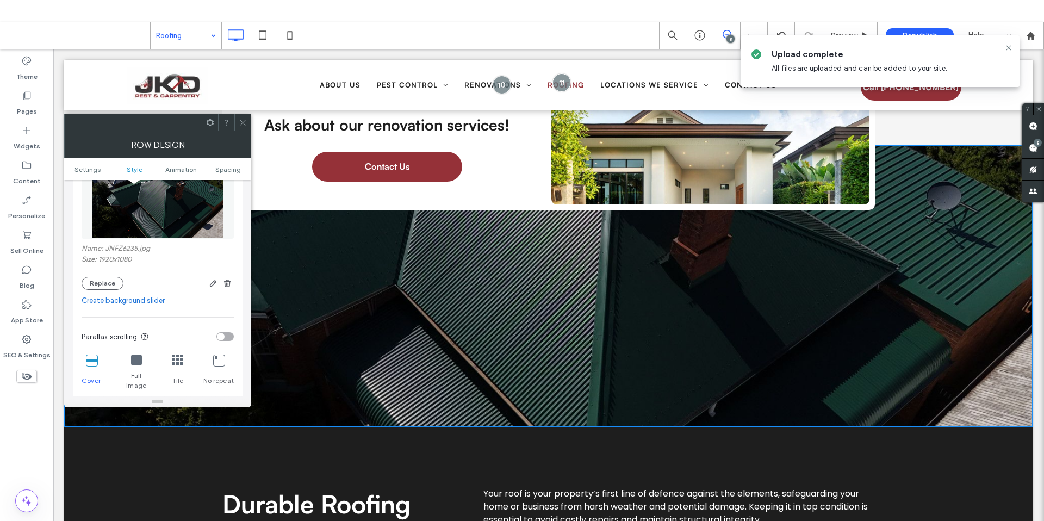
click at [239, 122] on icon at bounding box center [243, 123] width 8 height 8
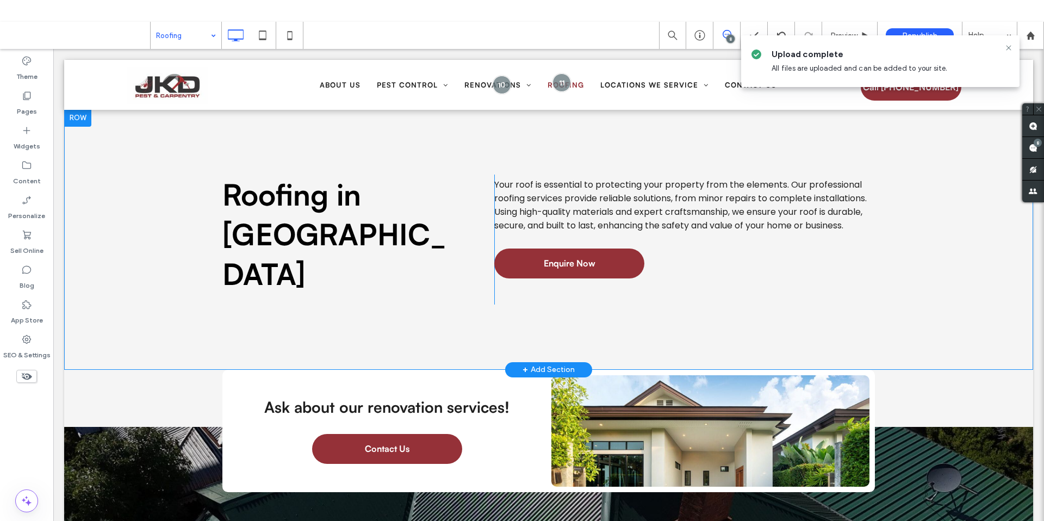
scroll to position [0, 0]
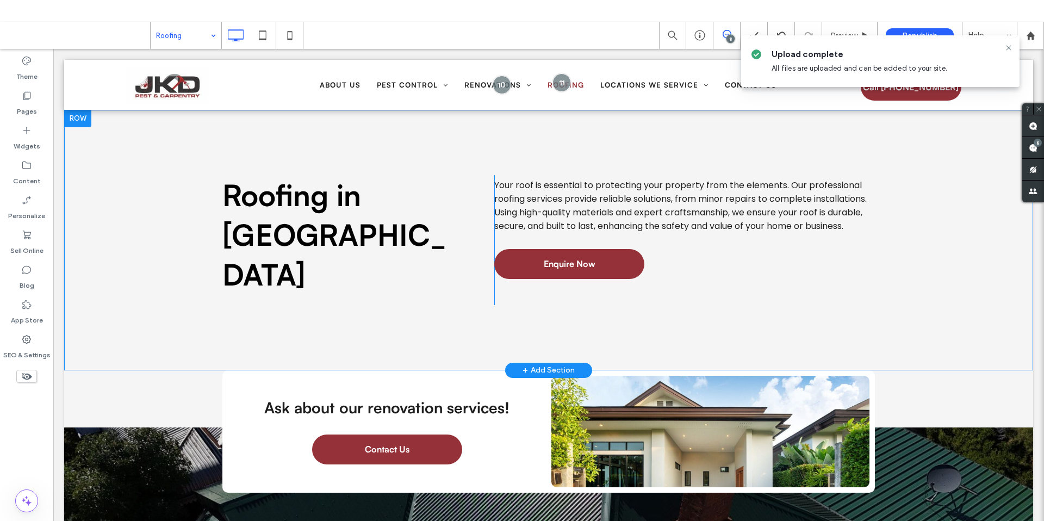
click at [90, 219] on div "Roofing in Dubbo Click To Paste Your roof is essential to protecting your prope…" at bounding box center [548, 240] width 969 height 260
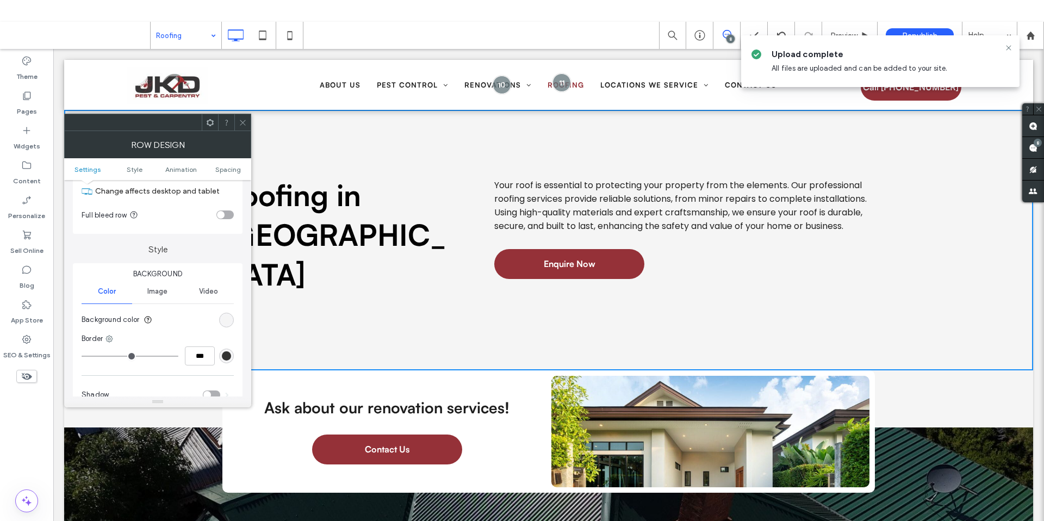
scroll to position [80, 0]
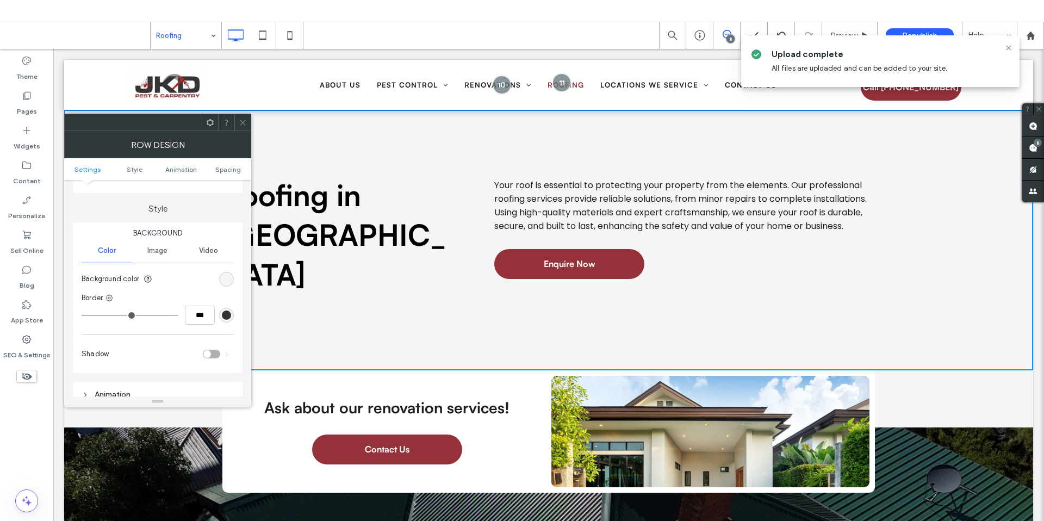
click at [168, 251] on div "Image" at bounding box center [157, 251] width 51 height 24
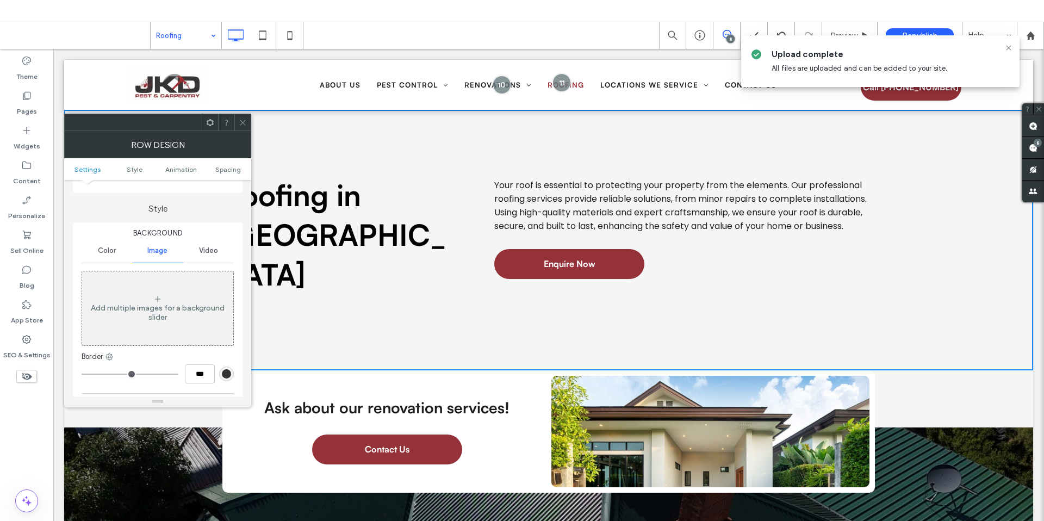
click at [155, 316] on div "Add multiple images for a background slider" at bounding box center [157, 312] width 151 height 18
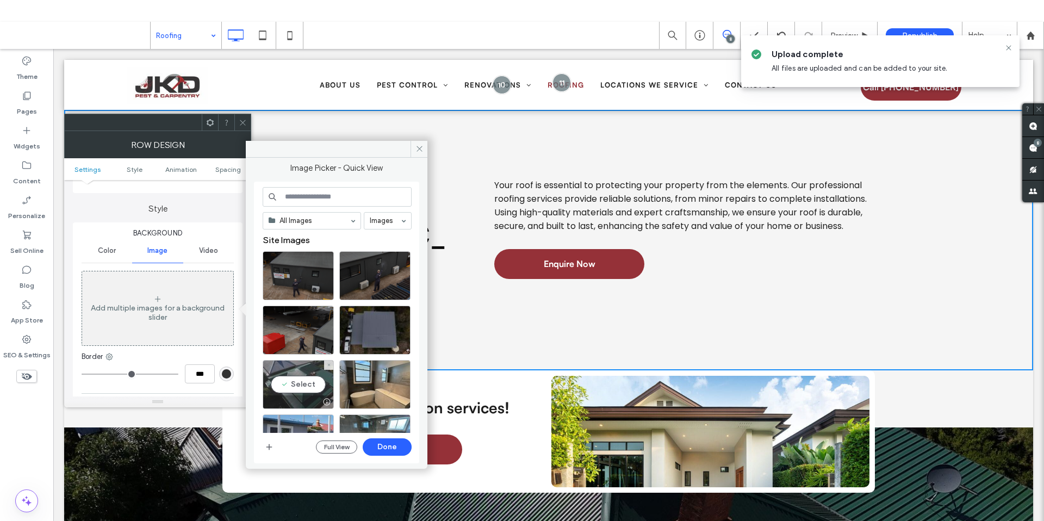
click at [300, 374] on div "Select" at bounding box center [298, 384] width 71 height 49
drag, startPoint x: 389, startPoint y: 448, endPoint x: 330, endPoint y: 398, distance: 76.8
click at [389, 448] on button "Done" at bounding box center [387, 446] width 49 height 17
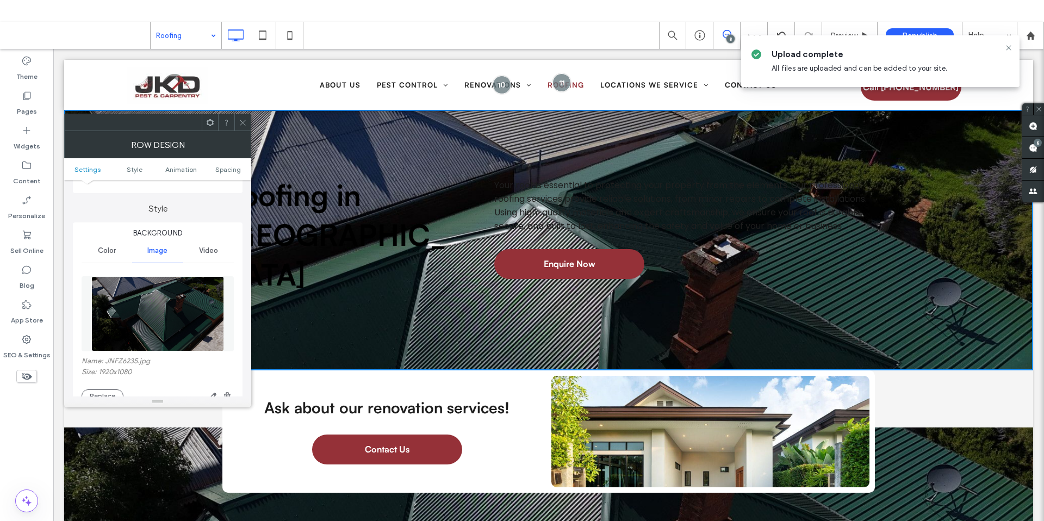
drag, startPoint x: 242, startPoint y: 123, endPoint x: 200, endPoint y: 89, distance: 54.5
click at [242, 123] on icon at bounding box center [243, 123] width 8 height 8
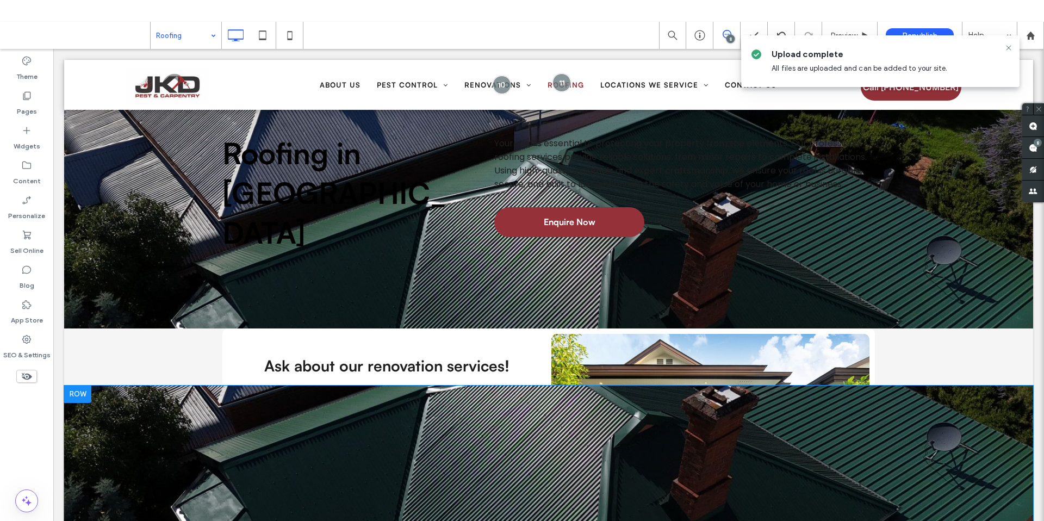
scroll to position [282, 0]
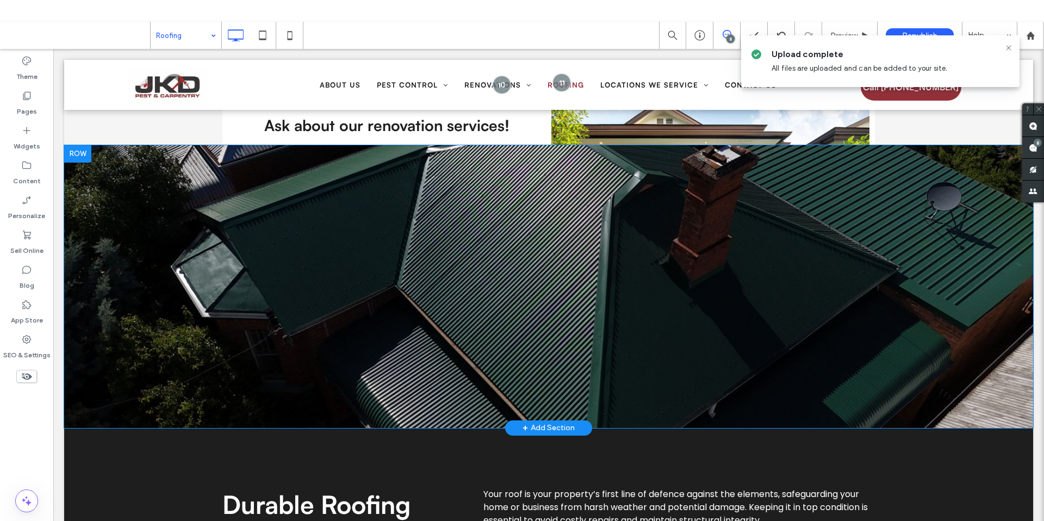
click at [167, 227] on div "Click To Paste Row + Add Section" at bounding box center [548, 286] width 969 height 283
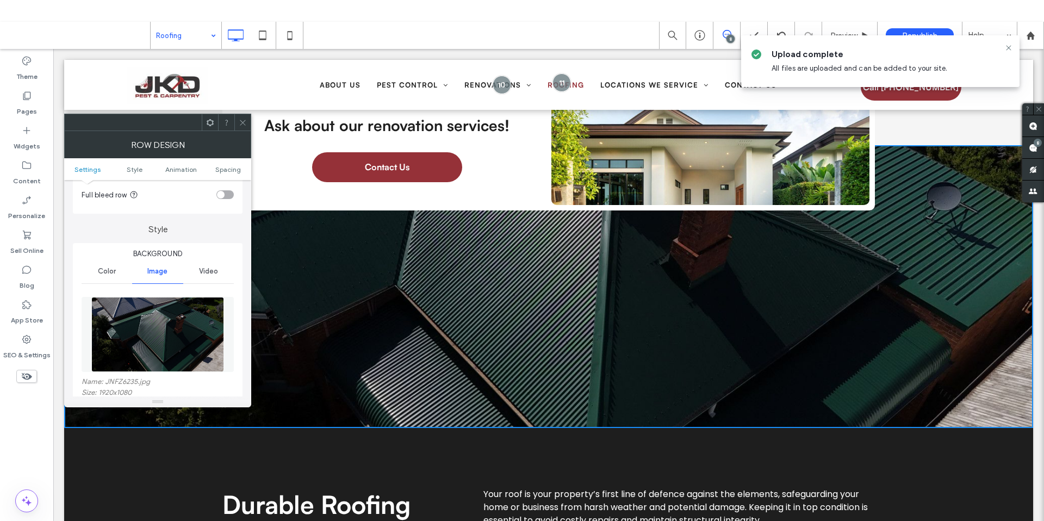
scroll to position [112, 0]
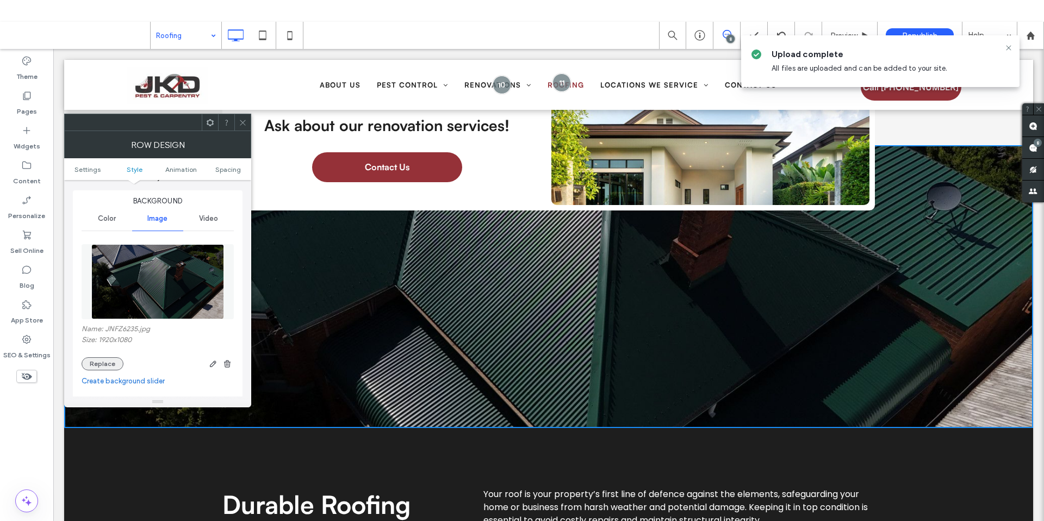
click at [99, 366] on button "Replace" at bounding box center [103, 363] width 42 height 13
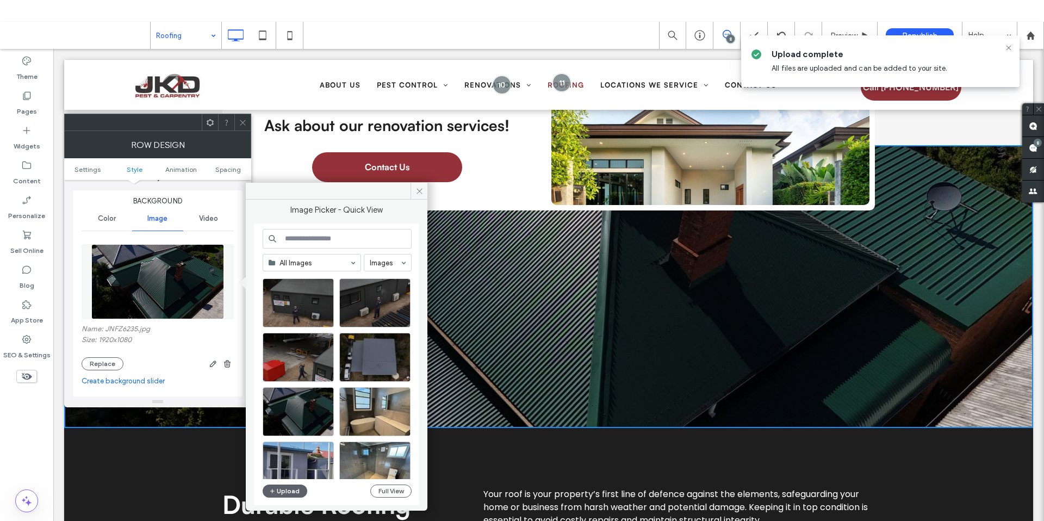
scroll to position [25, 0]
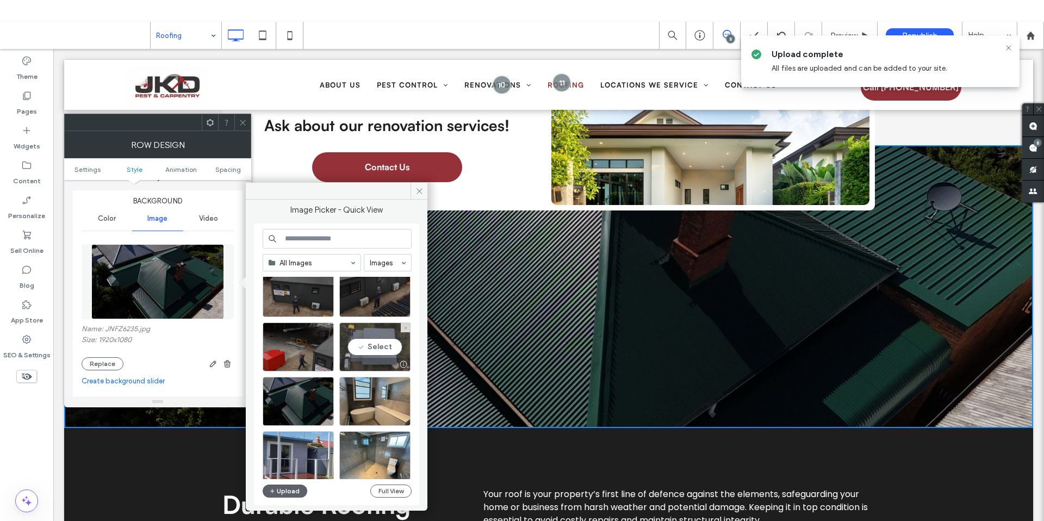
drag, startPoint x: 375, startPoint y: 347, endPoint x: 321, endPoint y: 298, distance: 72.7
click at [375, 347] on div "Select" at bounding box center [374, 346] width 71 height 49
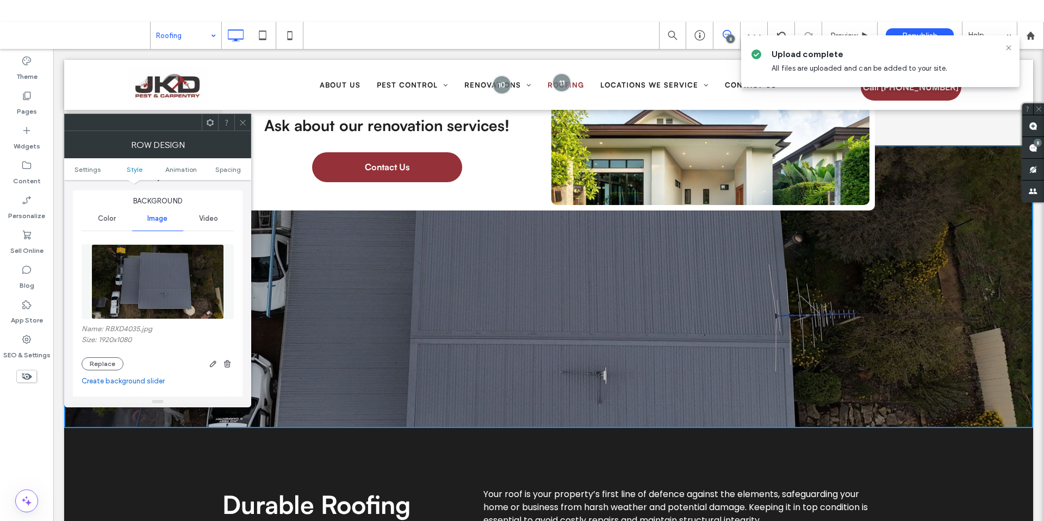
click at [242, 127] on span at bounding box center [243, 122] width 8 height 16
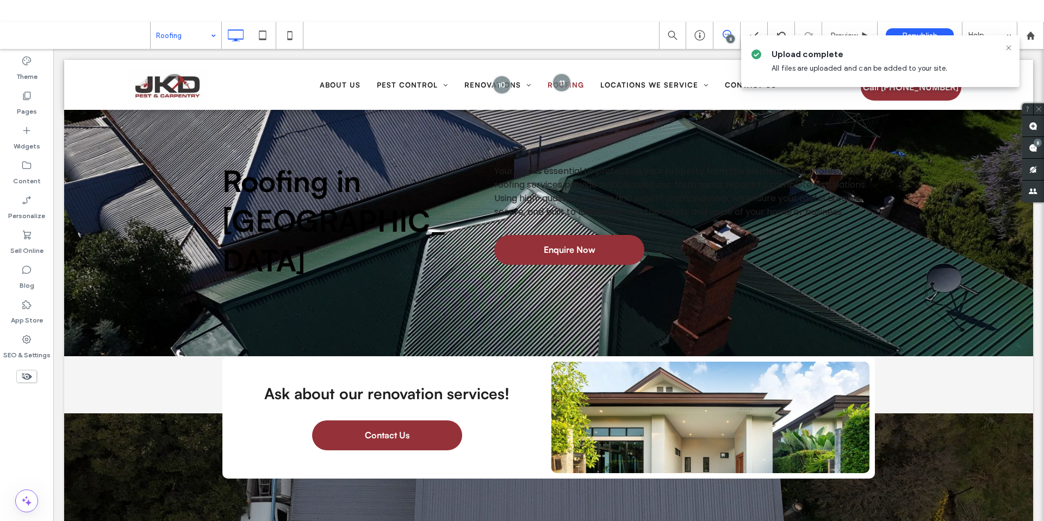
scroll to position [0, 0]
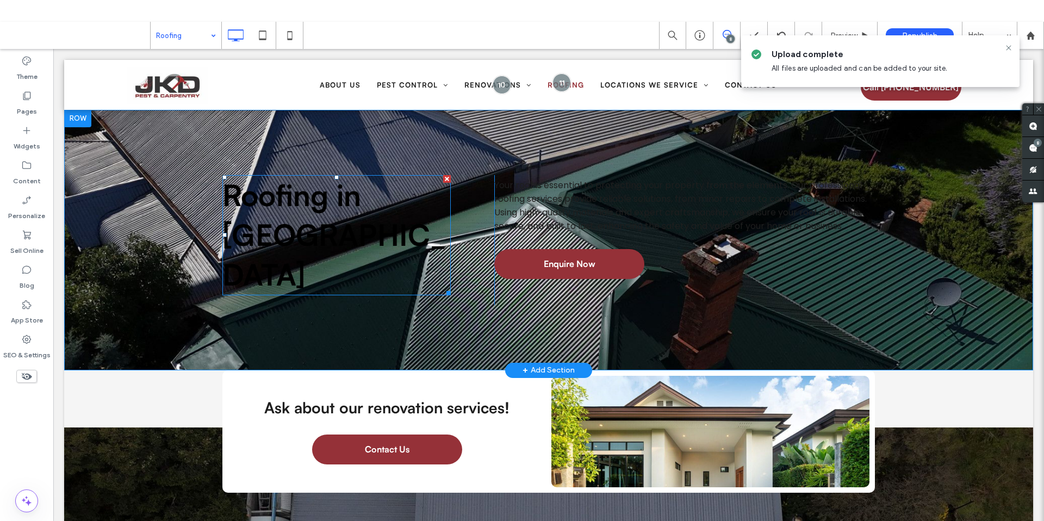
click at [266, 239] on span "Roofing in Dubbo" at bounding box center [333, 234] width 223 height 116
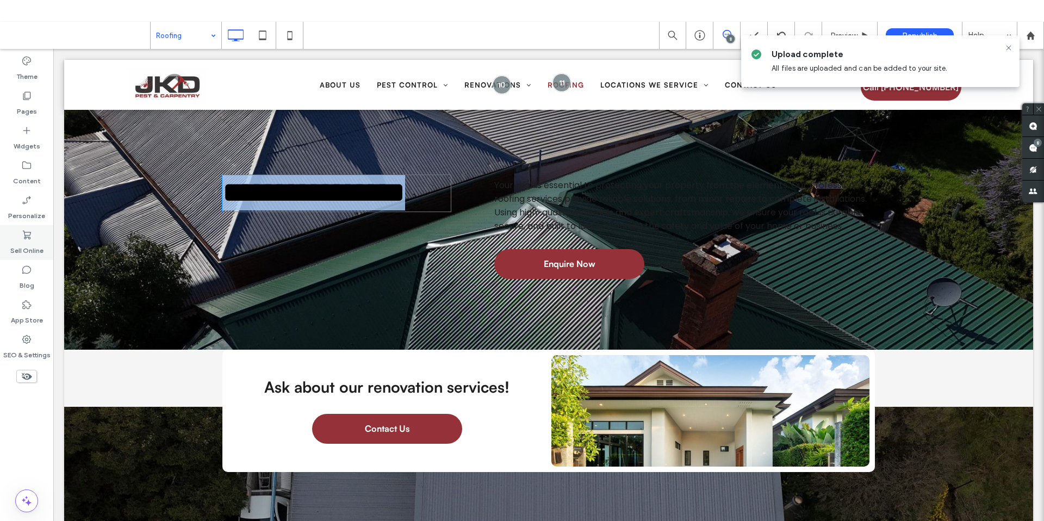
type input "**********"
type input "**"
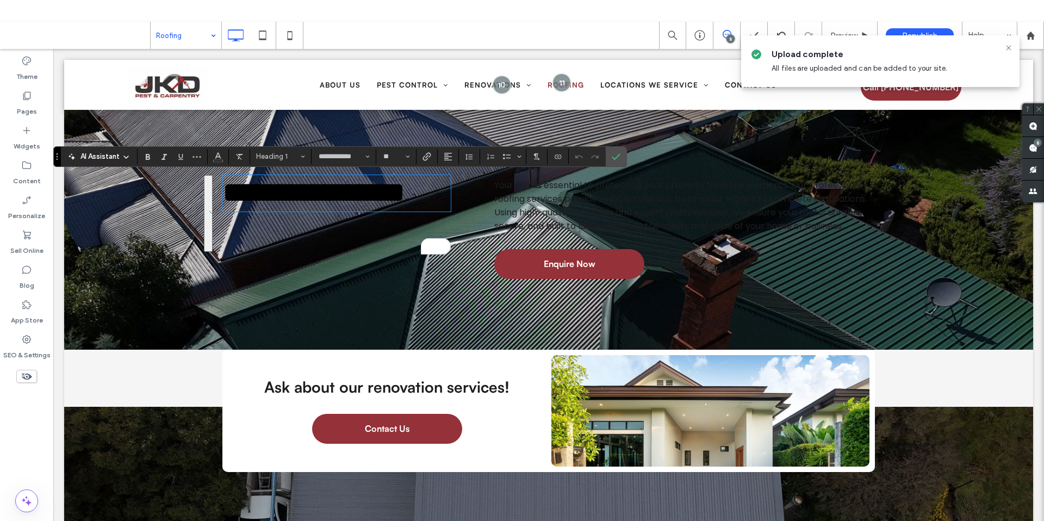
click at [426, 286] on div "**********" at bounding box center [548, 230] width 969 height 240
click at [171, 266] on div "**********" at bounding box center [548, 230] width 969 height 240
drag, startPoint x: 618, startPoint y: 154, endPoint x: 449, endPoint y: 122, distance: 172.1
click at [618, 154] on icon "Confirm" at bounding box center [616, 156] width 9 height 9
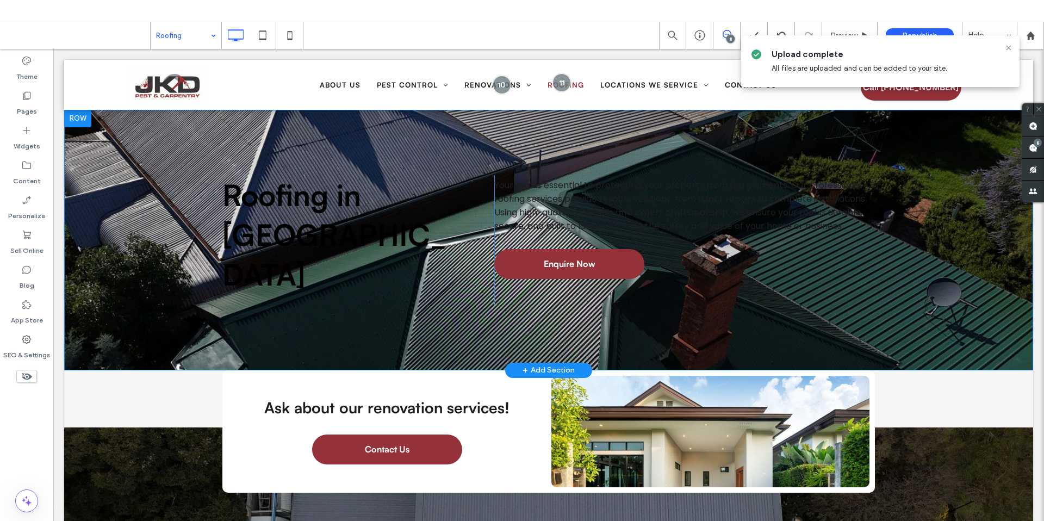
click at [105, 145] on div "Roofing in Dubbo Click To Paste Your roof is essential to protecting your prope…" at bounding box center [548, 240] width 969 height 260
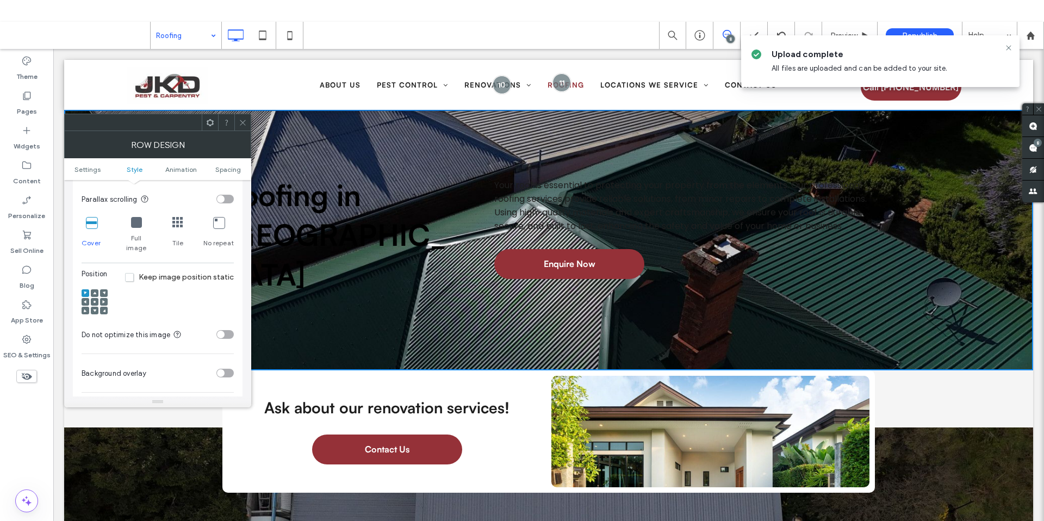
scroll to position [336, 0]
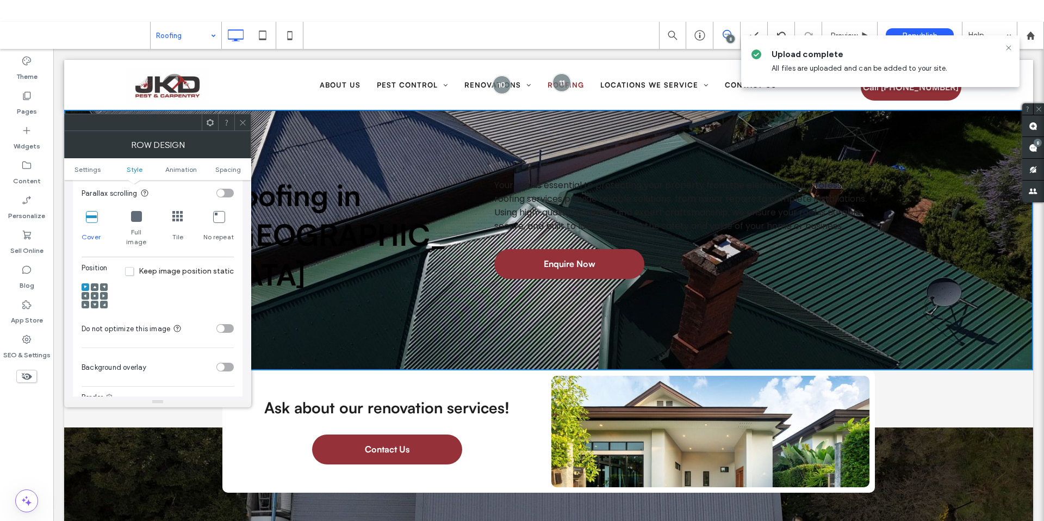
click at [226, 363] on div "toggle" at bounding box center [224, 367] width 17 height 9
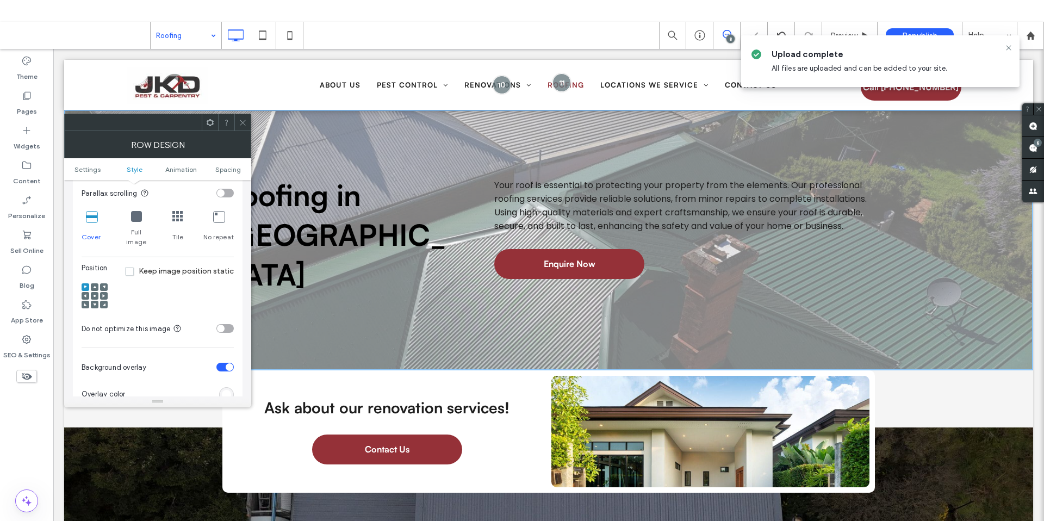
click at [239, 126] on span at bounding box center [243, 122] width 8 height 16
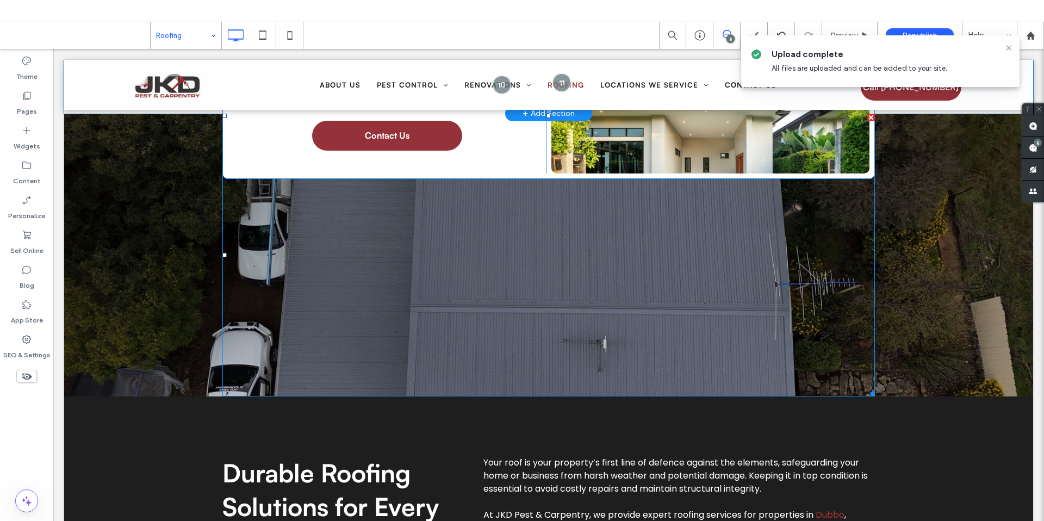
scroll to position [0, 0]
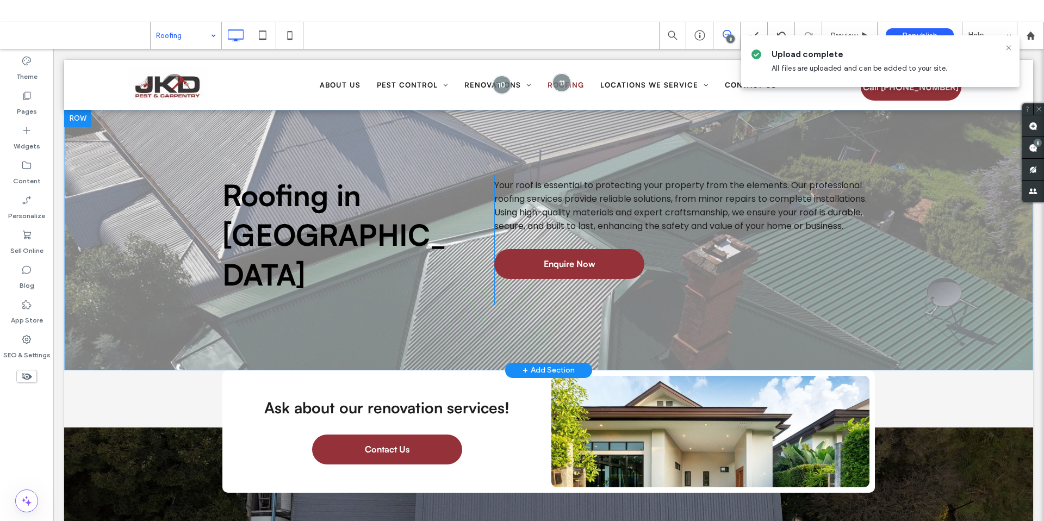
click at [119, 250] on div "Roofing in Dubbo Click To Paste Your roof is essential to protecting your prope…" at bounding box center [548, 240] width 969 height 260
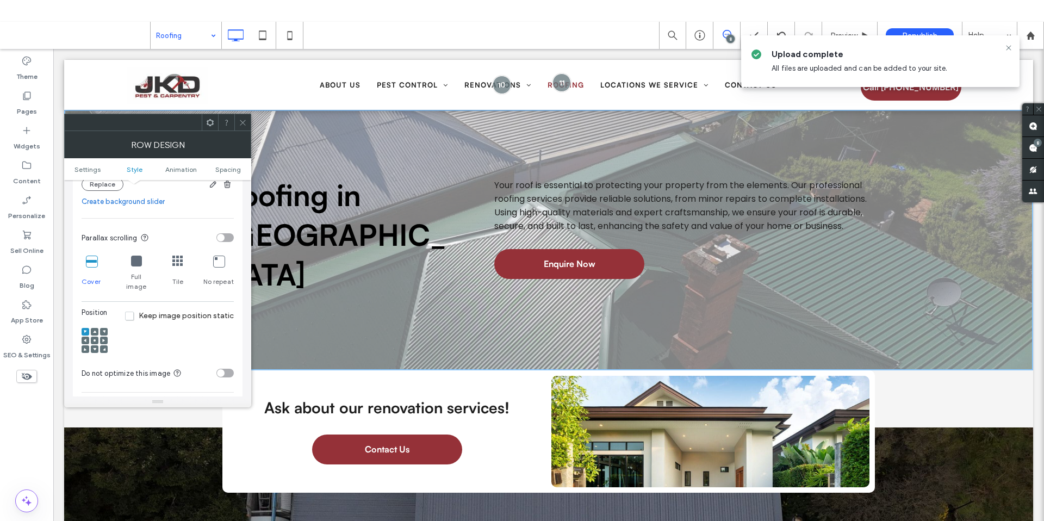
scroll to position [154, 0]
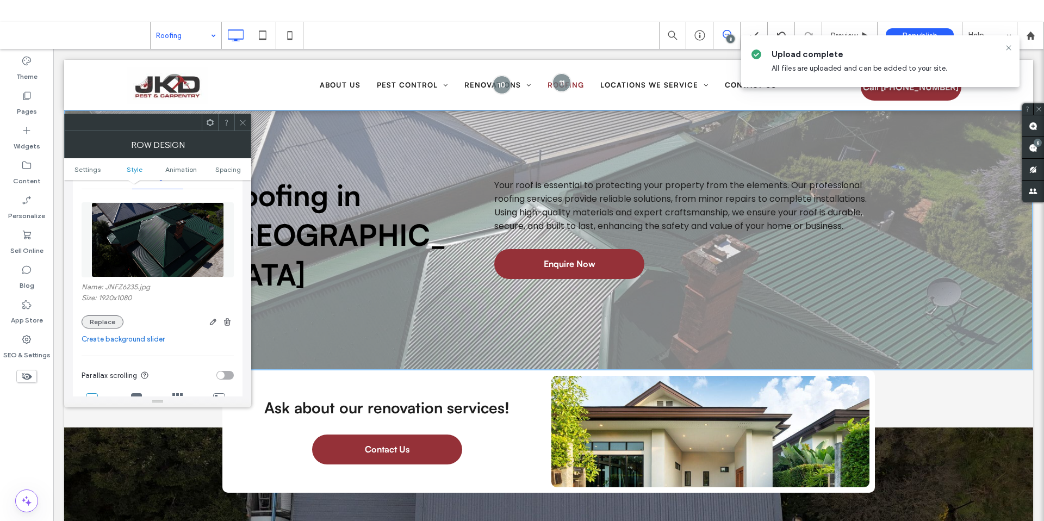
click at [116, 325] on button "Replace" at bounding box center [103, 321] width 42 height 13
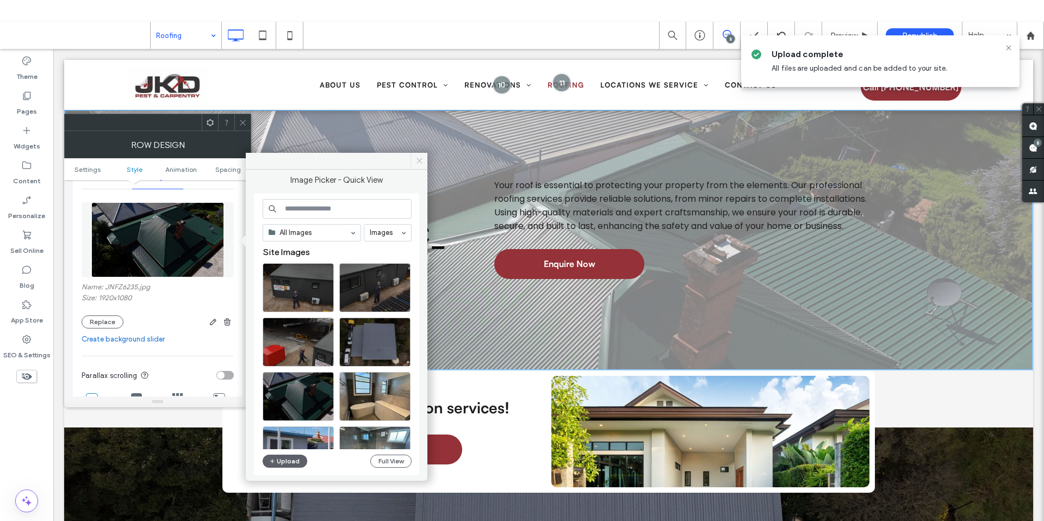
click at [421, 161] on icon at bounding box center [419, 161] width 8 height 8
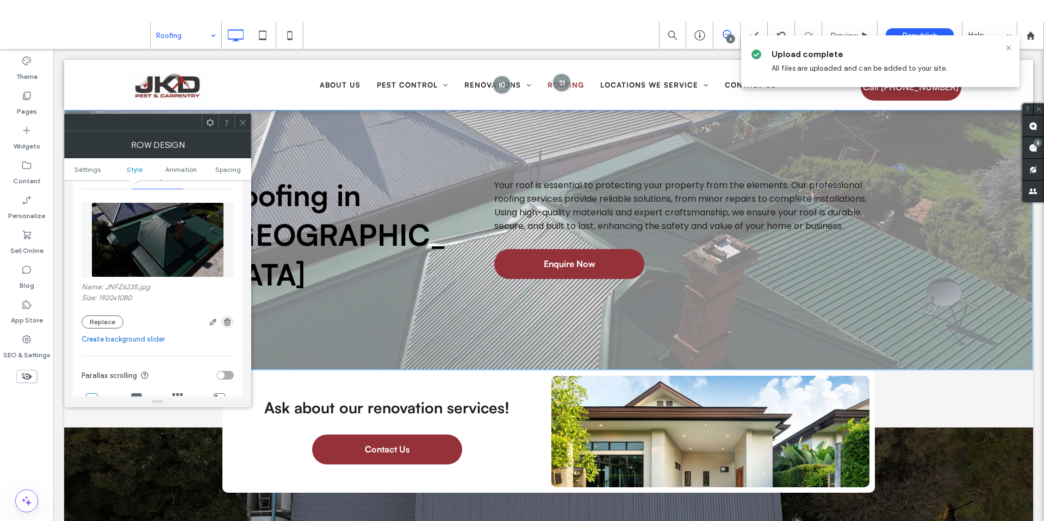
click at [228, 319] on use "button" at bounding box center [227, 321] width 7 height 7
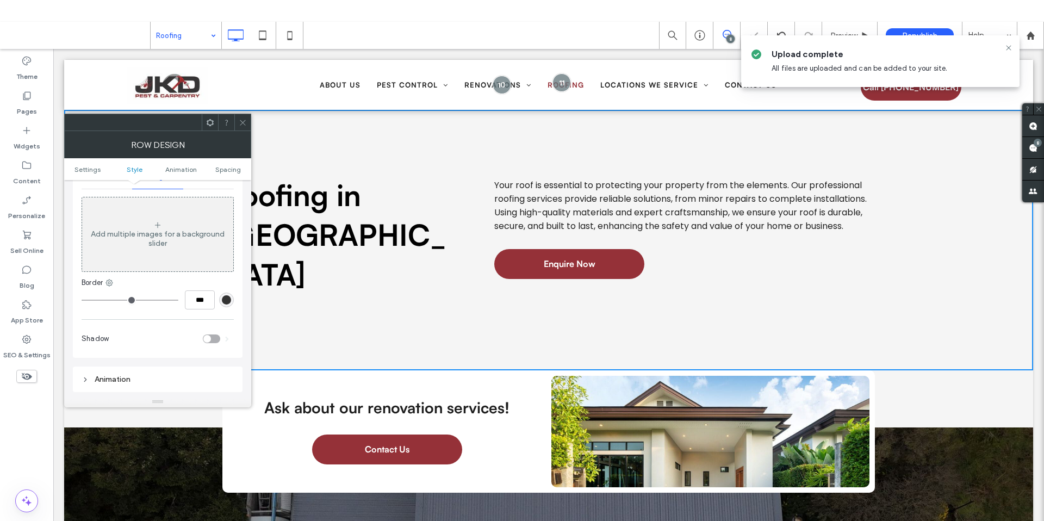
click at [239, 122] on icon at bounding box center [243, 123] width 8 height 8
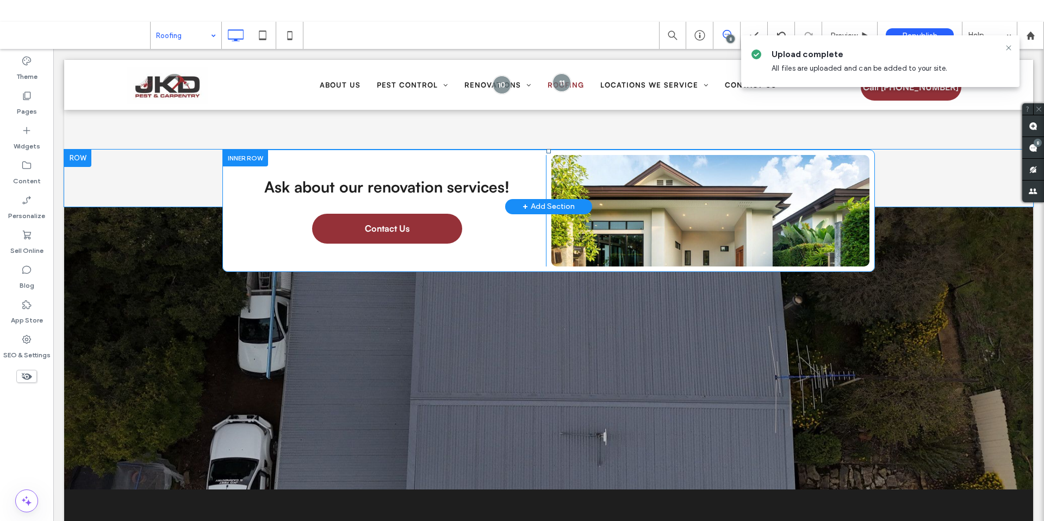
scroll to position [106, 0]
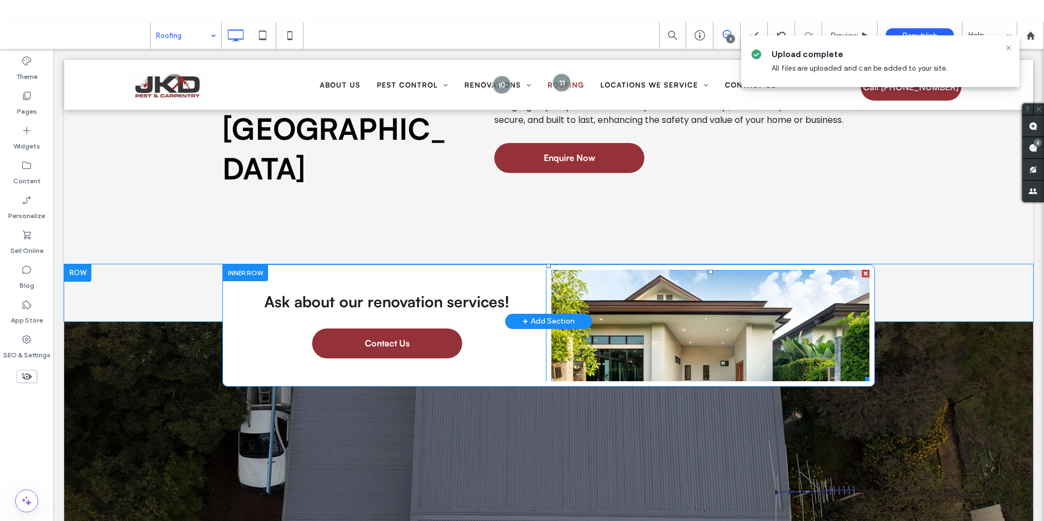
click at [676, 278] on link at bounding box center [710, 325] width 318 height 111
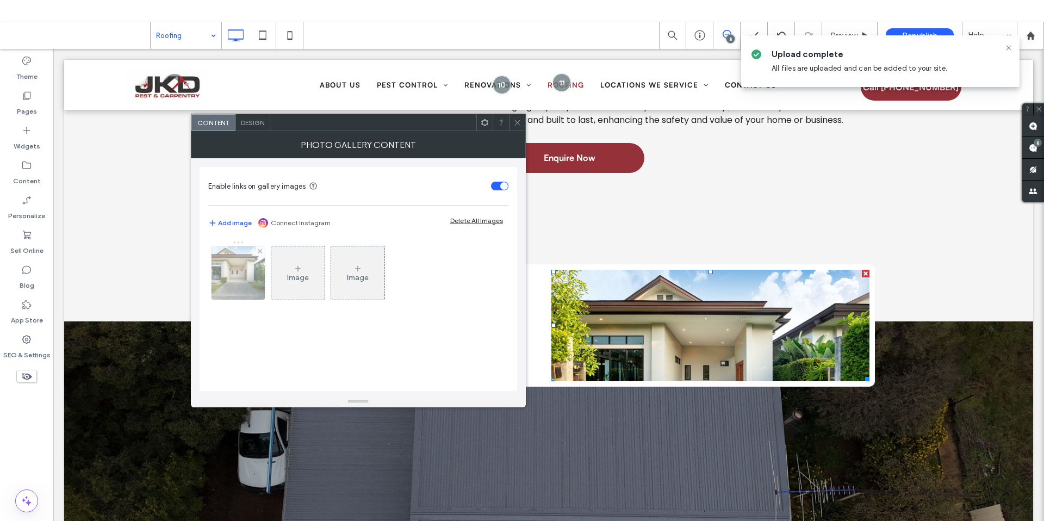
click at [229, 265] on img at bounding box center [238, 272] width 80 height 53
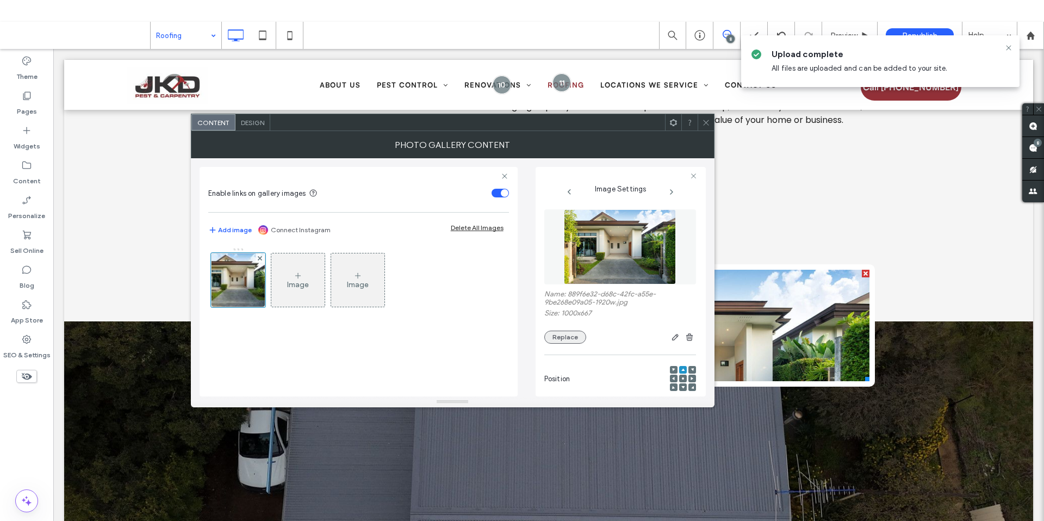
click at [563, 335] on button "Replace" at bounding box center [565, 336] width 42 height 13
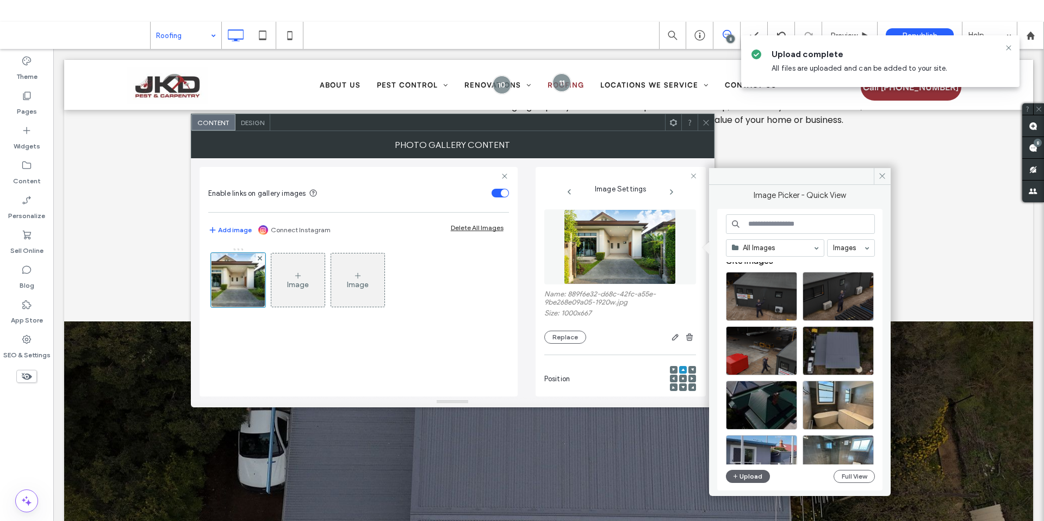
scroll to position [16, 0]
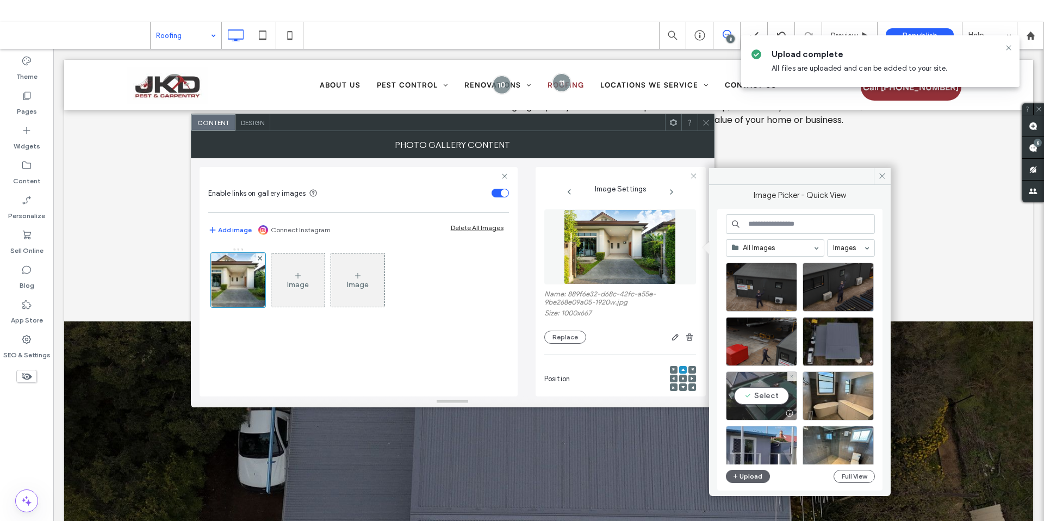
click at [782, 386] on div "Select" at bounding box center [761, 395] width 71 height 49
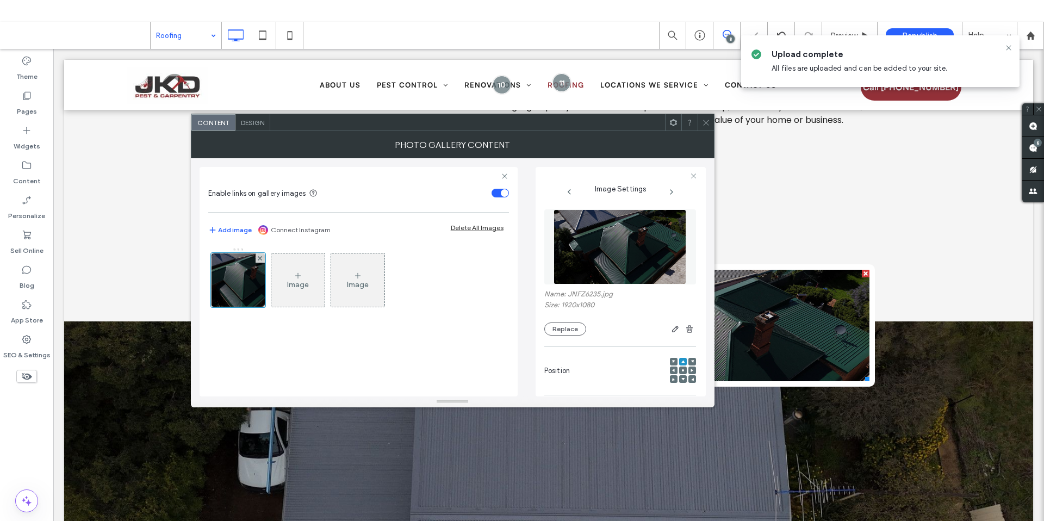
click at [702, 120] on icon at bounding box center [706, 123] width 8 height 8
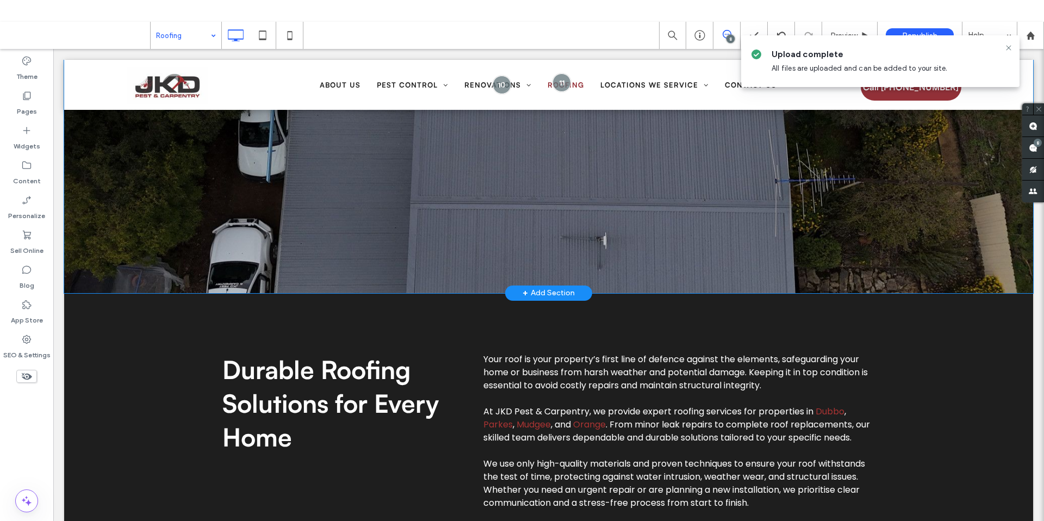
scroll to position [420, 0]
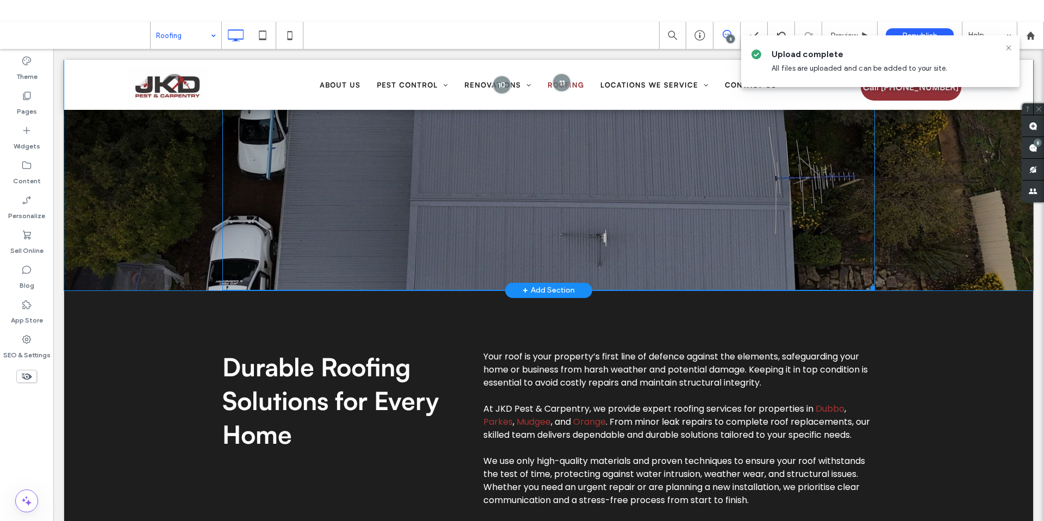
click at [229, 178] on div at bounding box center [548, 149] width 652 height 283
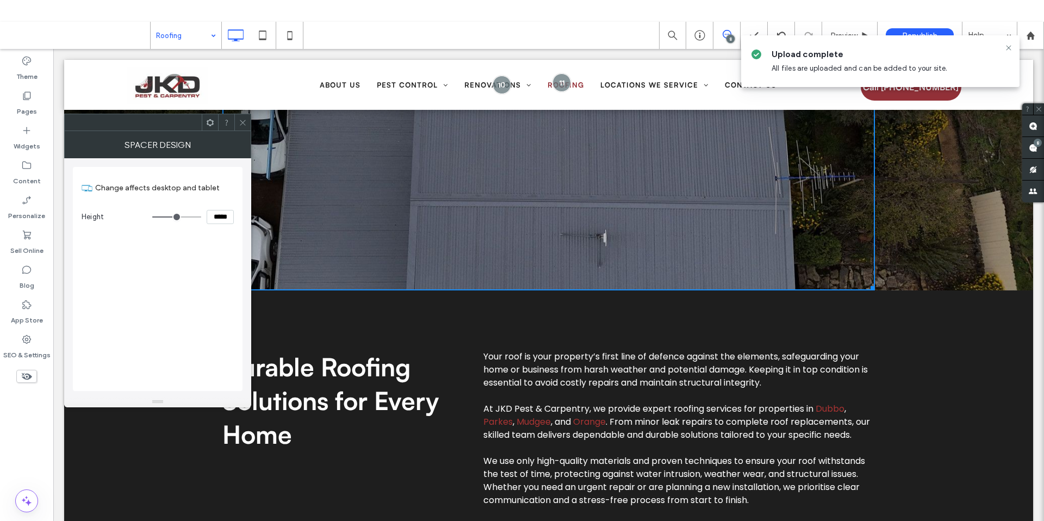
click at [245, 123] on icon at bounding box center [243, 123] width 8 height 8
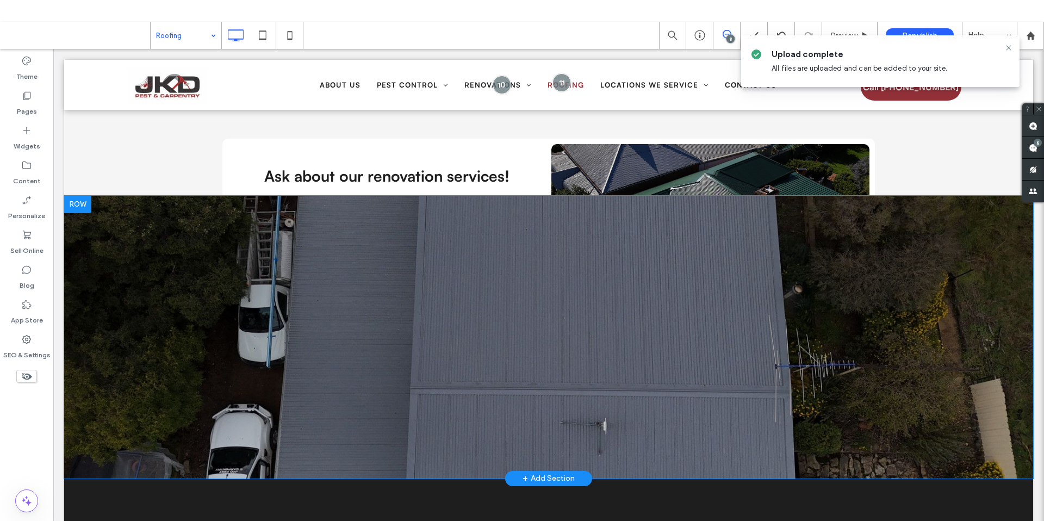
scroll to position [292, 0]
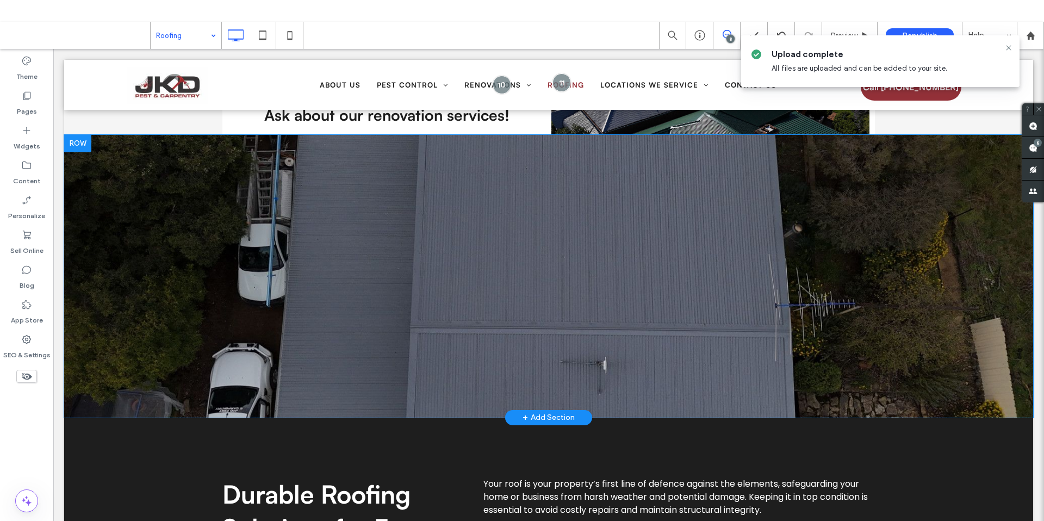
click at [148, 261] on div "Click To Paste Row + Add Section" at bounding box center [548, 276] width 969 height 283
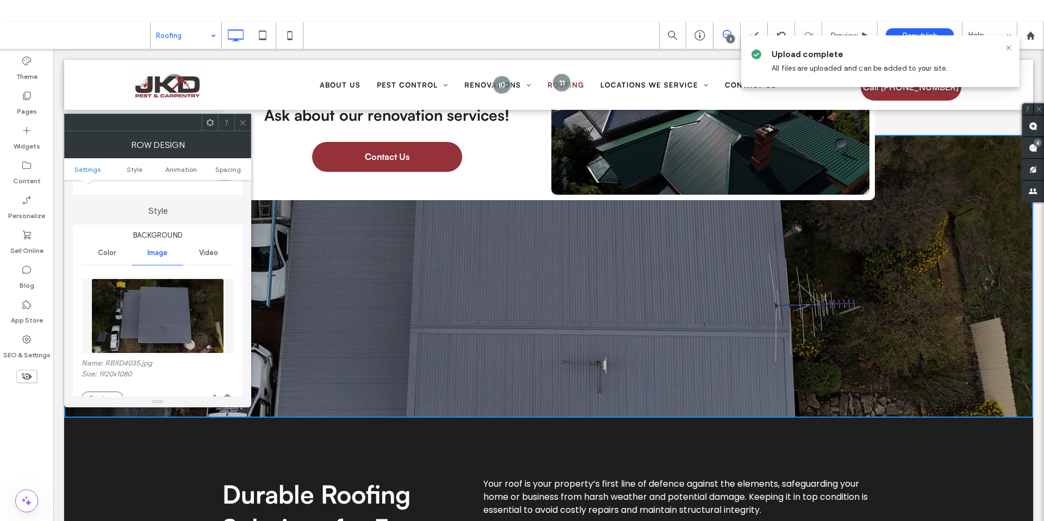
scroll to position [98, 0]
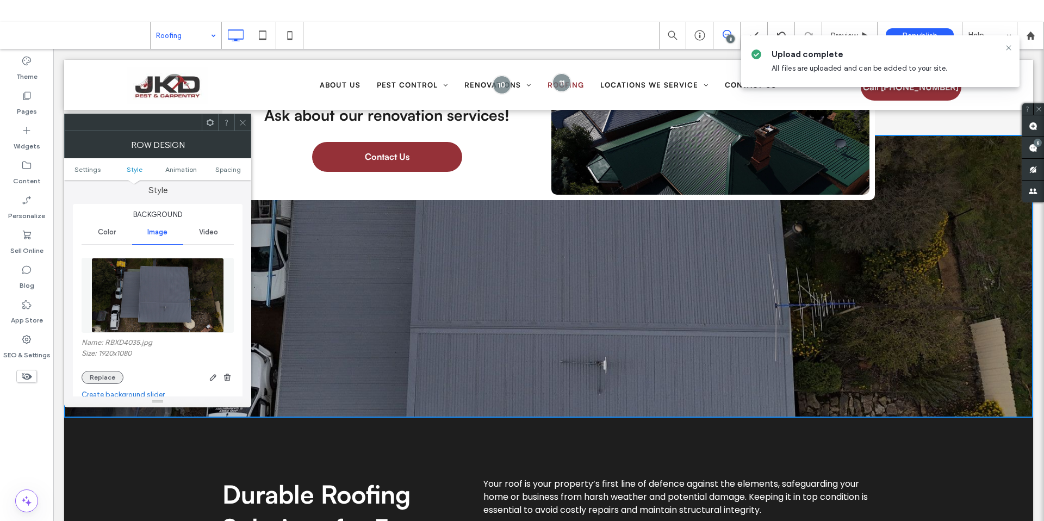
click at [119, 377] on button "Replace" at bounding box center [103, 377] width 42 height 13
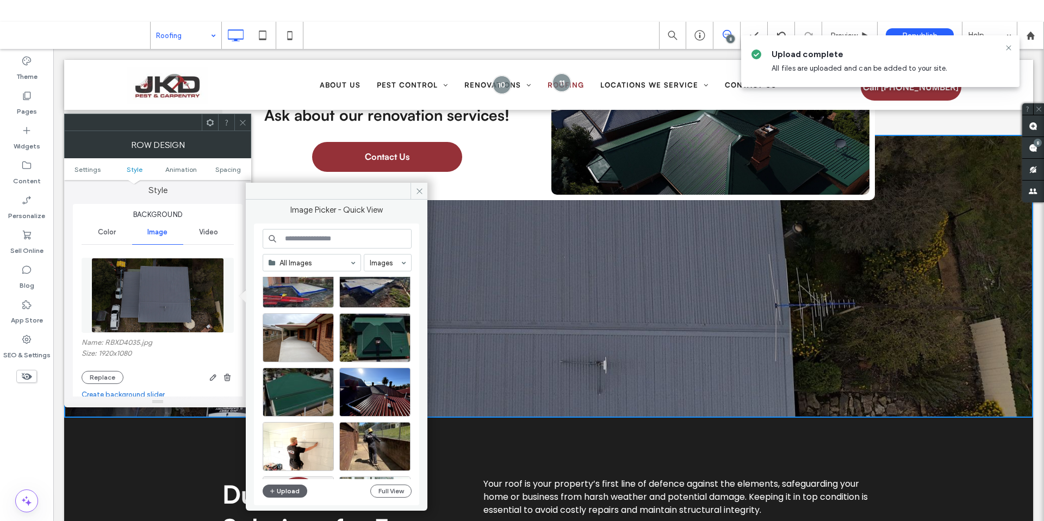
scroll to position [263, 0]
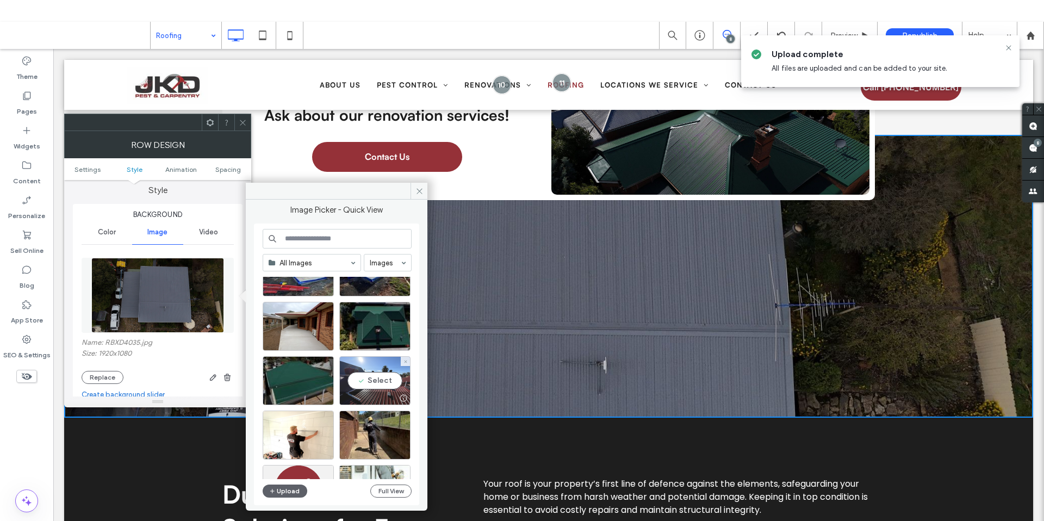
click at [369, 382] on div "Select" at bounding box center [374, 380] width 71 height 49
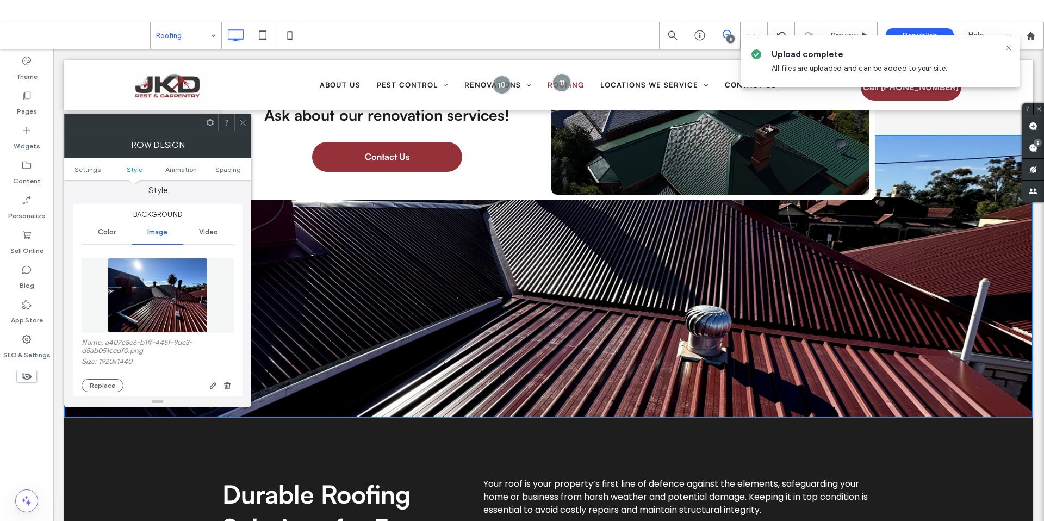
click at [236, 120] on div at bounding box center [242, 122] width 16 height 16
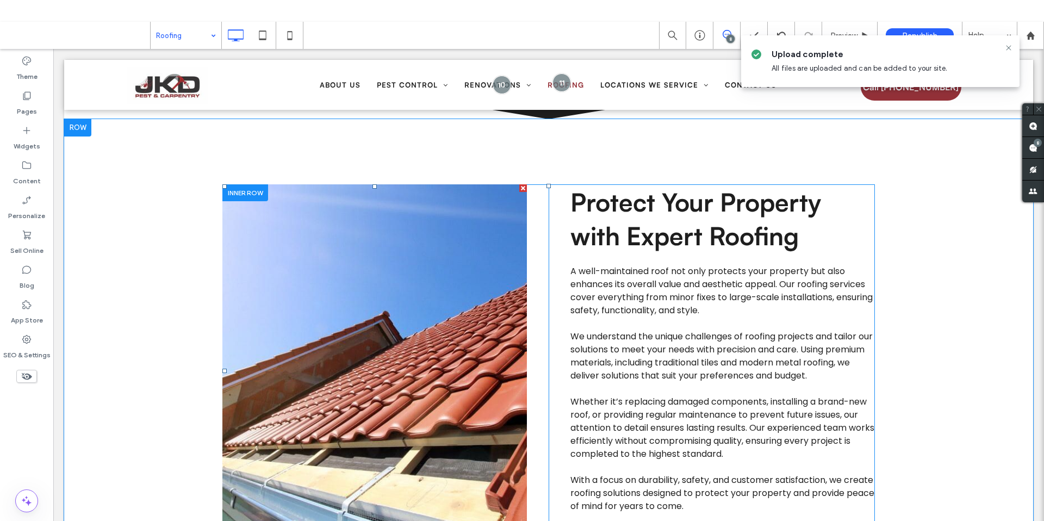
scroll to position [1056, 0]
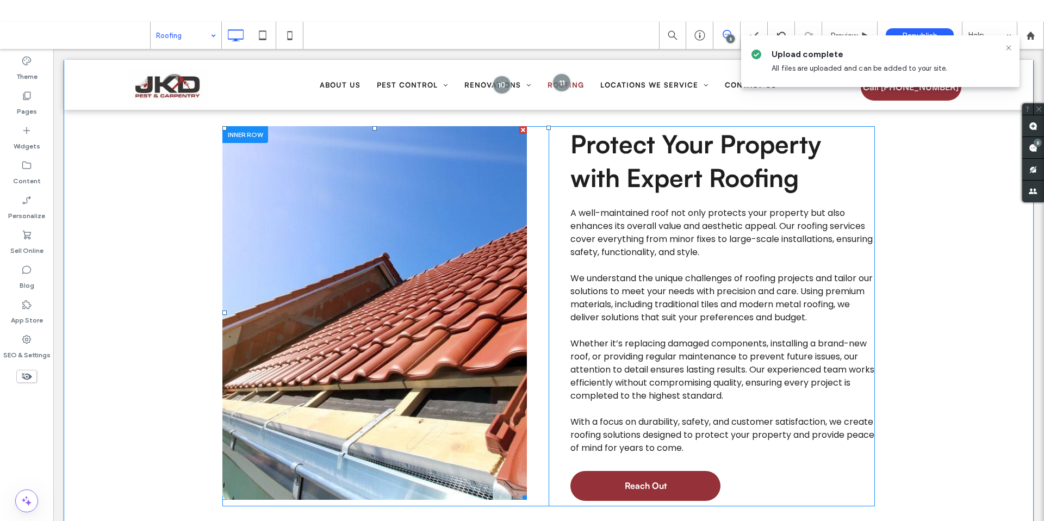
click at [382, 314] on link at bounding box center [374, 312] width 304 height 373
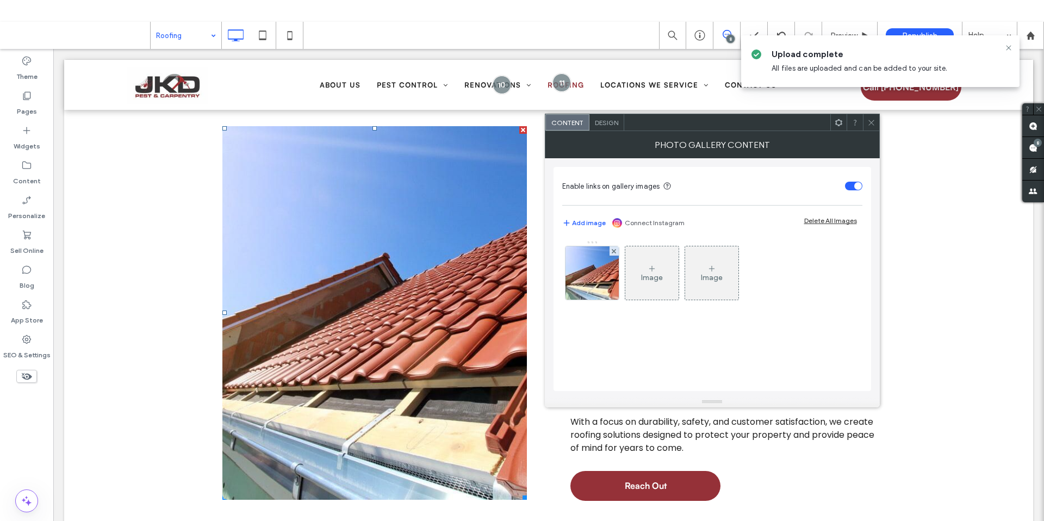
click at [565, 278] on div at bounding box center [592, 273] width 54 height 54
click at [597, 282] on img at bounding box center [592, 272] width 80 height 53
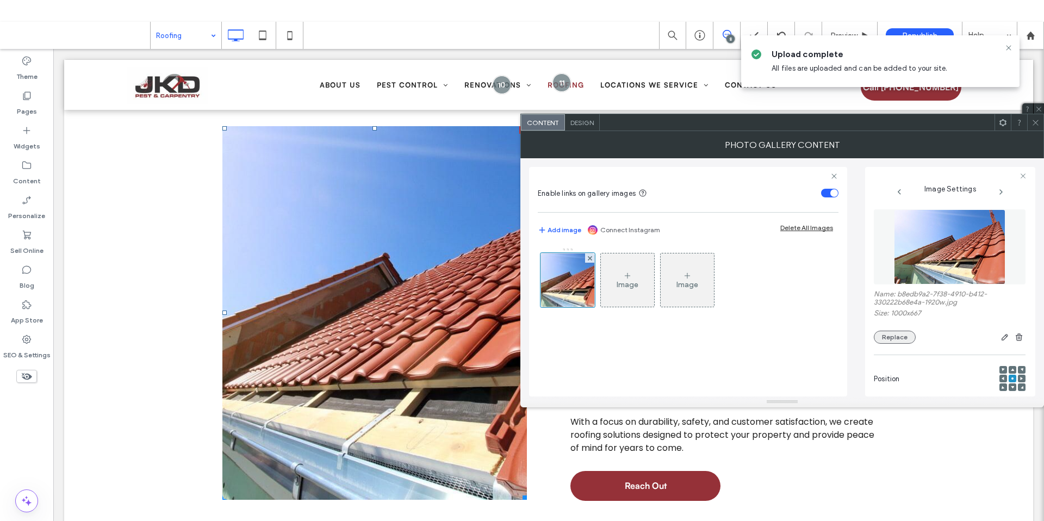
click at [884, 334] on button "Replace" at bounding box center [895, 336] width 42 height 13
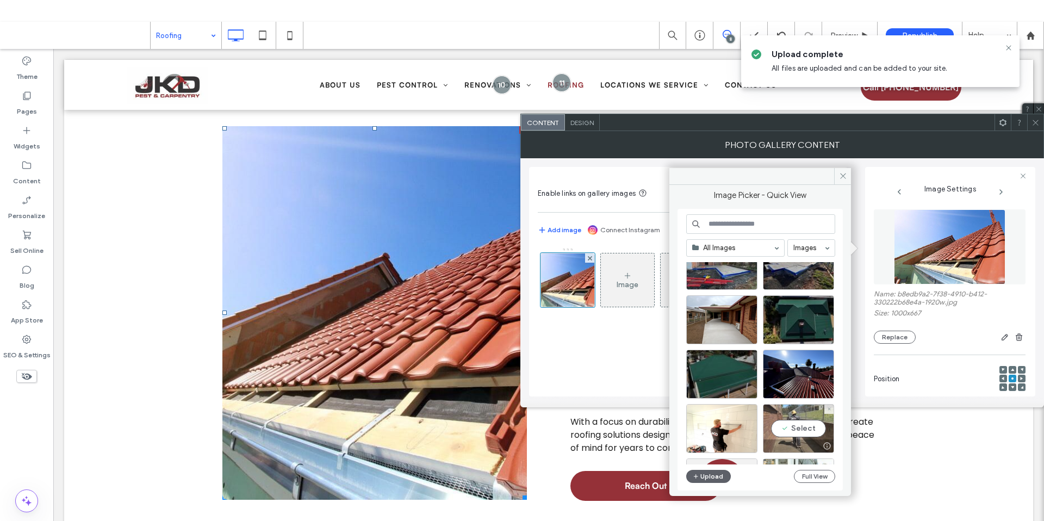
scroll to position [248, 0]
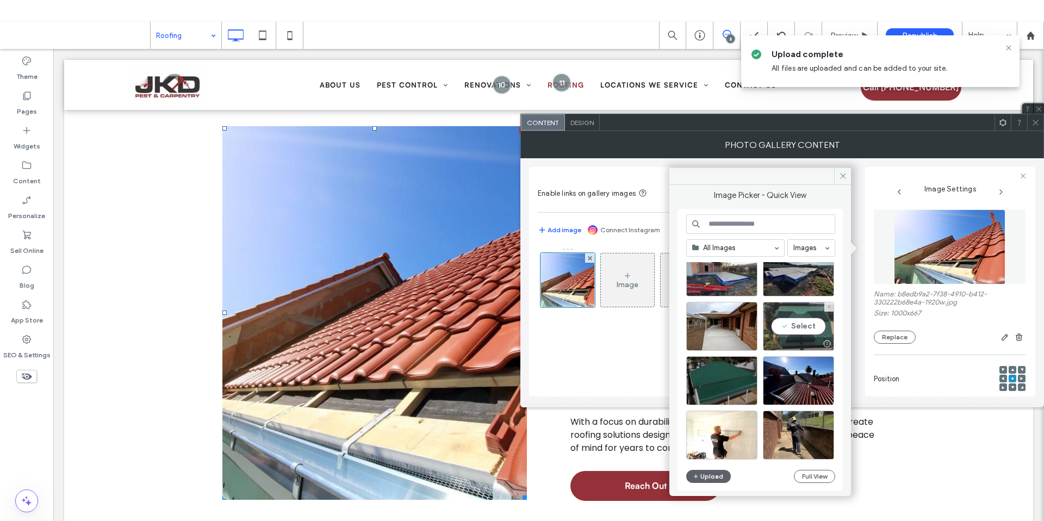
click at [801, 317] on div "Select" at bounding box center [798, 326] width 71 height 49
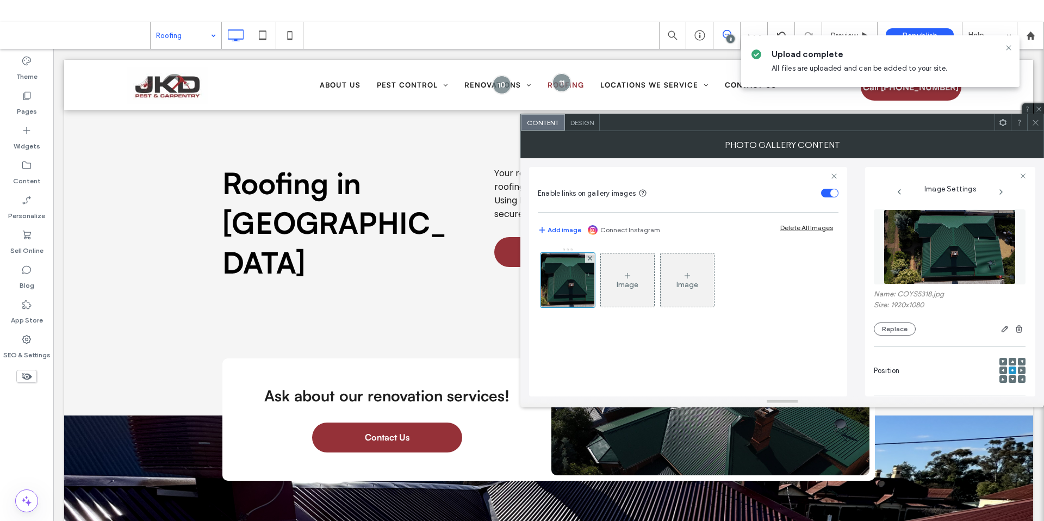
scroll to position [22, 0]
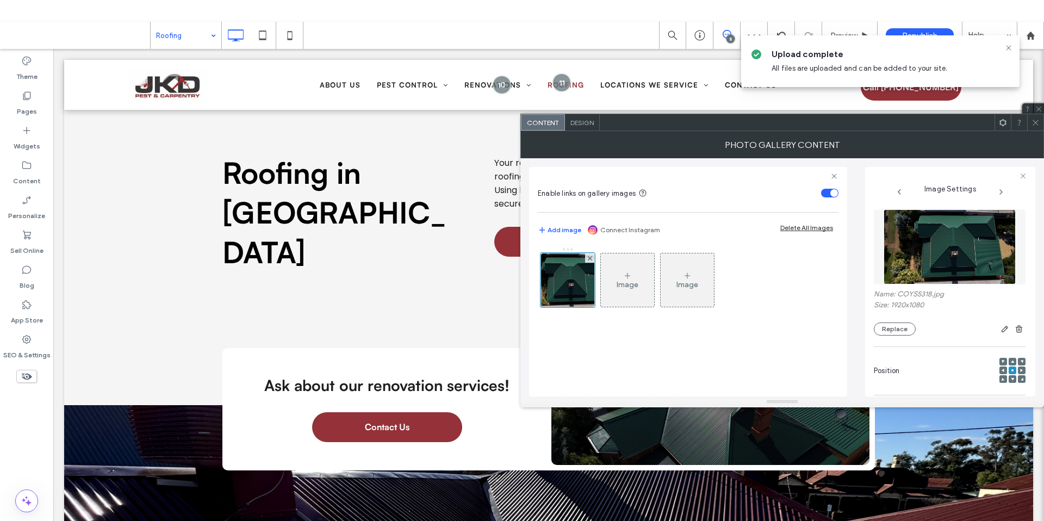
click at [1034, 122] on use at bounding box center [1034, 122] width 5 height 5
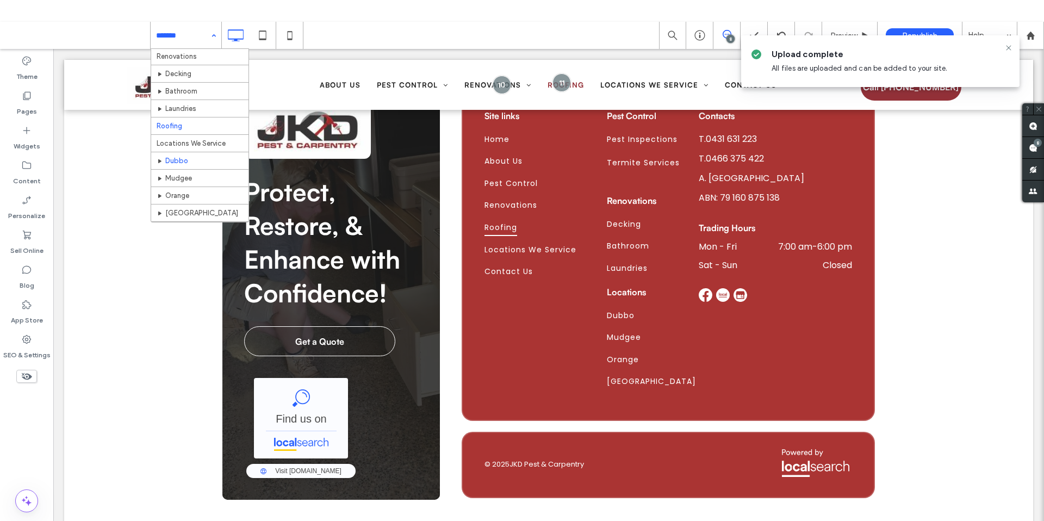
scroll to position [90, 0]
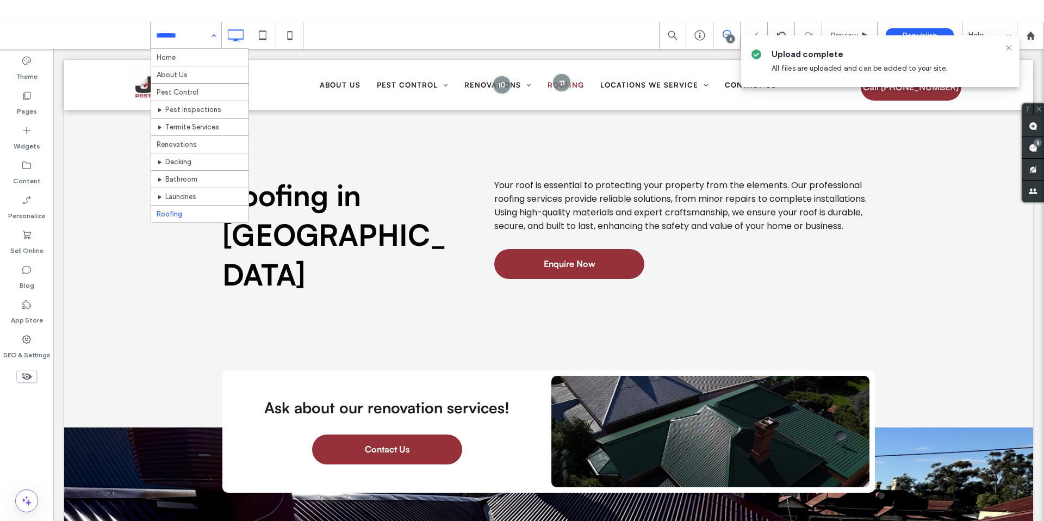
click at [177, 37] on input at bounding box center [183, 35] width 54 height 27
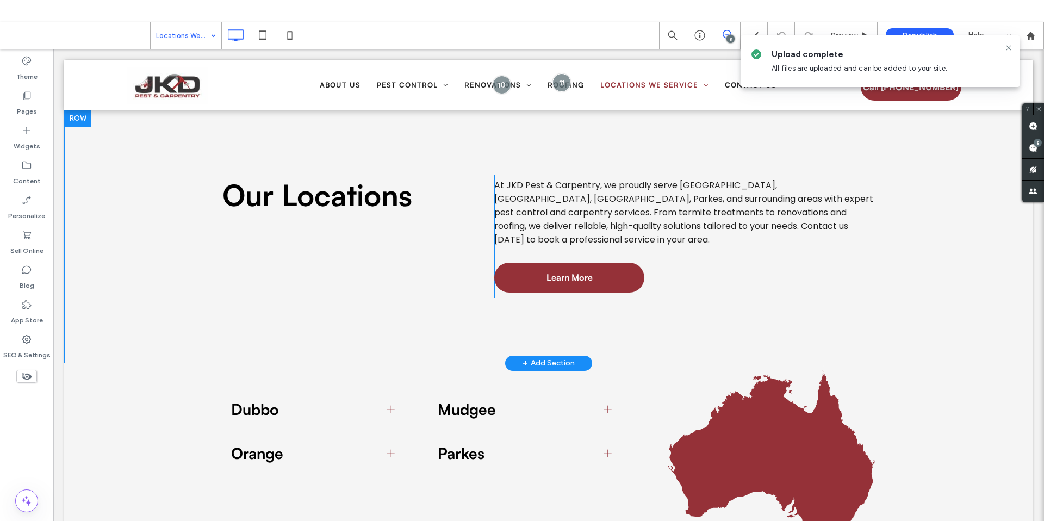
click at [129, 236] on div "Our Locations Click To Paste At JKD Pest & Carpentry, we proudly serve Dubbo, M…" at bounding box center [548, 236] width 969 height 253
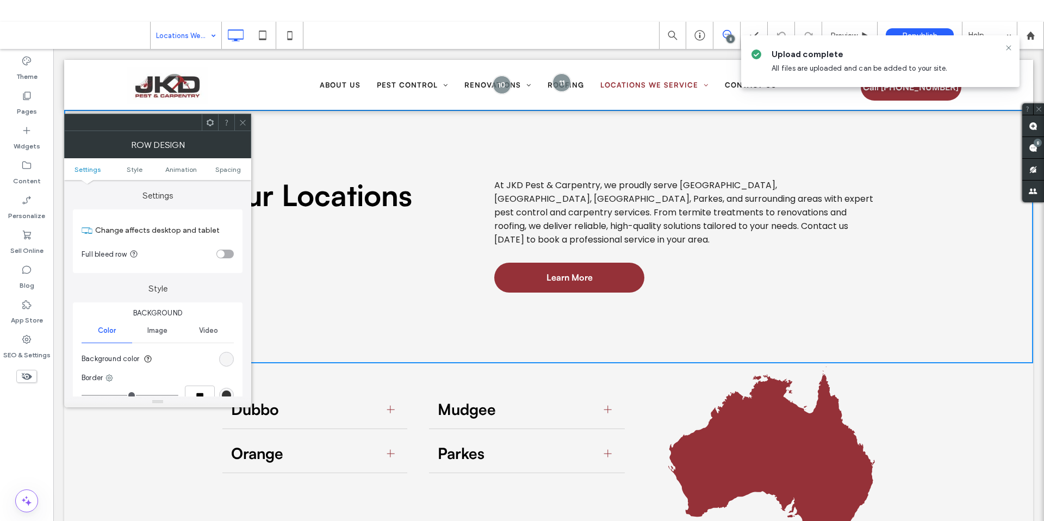
click at [246, 120] on icon at bounding box center [243, 123] width 8 height 8
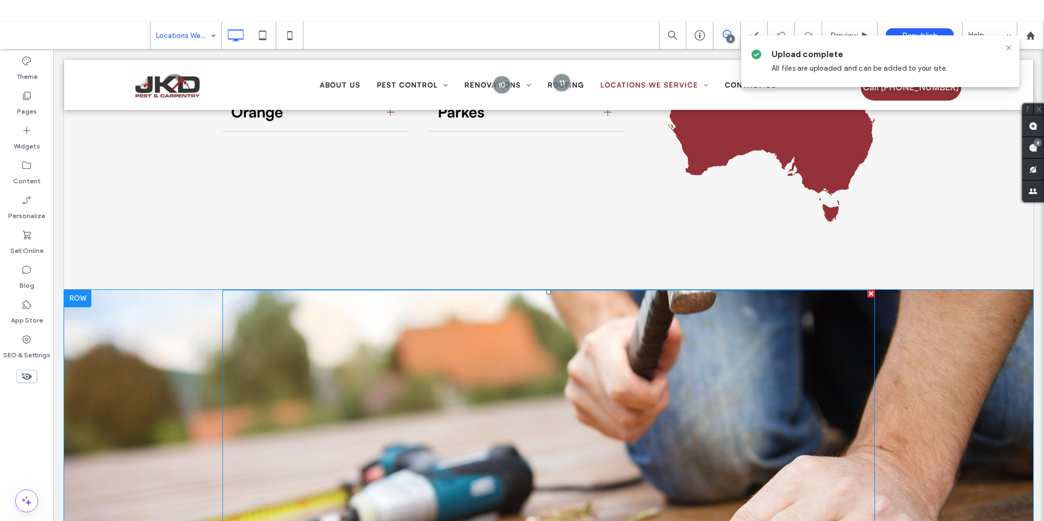
scroll to position [498, 0]
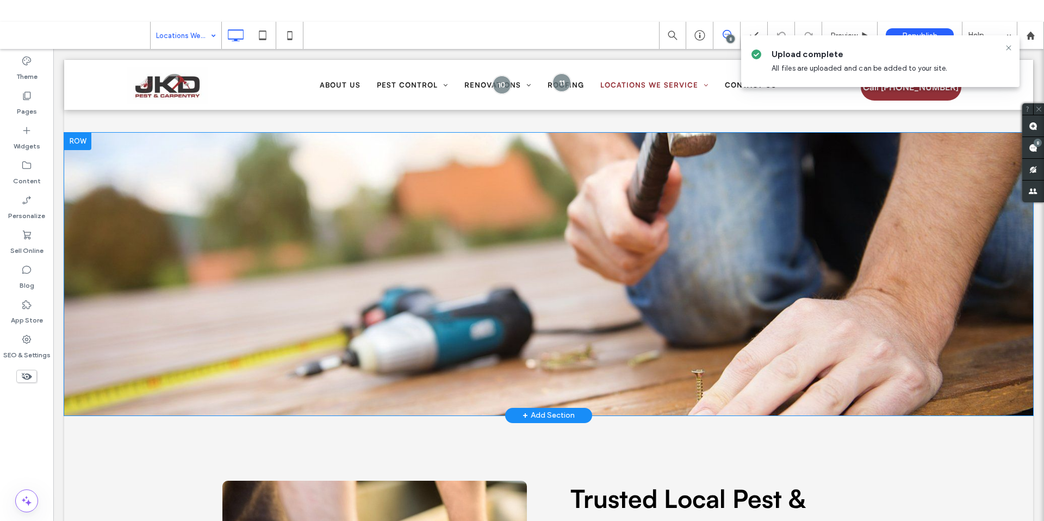
click at [154, 221] on div "Click To Paste Row + Add Section" at bounding box center [548, 274] width 969 height 283
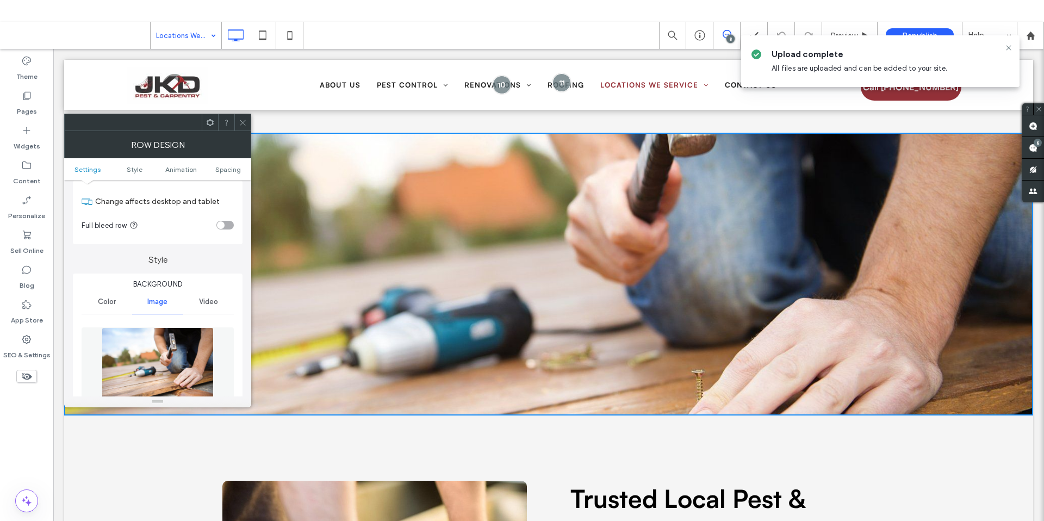
scroll to position [207, 0]
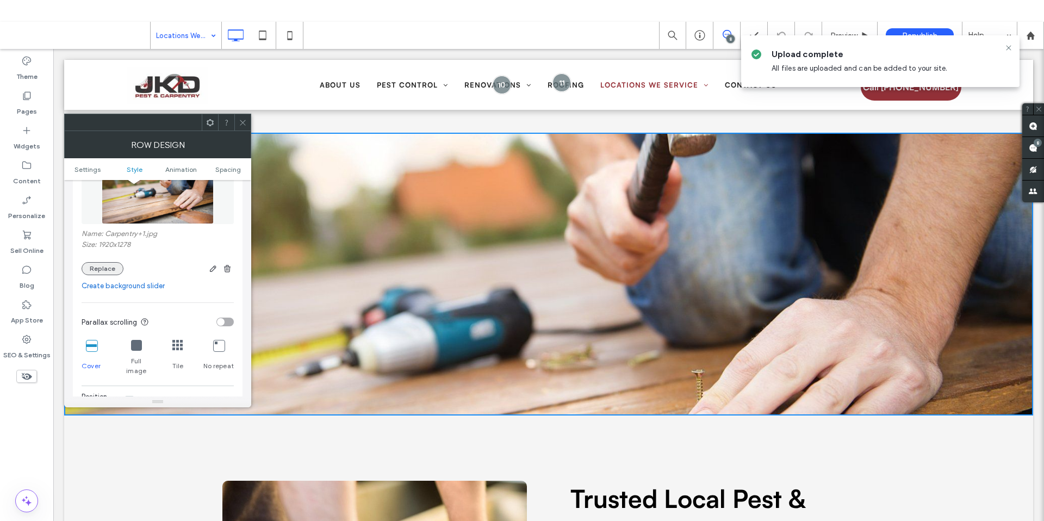
click at [100, 271] on button "Replace" at bounding box center [103, 268] width 42 height 13
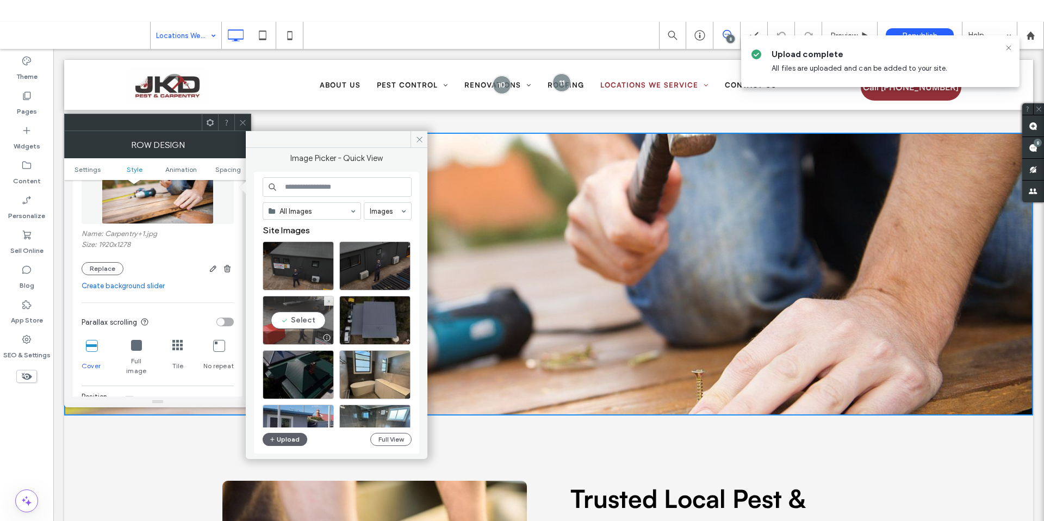
click at [297, 319] on div "Select" at bounding box center [298, 320] width 71 height 49
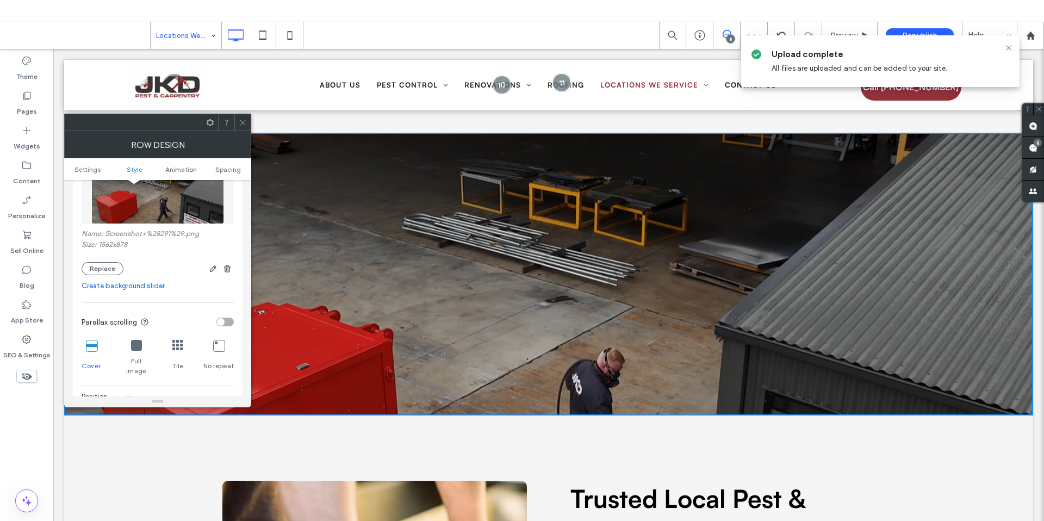
scroll to position [301, 0]
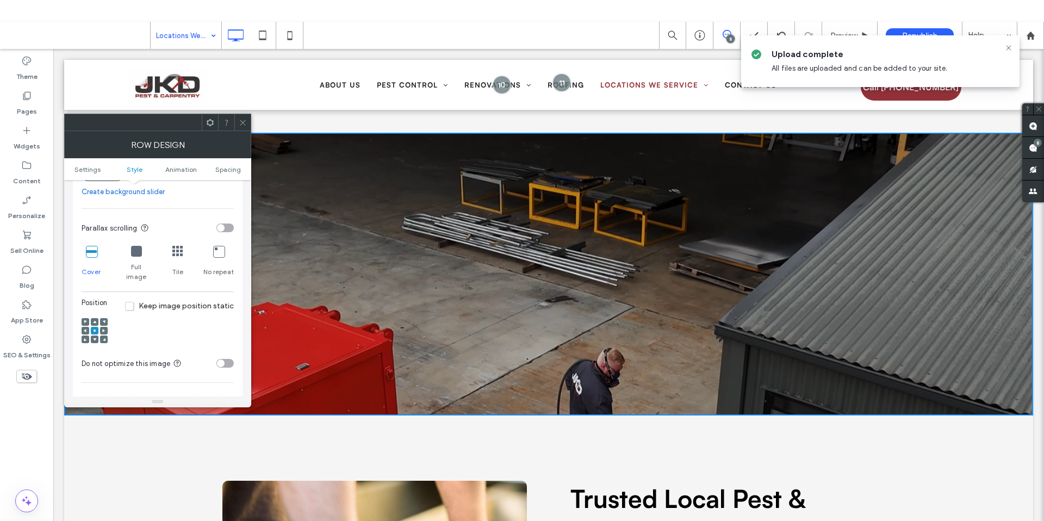
click at [94, 318] on span at bounding box center [94, 322] width 3 height 8
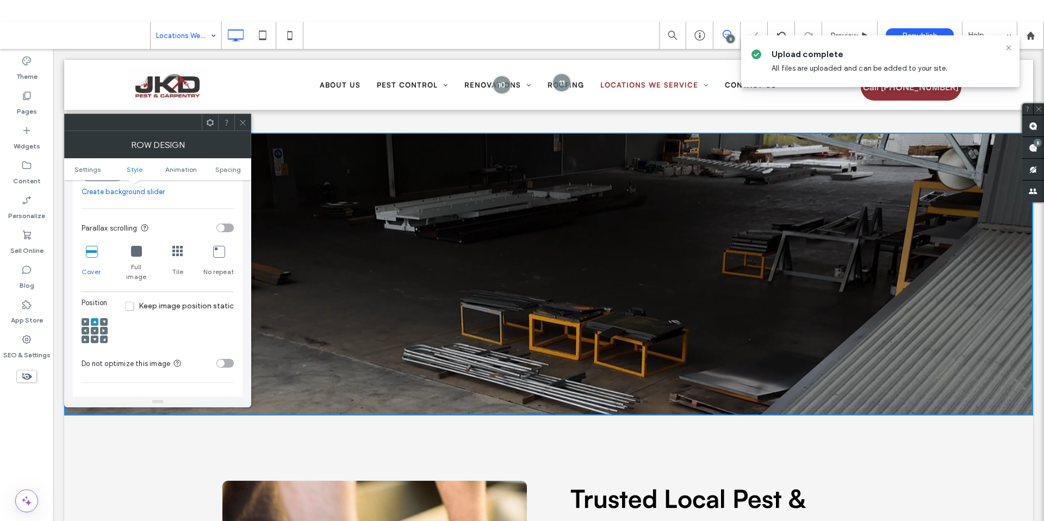
click at [97, 335] on div at bounding box center [95, 331] width 26 height 37
click at [95, 338] on icon at bounding box center [94, 339] width 3 height 3
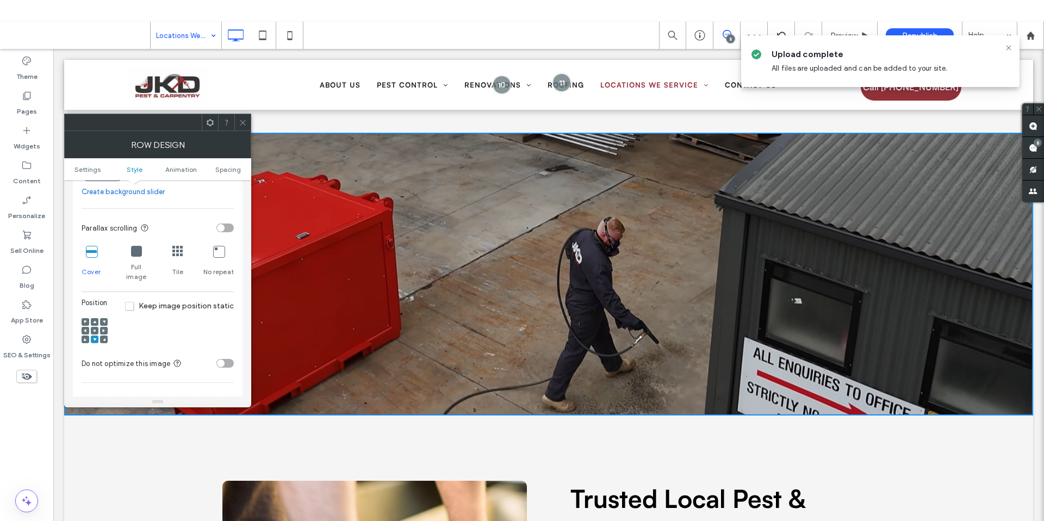
click at [239, 124] on icon at bounding box center [243, 123] width 8 height 8
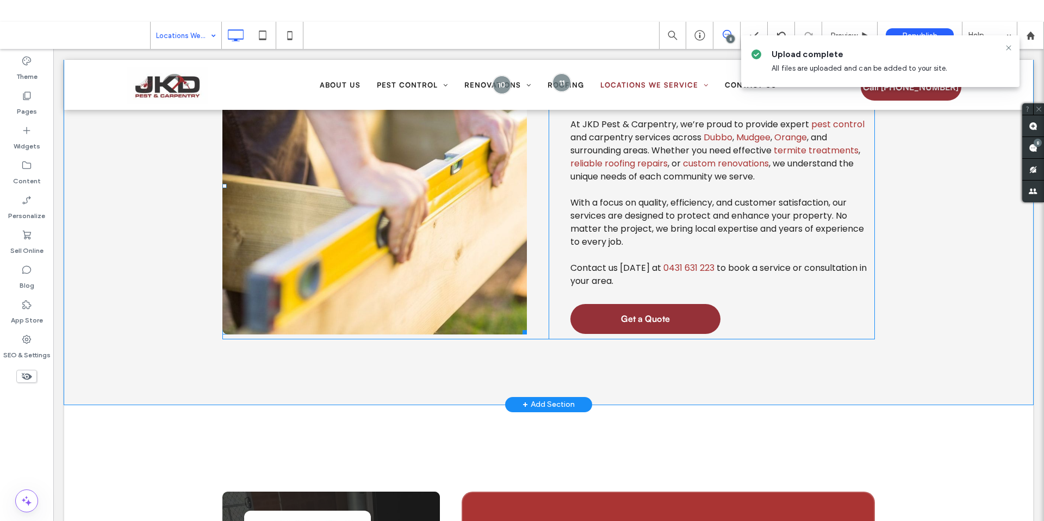
scroll to position [936, 0]
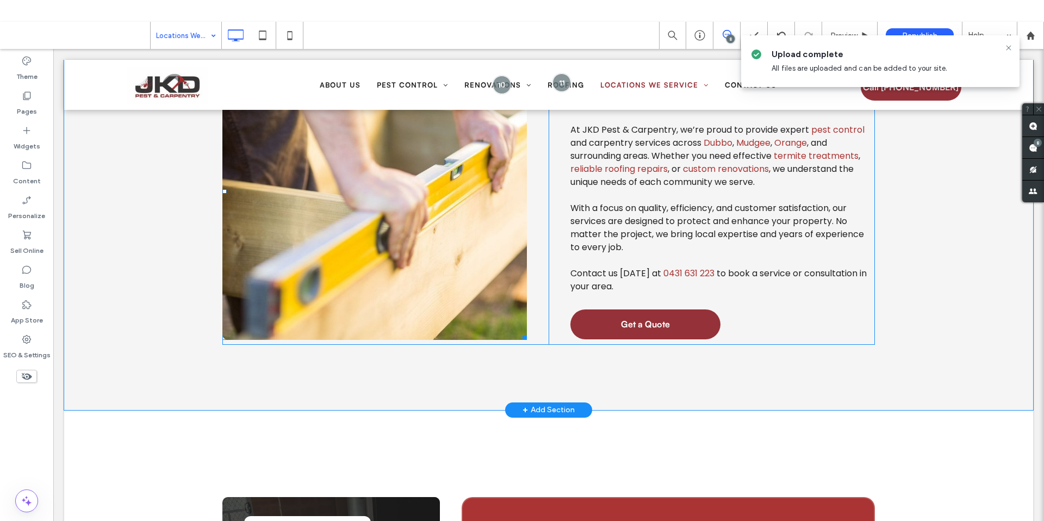
click at [368, 197] on link at bounding box center [374, 191] width 304 height 297
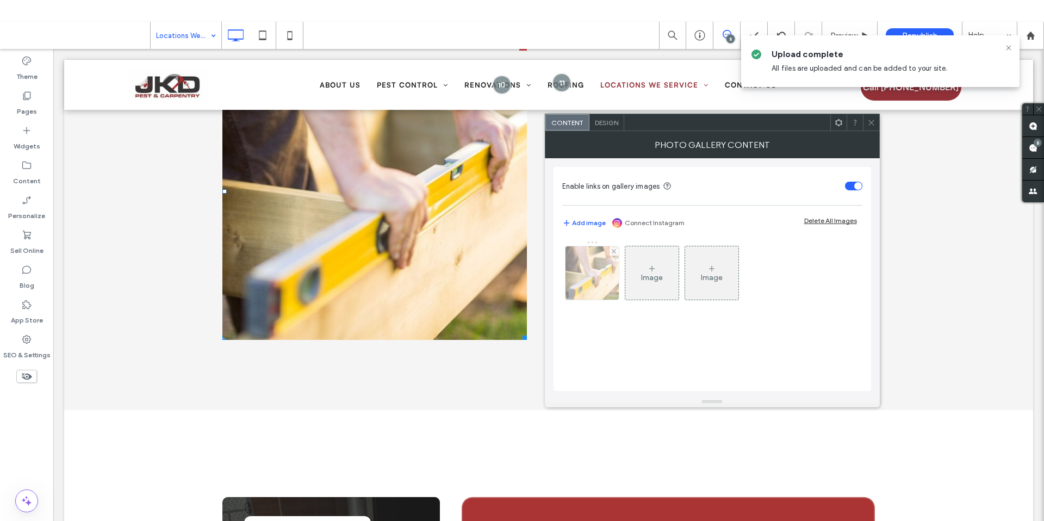
click at [598, 267] on img at bounding box center [592, 272] width 80 height 53
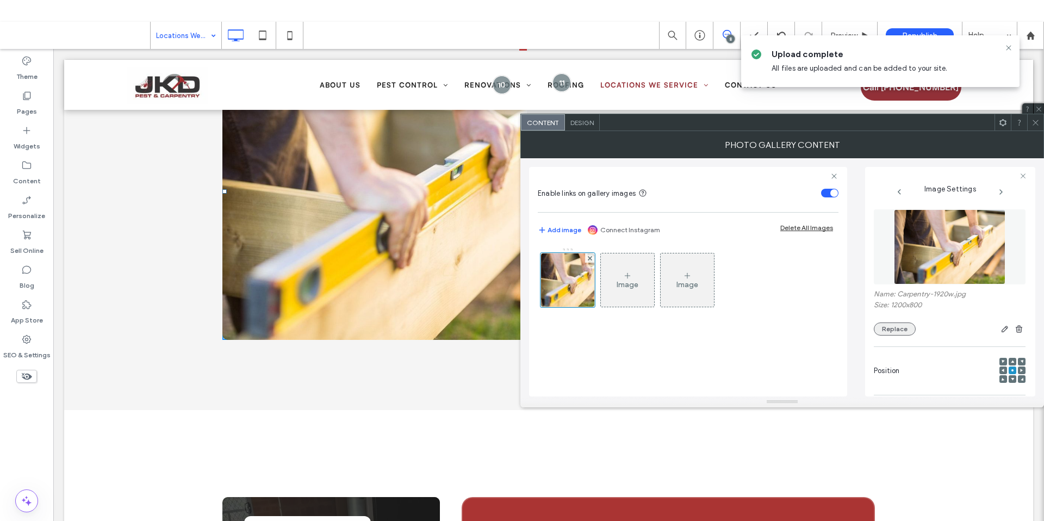
click at [885, 326] on button "Replace" at bounding box center [895, 328] width 42 height 13
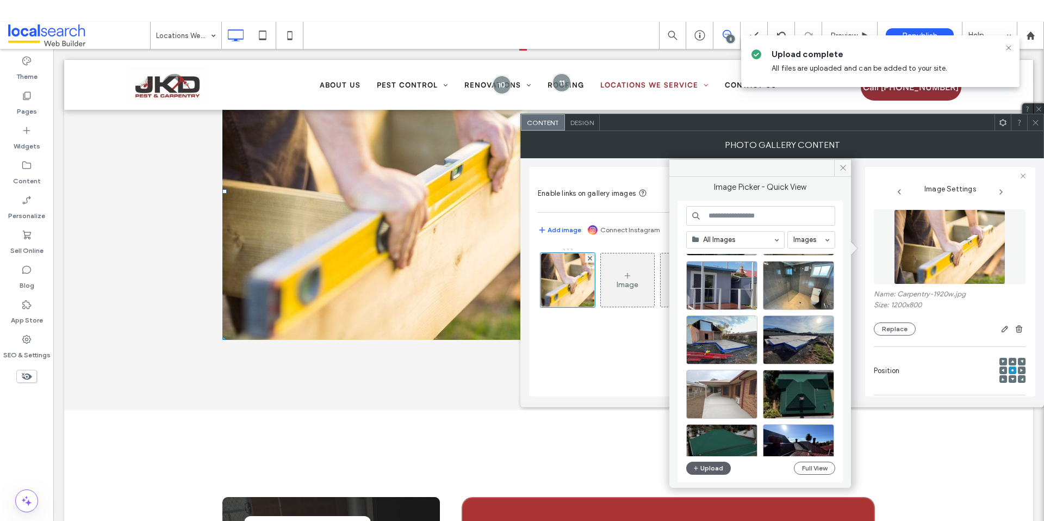
scroll to position [173, 0]
click at [720, 347] on div "Select" at bounding box center [721, 339] width 71 height 49
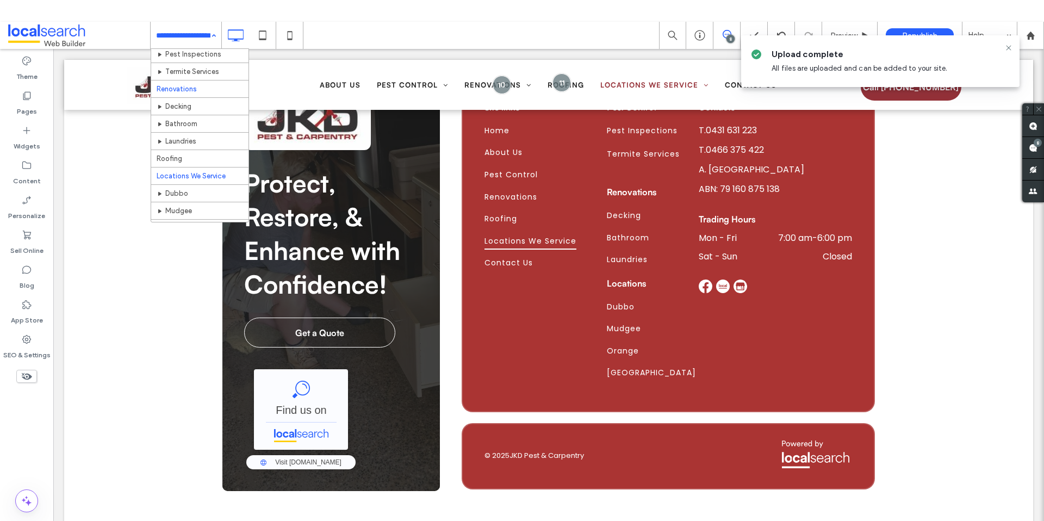
scroll to position [104, 0]
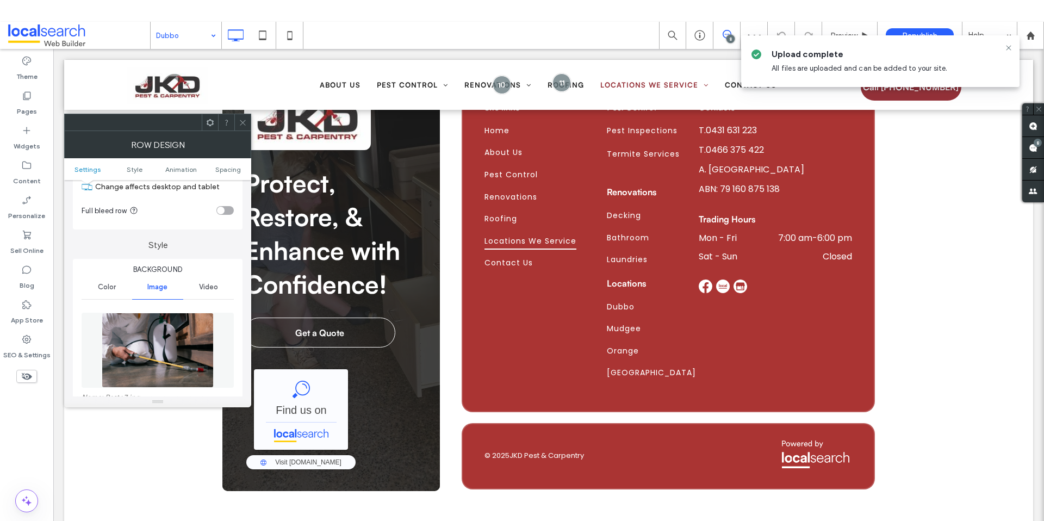
scroll to position [94, 0]
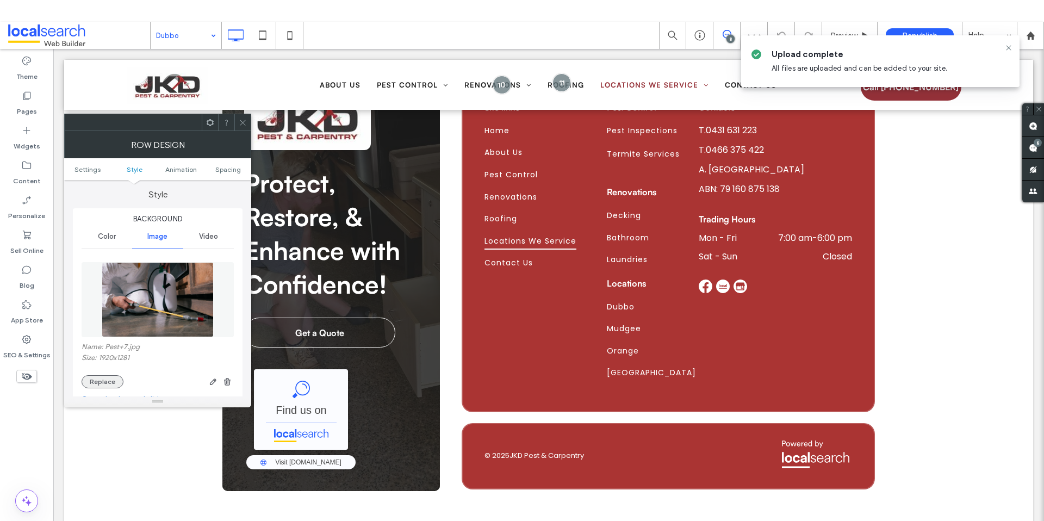
click at [95, 381] on button "Replace" at bounding box center [103, 381] width 42 height 13
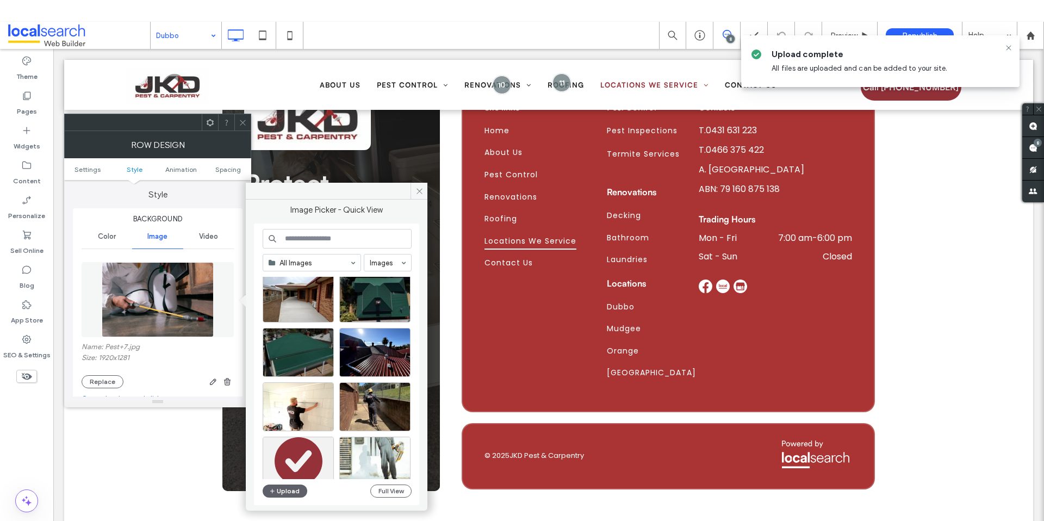
scroll to position [292, 0]
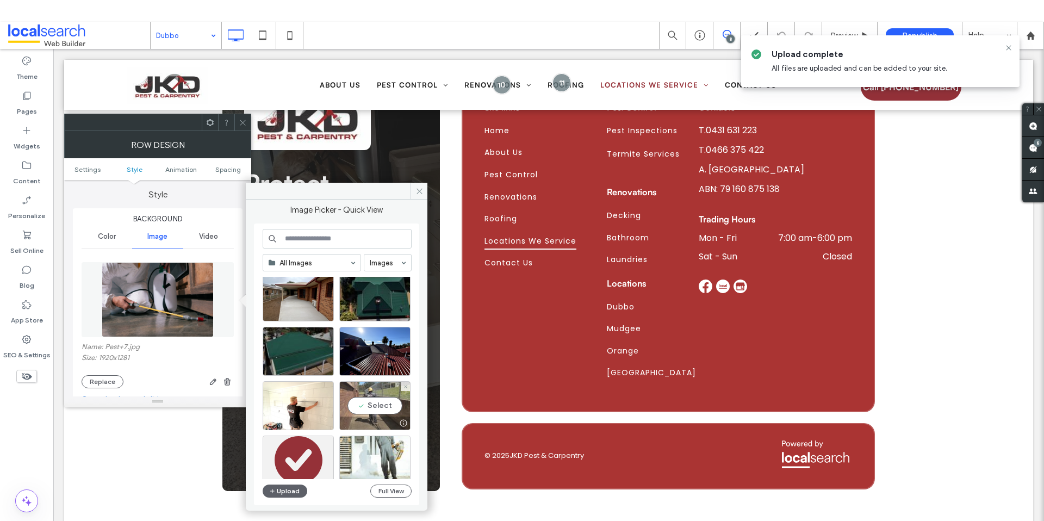
click at [377, 406] on div "Select" at bounding box center [374, 405] width 71 height 49
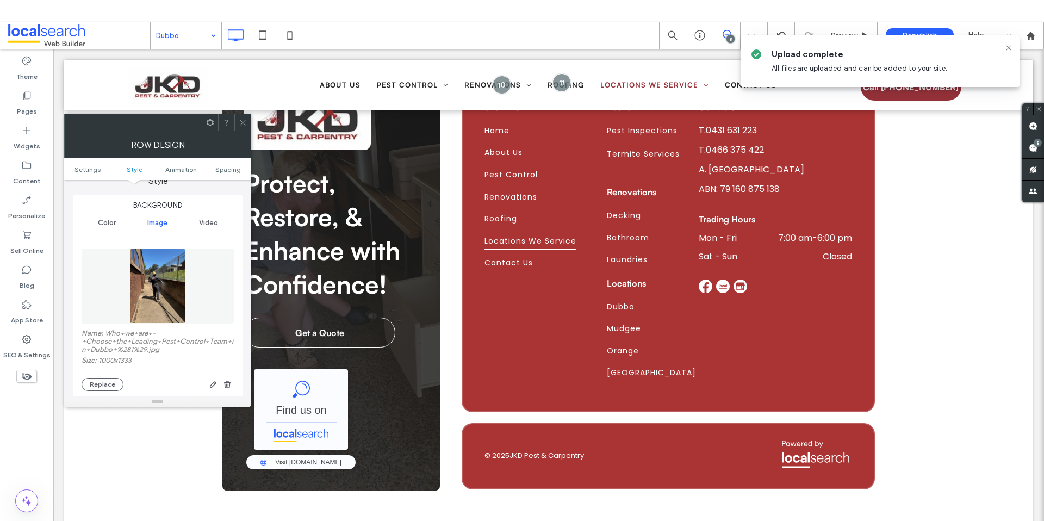
scroll to position [113, 0]
click at [216, 217] on span "Video" at bounding box center [208, 217] width 19 height 9
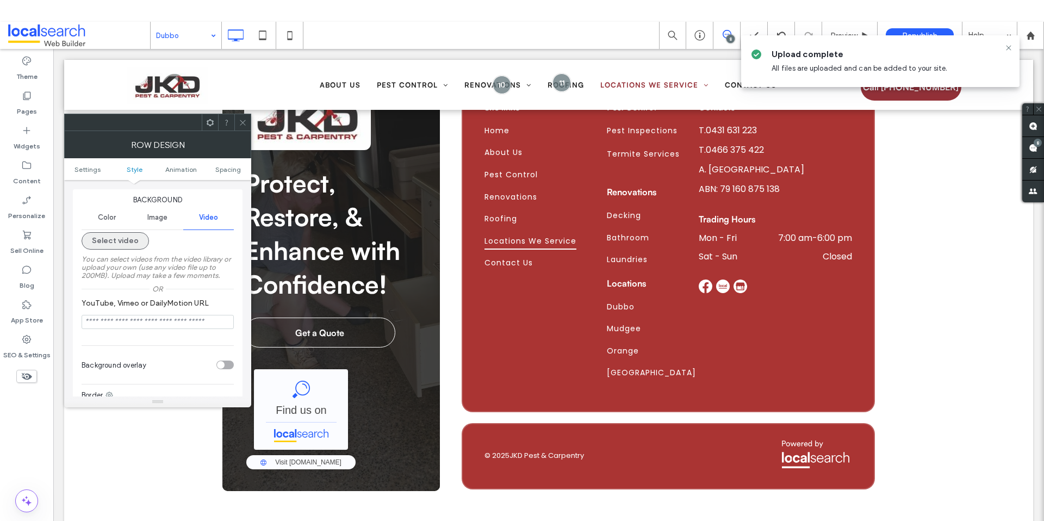
click at [126, 244] on button "Select video" at bounding box center [115, 240] width 67 height 17
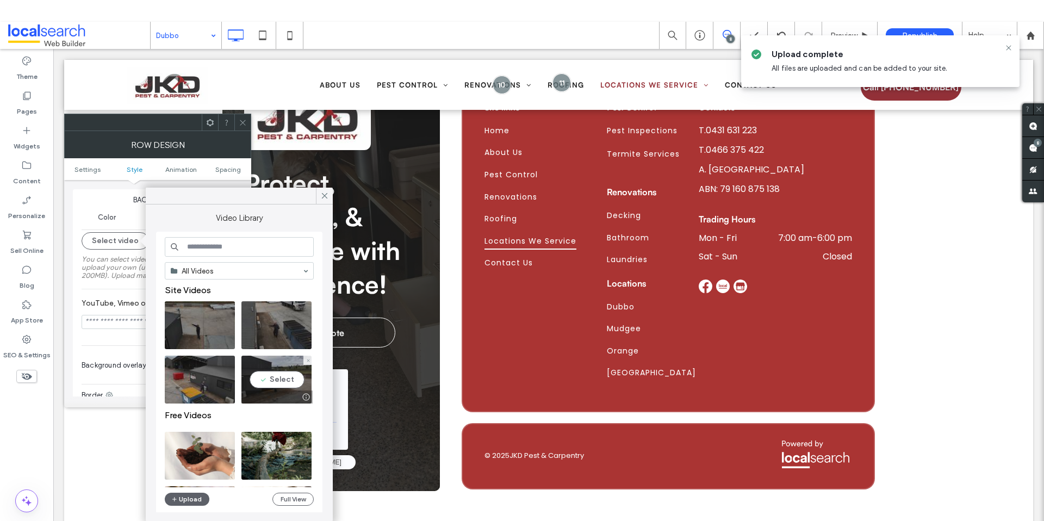
click at [282, 385] on video at bounding box center [276, 380] width 70 height 48
type input "**********"
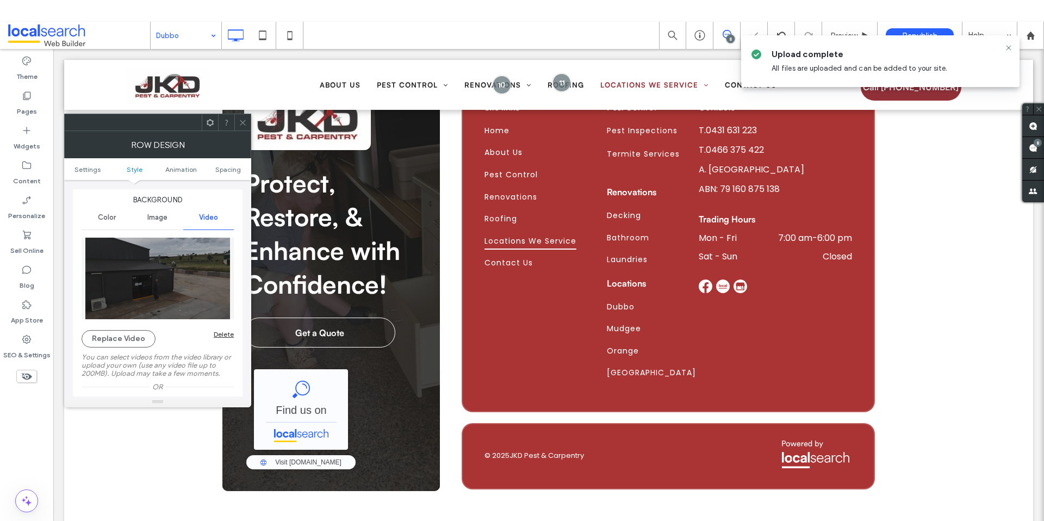
click at [246, 120] on icon at bounding box center [243, 123] width 8 height 8
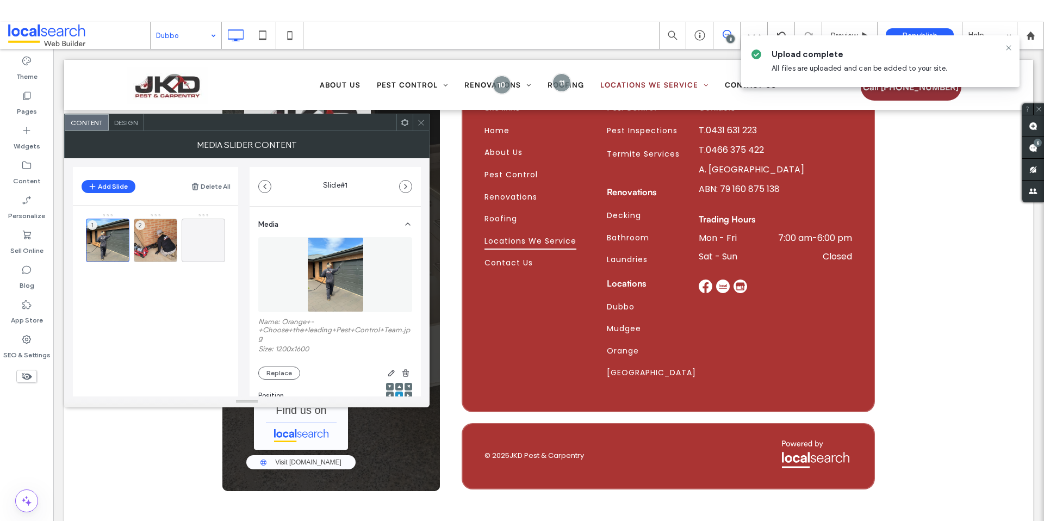
click at [421, 127] on span at bounding box center [421, 122] width 8 height 16
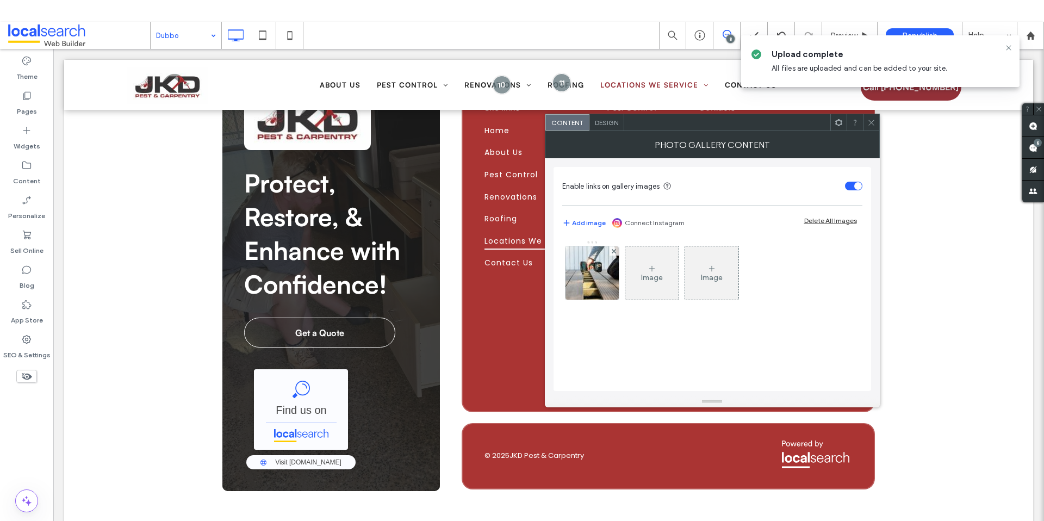
click at [872, 123] on use at bounding box center [870, 122] width 5 height 5
click at [607, 272] on img at bounding box center [592, 272] width 80 height 53
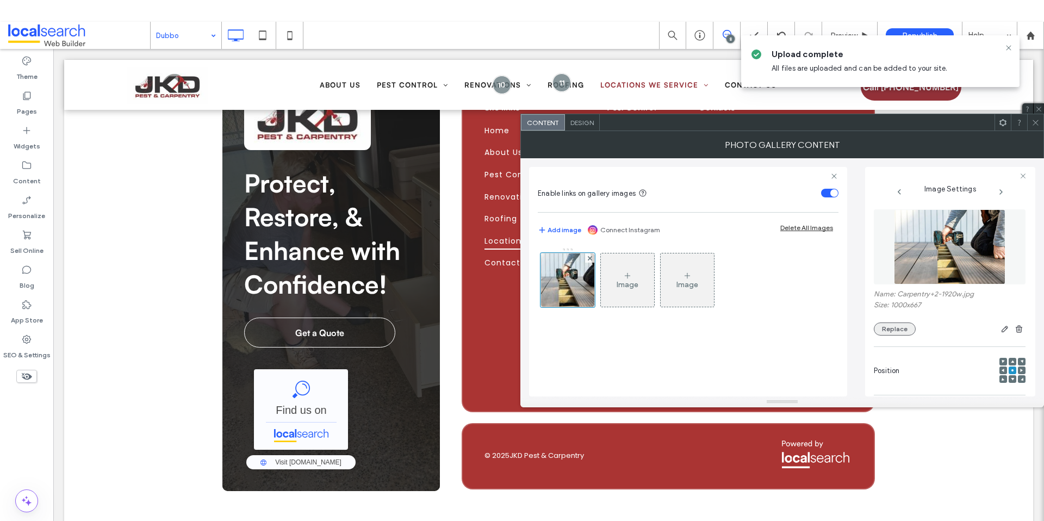
click at [900, 329] on button "Replace" at bounding box center [895, 328] width 42 height 13
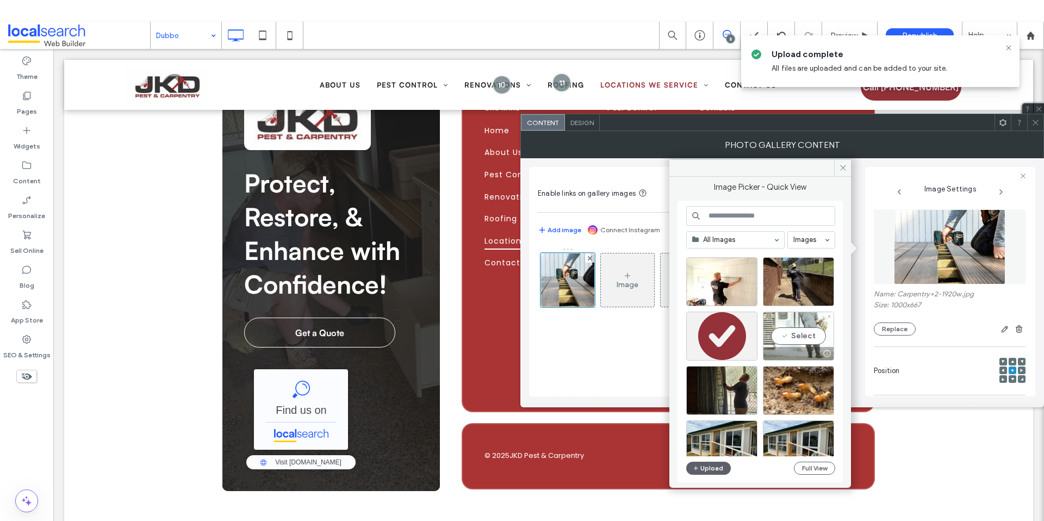
scroll to position [466, 0]
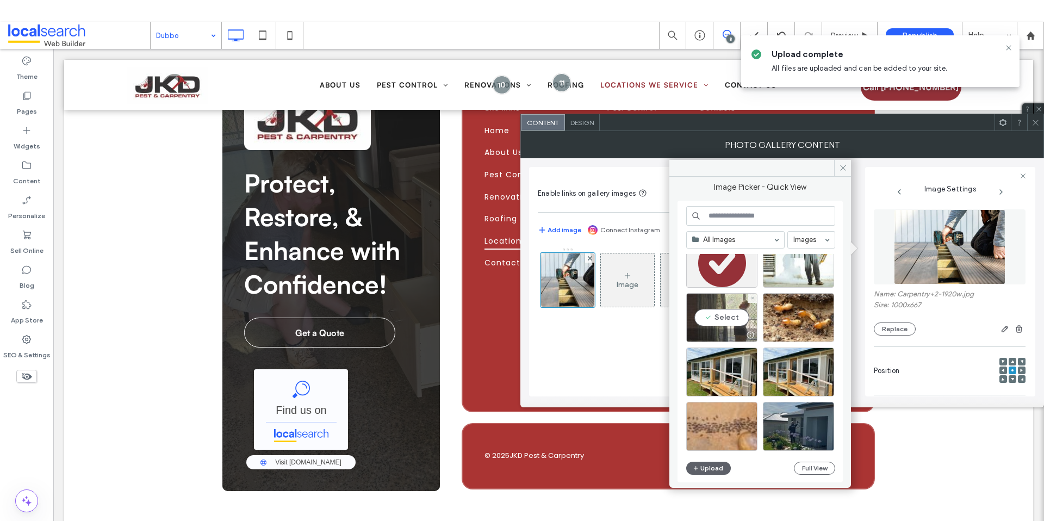
click at [723, 316] on div "Select" at bounding box center [721, 317] width 71 height 49
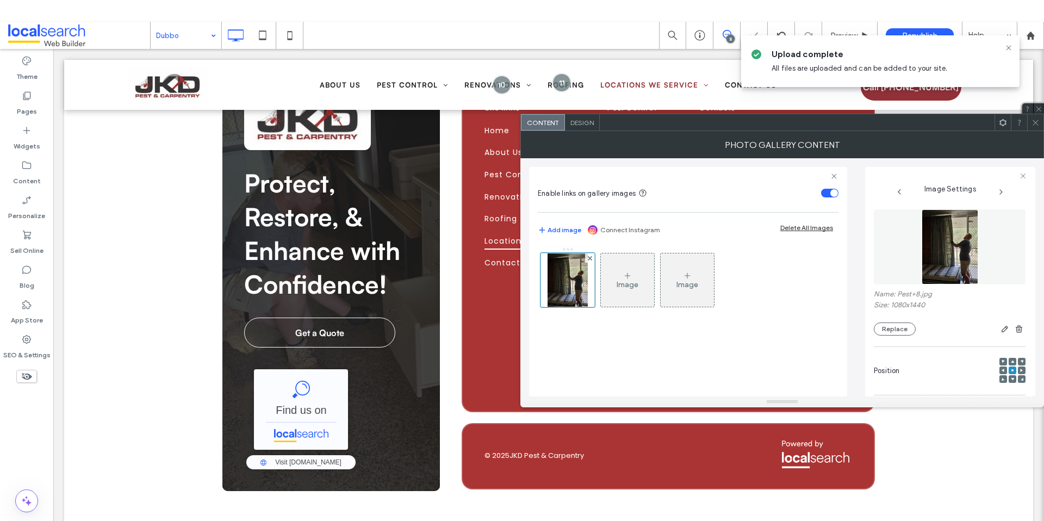
click at [1036, 124] on icon at bounding box center [1035, 123] width 8 height 8
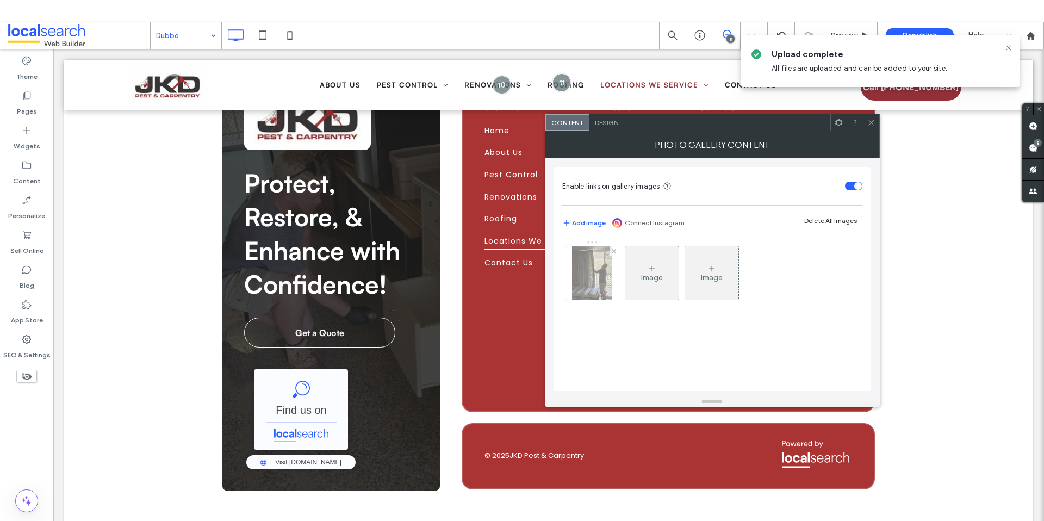
click at [589, 273] on img at bounding box center [592, 272] width 40 height 53
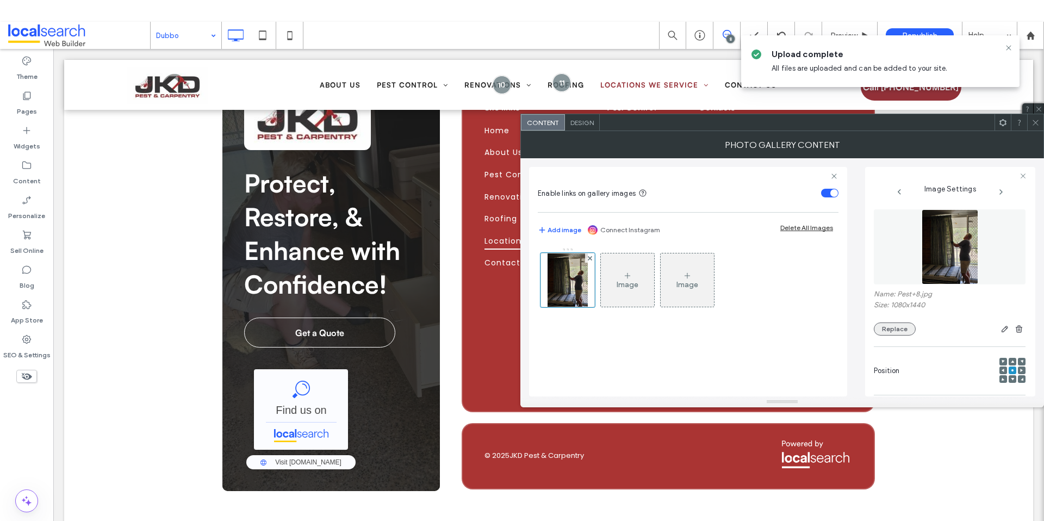
click at [905, 324] on button "Replace" at bounding box center [895, 328] width 42 height 13
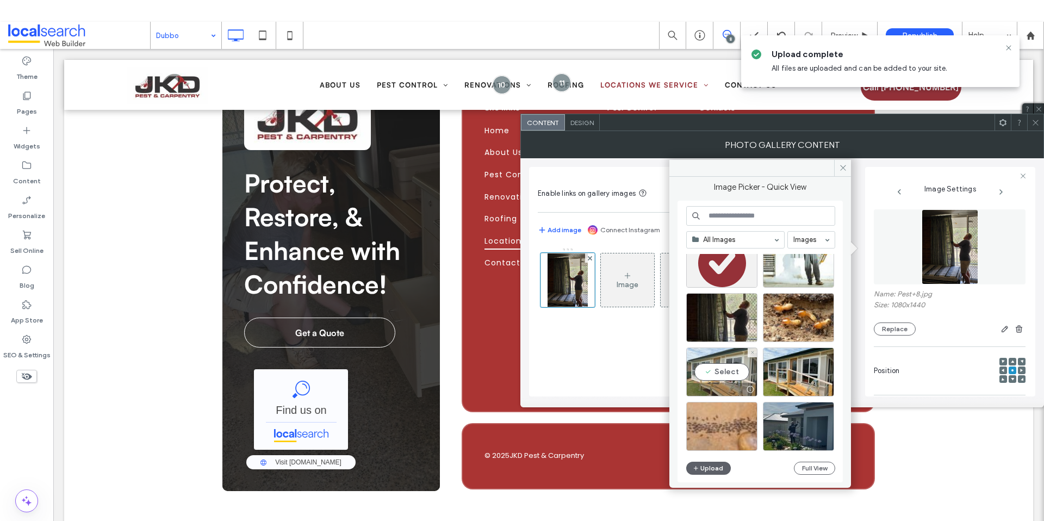
scroll to position [477, 0]
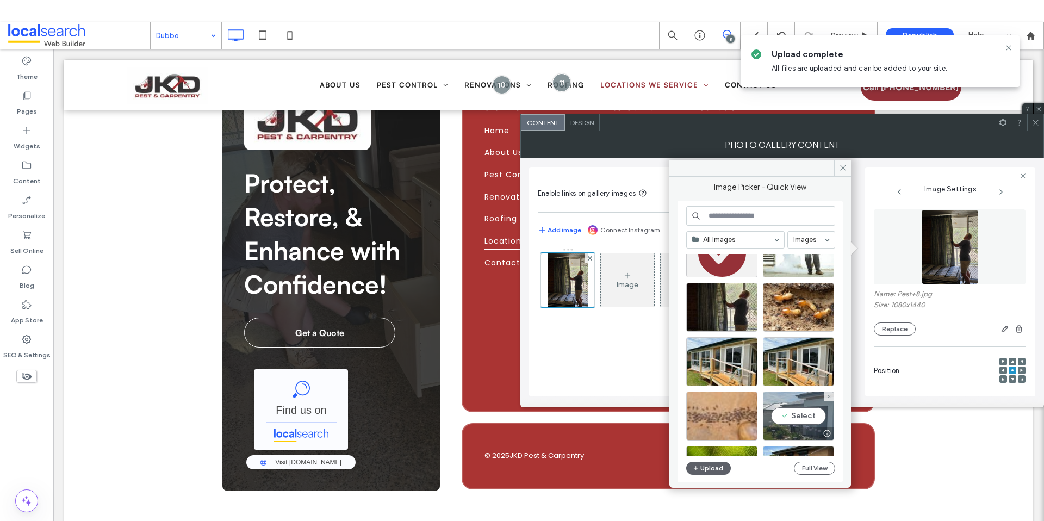
click at [800, 410] on div "Select" at bounding box center [798, 415] width 71 height 49
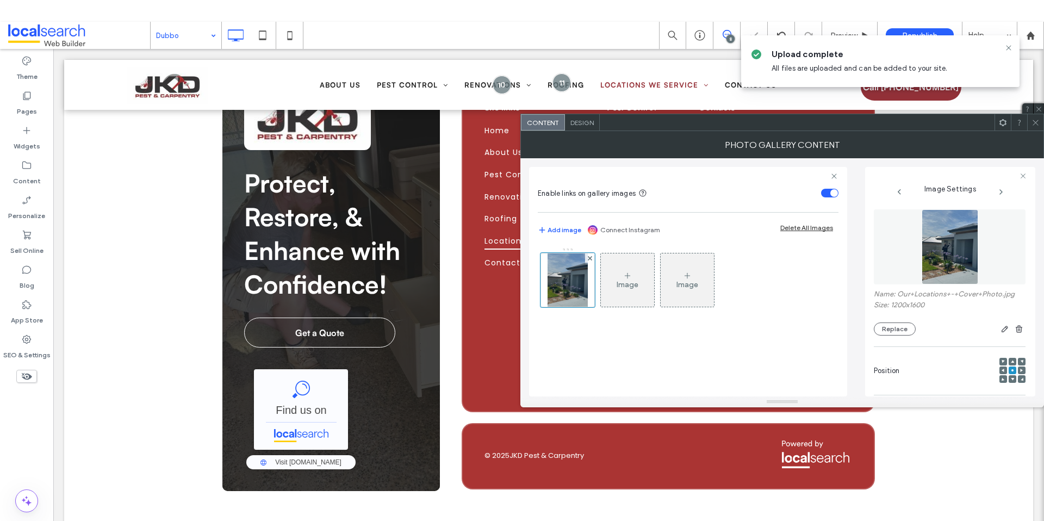
click at [1036, 132] on div "Photo Gallery Content" at bounding box center [781, 144] width 523 height 27
click at [1036, 121] on use at bounding box center [1034, 122] width 5 height 5
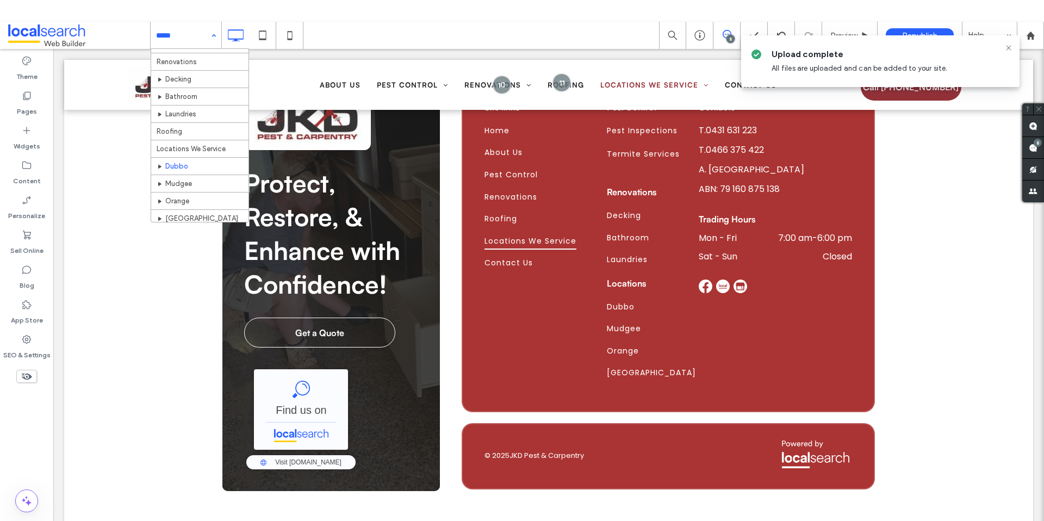
scroll to position [104, 0]
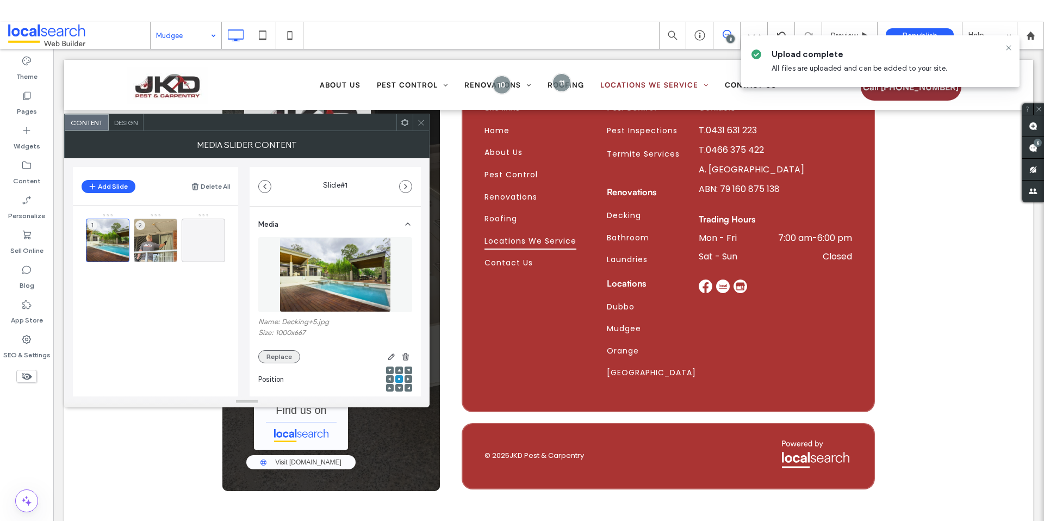
click at [274, 357] on button "Replace" at bounding box center [279, 356] width 42 height 13
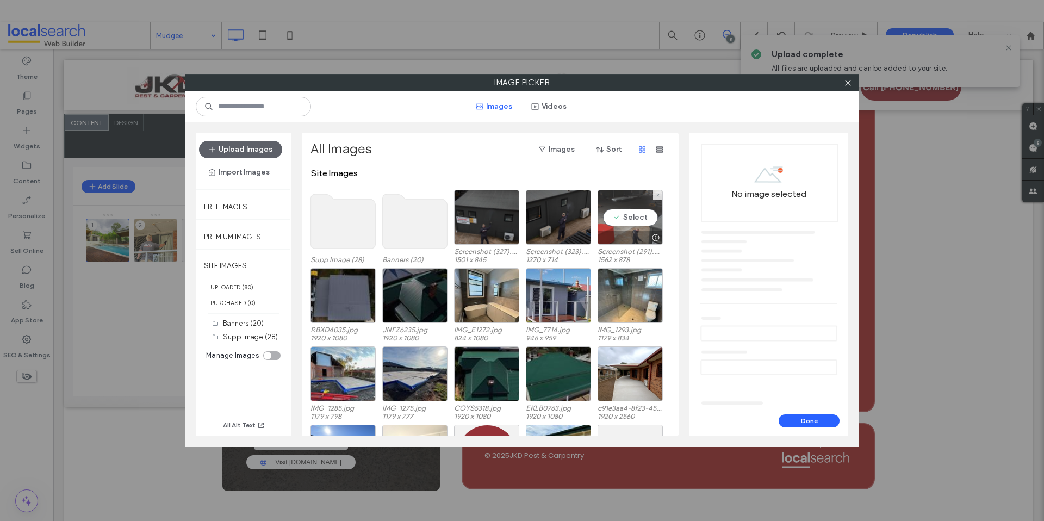
click at [638, 221] on div "Select" at bounding box center [629, 217] width 65 height 55
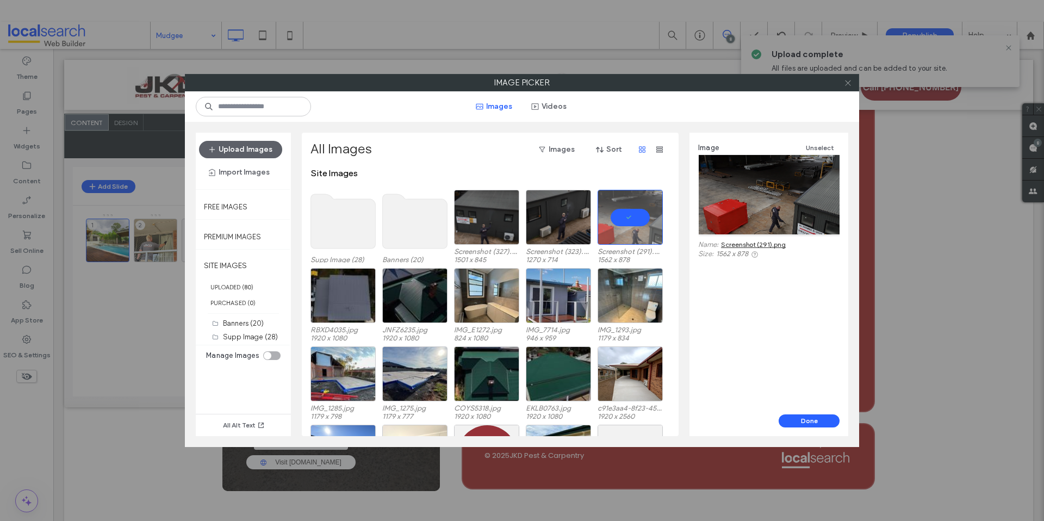
click at [851, 81] on icon at bounding box center [848, 83] width 8 height 8
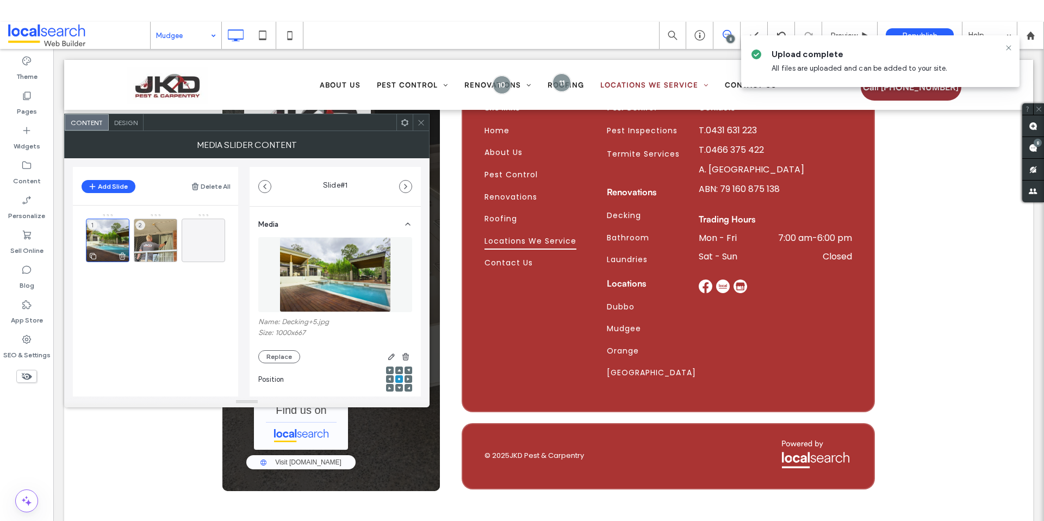
click at [101, 234] on div "1" at bounding box center [107, 240] width 43 height 43
click at [282, 355] on button "Replace" at bounding box center [279, 356] width 42 height 13
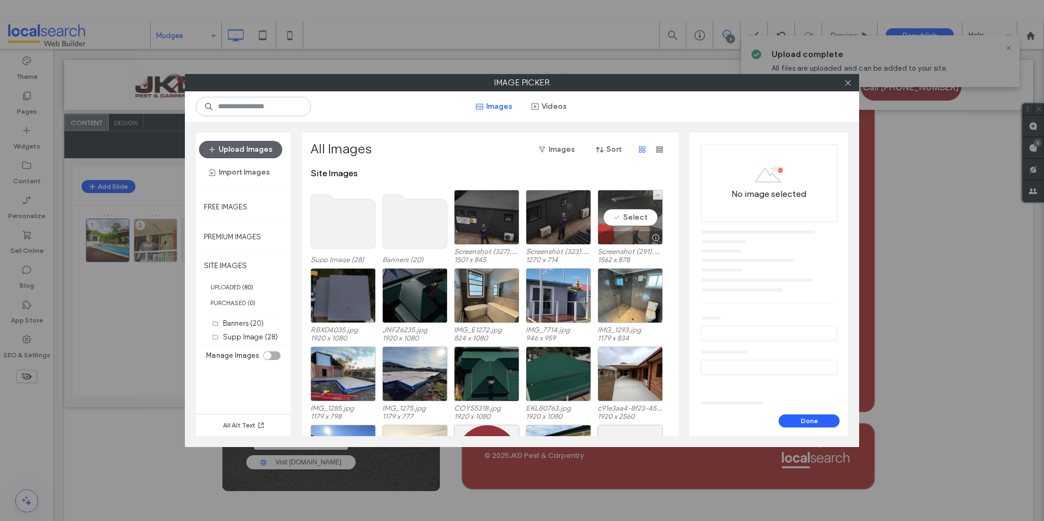
click at [635, 221] on div "Select" at bounding box center [629, 217] width 65 height 55
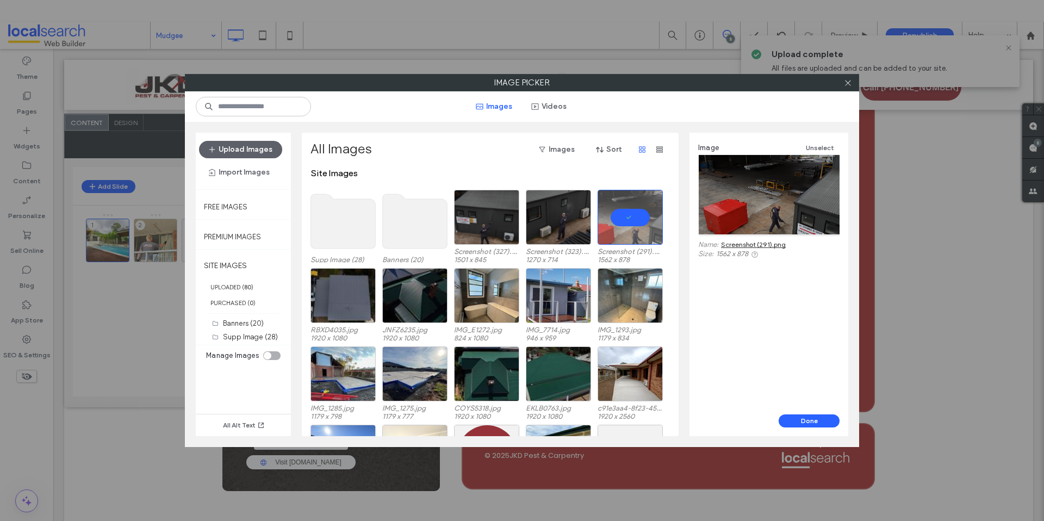
click at [803, 413] on div "Image Unselect Name: Screenshot (291).png Size: 1562 x 878" at bounding box center [768, 274] width 159 height 282
click at [807, 419] on button "Done" at bounding box center [808, 420] width 61 height 13
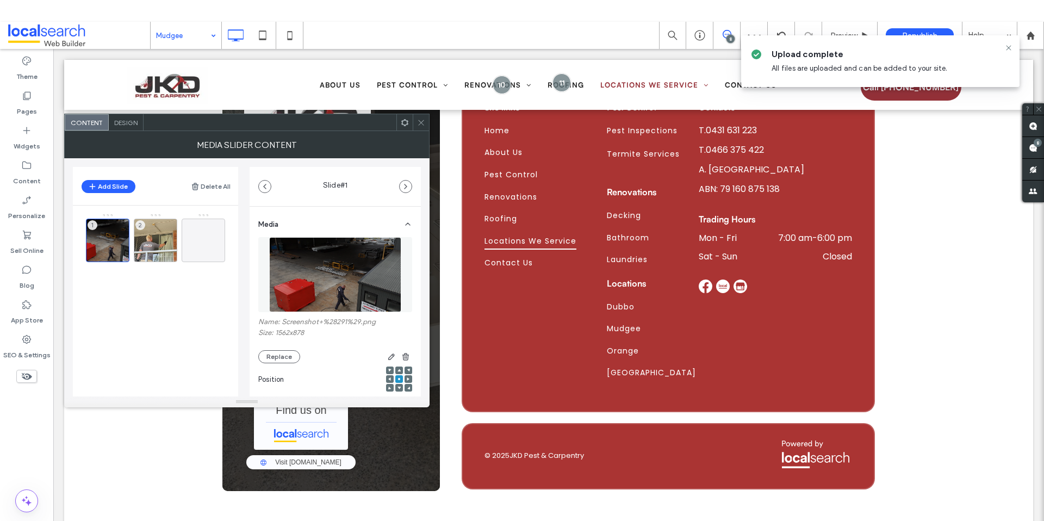
click at [419, 121] on icon at bounding box center [421, 123] width 8 height 8
click at [422, 129] on span at bounding box center [421, 122] width 8 height 16
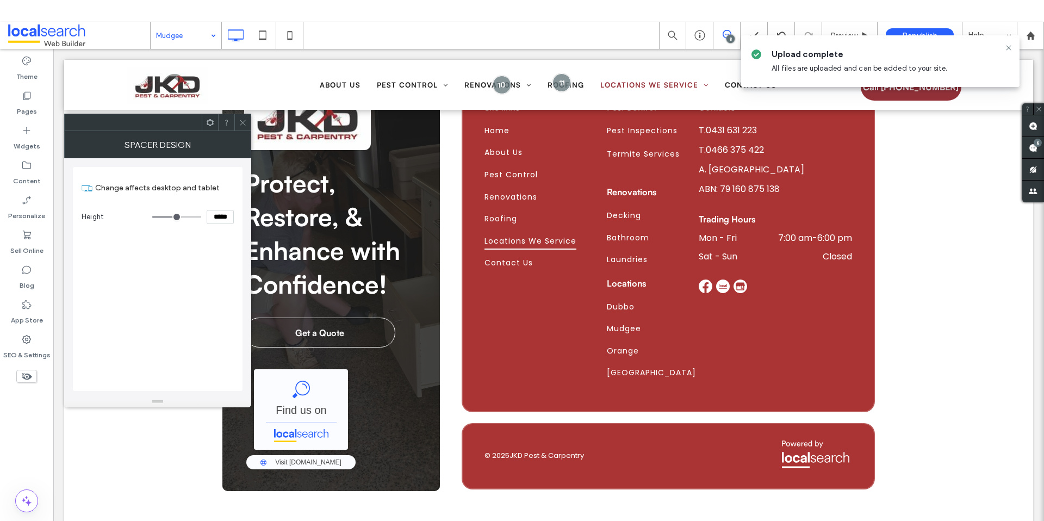
click at [239, 127] on span at bounding box center [243, 122] width 8 height 16
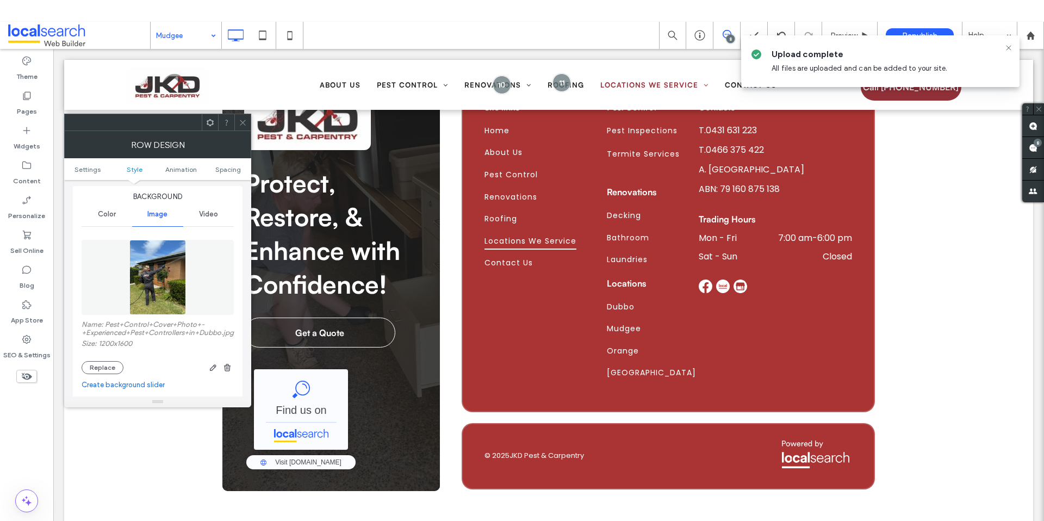
scroll to position [117, 0]
click at [104, 373] on button "Replace" at bounding box center [103, 366] width 42 height 13
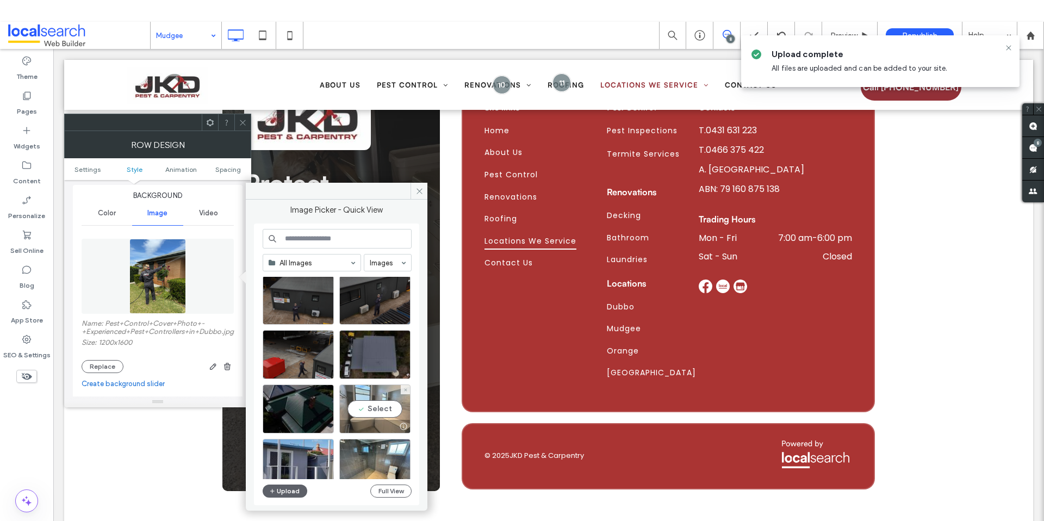
scroll to position [23, 0]
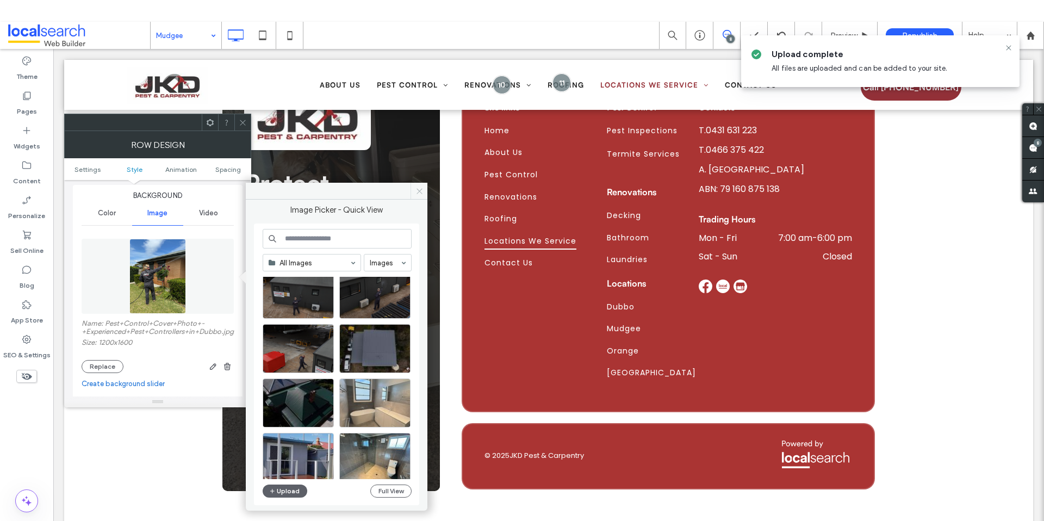
click at [420, 187] on icon at bounding box center [419, 191] width 8 height 8
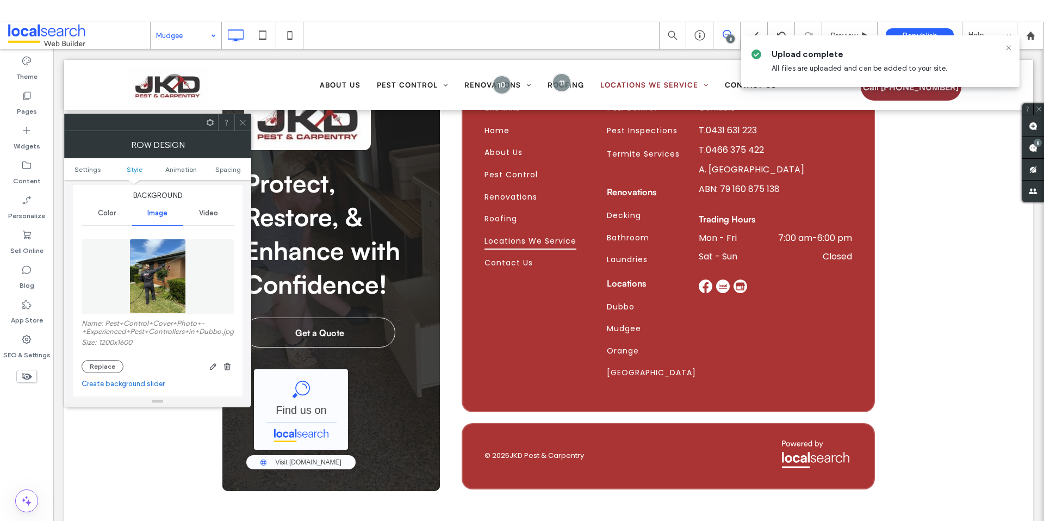
click at [208, 215] on span "Video" at bounding box center [208, 213] width 19 height 9
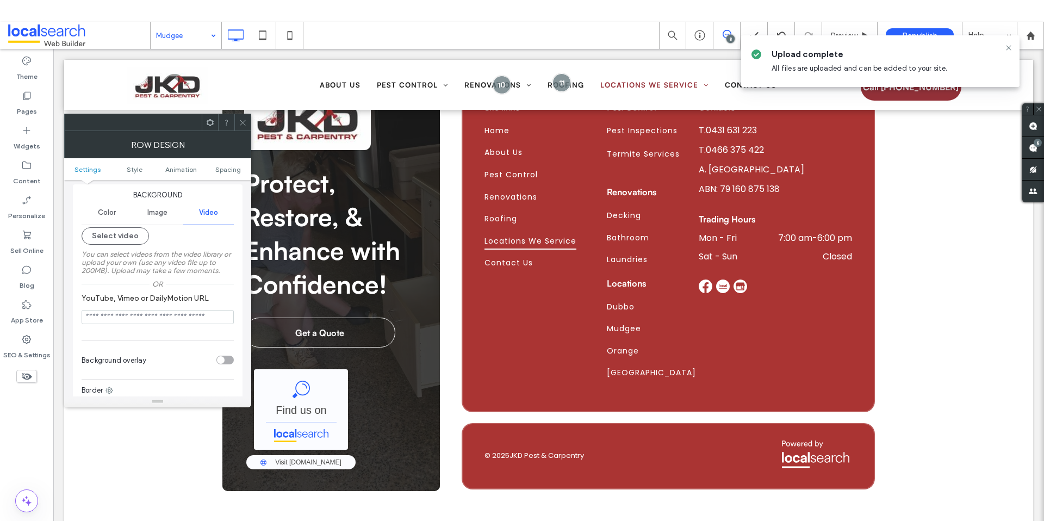
scroll to position [0, 0]
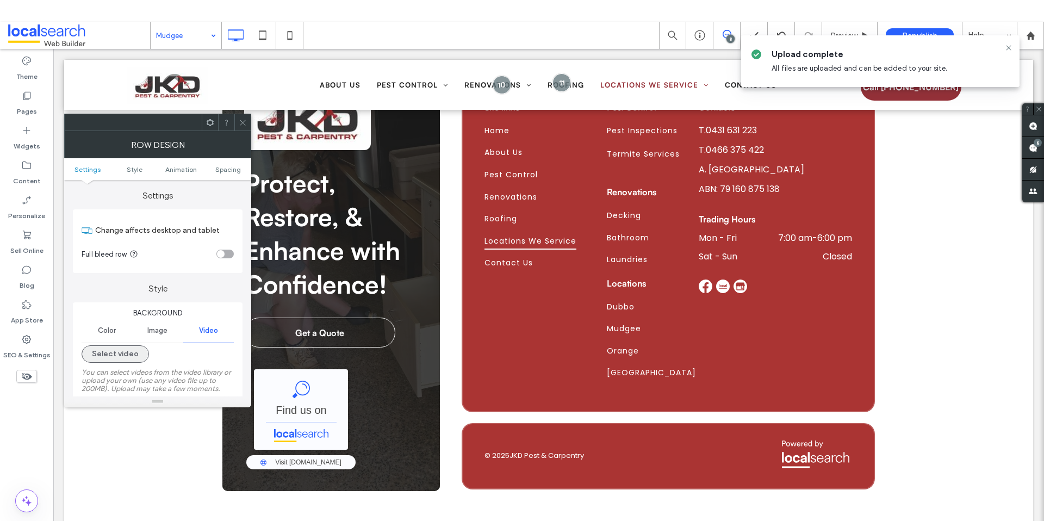
click at [115, 350] on button "Select video" at bounding box center [115, 353] width 67 height 17
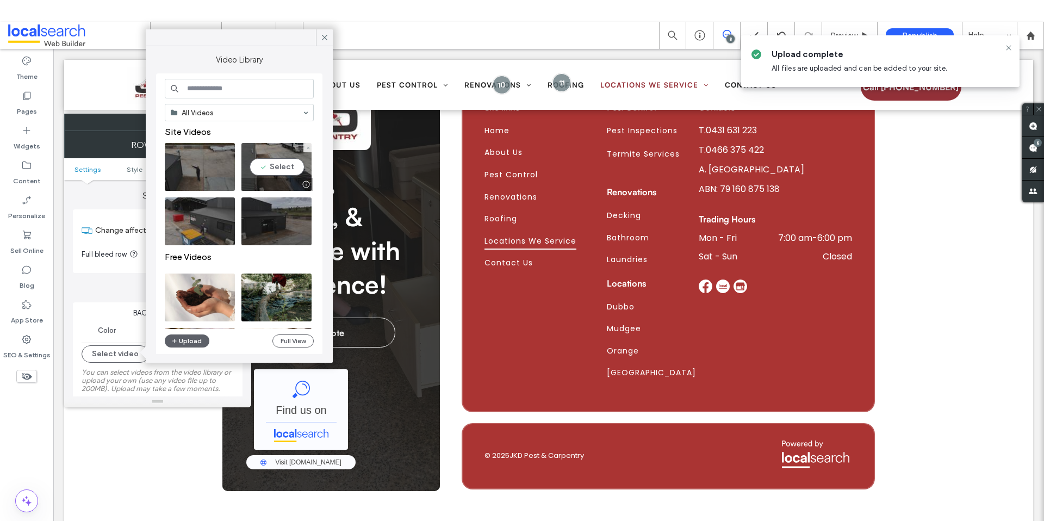
click at [288, 170] on video at bounding box center [276, 167] width 70 height 48
type input "**********"
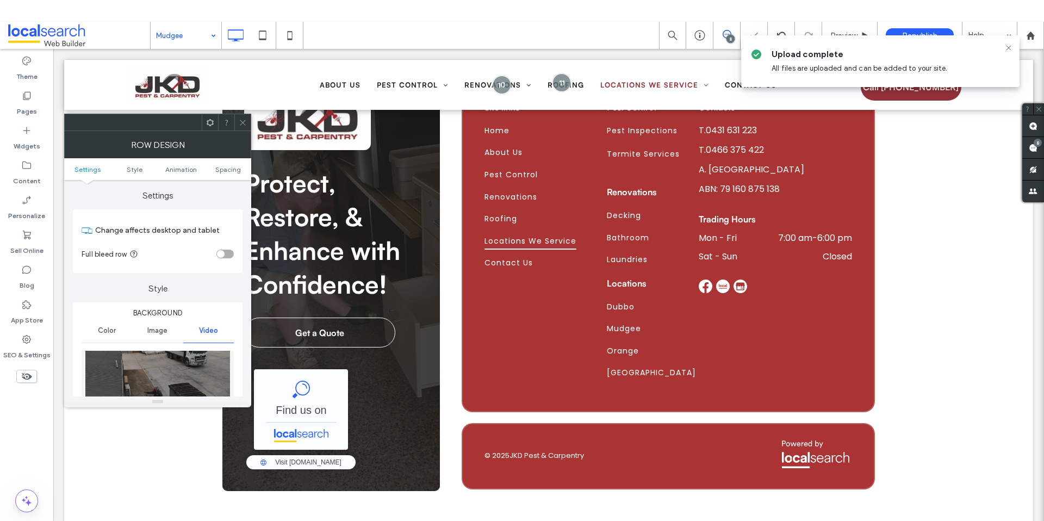
click at [242, 122] on icon at bounding box center [243, 123] width 8 height 8
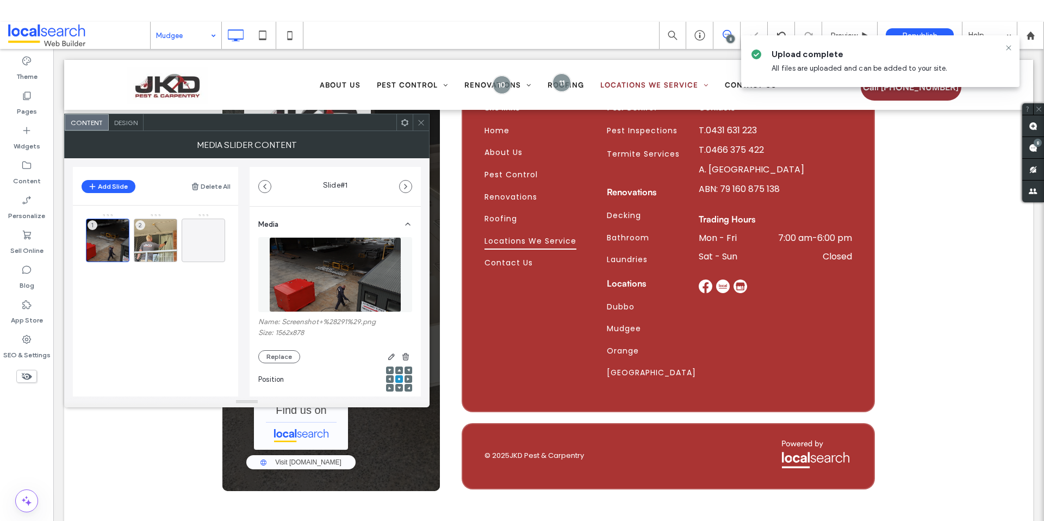
click at [419, 120] on icon at bounding box center [421, 123] width 8 height 8
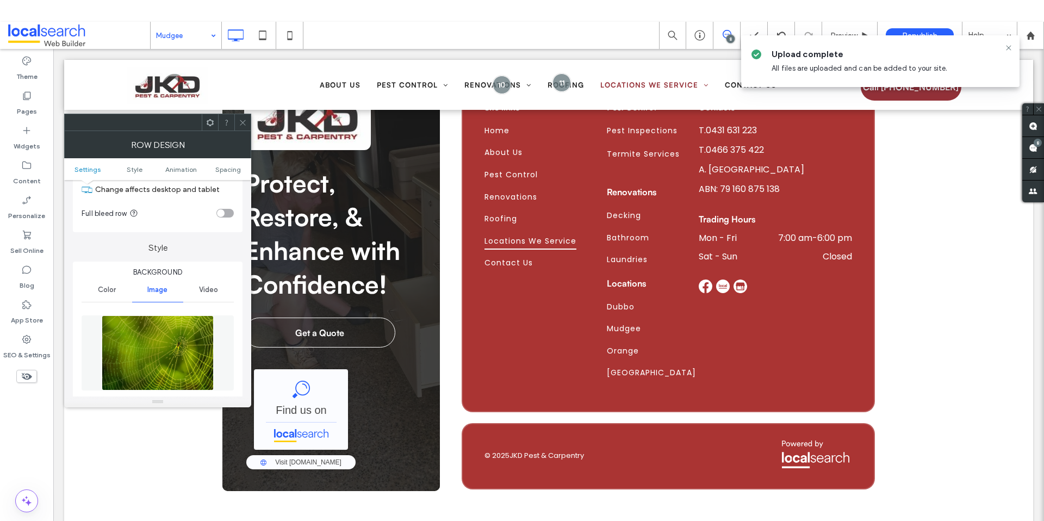
scroll to position [90, 0]
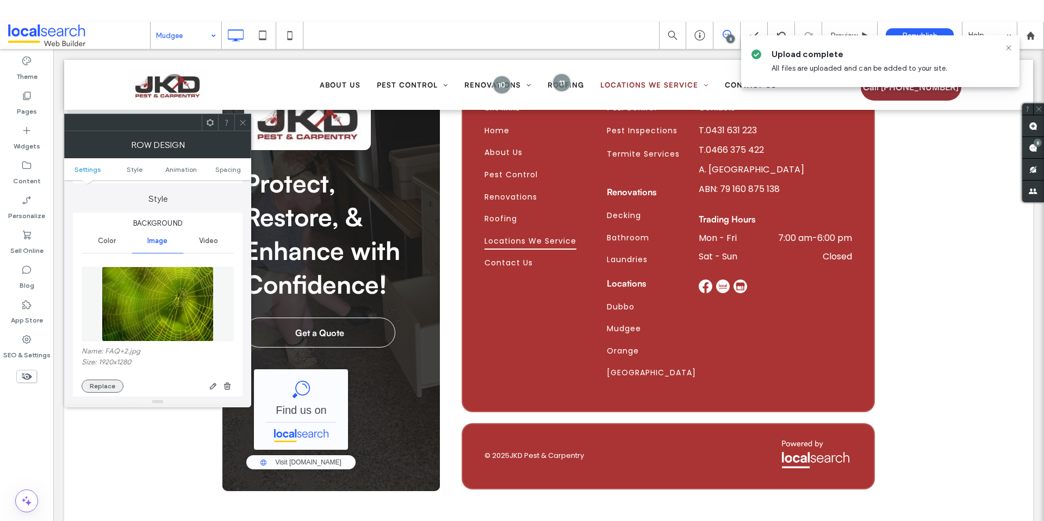
click at [109, 386] on button "Replace" at bounding box center [103, 385] width 42 height 13
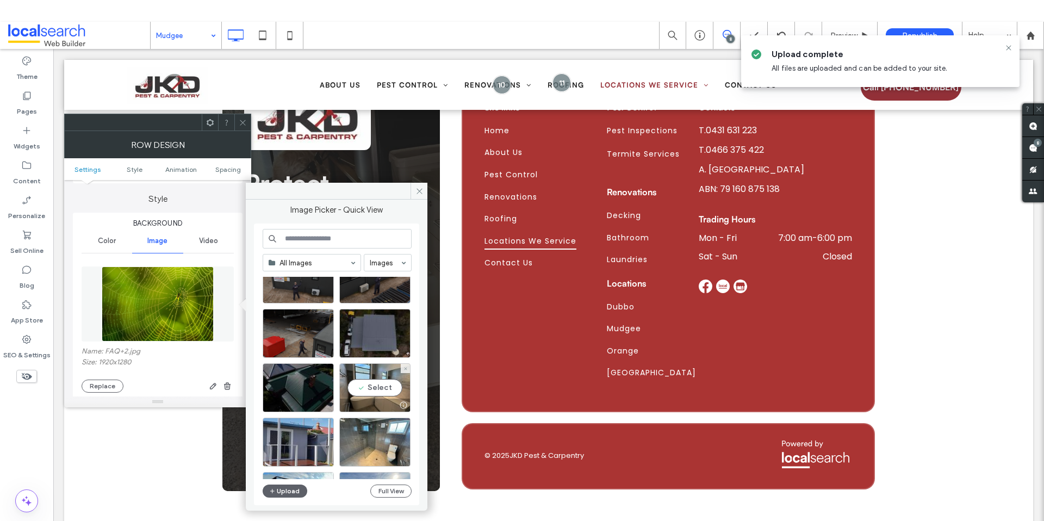
scroll to position [47, 0]
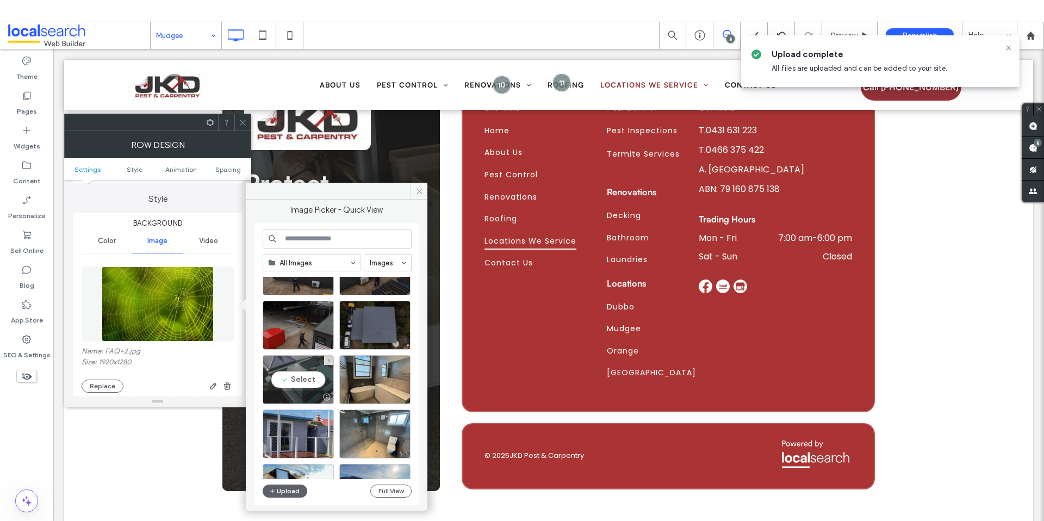
click at [284, 377] on div "Select" at bounding box center [298, 379] width 71 height 49
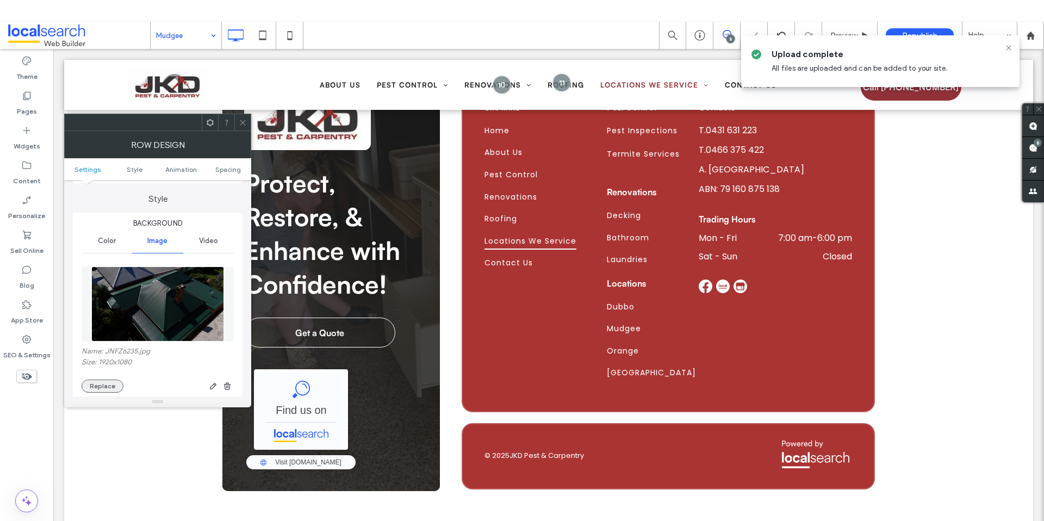
click at [96, 385] on button "Replace" at bounding box center [103, 385] width 42 height 13
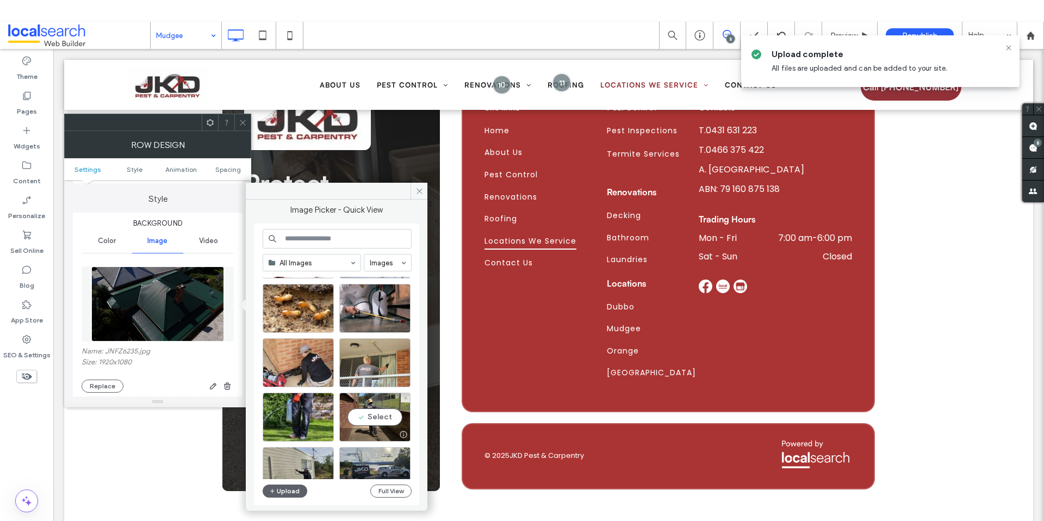
scroll to position [1370, 0]
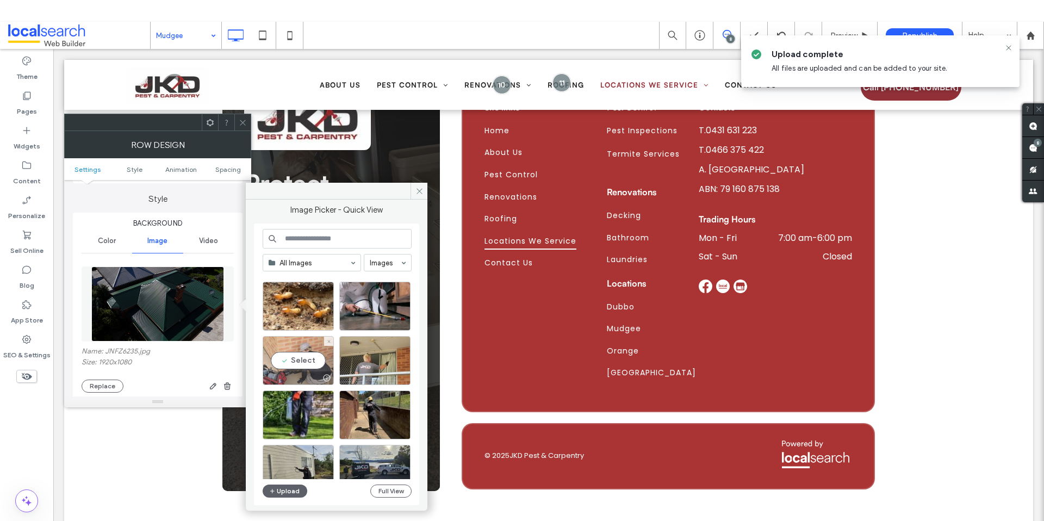
click at [302, 366] on div "Select" at bounding box center [298, 360] width 71 height 49
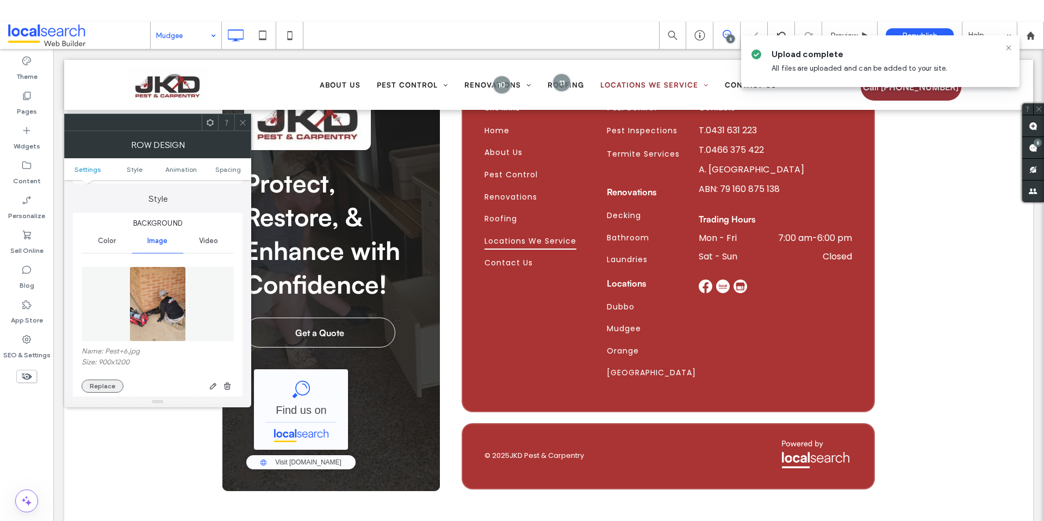
click at [95, 383] on button "Replace" at bounding box center [103, 385] width 42 height 13
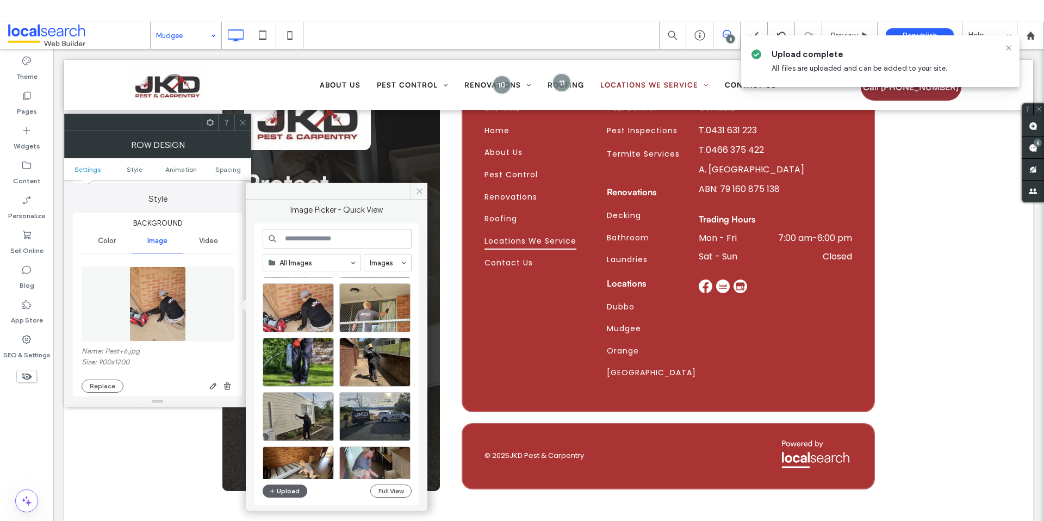
scroll to position [1421, 0]
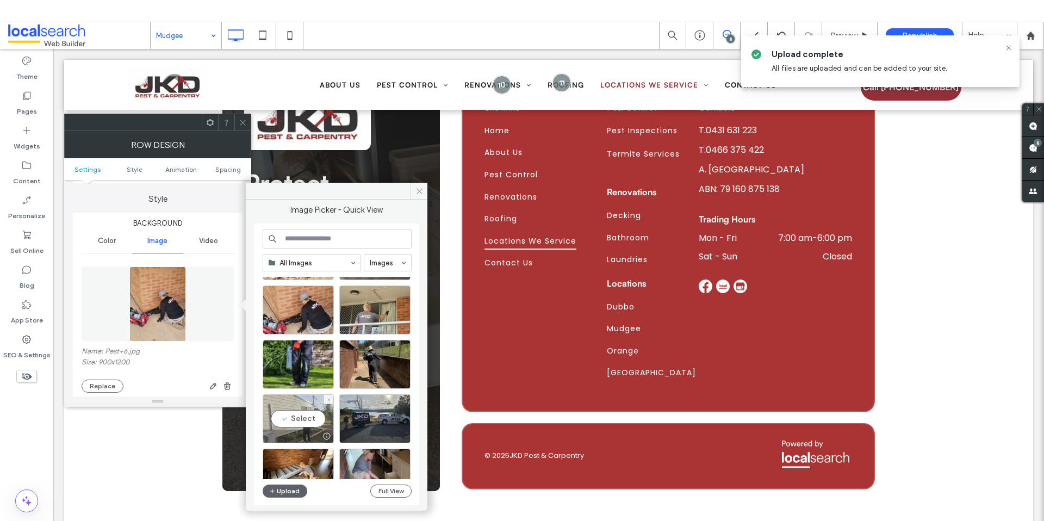
click at [304, 420] on div "Select" at bounding box center [298, 418] width 71 height 49
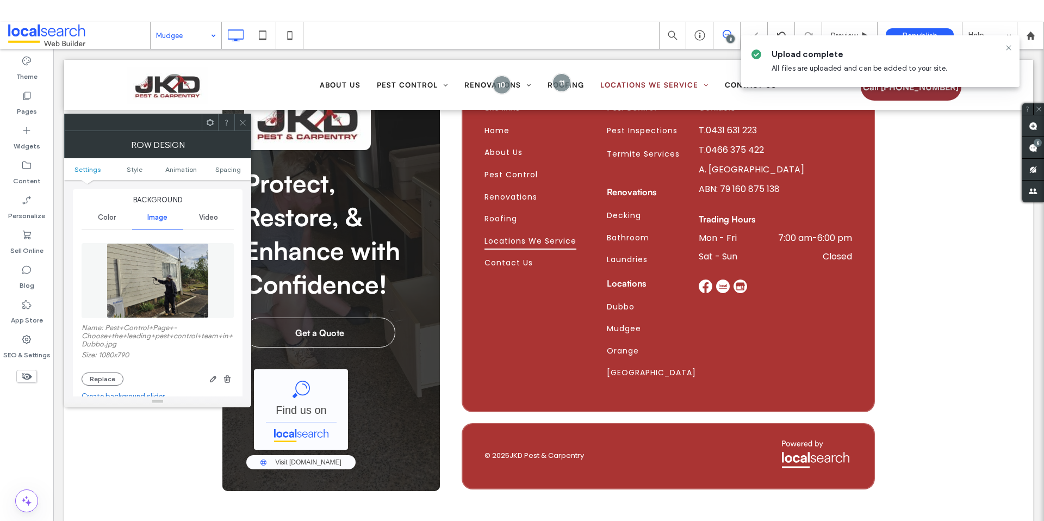
scroll to position [179, 0]
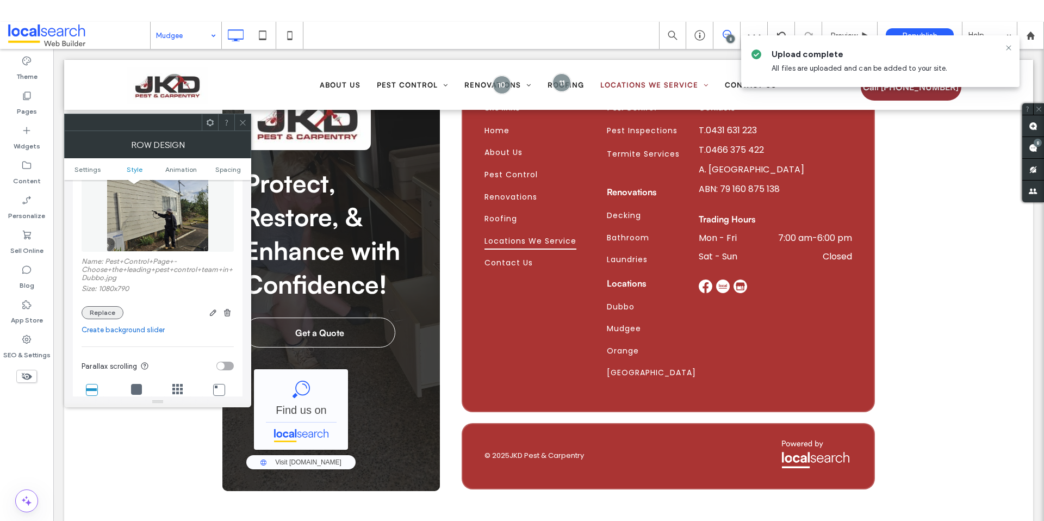
click at [102, 310] on button "Replace" at bounding box center [103, 312] width 42 height 13
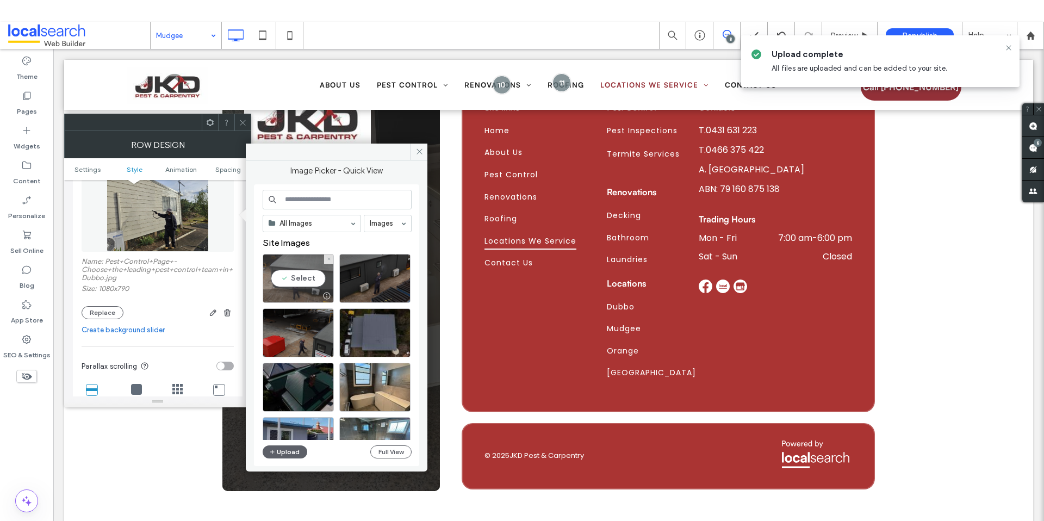
click at [300, 278] on div "Select" at bounding box center [298, 278] width 71 height 49
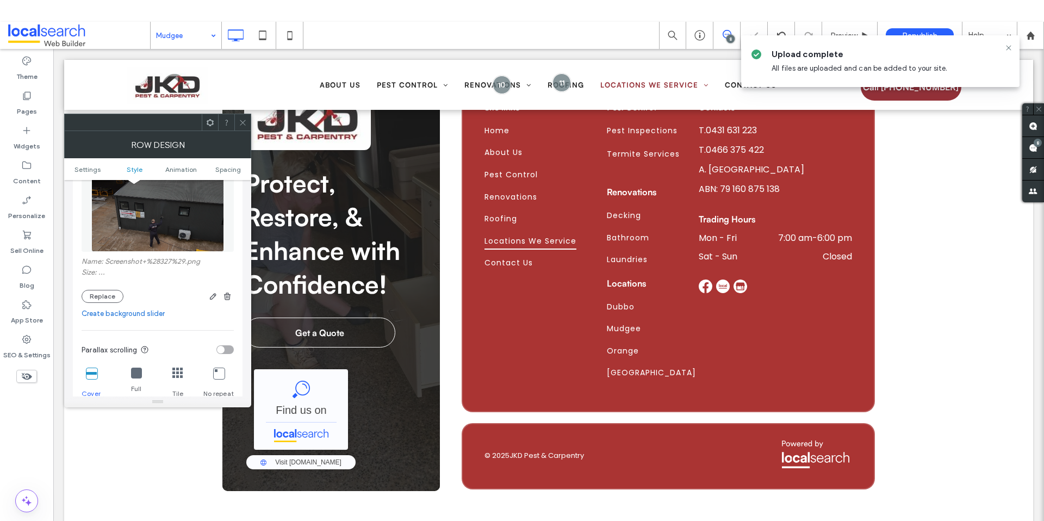
click at [239, 129] on span at bounding box center [243, 122] width 8 height 16
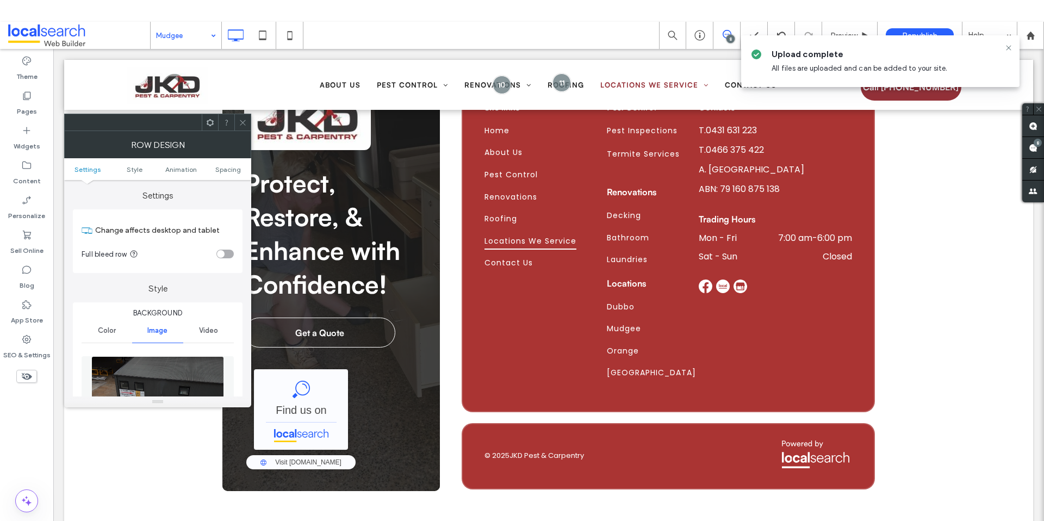
click at [242, 129] on span at bounding box center [243, 122] width 8 height 16
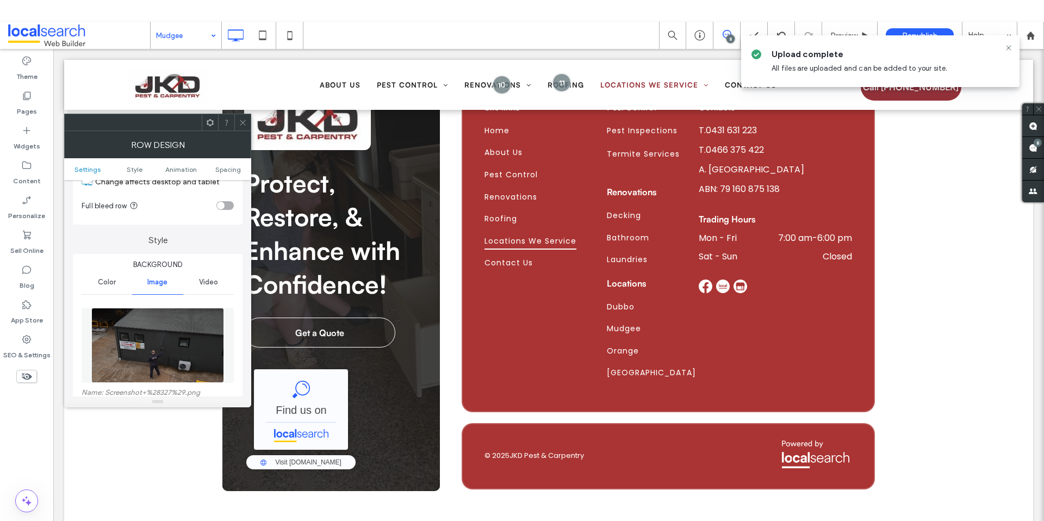
scroll to position [90, 0]
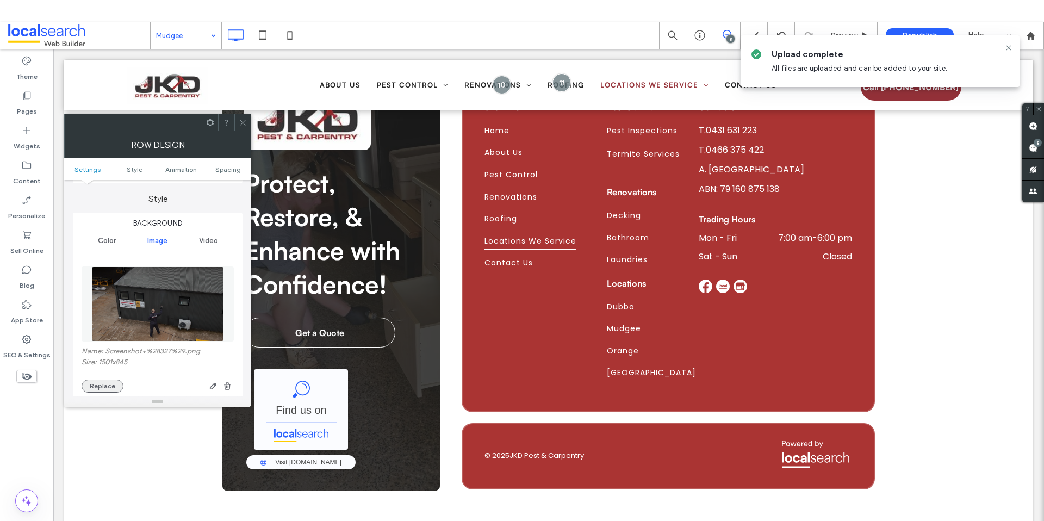
click at [115, 384] on button "Replace" at bounding box center [103, 385] width 42 height 13
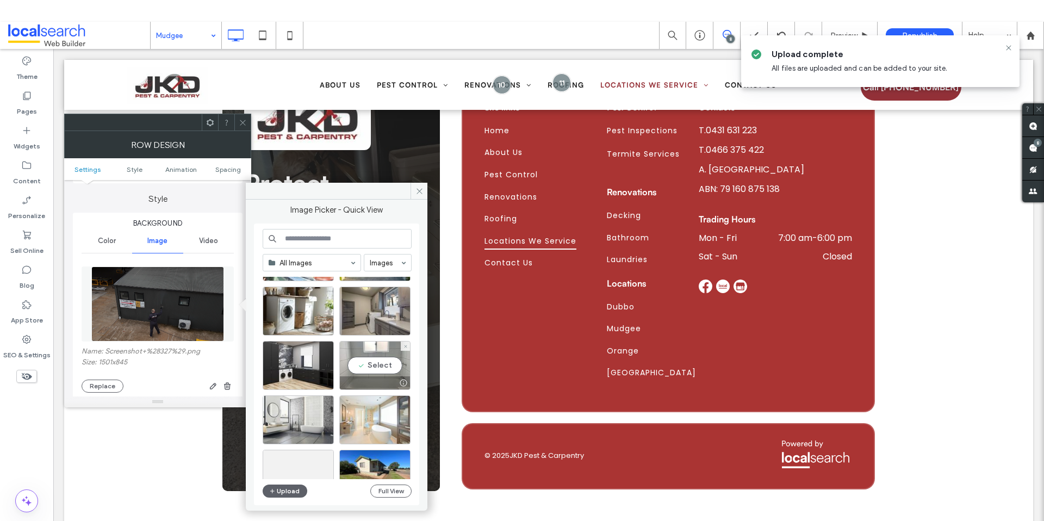
scroll to position [990, 0]
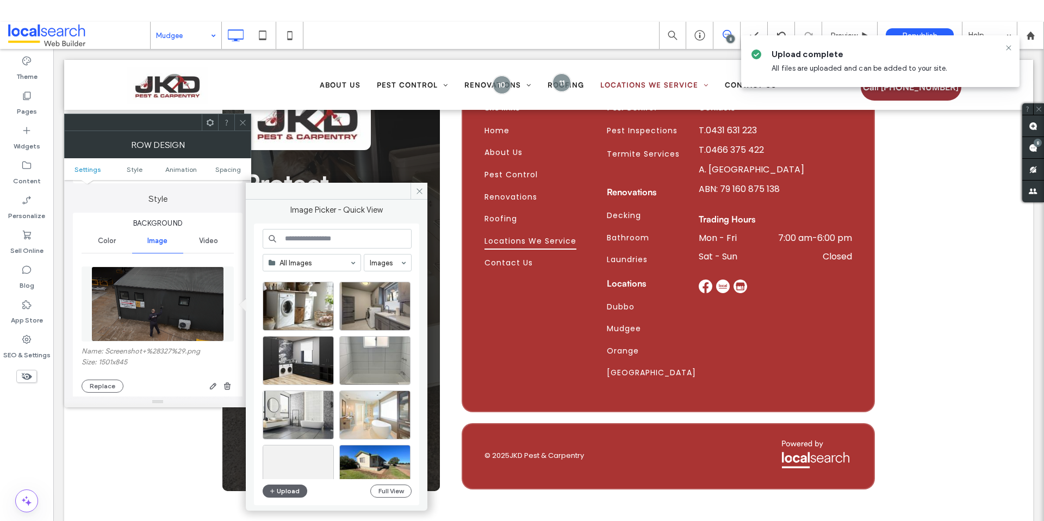
click at [322, 233] on input at bounding box center [337, 239] width 149 height 20
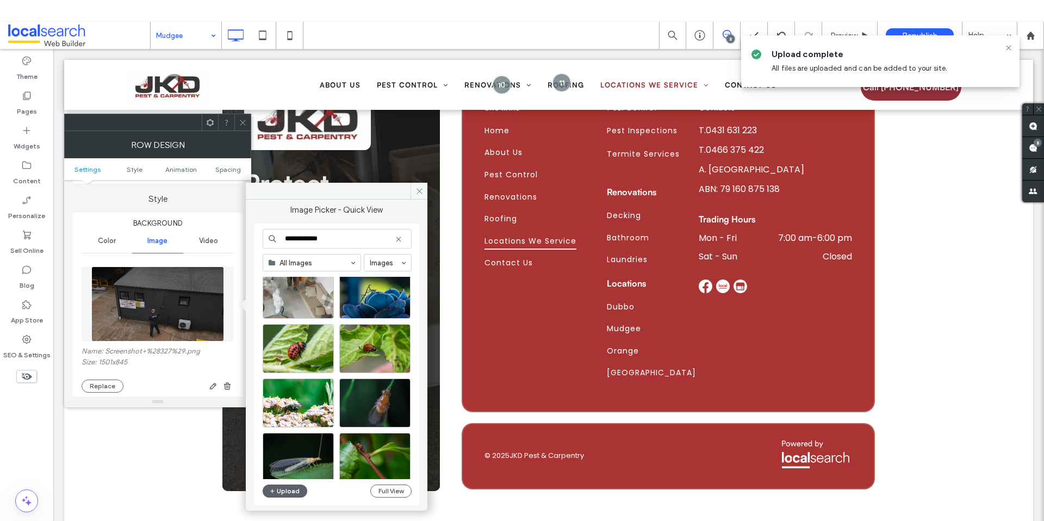
scroll to position [1398, 0]
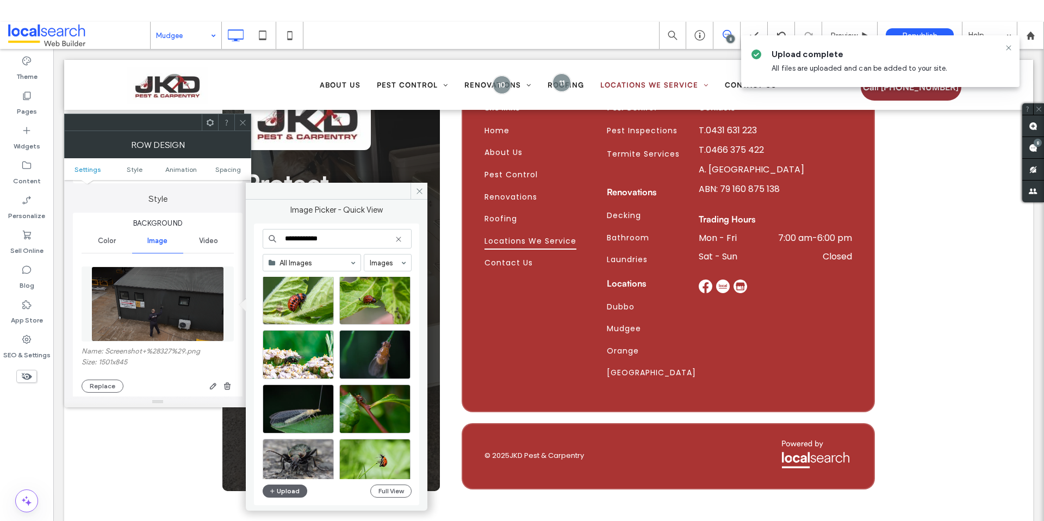
type input "**********"
click at [420, 188] on icon at bounding box center [419, 191] width 8 height 8
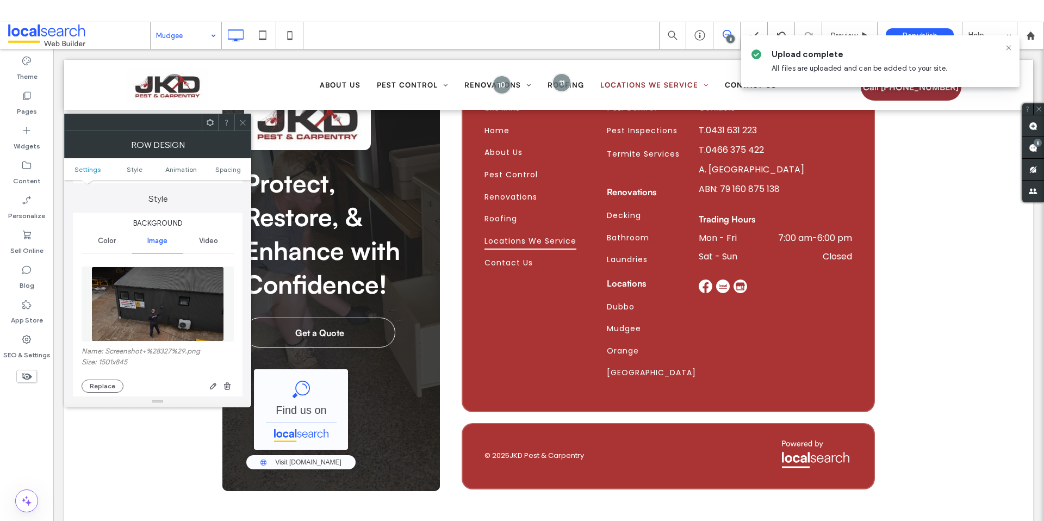
click at [215, 243] on span "Video" at bounding box center [208, 240] width 19 height 9
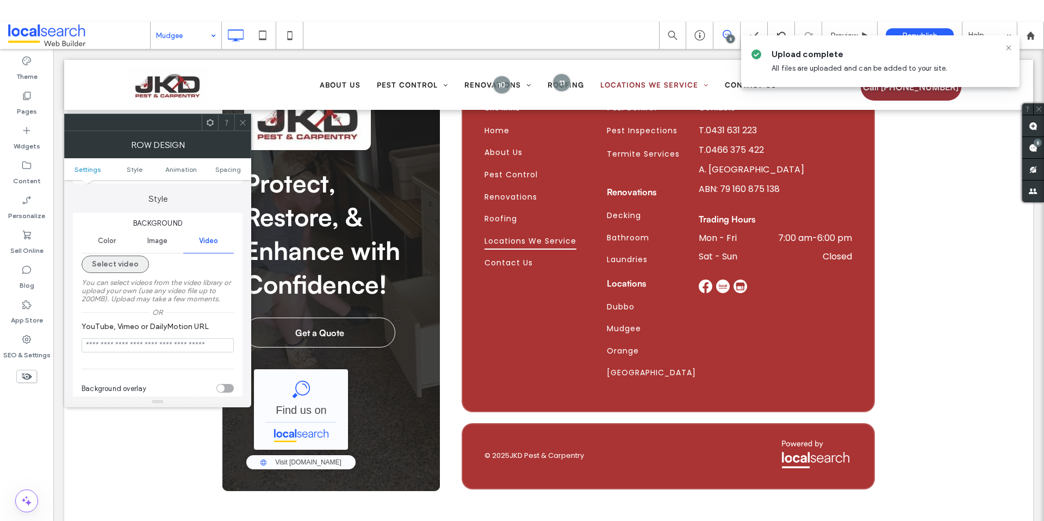
click at [128, 263] on button "Select video" at bounding box center [115, 263] width 67 height 17
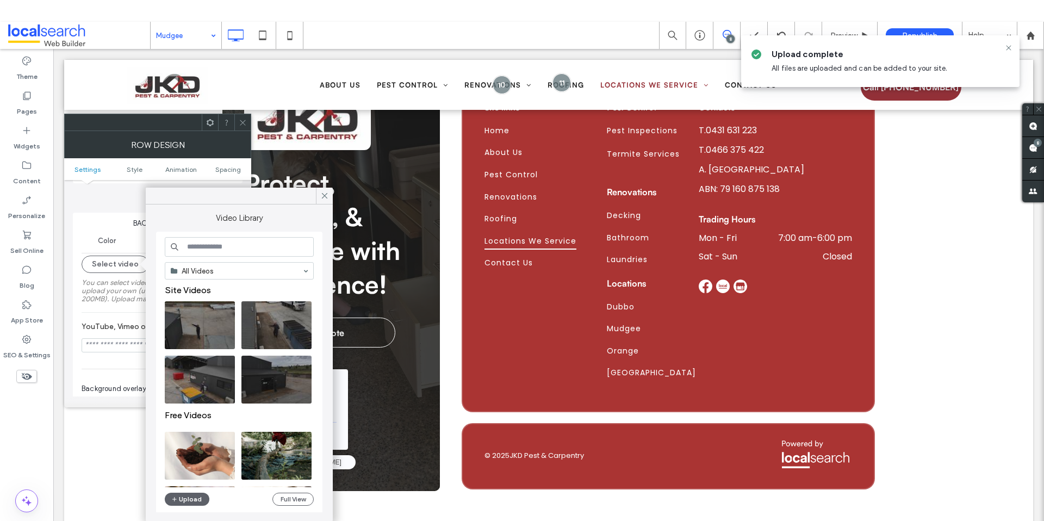
click at [227, 254] on input at bounding box center [239, 247] width 149 height 20
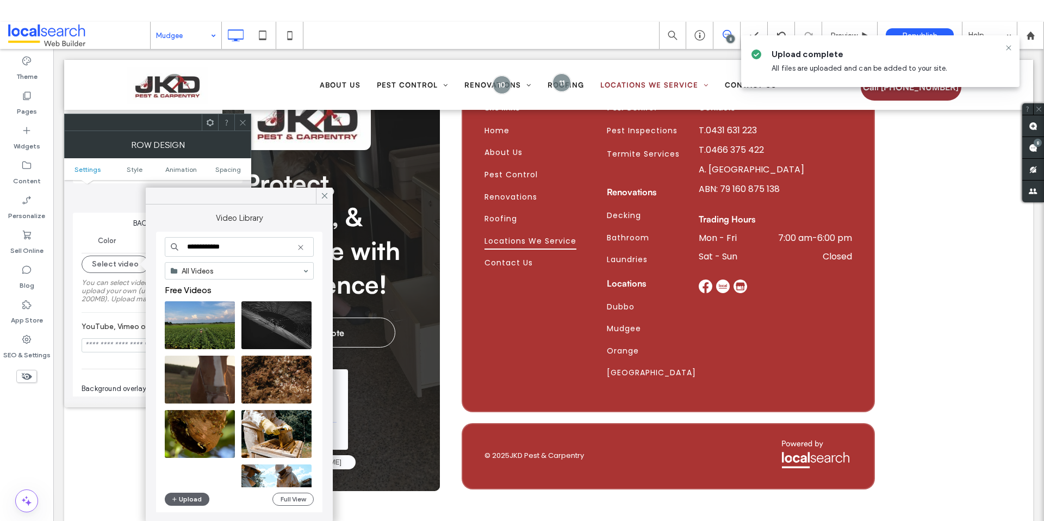
scroll to position [2, 0]
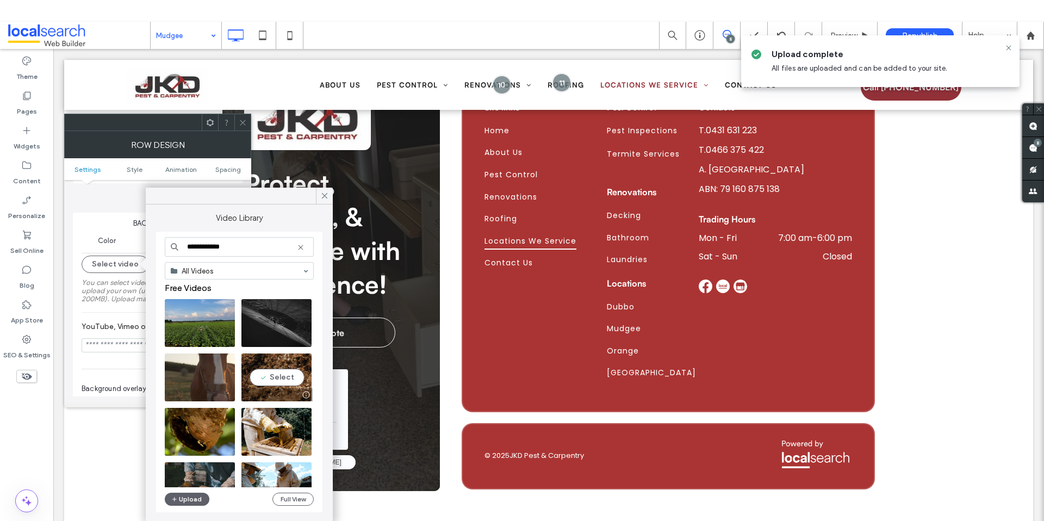
type input "**********"
click at [271, 378] on video at bounding box center [276, 377] width 70 height 48
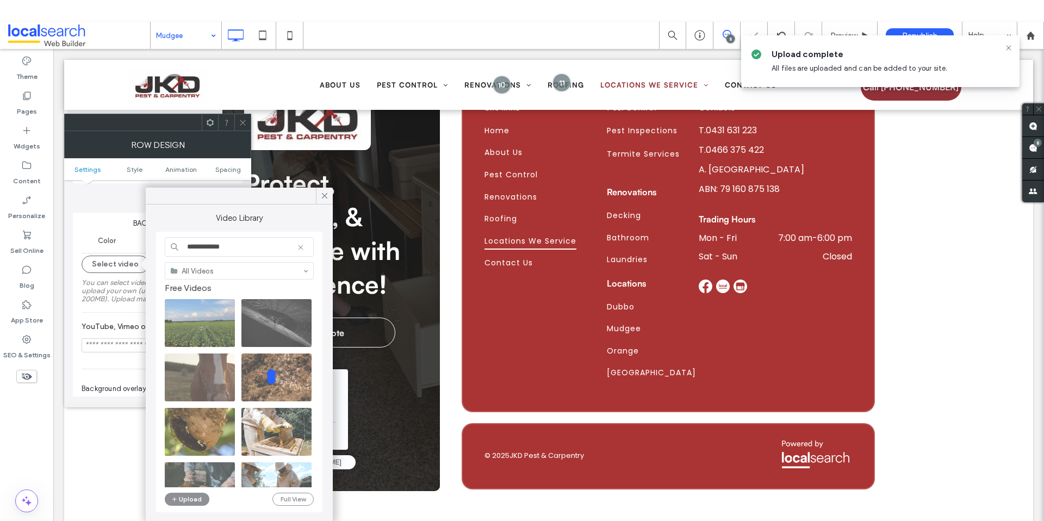
type input "**********"
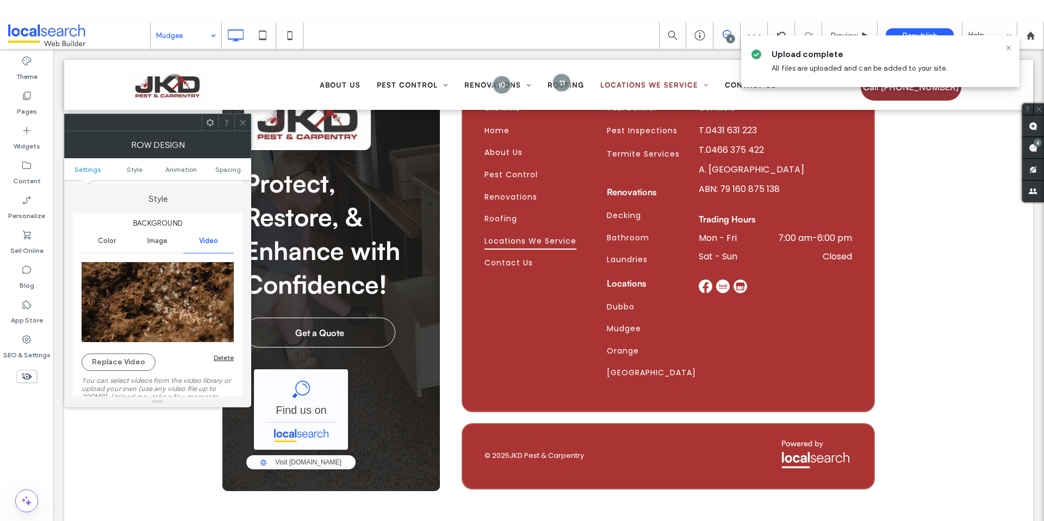
click at [237, 127] on div at bounding box center [242, 122] width 16 height 16
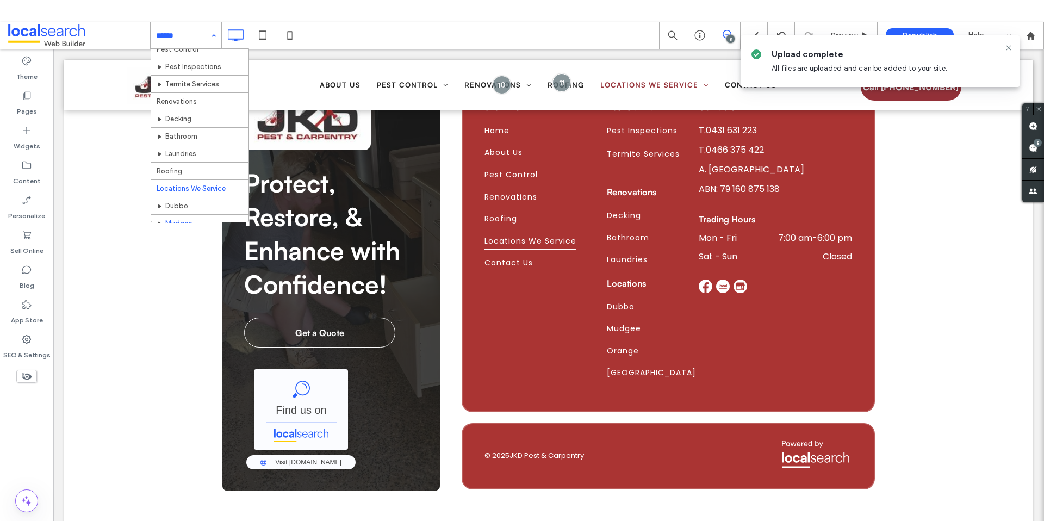
scroll to position [104, 0]
